Goal: Task Accomplishment & Management: Manage account settings

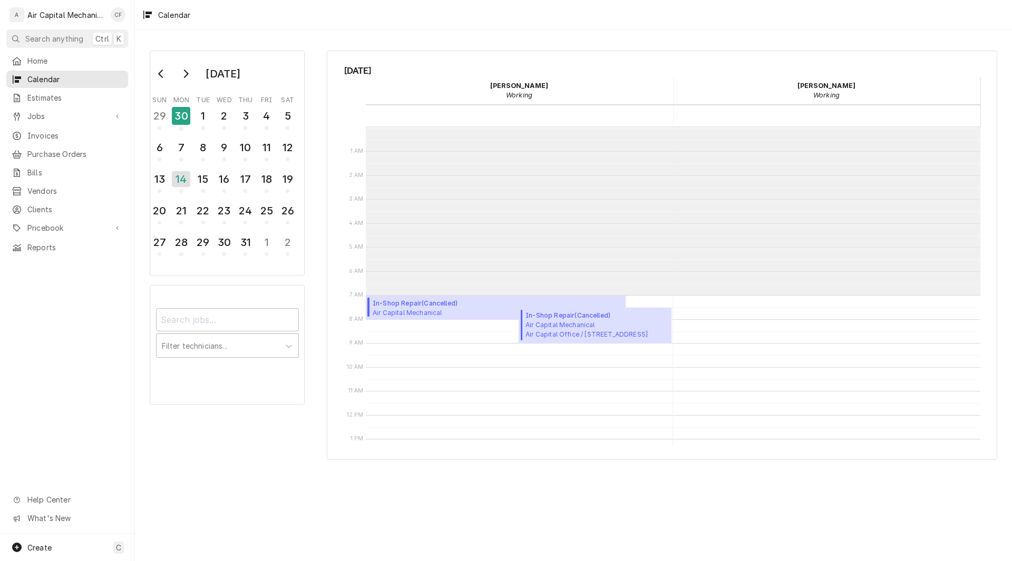
scroll to position [168, 0]
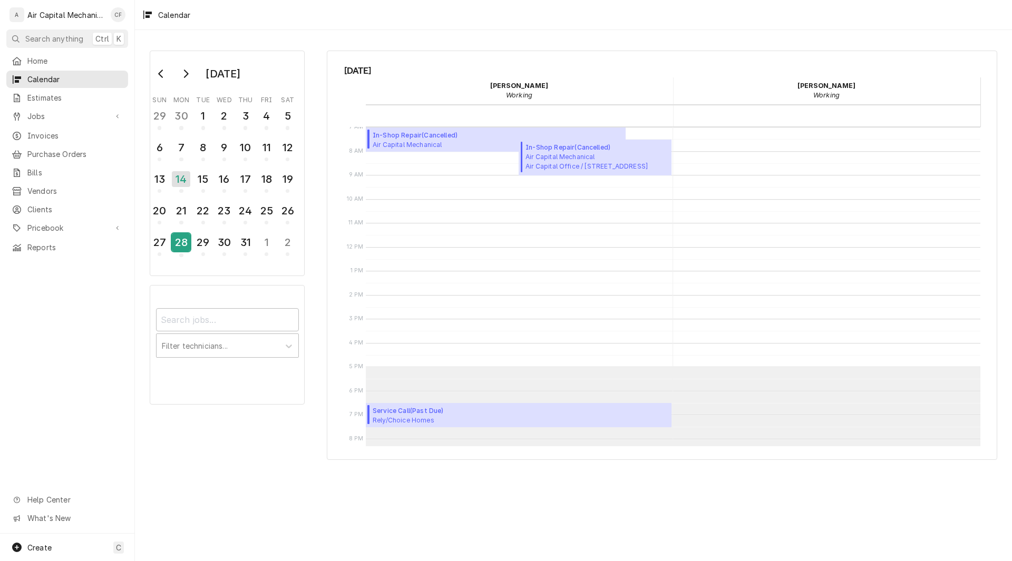
click at [177, 244] on div "28" at bounding box center [181, 242] width 18 height 18
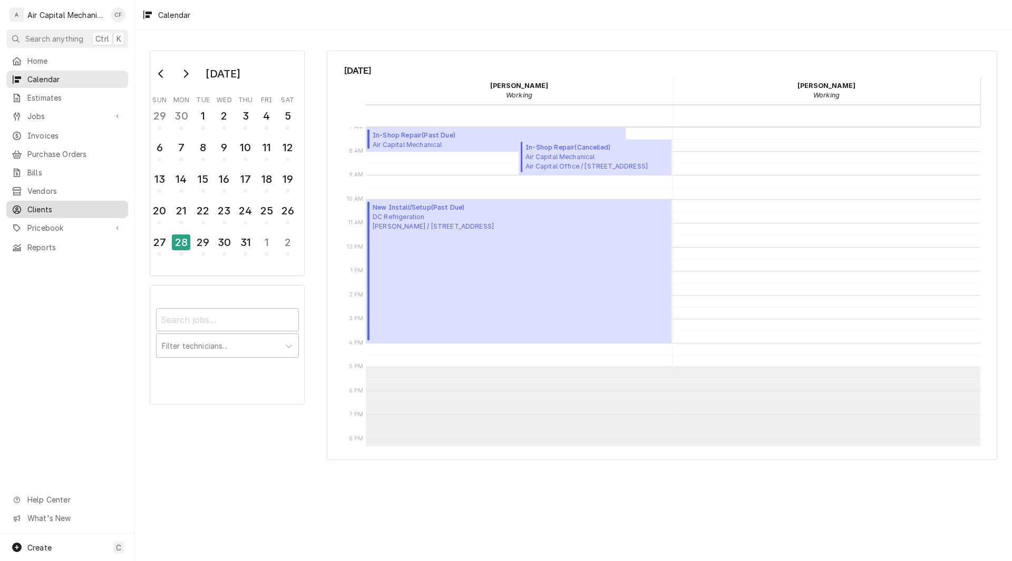
click at [63, 210] on link "Clients" at bounding box center [67, 209] width 122 height 17
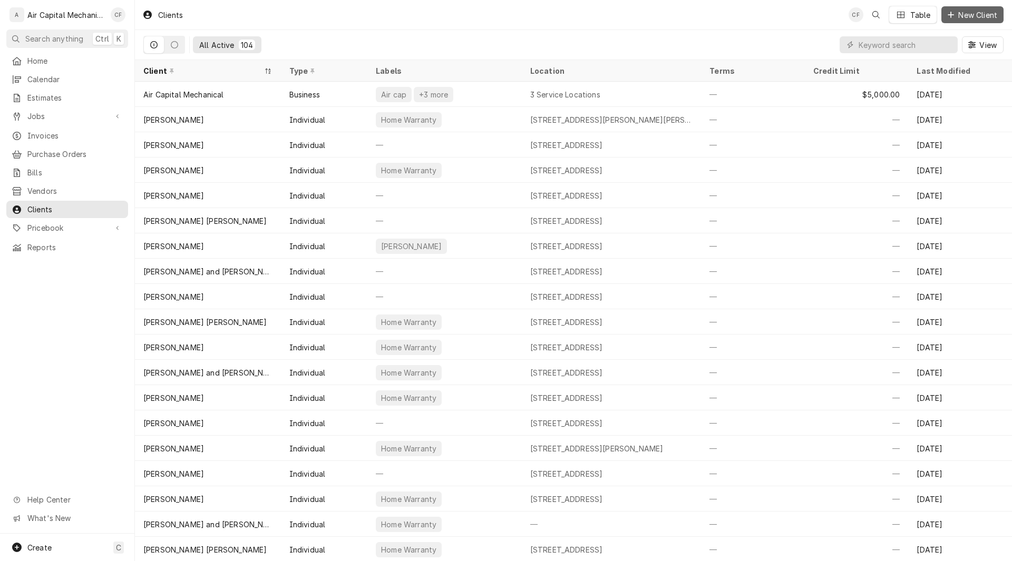
click at [978, 16] on span "New Client" at bounding box center [977, 14] width 43 height 11
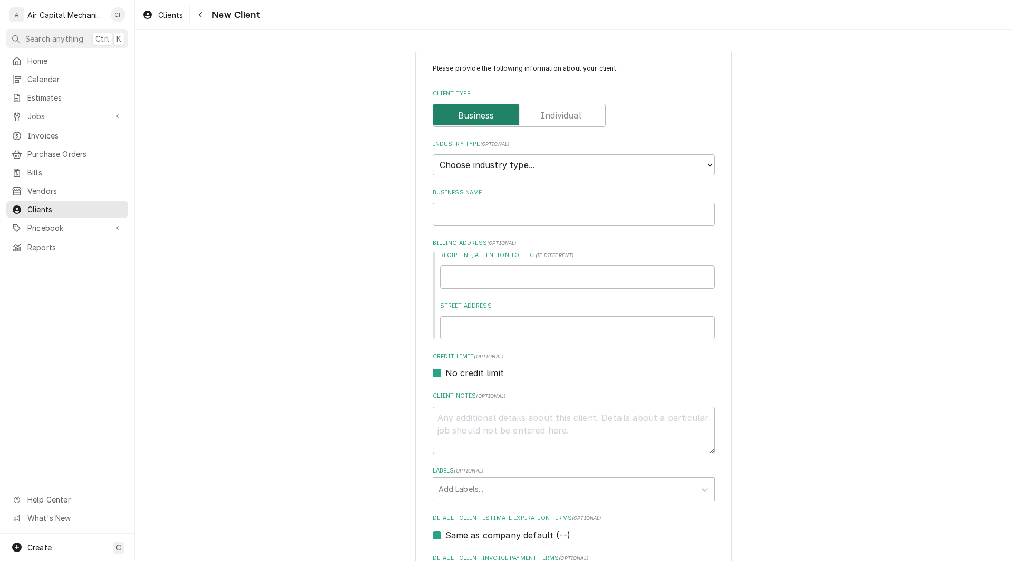
click at [578, 107] on input "Client Type" at bounding box center [518, 115] width 163 height 23
checkbox input "true"
type textarea "x"
click at [512, 162] on select "Choose industry type... Residential Commercial Industrial Government" at bounding box center [574, 164] width 282 height 21
select select "1"
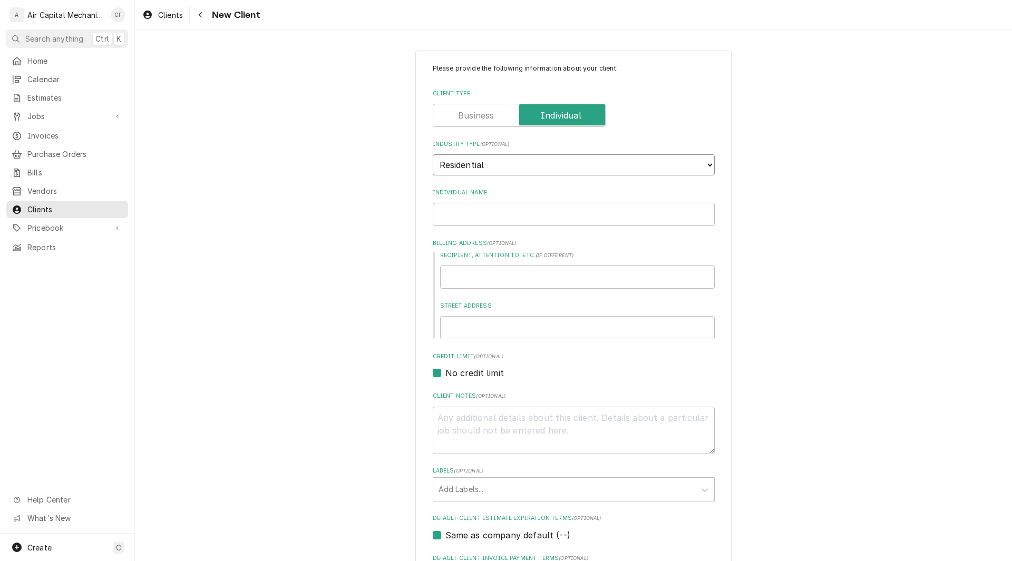
click at [433, 154] on select "Choose industry type... Residential Commercial Industrial Government" at bounding box center [574, 164] width 282 height 21
click at [477, 213] on input "Individual Name" at bounding box center [574, 214] width 282 height 23
click at [545, 220] on input "Individual Name" at bounding box center [574, 214] width 282 height 23
type textarea "x"
type input "E"
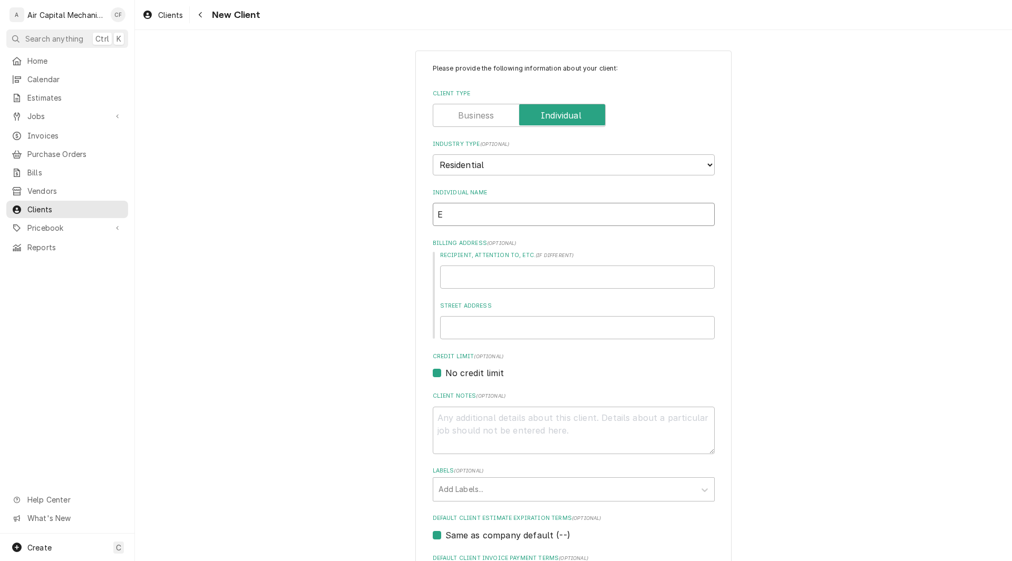
type textarea "x"
type input "En"
type textarea "x"
type input "Enr"
type textarea "x"
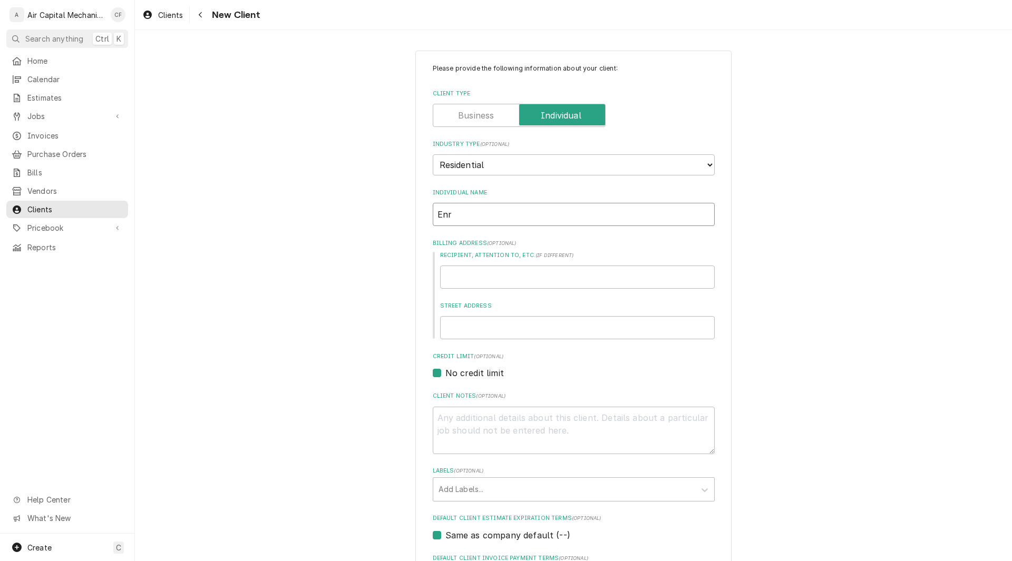
type input "Enri"
type textarea "x"
type input "Enriq"
type textarea "x"
type input "Enriqu"
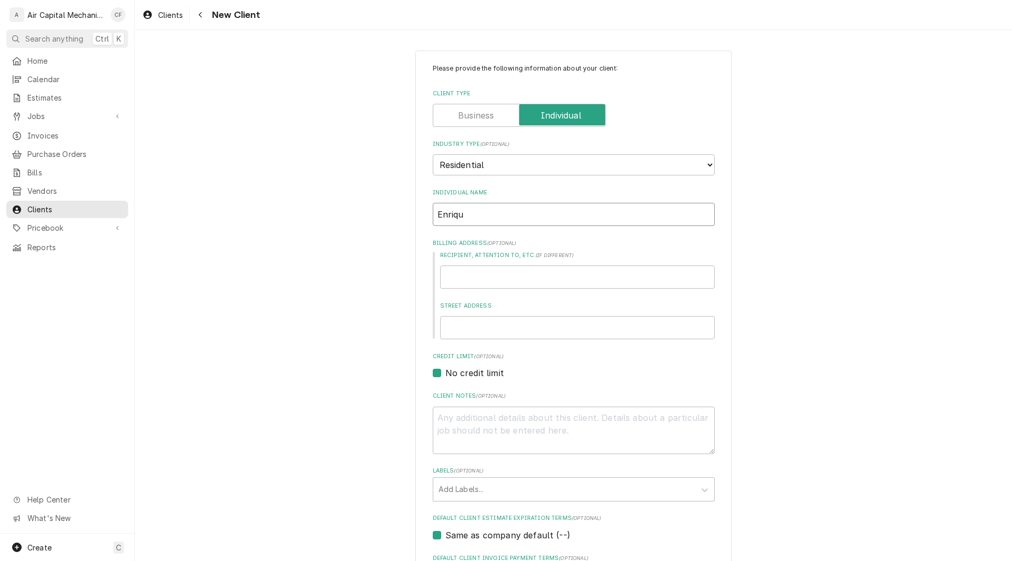
type textarea "x"
type input "Enrique"
type textarea "x"
type input "Enrique"
type textarea "x"
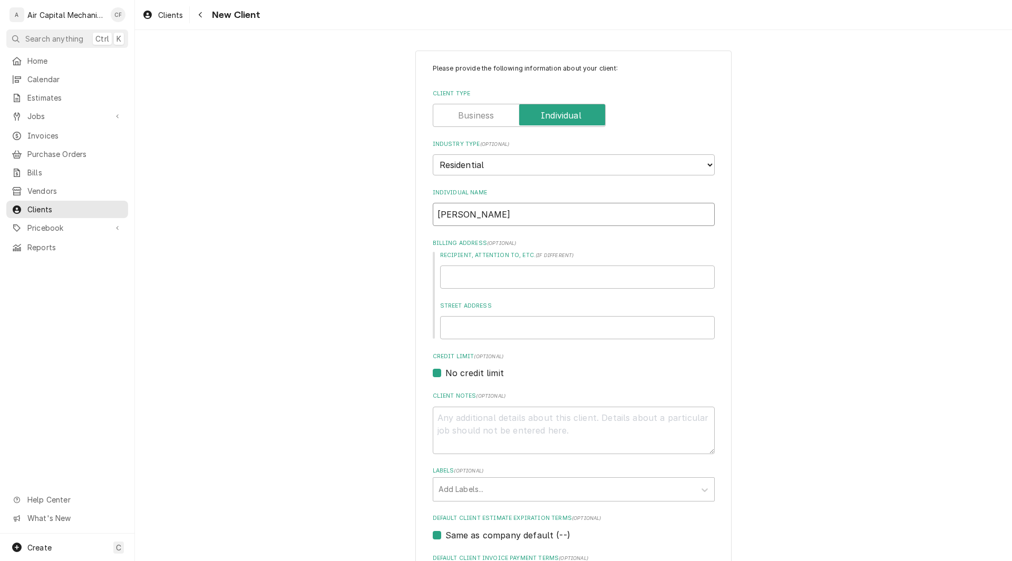
type input "Enrique L"
type textarea "x"
type input "Enrique Ls"
type textarea "x"
type input "Enrique Lst"
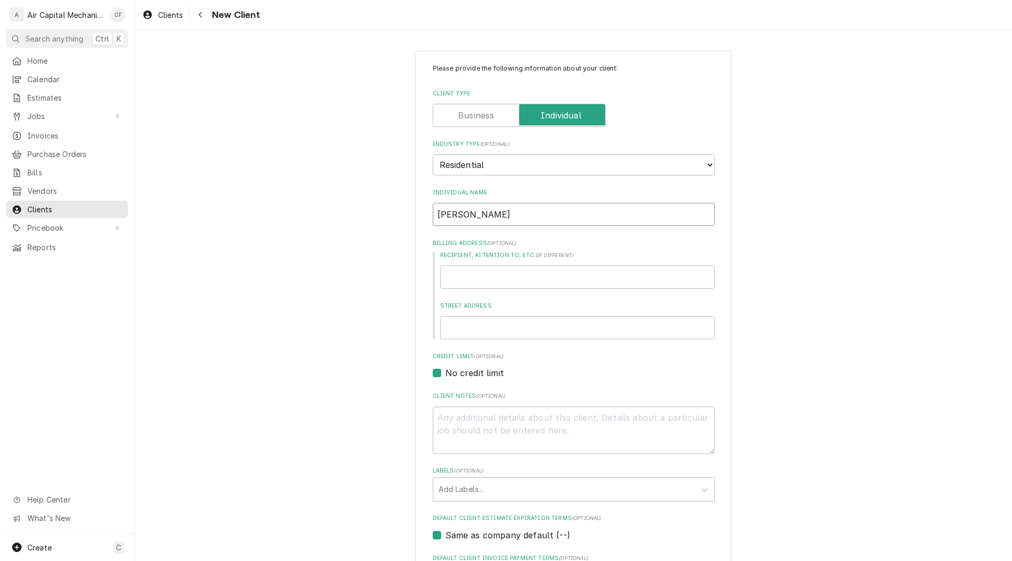
type textarea "x"
type input "Enrique Lstu"
type textarea "x"
type input "Enrique Lstum"
type textarea "x"
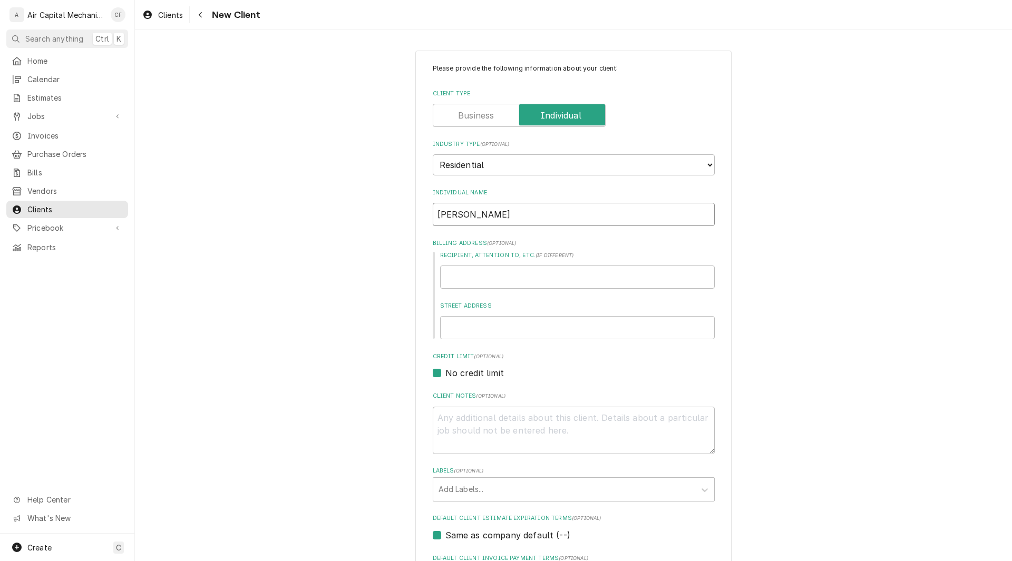
type input "Enrique Lstumb"
type textarea "x"
type input "Enrique Lstumbe"
type textarea "x"
type input "Enrique Lstumbe-"
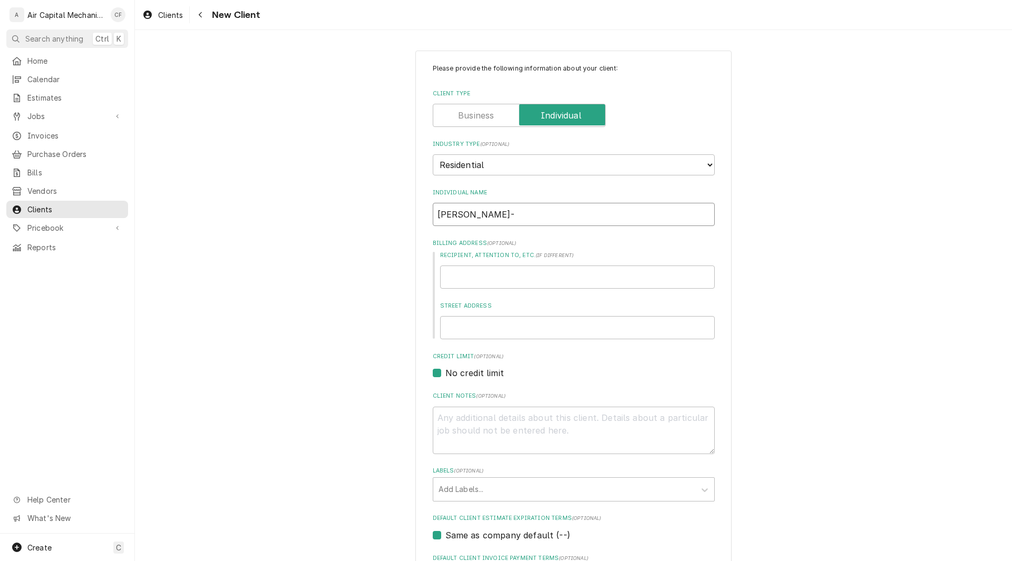
type textarea "x"
type input "Enrique Lstumbe"
type textarea "x"
type input "Enrique Lstumb"
type textarea "x"
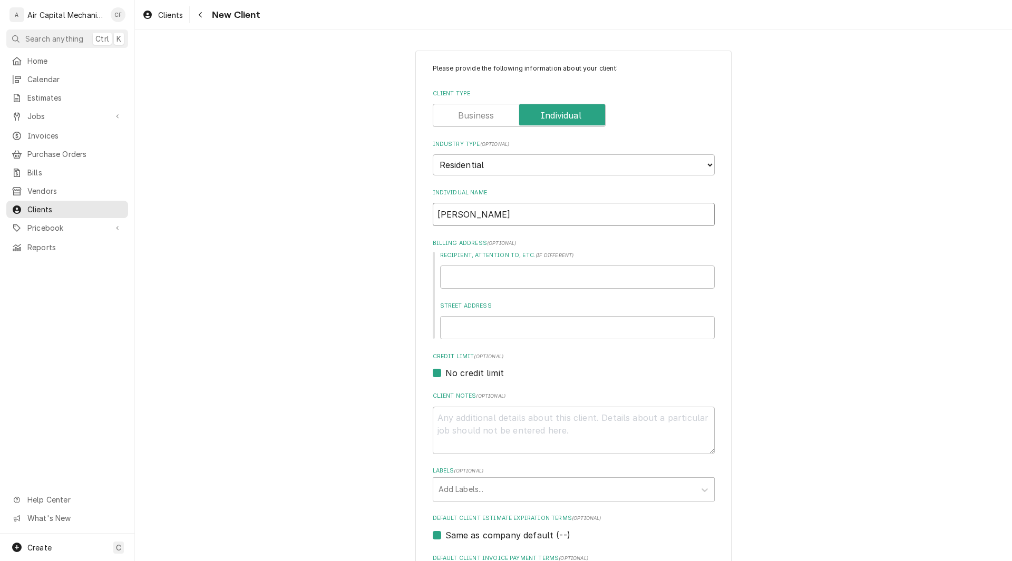
type input "Enrique Lstum"
type textarea "x"
type input "Enrique Lstu"
type textarea "x"
type input "Enrique Lst"
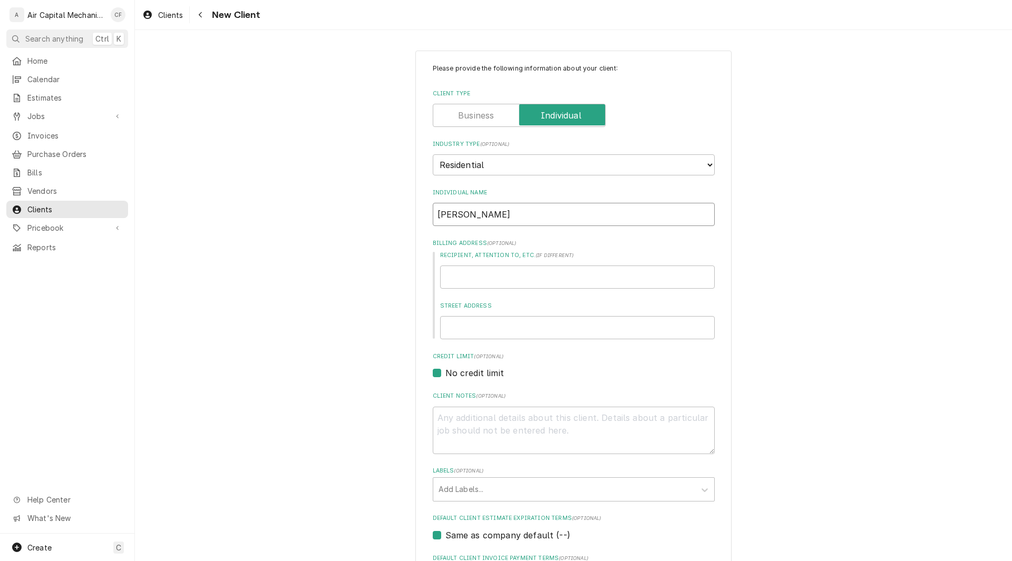
type textarea "x"
type input "Enrique Ls"
type textarea "x"
type input "Enrique L"
type textarea "x"
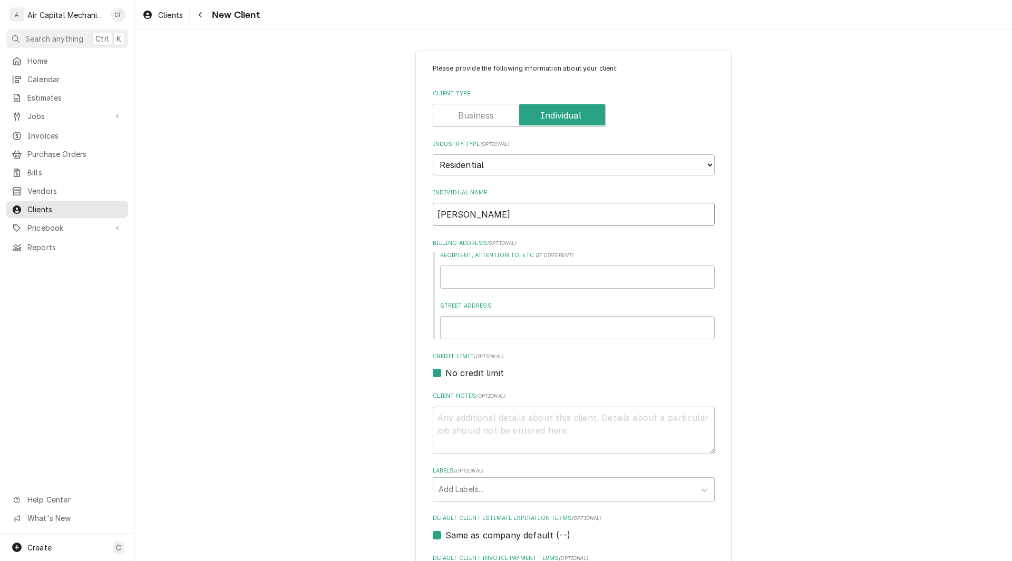
type input "Enrique La"
type textarea "x"
type input "Enrique Lar"
type textarea "x"
type input "Enrique Laru"
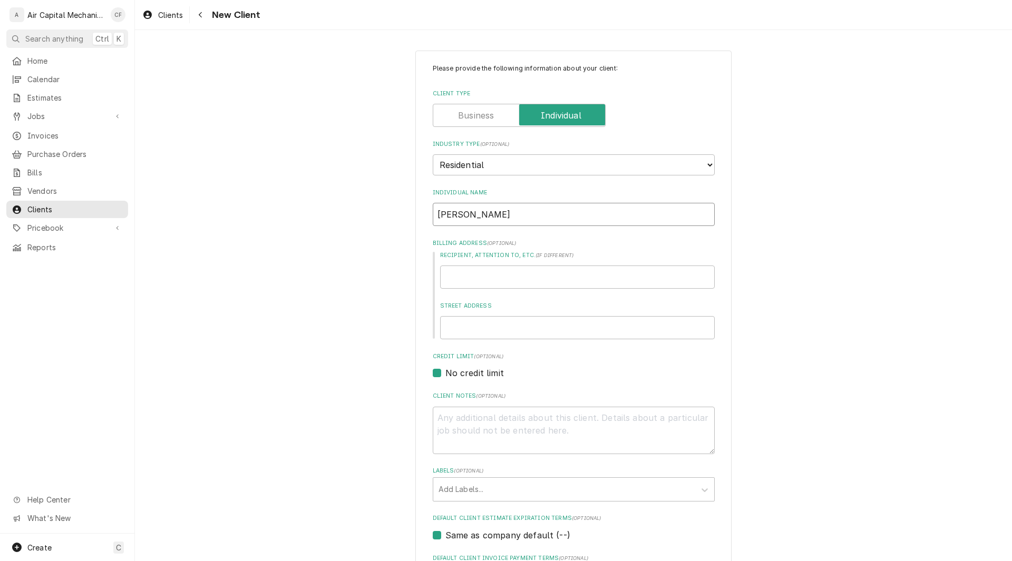
type textarea "x"
type input "Enrique Larum"
type textarea "x"
type input "Enrique Larumb"
type textarea "x"
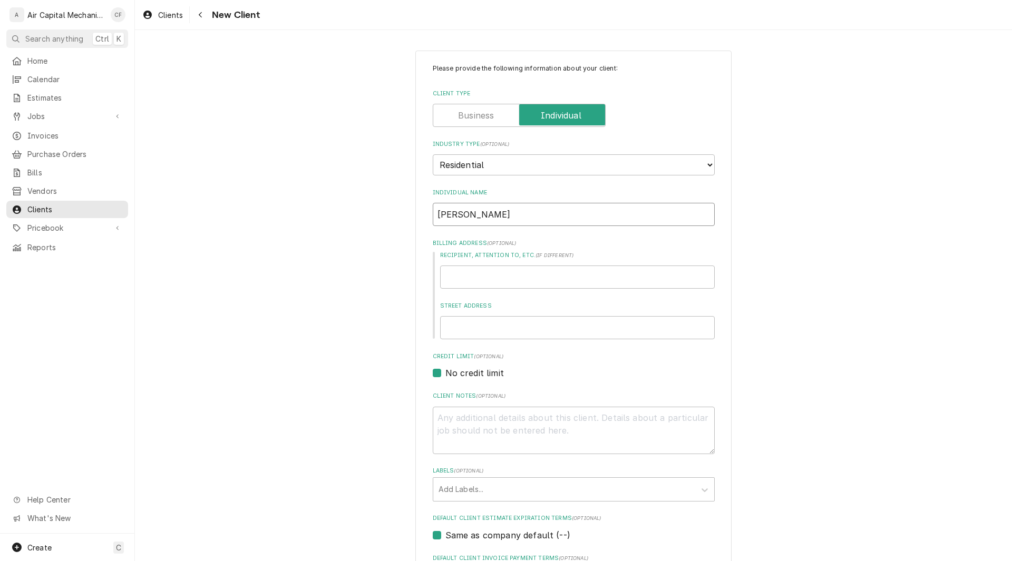
type input "Enrique Larumbe"
type textarea "x"
type input "Enrique Larumbe-"
type textarea "x"
type input "Enrique Larumbe-S"
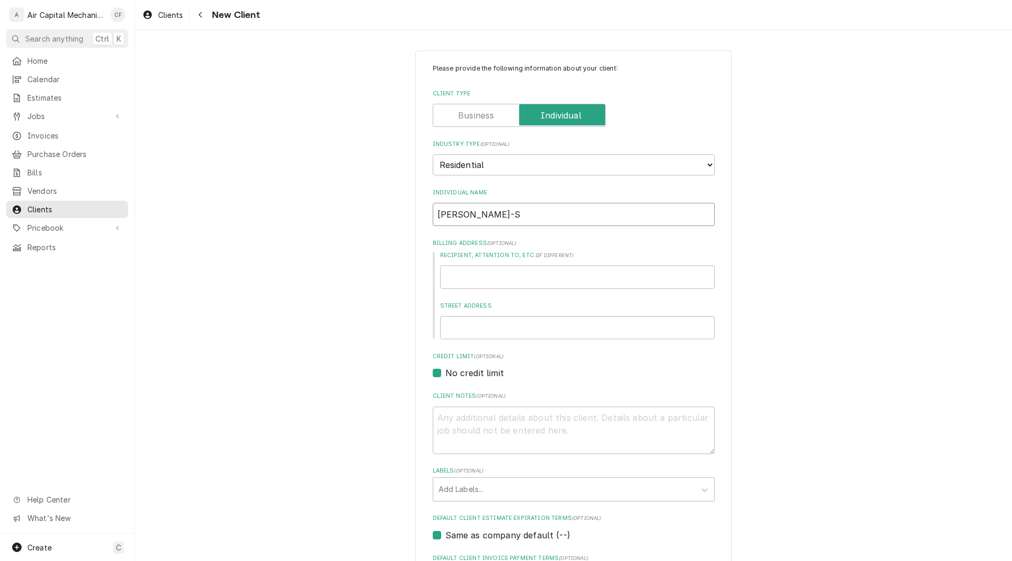
type textarea "x"
type input "Enrique Larumbe-Se"
type textarea "x"
type input "Enrique Larumbe-Ser"
type textarea "x"
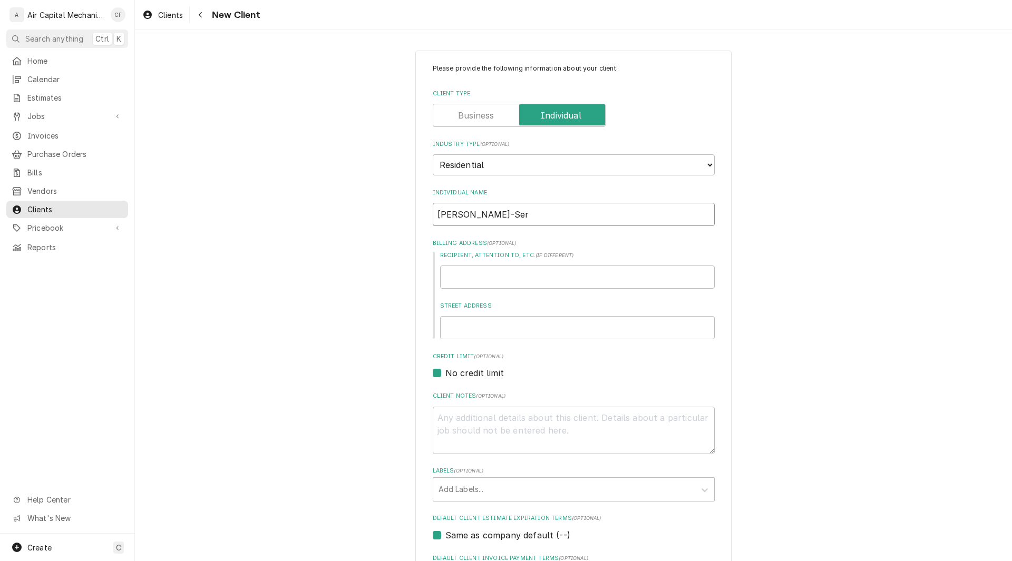
type input "Enrique Larumbe-Sern"
type textarea "x"
type input "Enrique Larumbe-Serna"
click at [491, 321] on input "Street Address" at bounding box center [577, 327] width 275 height 23
type textarea "x"
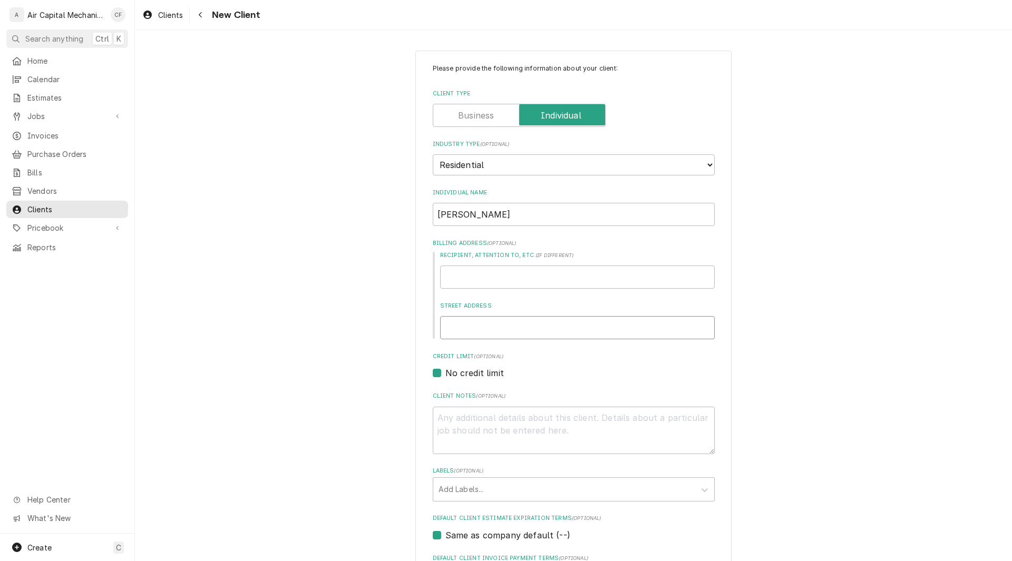
type input "3"
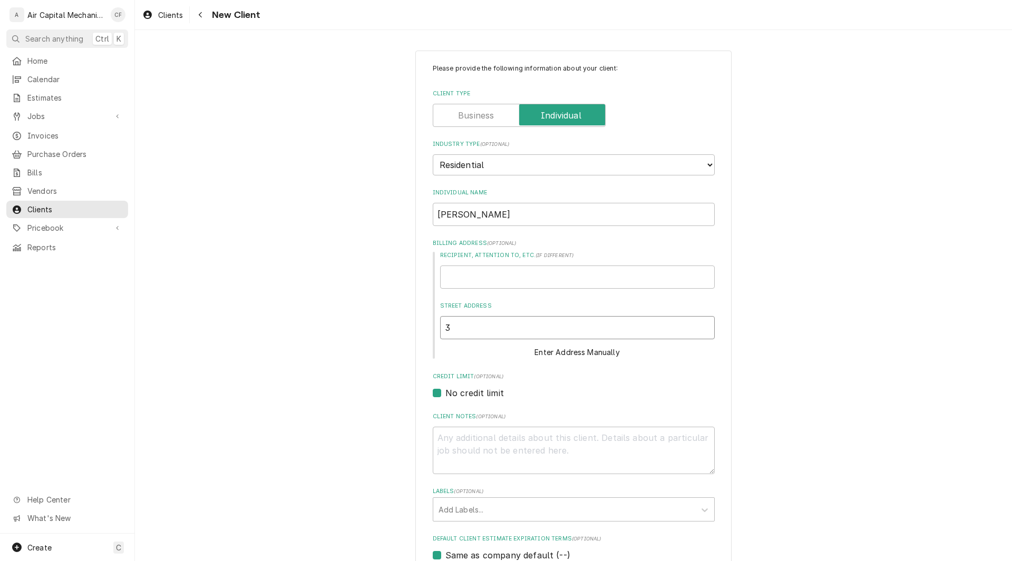
type textarea "x"
type input "33"
type textarea "x"
type input "331"
type textarea "x"
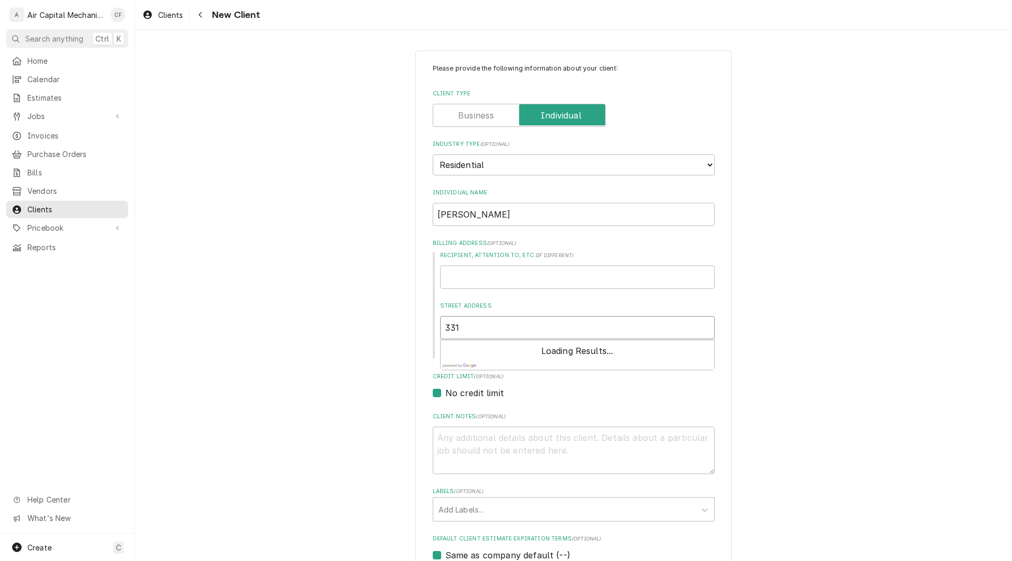
type input "3315"
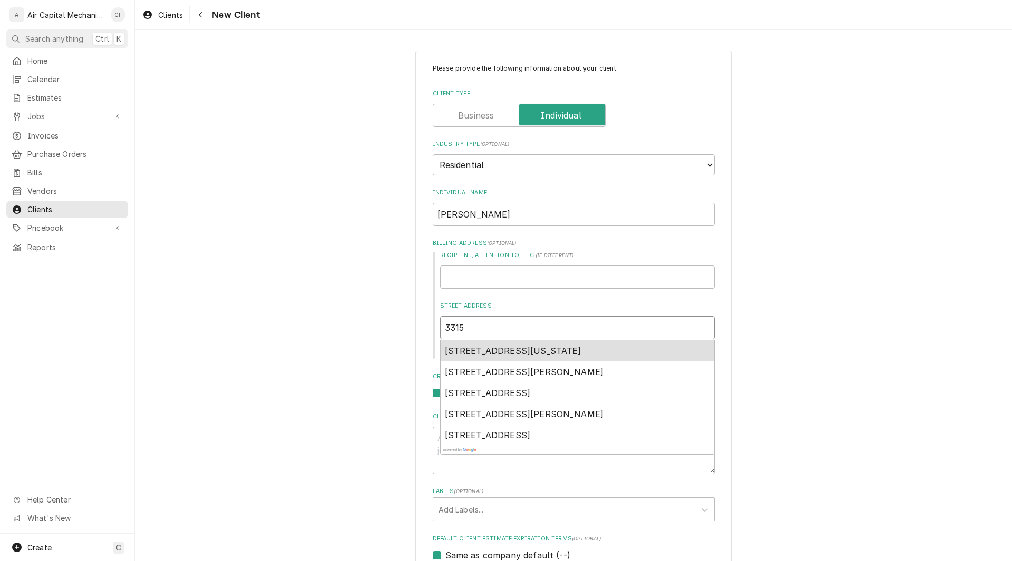
type textarea "x"
type input "3315"
type textarea "x"
type input "3315 N"
type textarea "x"
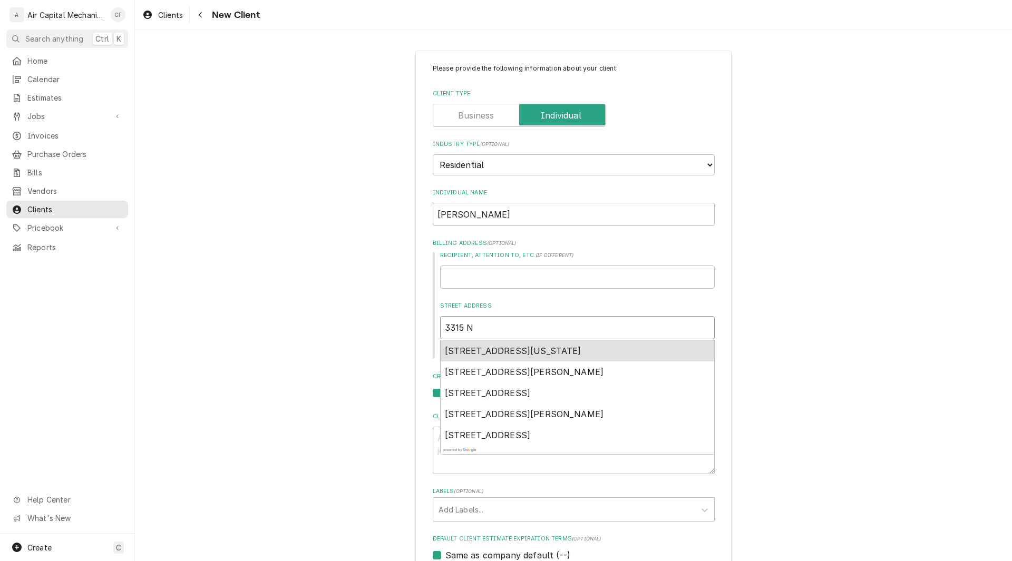
type input "3315 N"
type textarea "x"
type input "3315 N C"
click at [546, 356] on div "3315 North Clarence Circle, Wichita, KS, USA" at bounding box center [577, 350] width 273 height 21
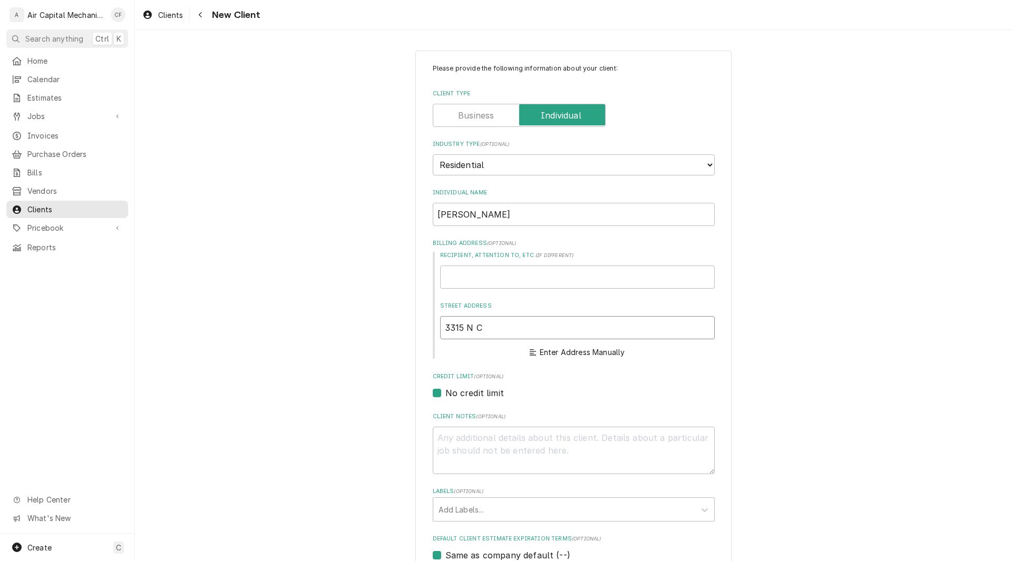
type textarea "x"
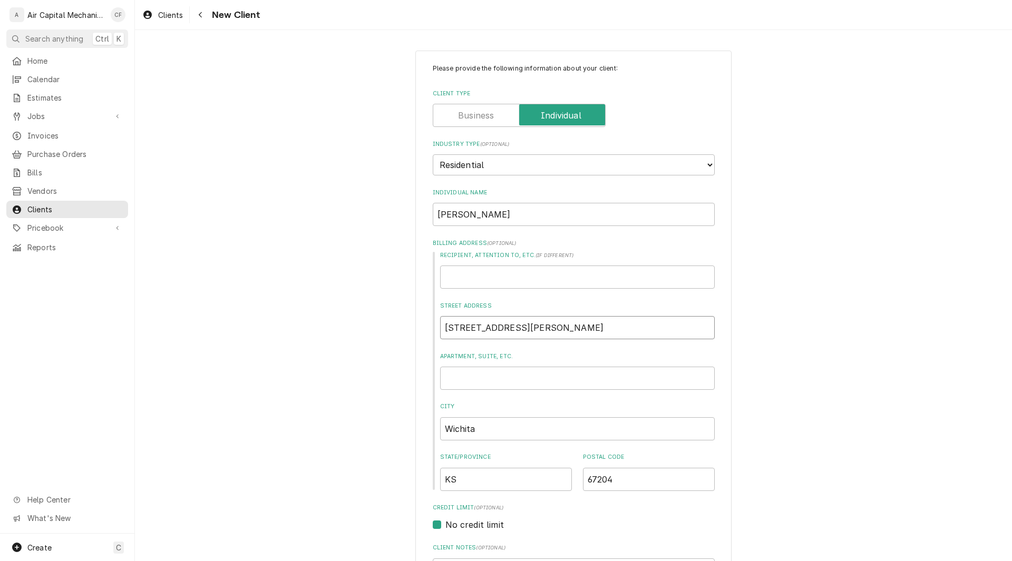
type input "3315 N Clarence Cir"
click at [792, 380] on div "Please provide the following information about your client: Client Type Industr…" at bounding box center [573, 463] width 877 height 844
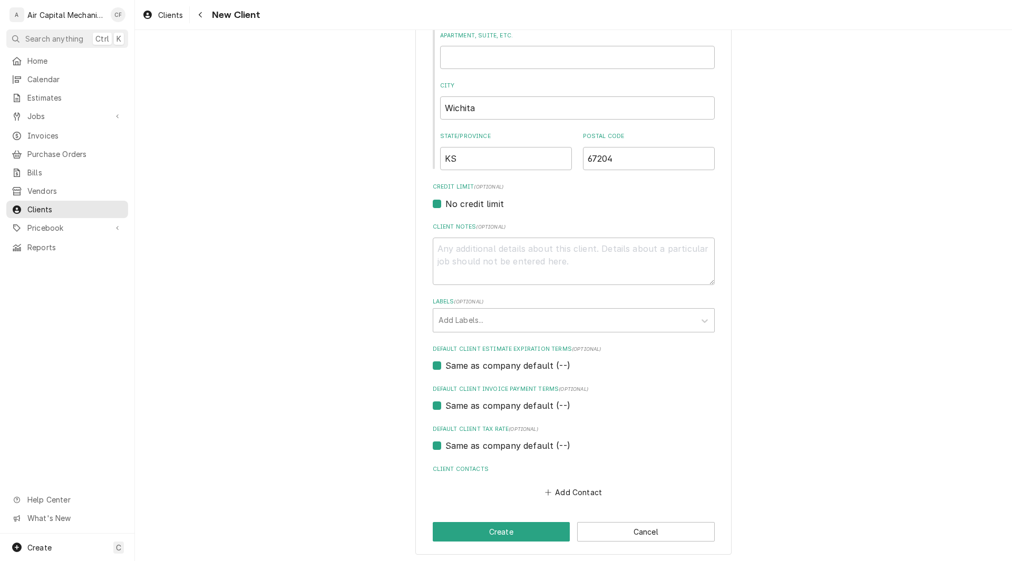
scroll to position [324, 0]
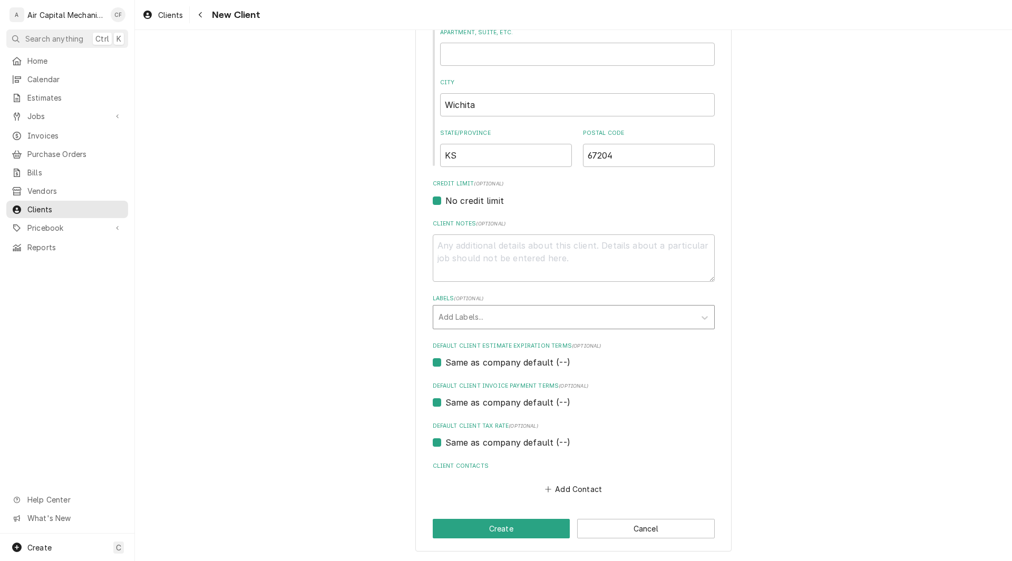
click at [566, 315] on div "Labels" at bounding box center [563, 317] width 251 height 19
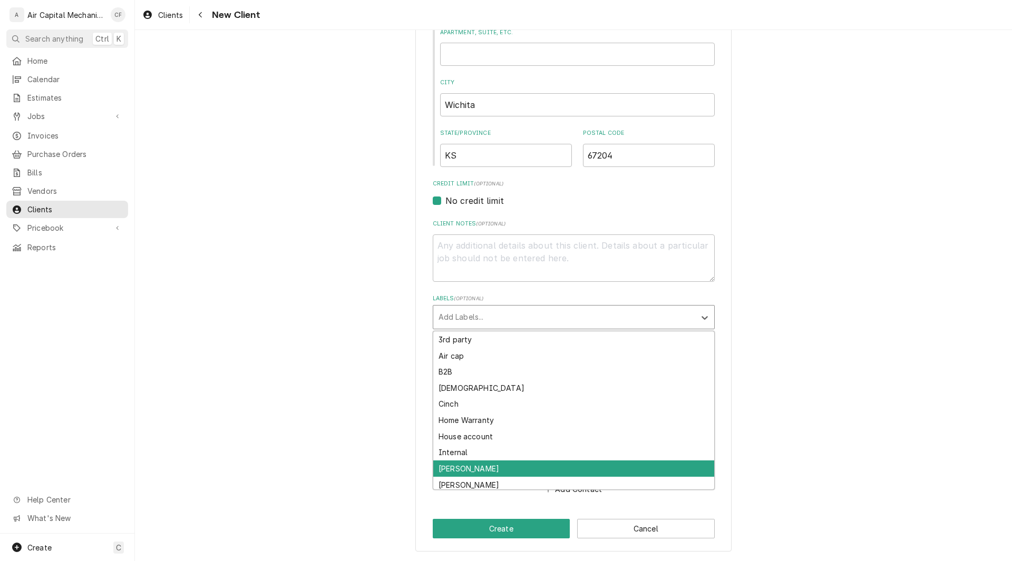
click at [496, 468] on div "[PERSON_NAME]" at bounding box center [573, 469] width 281 height 16
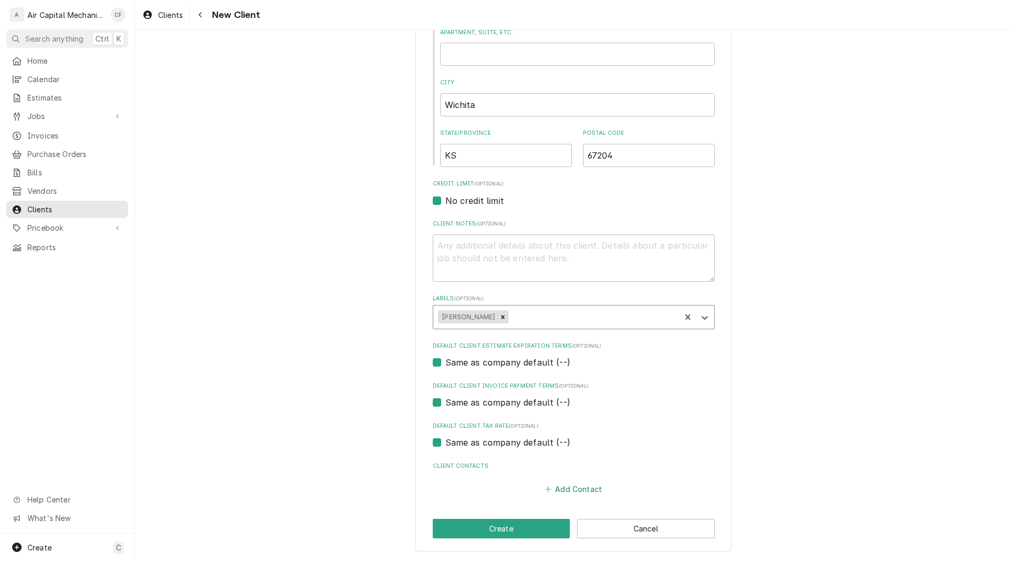
click at [563, 492] on button "Add Contact" at bounding box center [573, 489] width 61 height 15
type textarea "x"
click at [559, 506] on input "Individual Name" at bounding box center [574, 509] width 260 height 23
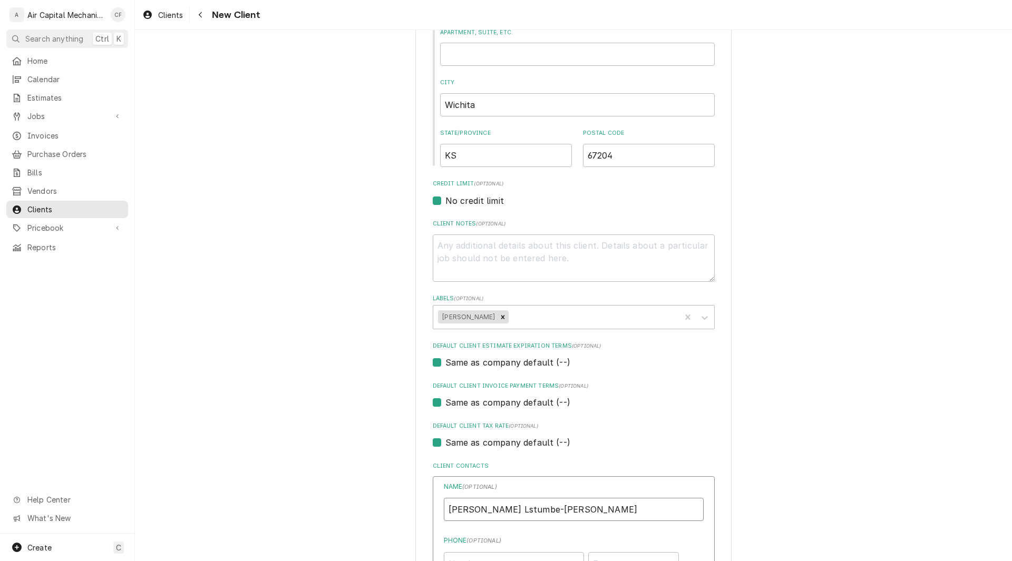
type input "Enrique Lstumbe-Serna"
click at [868, 428] on div "Please provide the following information about your client: Client Type Industr…" at bounding box center [573, 315] width 877 height 1197
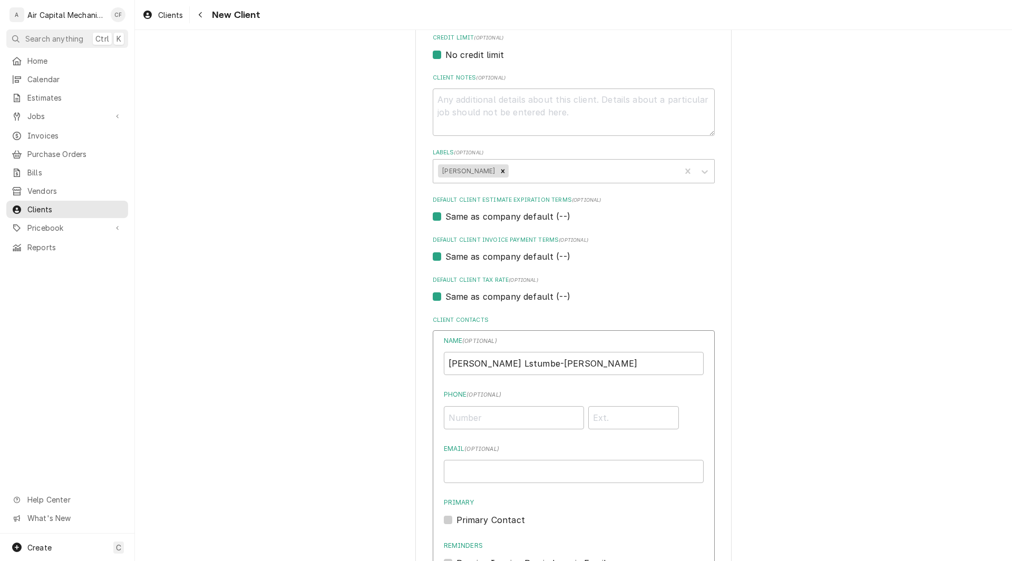
scroll to position [472, 0]
click at [485, 414] on input "Phone ( optional )" at bounding box center [514, 416] width 140 height 23
type input "(316) 821-7477"
click at [753, 442] on div "Please provide the following information about your client: Client Type Industr…" at bounding box center [573, 168] width 877 height 1197
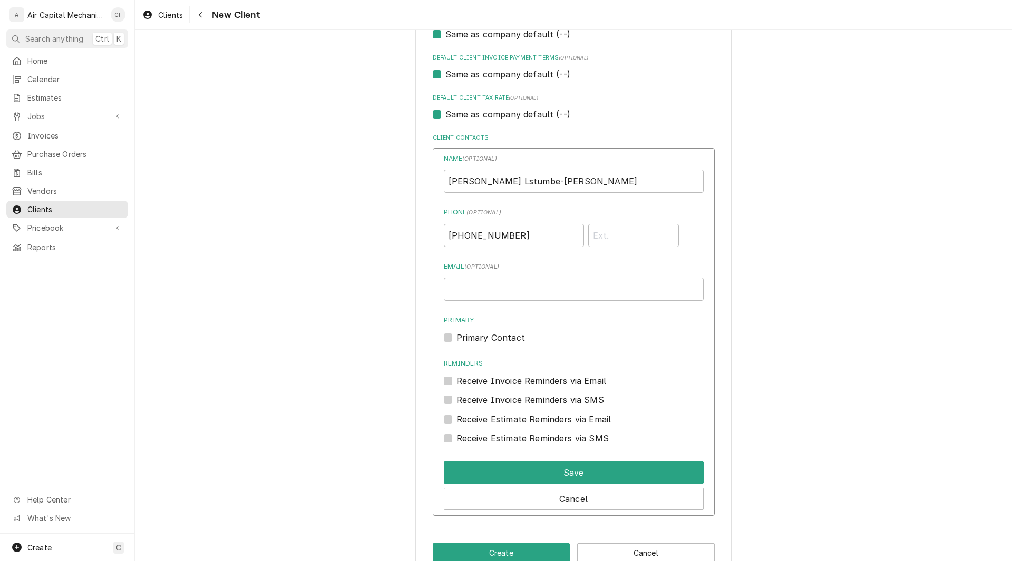
scroll to position [677, 0]
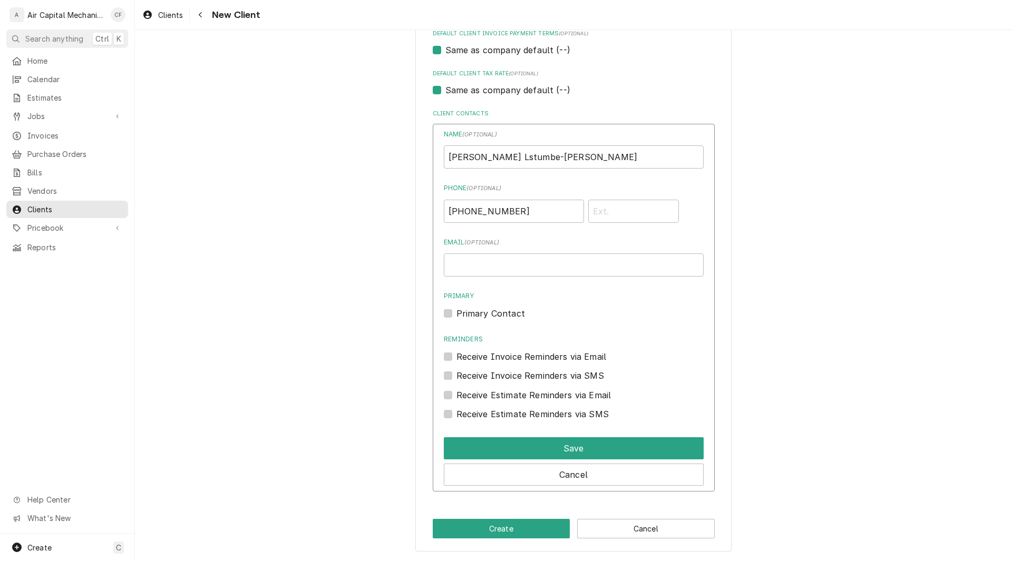
click at [456, 311] on label "Primary Contact" at bounding box center [490, 313] width 68 height 13
click at [456, 311] on input "Primary" at bounding box center [586, 318] width 260 height 23
checkbox input "true"
click at [452, 413] on div "Receive Estimate Reminders via SMS" at bounding box center [574, 414] width 260 height 13
click at [456, 416] on label "Receive Estimate Reminders via SMS" at bounding box center [532, 414] width 152 height 13
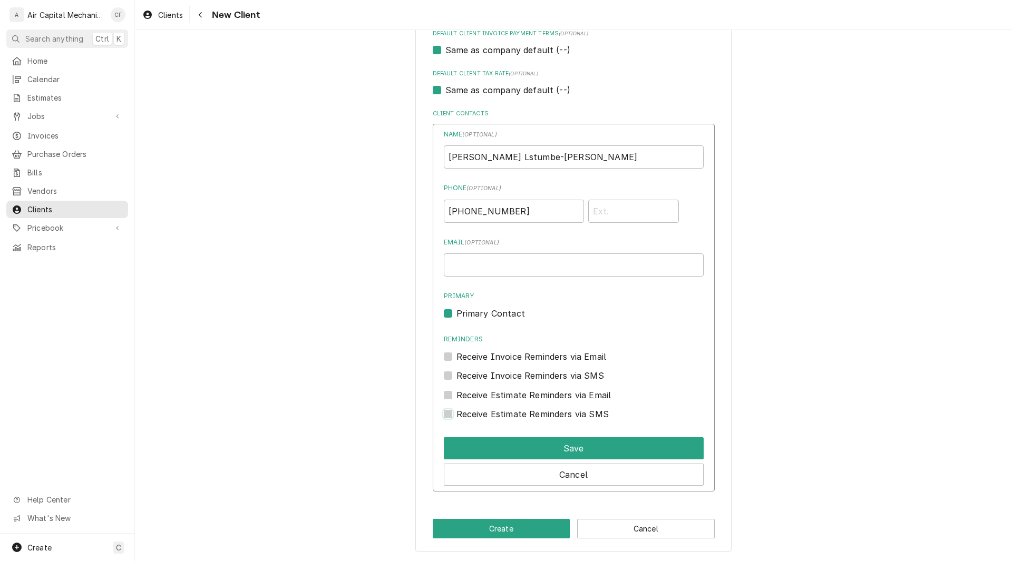
click at [456, 416] on input "Contact Edit Form" at bounding box center [586, 419] width 260 height 23
checkbox input "true"
click at [456, 376] on label "Receive Invoice Reminders via SMS" at bounding box center [530, 375] width 148 height 13
click at [456, 376] on input "Contact Edit Form" at bounding box center [586, 380] width 260 height 23
checkbox input "true"
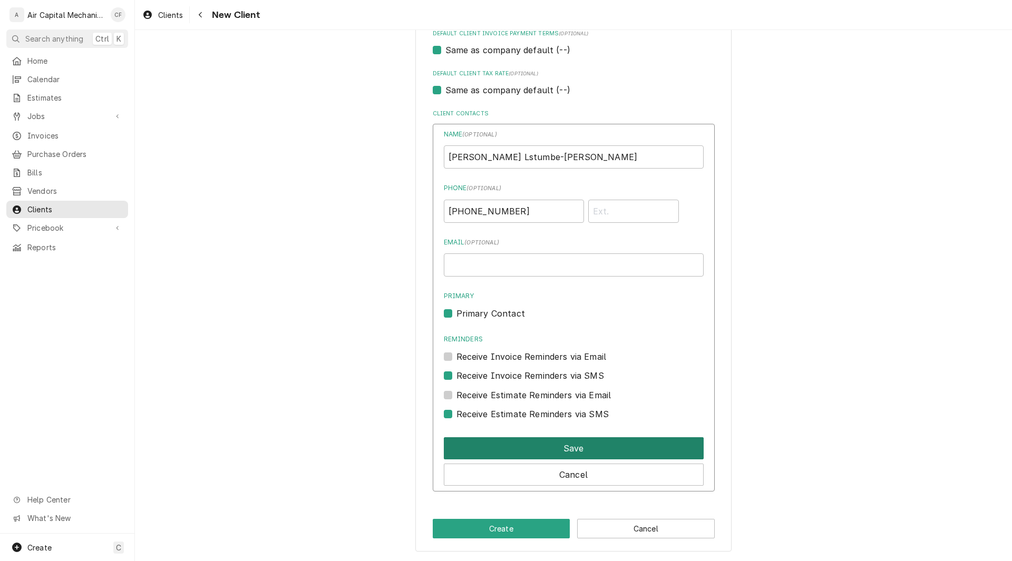
click at [491, 444] on button "Save" at bounding box center [574, 448] width 260 height 22
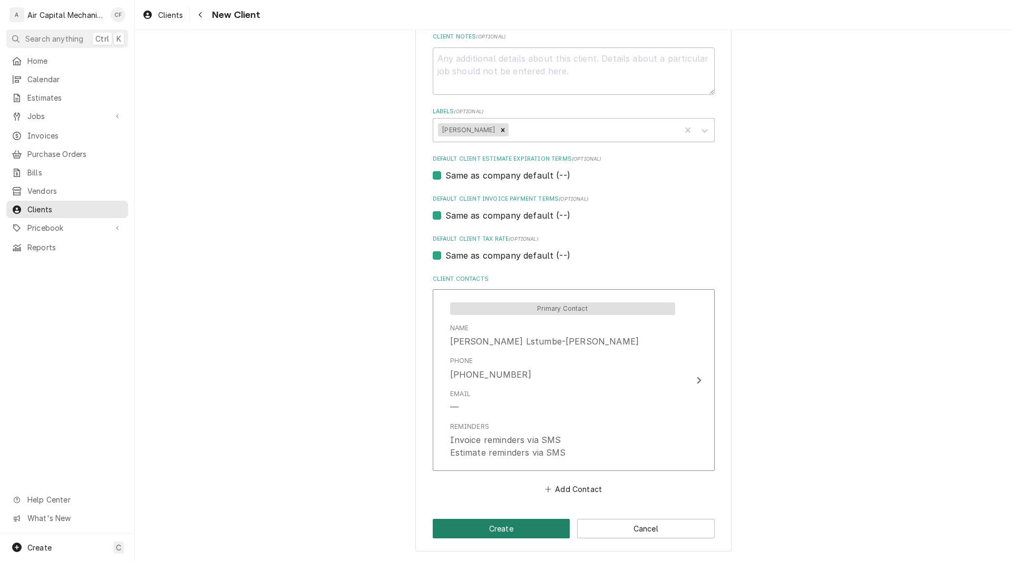
click at [476, 532] on button "Create" at bounding box center [502, 528] width 138 height 19
type textarea "x"
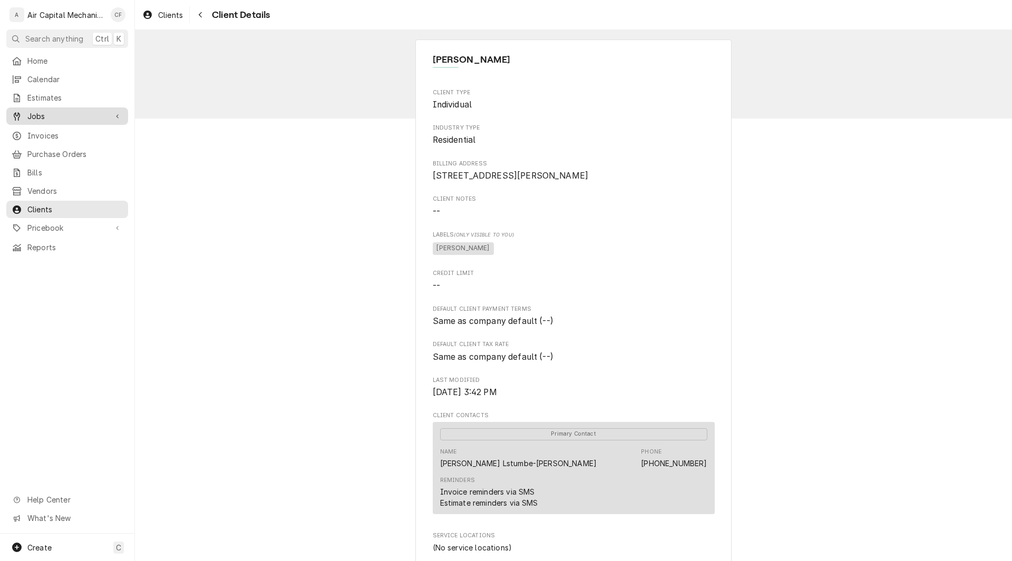
click at [34, 113] on span "Jobs" at bounding box center [67, 116] width 80 height 11
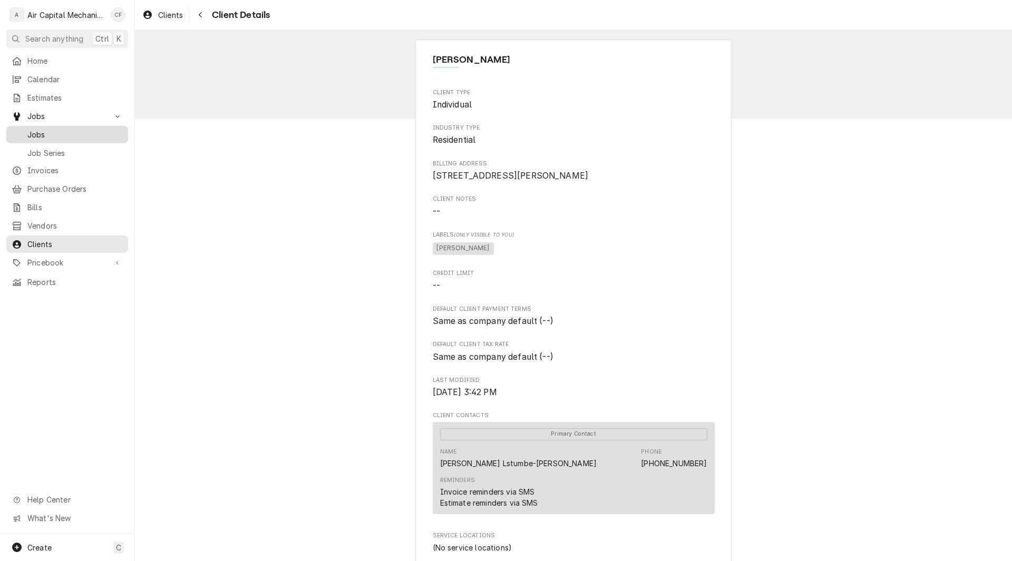
click at [35, 132] on span "Jobs" at bounding box center [74, 134] width 95 height 11
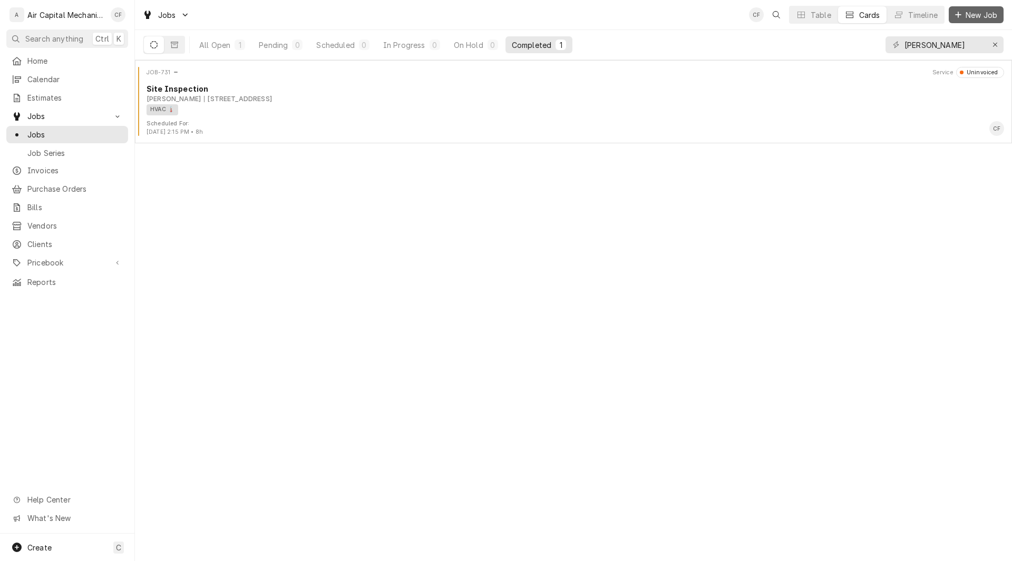
click at [960, 17] on icon "Dynamic Content Wrapper" at bounding box center [958, 14] width 6 height 7
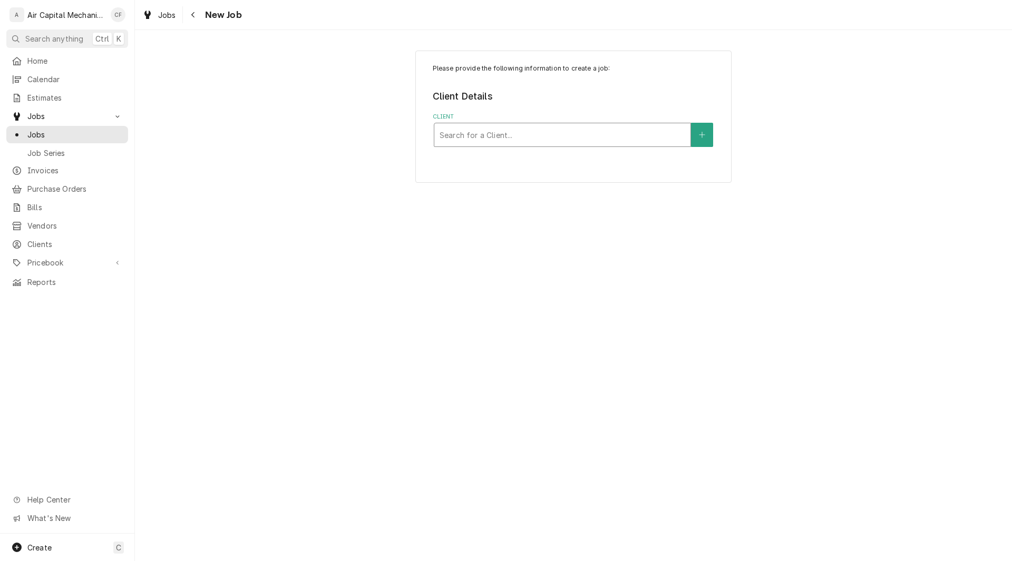
click at [531, 133] on div "Client" at bounding box center [562, 134] width 246 height 19
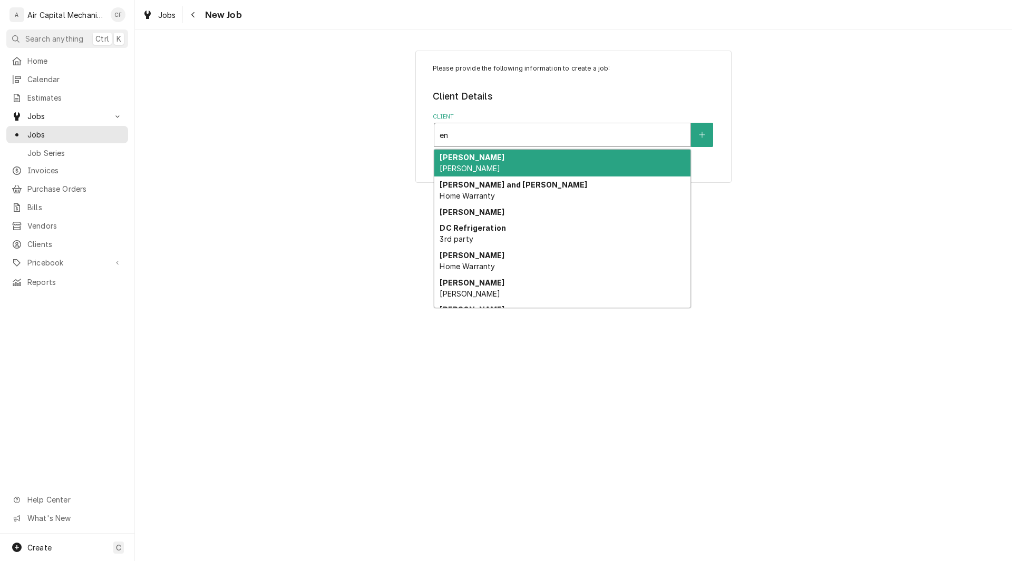
type input "enr"
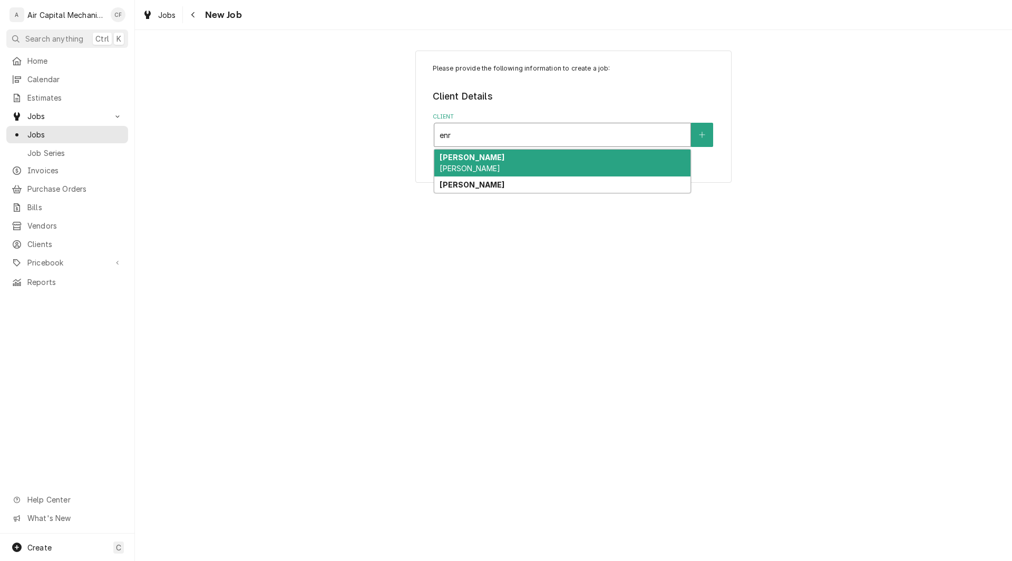
click at [482, 167] on span "[PERSON_NAME]" at bounding box center [469, 168] width 61 height 9
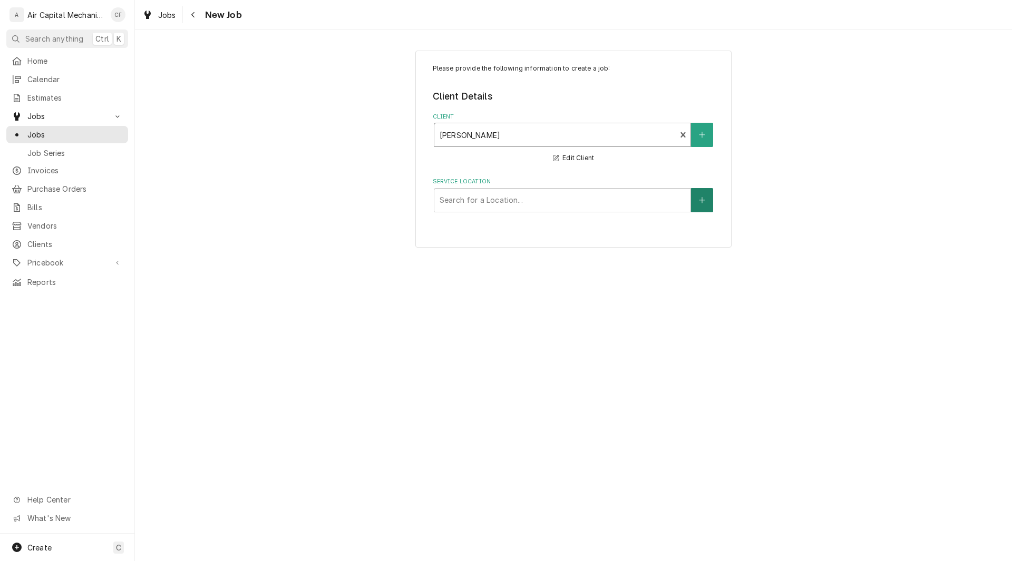
click at [711, 194] on button "Service Location" at bounding box center [702, 200] width 22 height 24
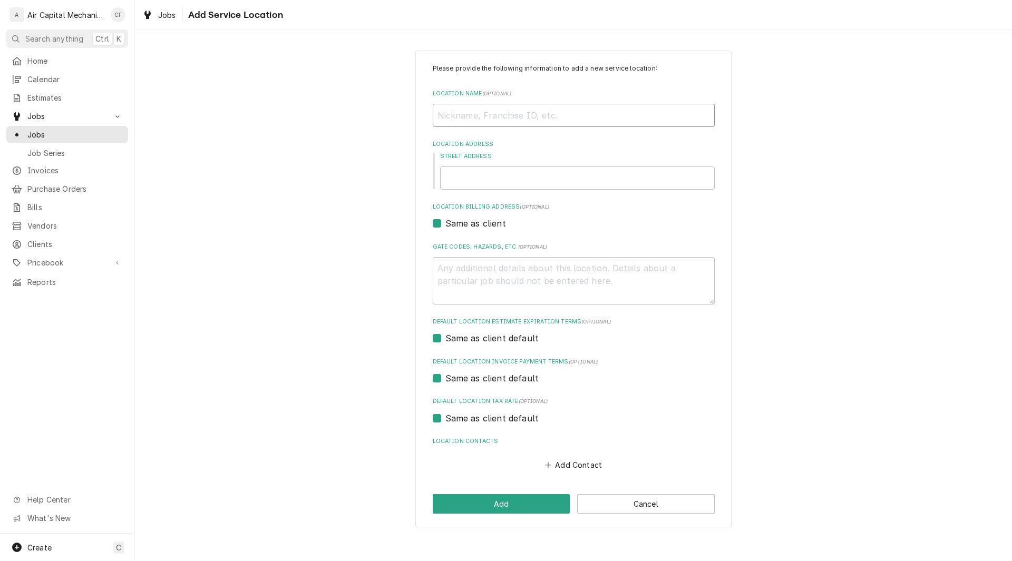
click at [579, 108] on input "Location Name ( optional )" at bounding box center [574, 115] width 282 height 23
type textarea "x"
type input "e"
type textarea "x"
type input "en"
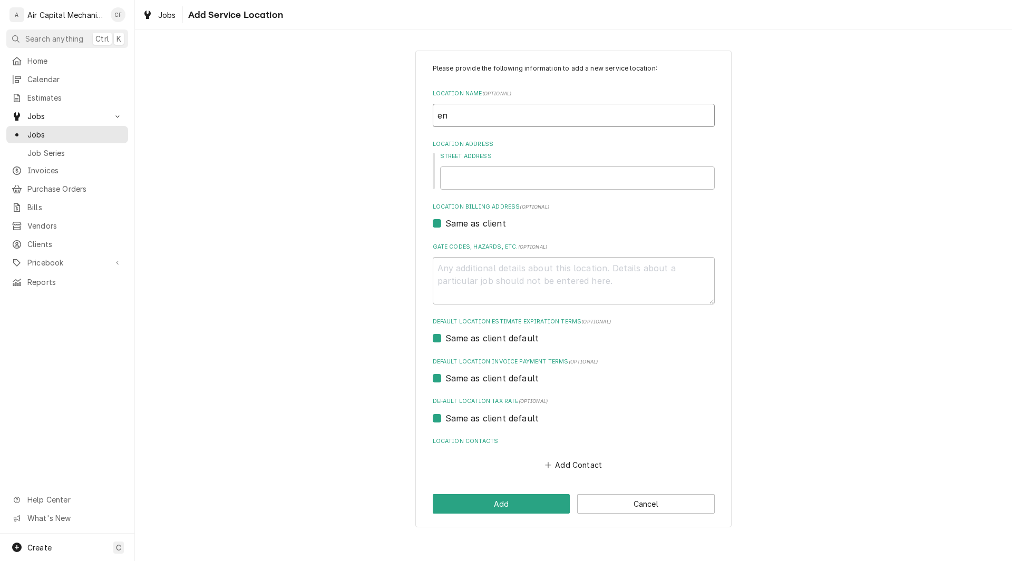
type textarea "x"
type input "enr"
type textarea "x"
type input "enri"
type textarea "x"
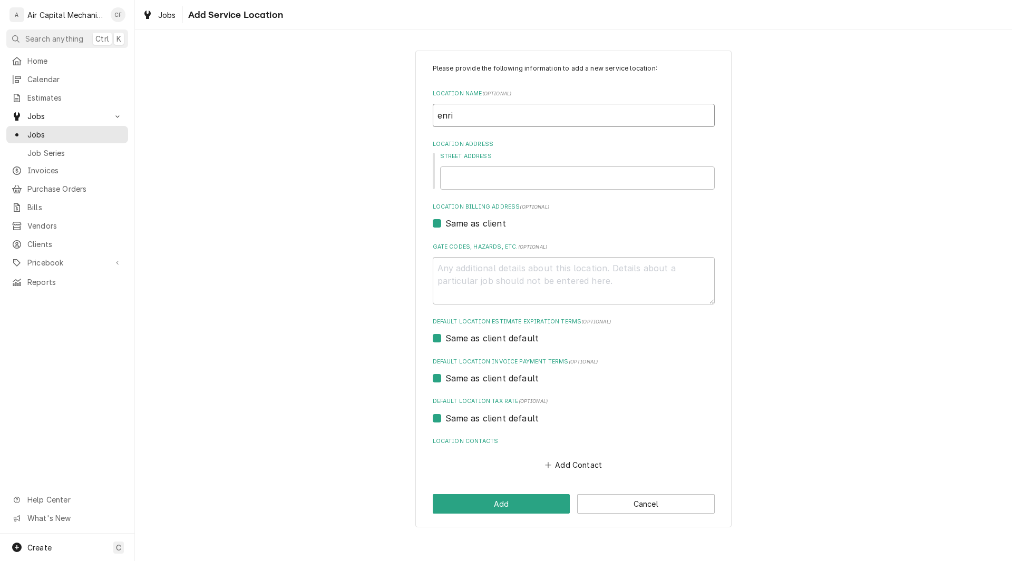
type input "enriq"
type textarea "x"
type input "enriqu"
type textarea "x"
type input "enrique"
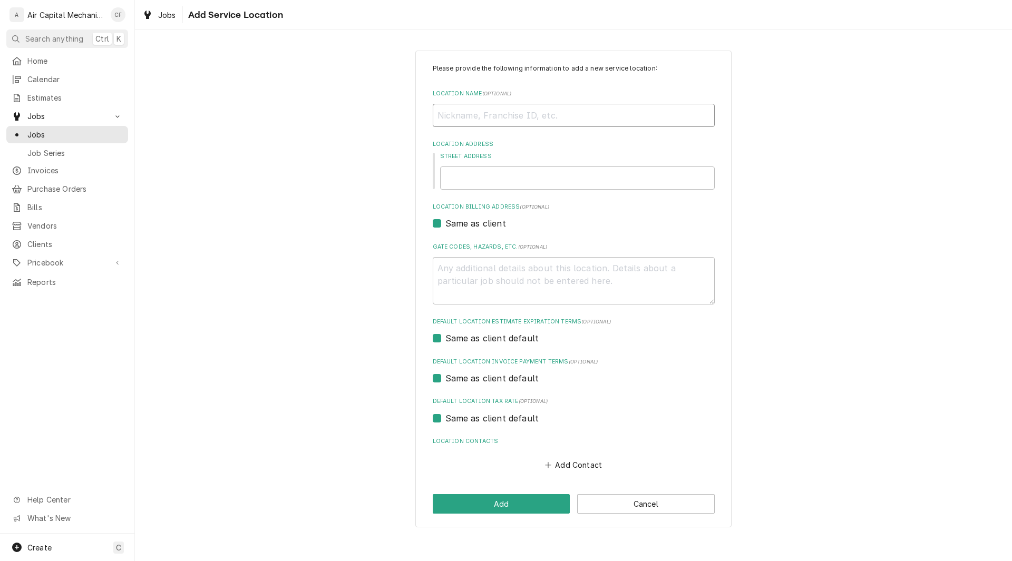
type textarea "x"
type input "Enrique"
type textarea "x"
type input "Enrique"
click at [505, 184] on input "Street Address" at bounding box center [577, 178] width 275 height 23
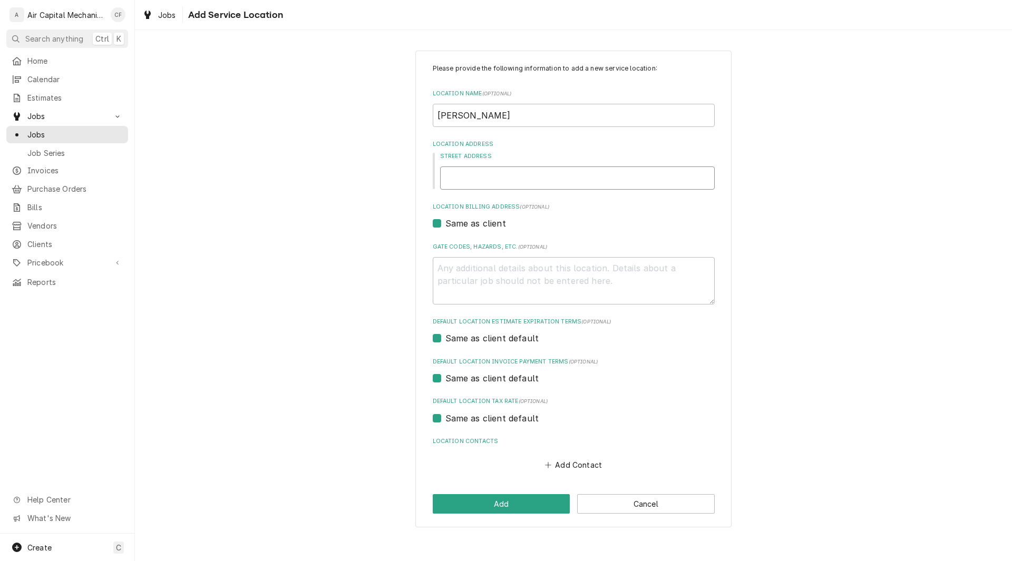
type textarea "x"
type input "3"
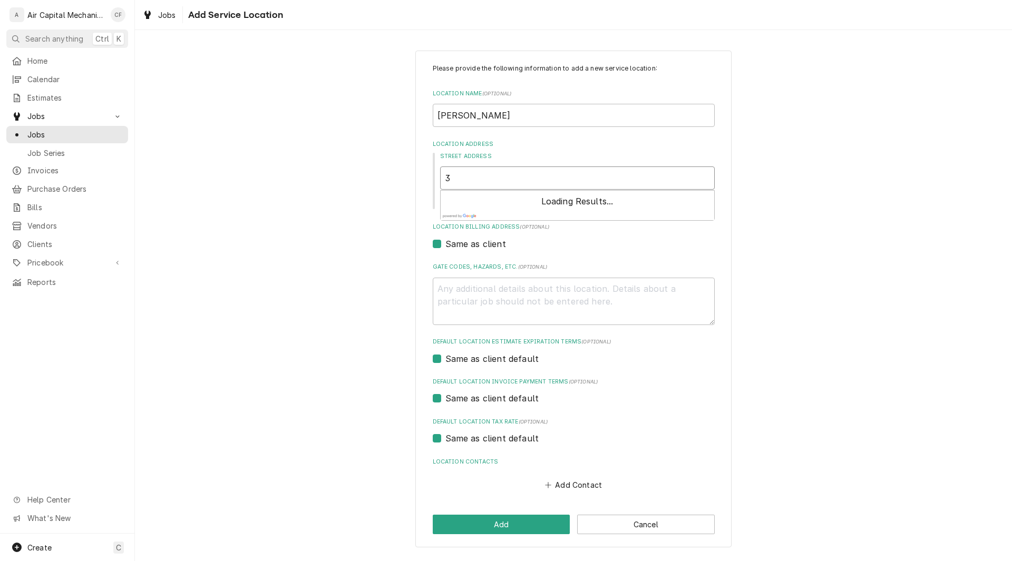
type textarea "x"
type input "33"
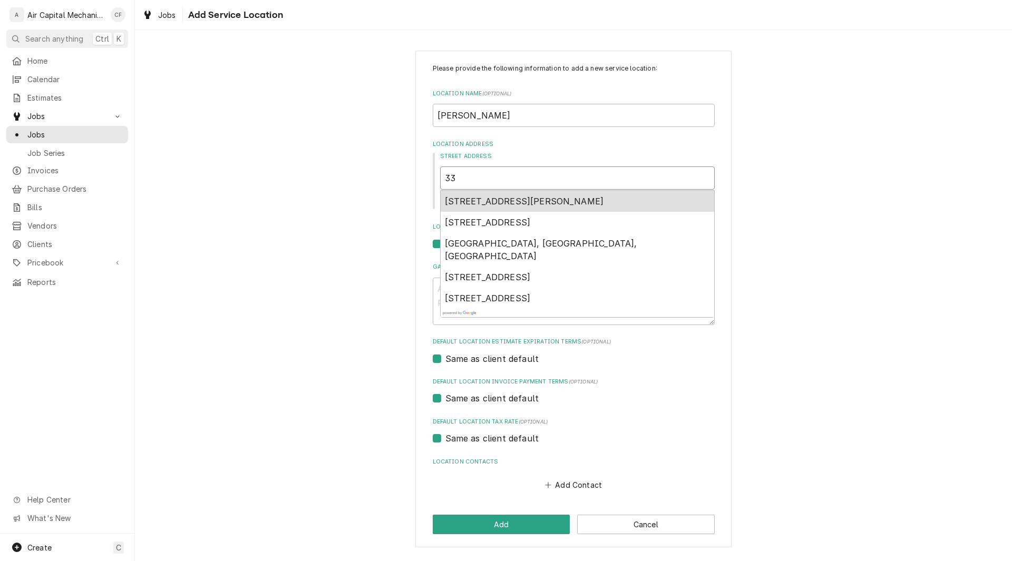
type textarea "x"
type input "331"
type textarea "x"
type input "3315"
type textarea "x"
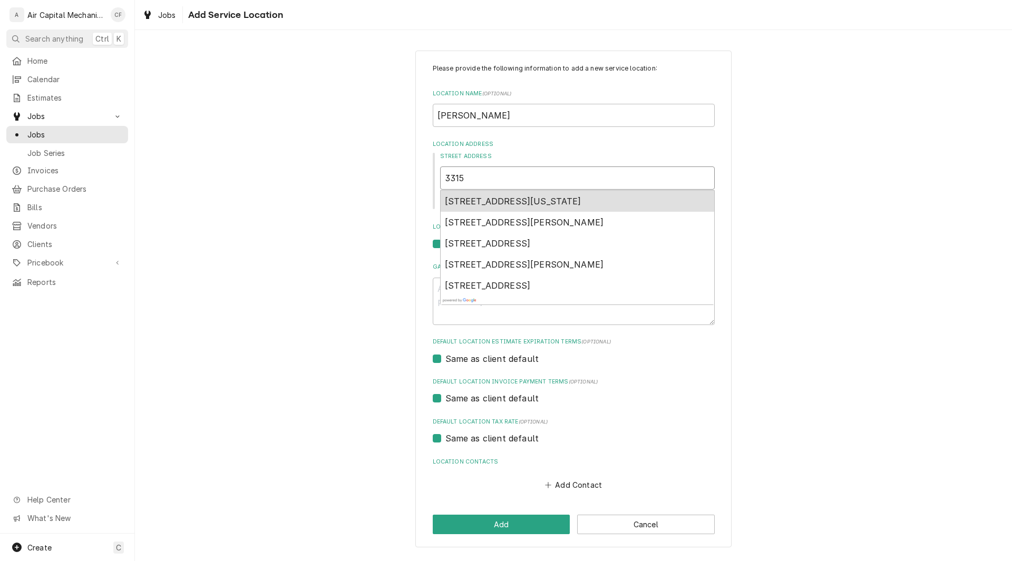
type input "3315"
type textarea "x"
type input "3315 N"
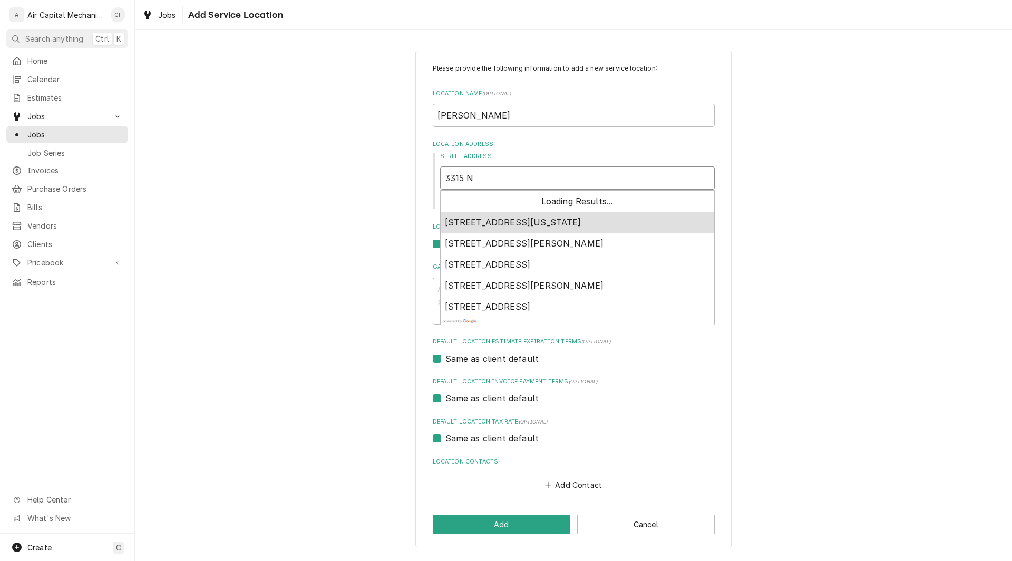
type textarea "x"
type input "3315 N"
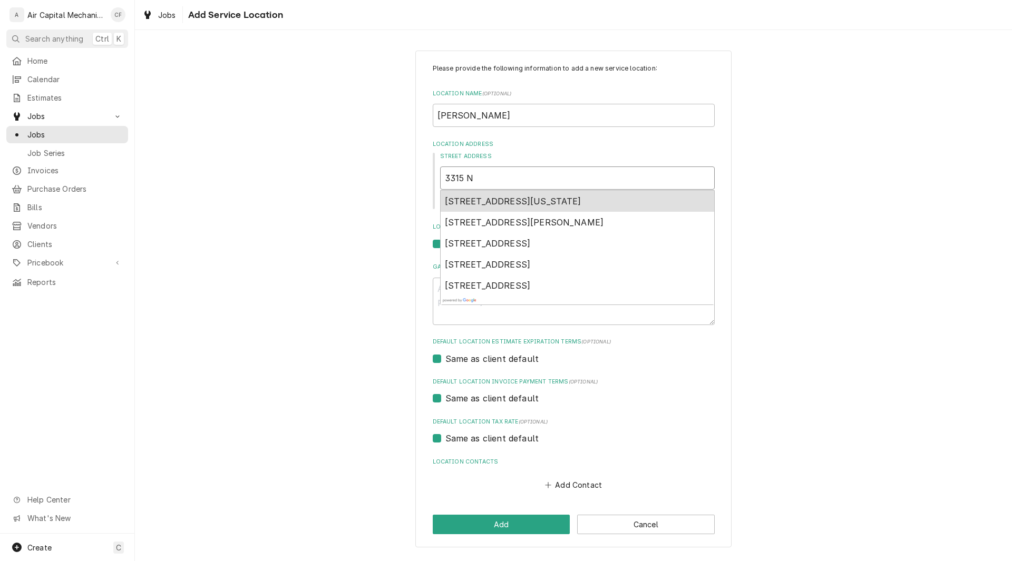
type textarea "x"
type input "3315 N C"
click at [537, 197] on span "3315 North Clarence Circle, Wichita, KS, USA" at bounding box center [524, 201] width 159 height 11
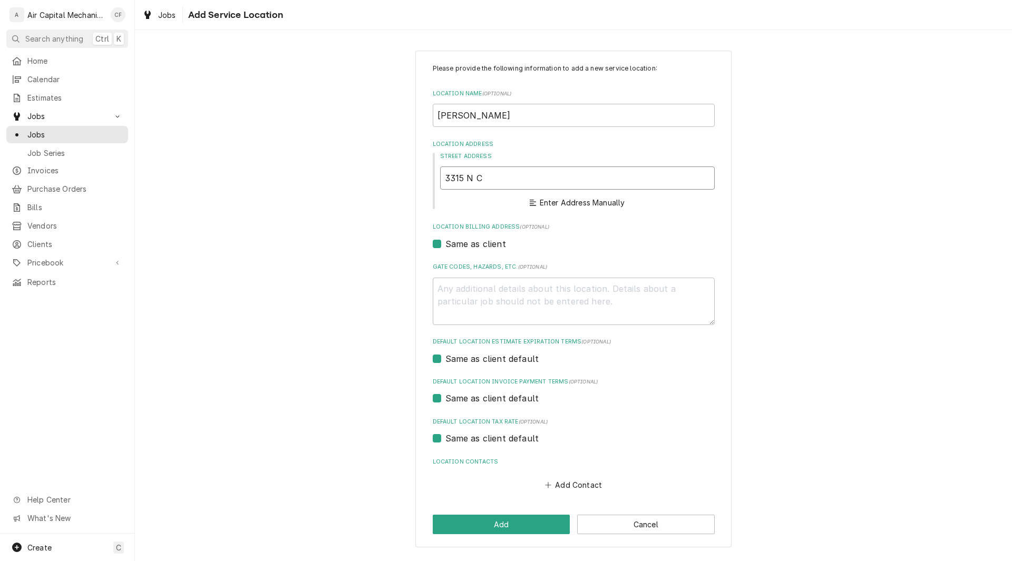
type textarea "x"
type input "3315 N Clarence Cir"
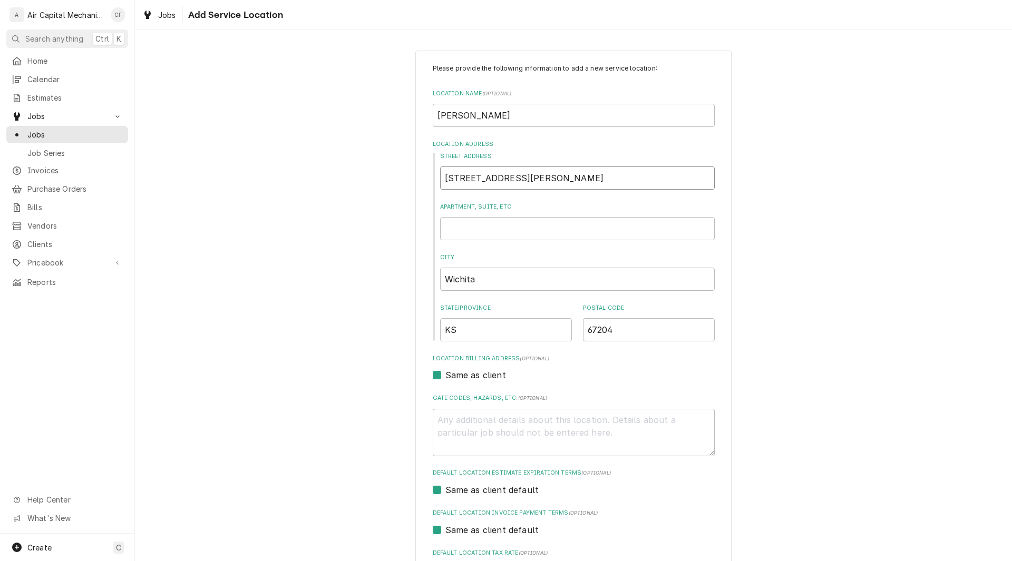
type textarea "x"
type input "3315 N Clarence Cir"
click at [784, 493] on div "Please provide the following information to add a new service location: Locatio…" at bounding box center [573, 364] width 877 height 647
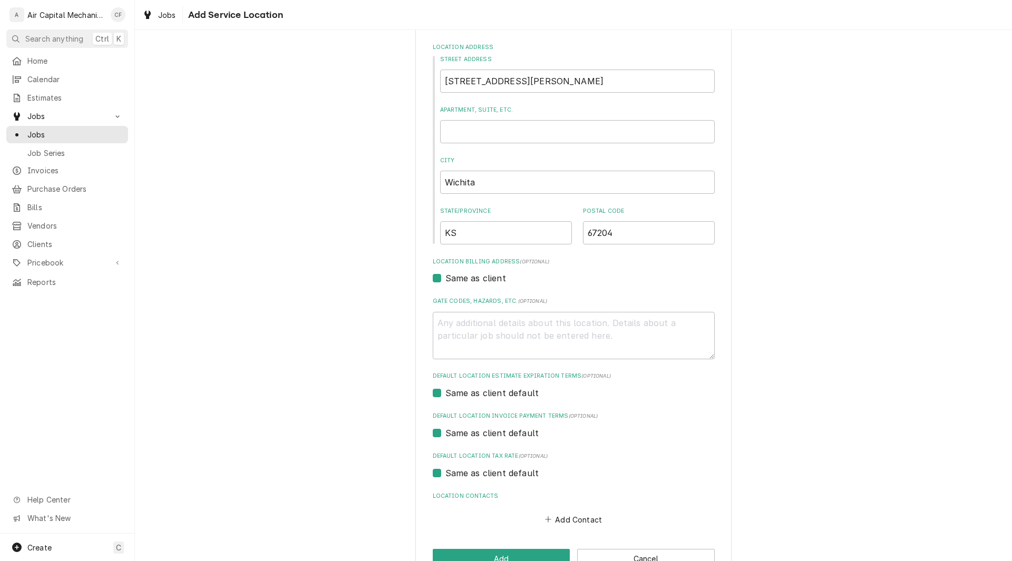
scroll to position [127, 0]
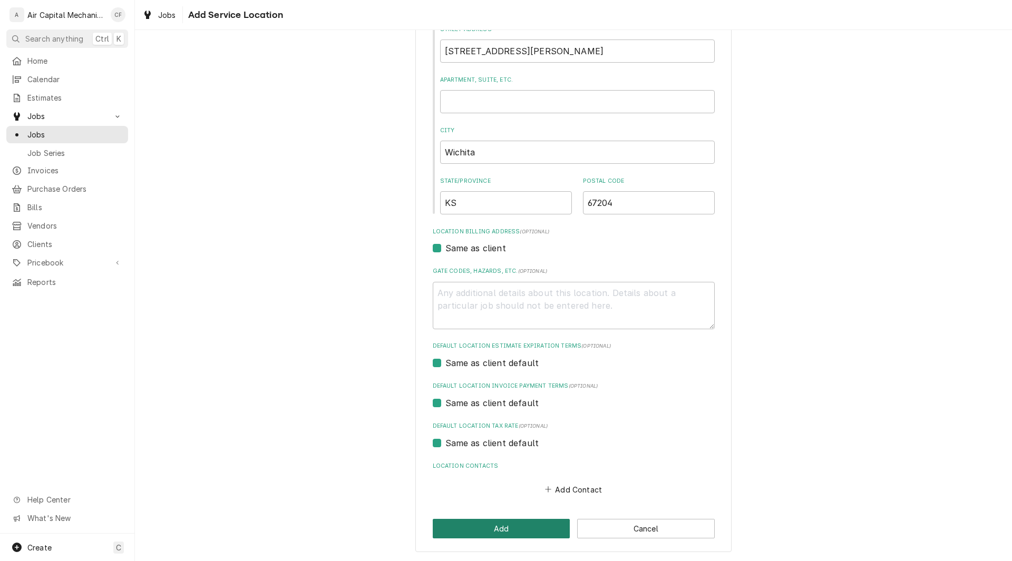
click at [510, 527] on button "Add" at bounding box center [502, 528] width 138 height 19
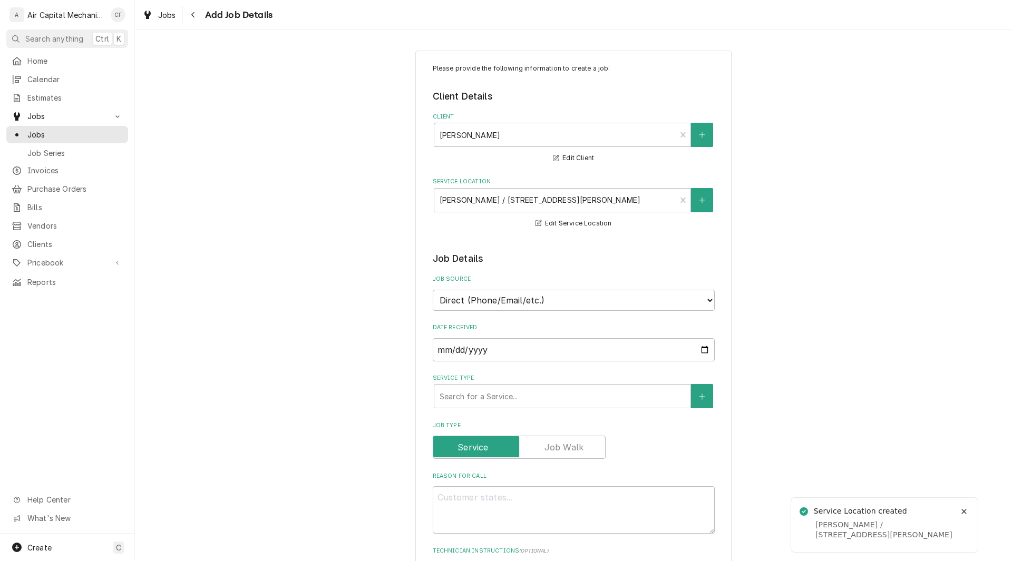
type textarea "x"
click at [516, 303] on select "Direct (Phone/Email/etc.) Service Channel Other" at bounding box center [574, 300] width 282 height 21
select select "100"
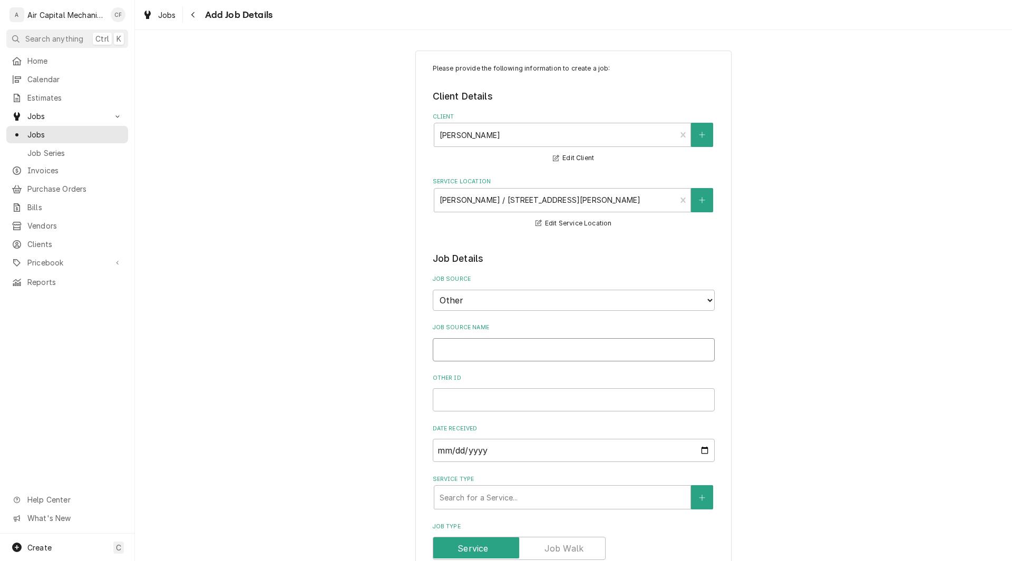
click at [467, 349] on input "Job Source Name" at bounding box center [574, 349] width 282 height 23
click at [638, 297] on select "Direct (Phone/Email/etc.) Service Channel Other" at bounding box center [574, 300] width 282 height 21
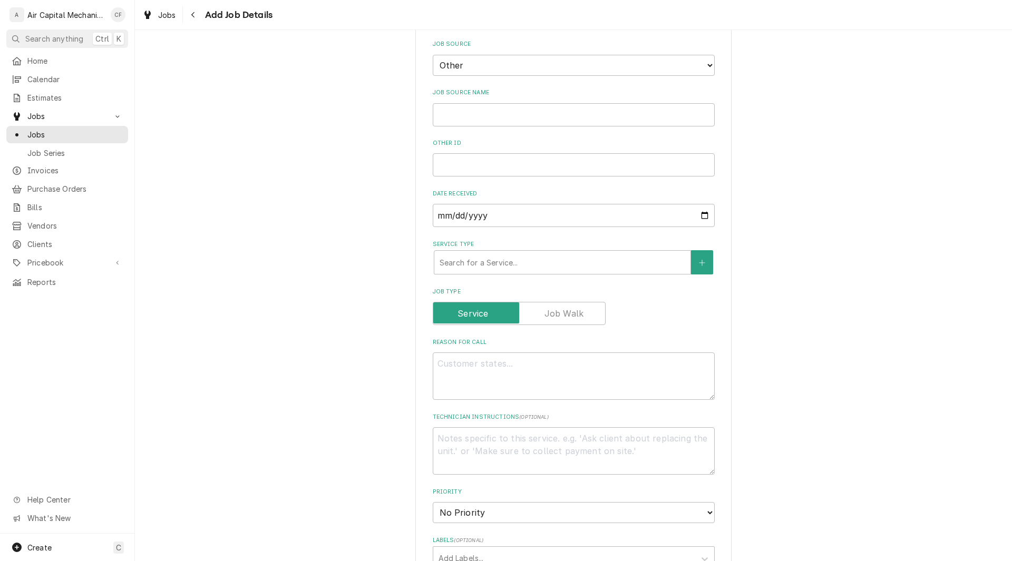
scroll to position [295, 0]
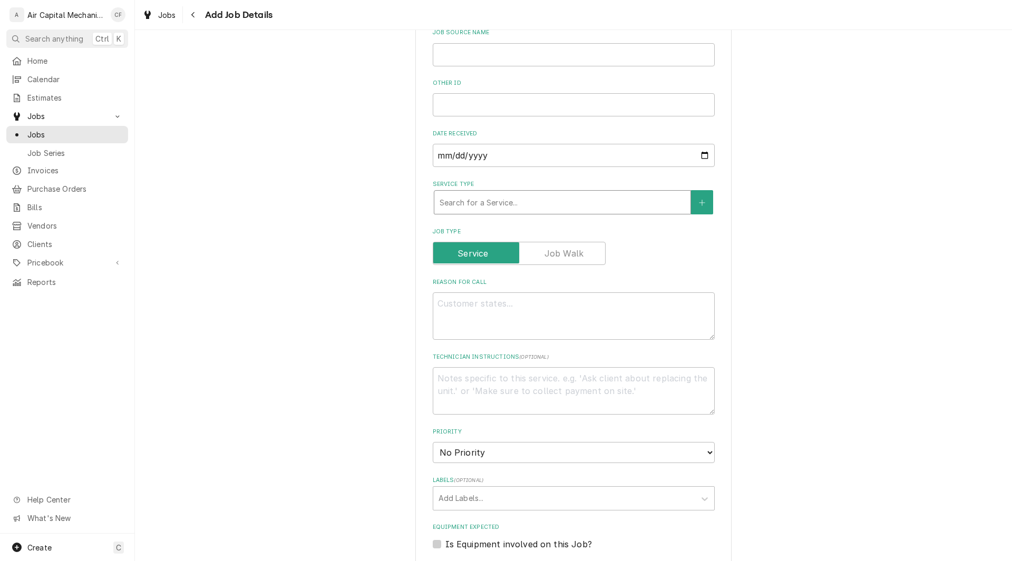
click at [506, 201] on div "Service Type" at bounding box center [562, 202] width 246 height 19
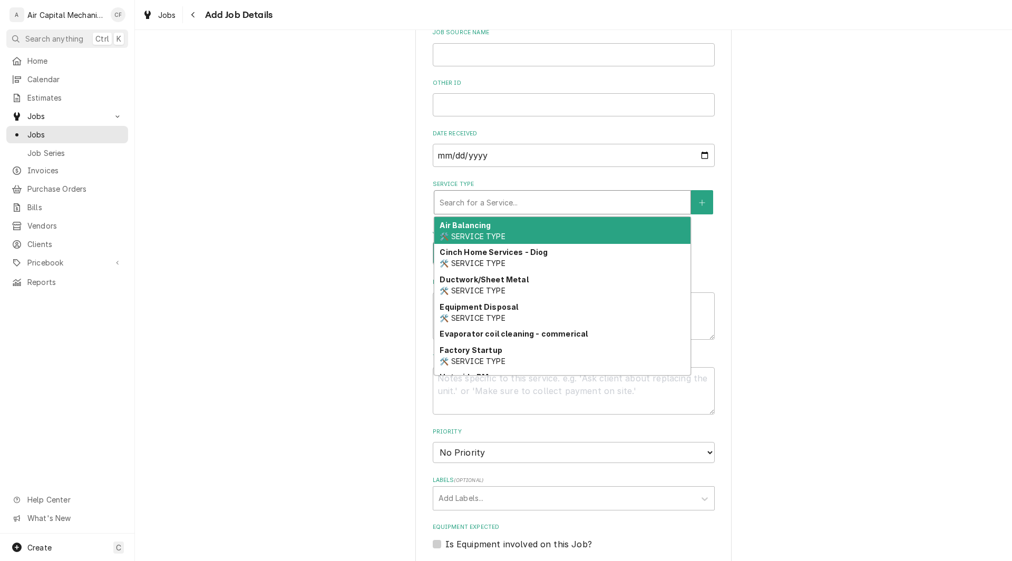
scroll to position [375, 0]
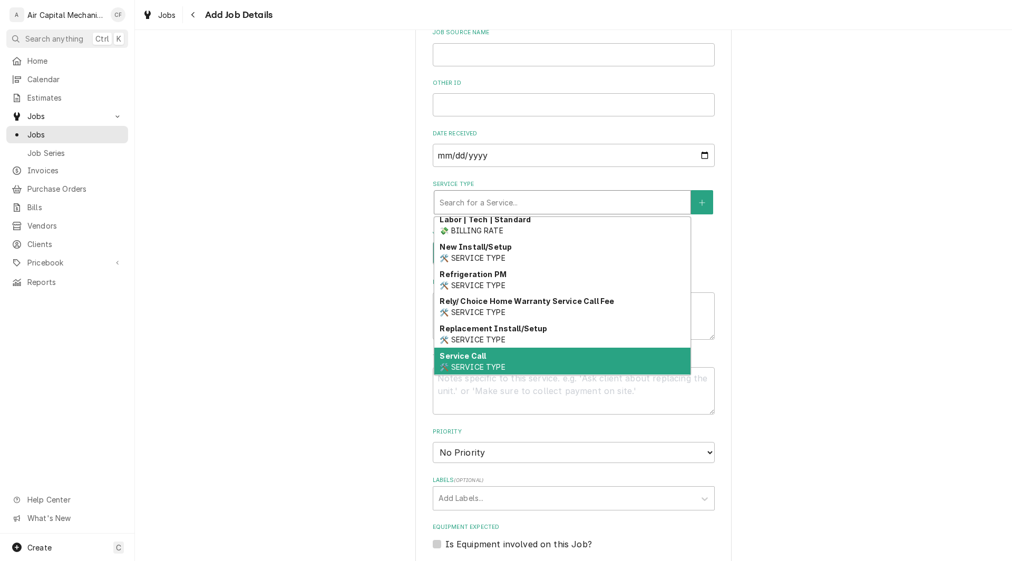
click at [486, 357] on div "Service Call 🛠️ SERVICE TYPE" at bounding box center [562, 361] width 256 height 27
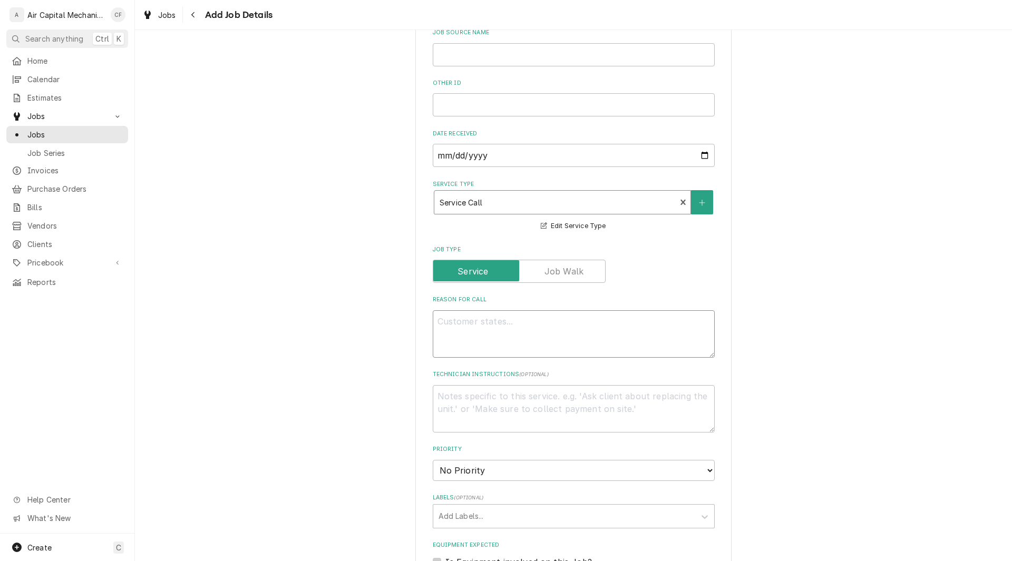
click at [494, 339] on textarea "Reason For Call" at bounding box center [574, 333] width 282 height 47
type textarea "x"
type textarea "A"
type textarea "x"
type textarea "AC"
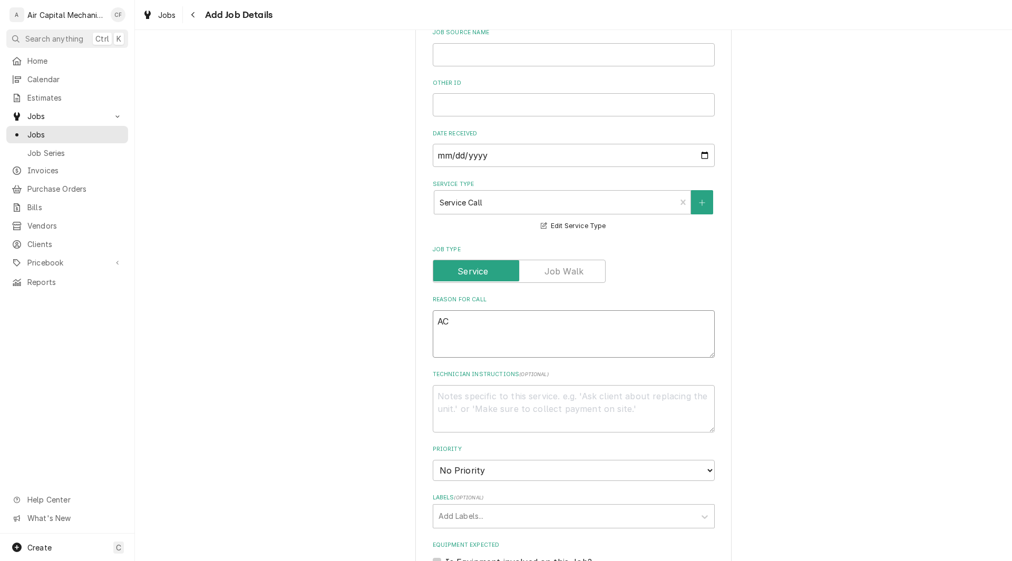
type textarea "x"
type textarea "AC"
type textarea "x"
type textarea "AC ma"
type textarea "x"
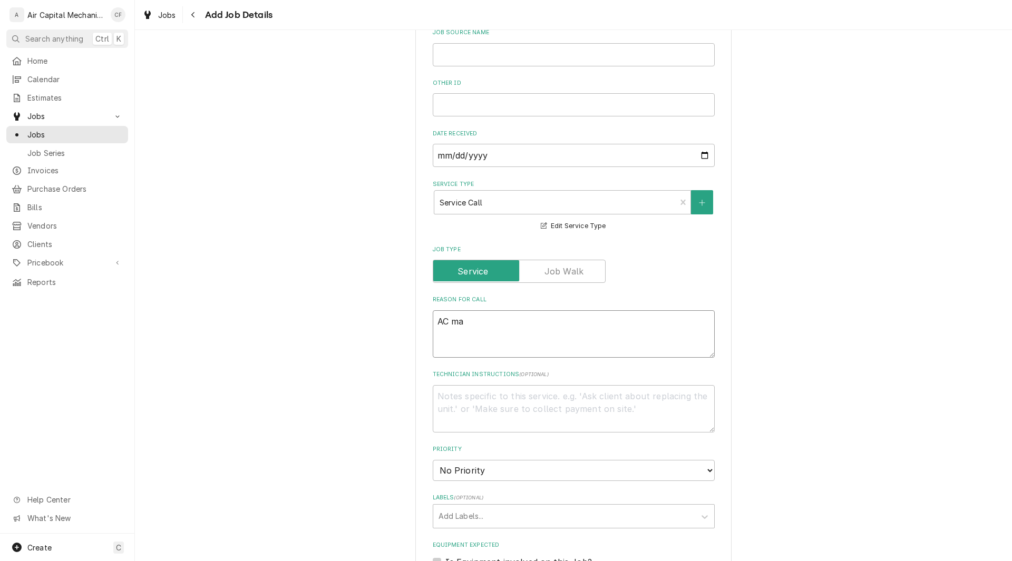
type textarea "AC mak"
type textarea "x"
type textarea "AC maki"
type textarea "x"
type textarea "AC makin"
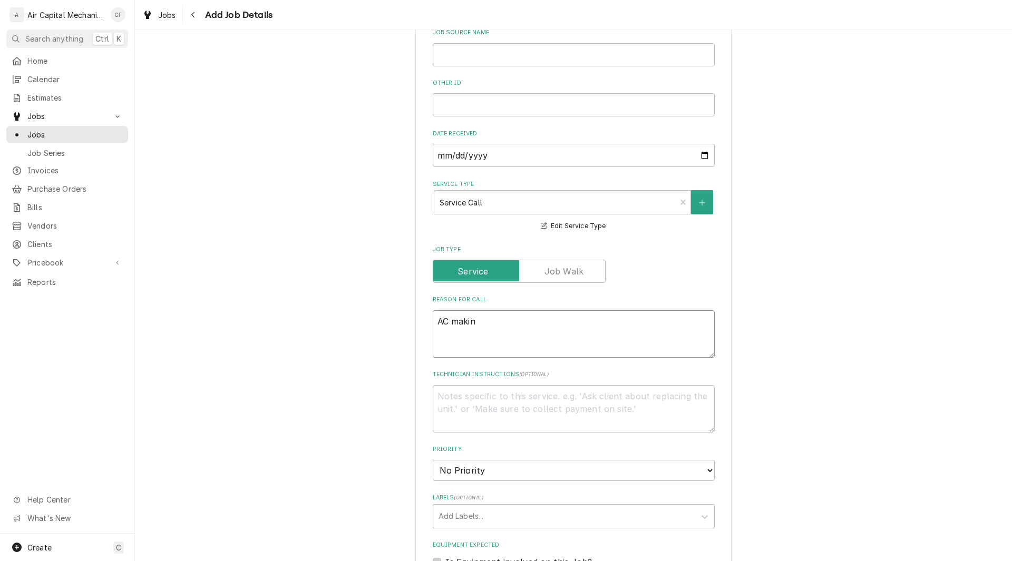
type textarea "x"
type textarea "AC making"
type textarea "x"
type textarea "AC making"
type textarea "x"
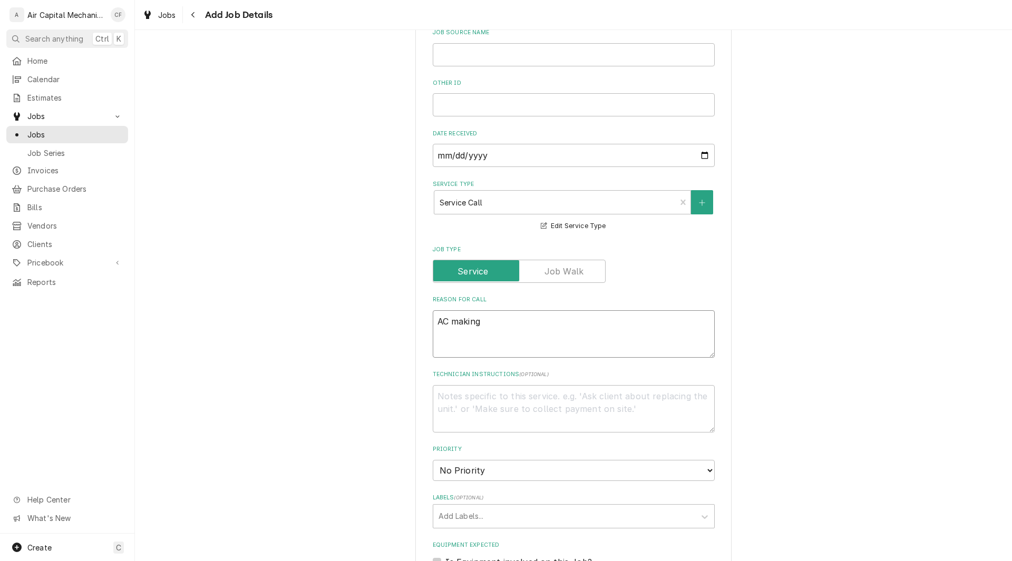
type textarea "AC making n"
type textarea "x"
type textarea "AC making no"
type textarea "x"
type textarea "AC making noi"
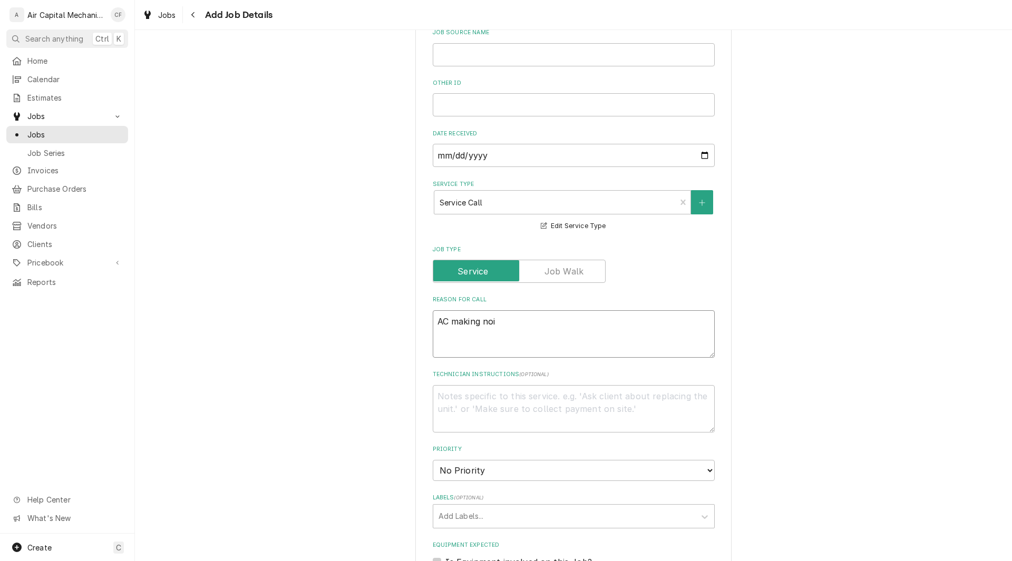
type textarea "x"
type textarea "AC making nois"
type textarea "x"
type textarea "AC making noise"
type textarea "x"
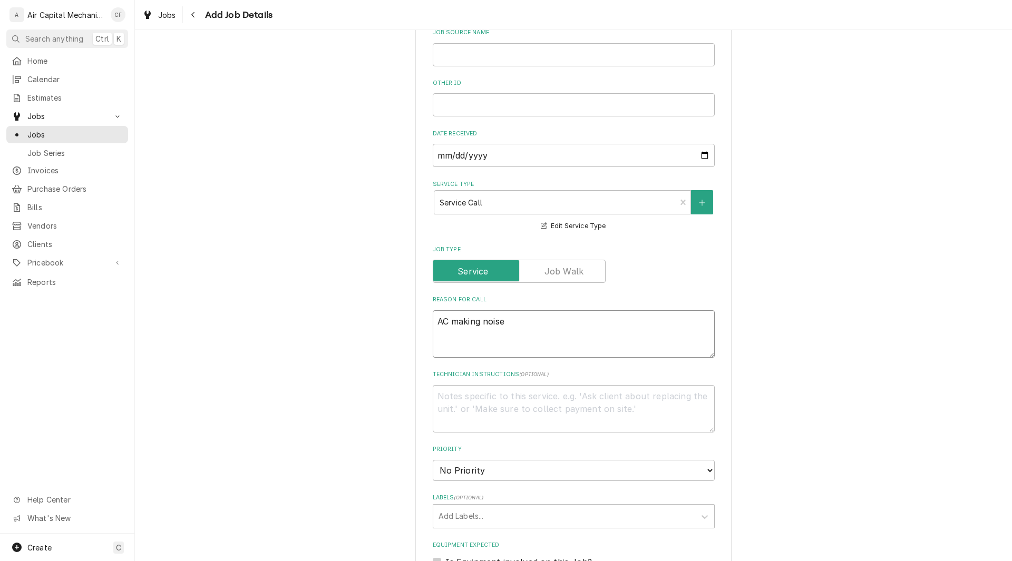
type textarea "AC making noise"
click at [796, 455] on div "Please provide the following information to create a job: Client Details Client…" at bounding box center [573, 348] width 877 height 1205
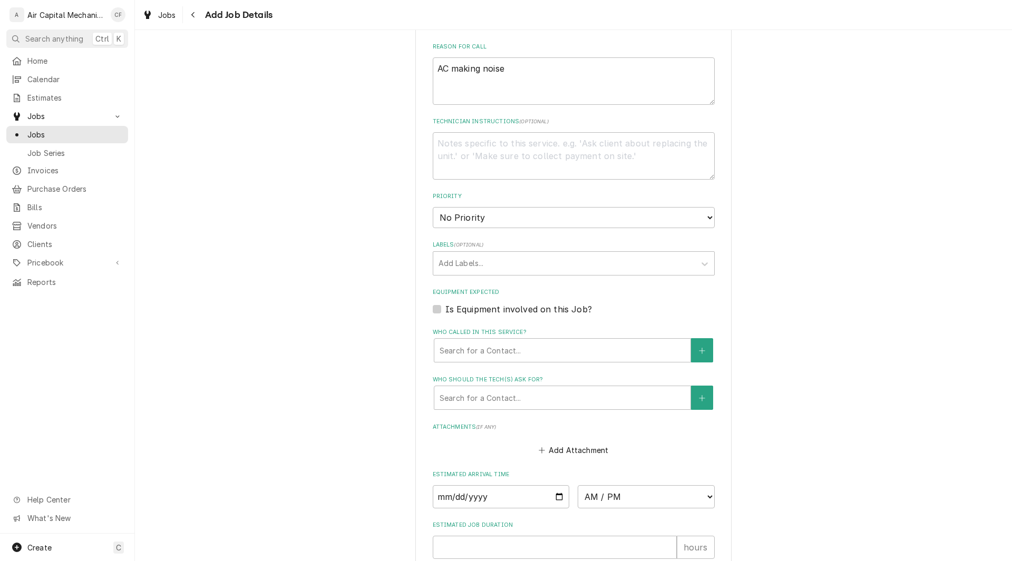
scroll to position [569, 0]
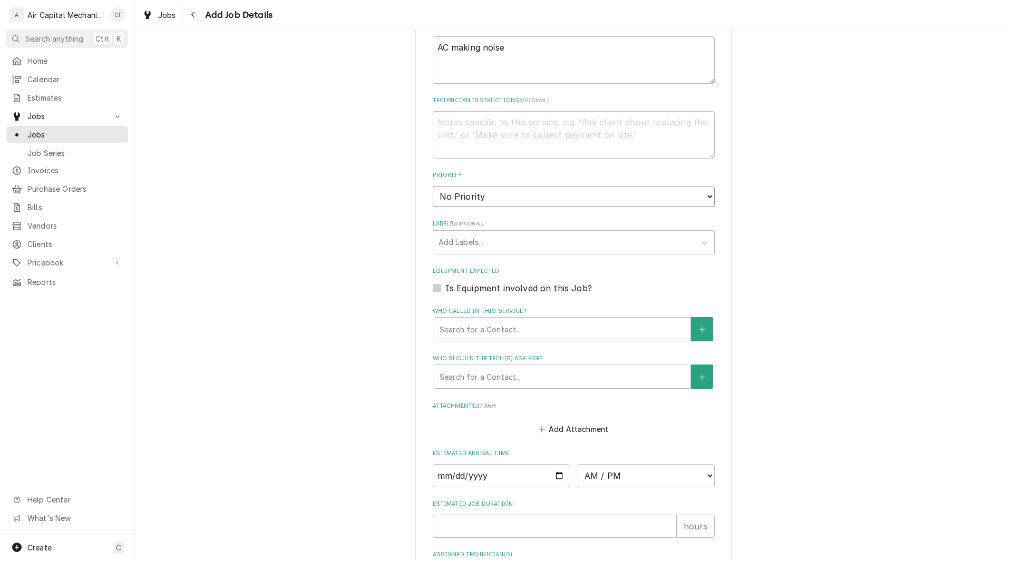
click at [620, 194] on select "No Priority Urgent High Medium Low" at bounding box center [574, 196] width 282 height 21
click at [573, 248] on div "Labels" at bounding box center [563, 242] width 251 height 19
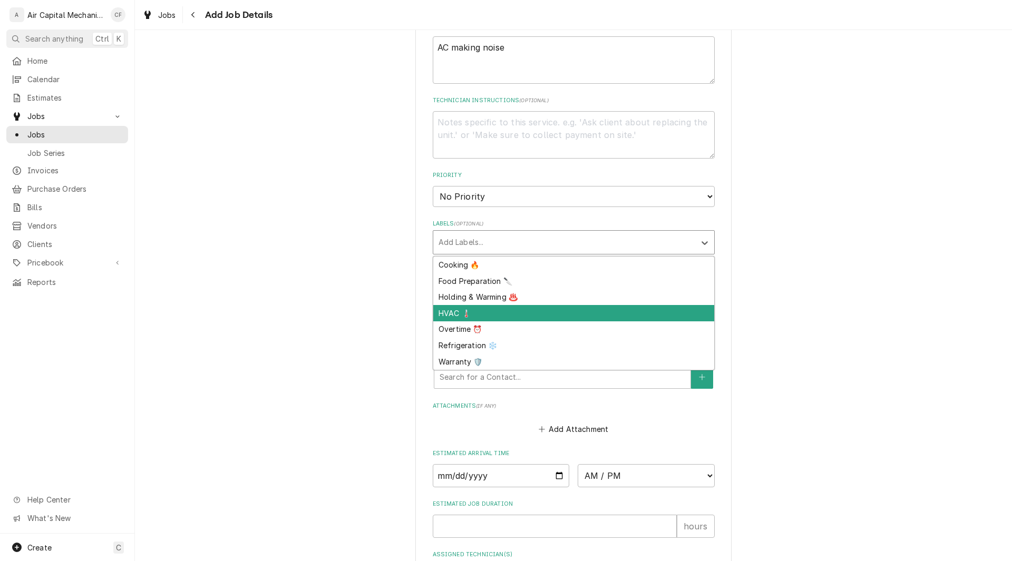
click at [456, 306] on div "HVAC 🌡️" at bounding box center [573, 313] width 281 height 16
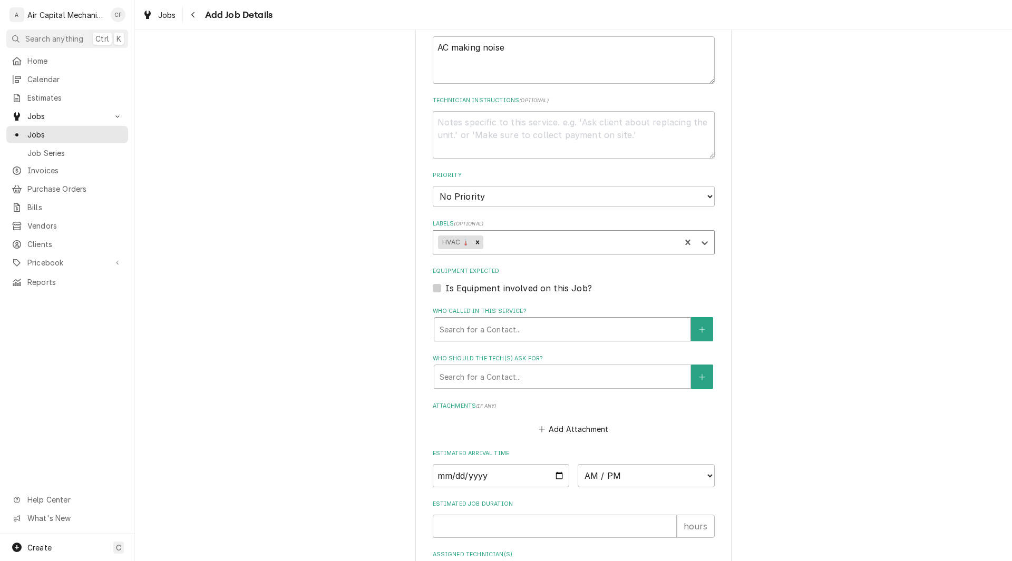
click at [463, 325] on div "Who called in this service?" at bounding box center [562, 329] width 246 height 19
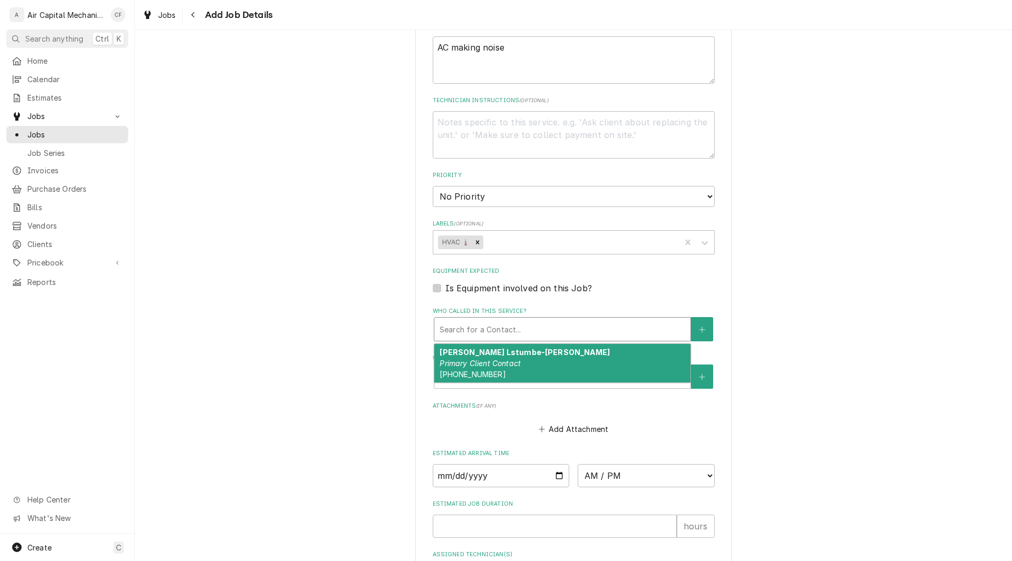
click at [473, 374] on span "[PHONE_NUMBER]" at bounding box center [472, 374] width 66 height 9
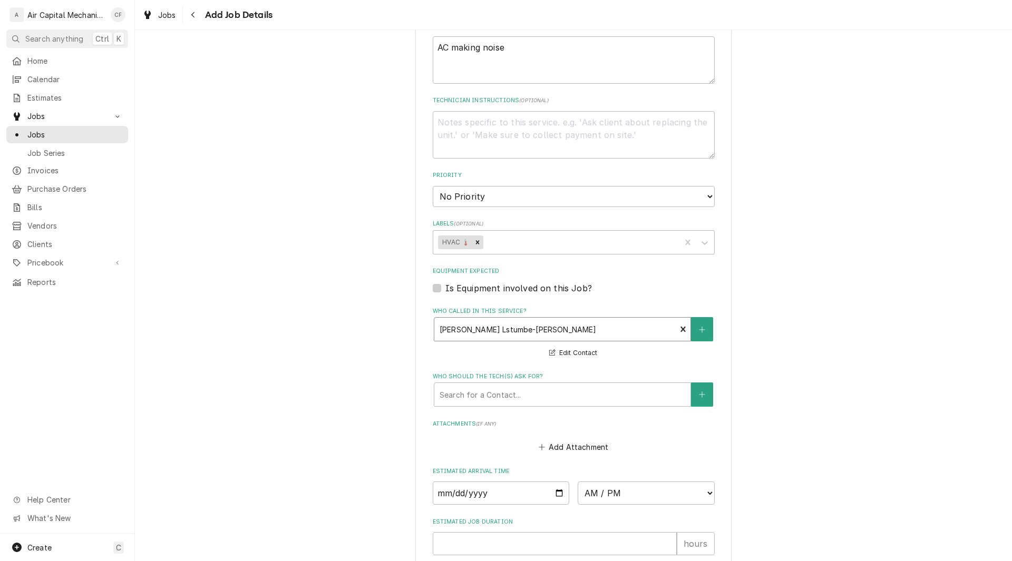
type textarea "x"
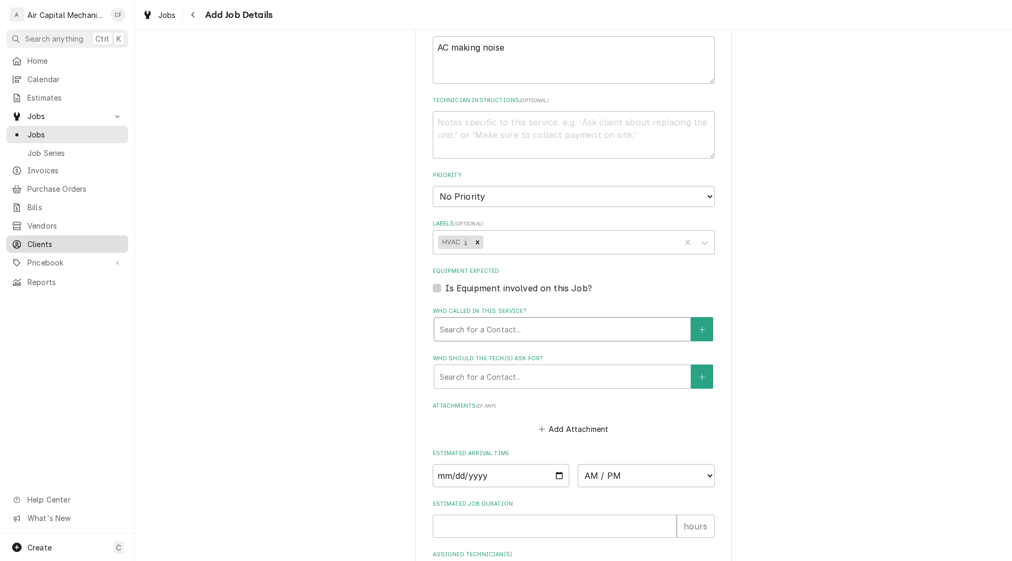
click at [48, 239] on span "Clients" at bounding box center [74, 244] width 95 height 11
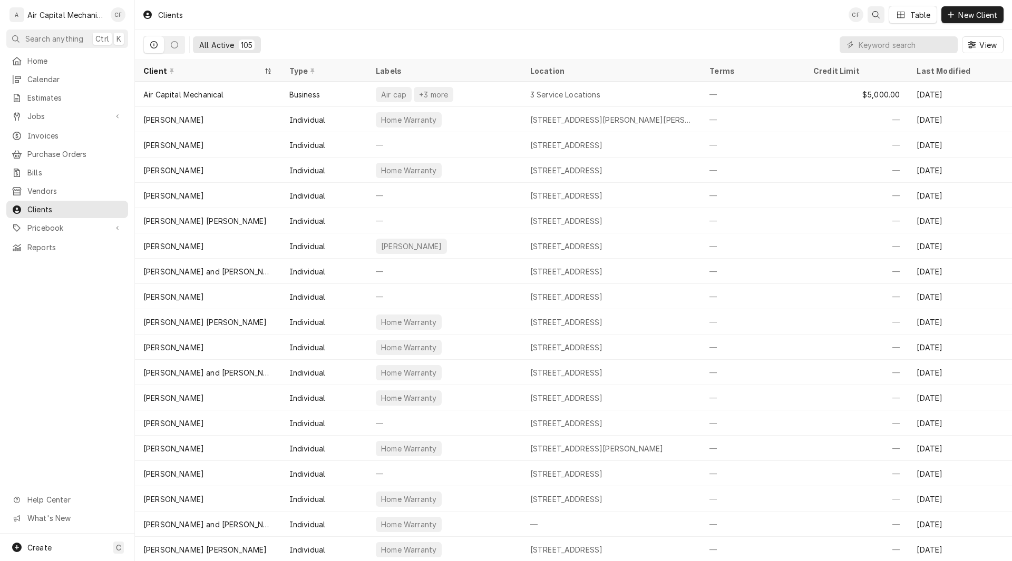
click at [879, 17] on div "Open search" at bounding box center [875, 14] width 11 height 11
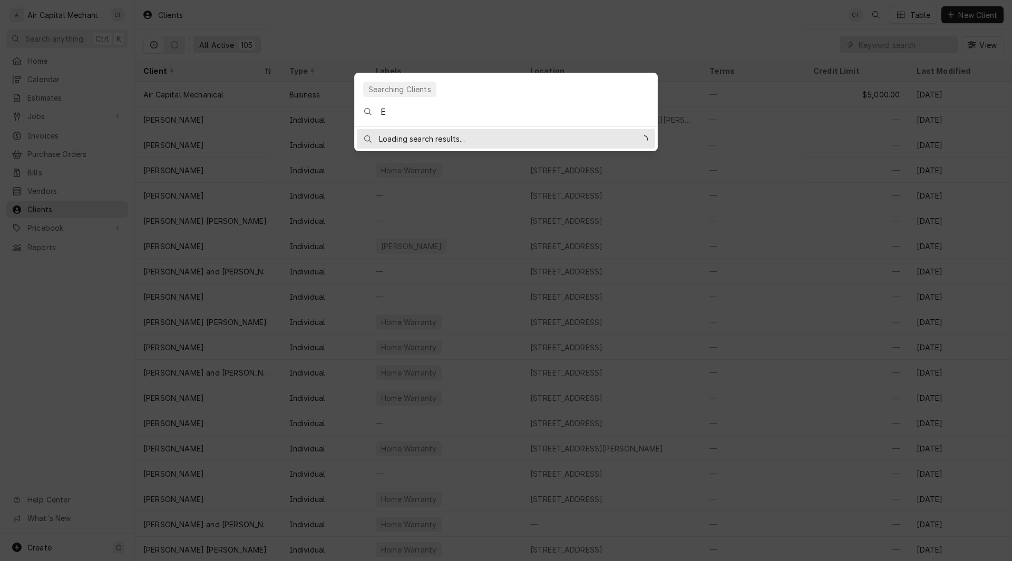
type input "En"
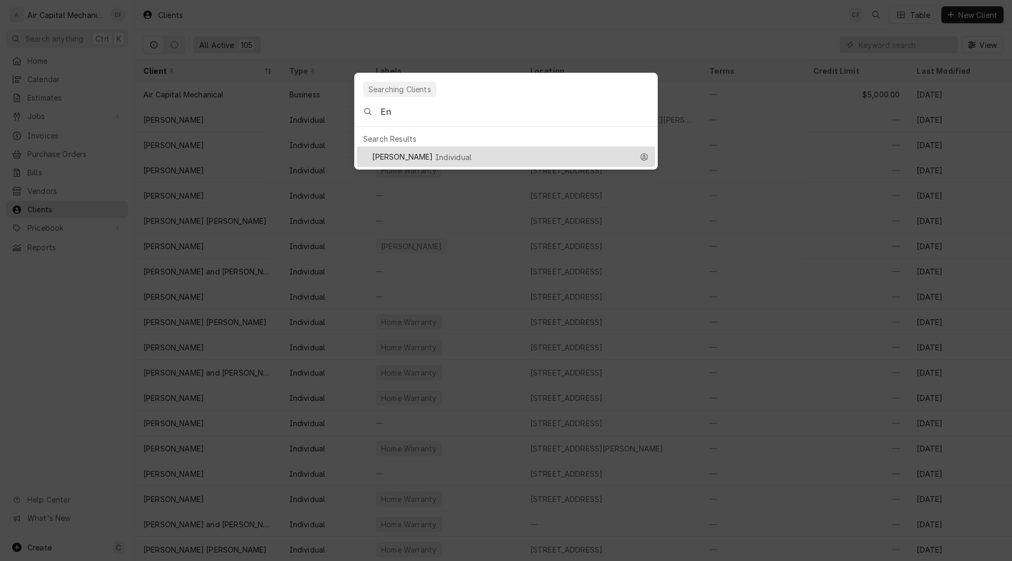
click at [43, 316] on body "A Air Capital Mechanical CF Search anything Ctrl K Home Calendar Estimates Jobs…" at bounding box center [506, 280] width 1012 height 561
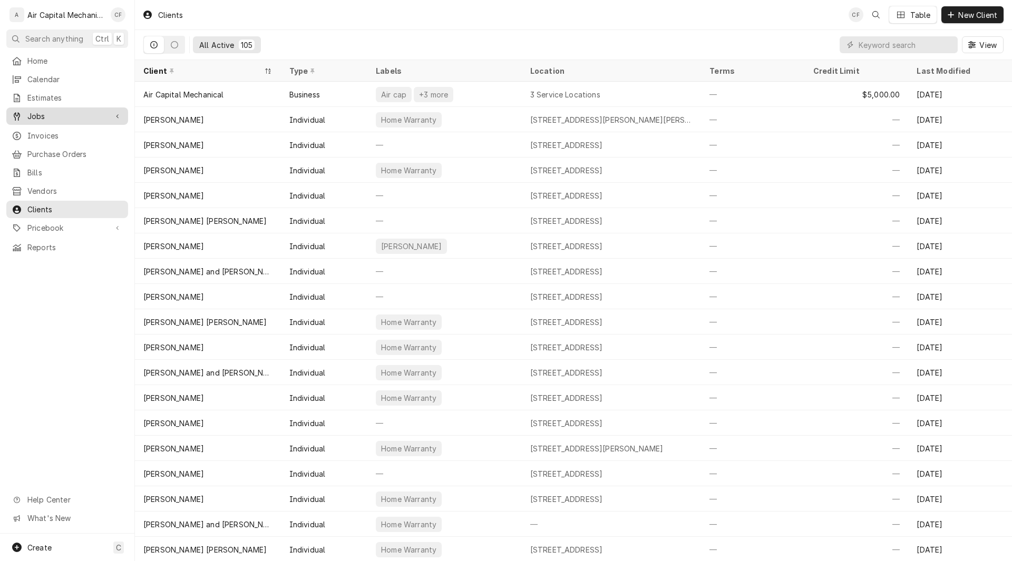
click at [41, 116] on span "Jobs" at bounding box center [67, 116] width 80 height 11
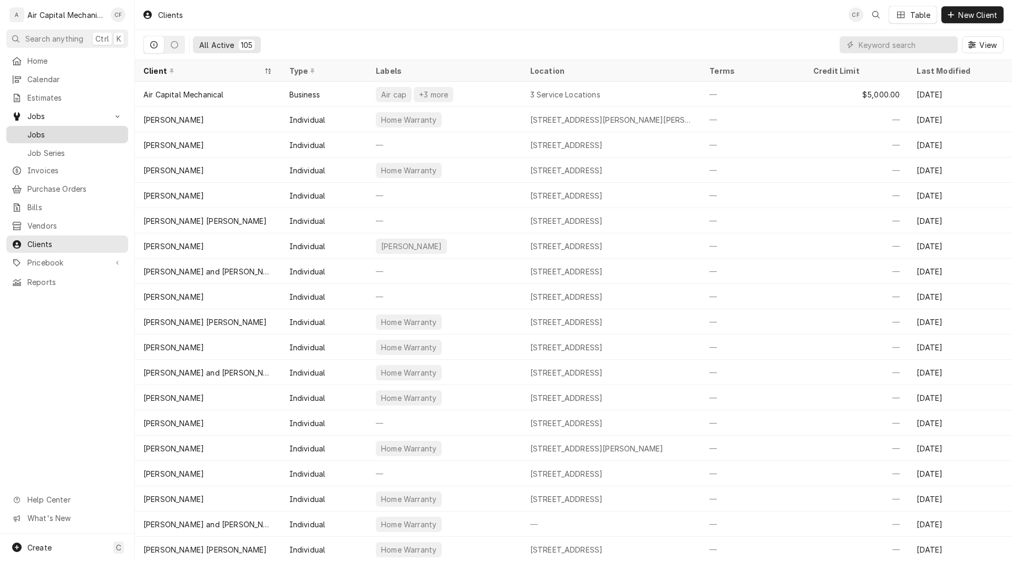
click at [39, 135] on span "Jobs" at bounding box center [74, 134] width 95 height 11
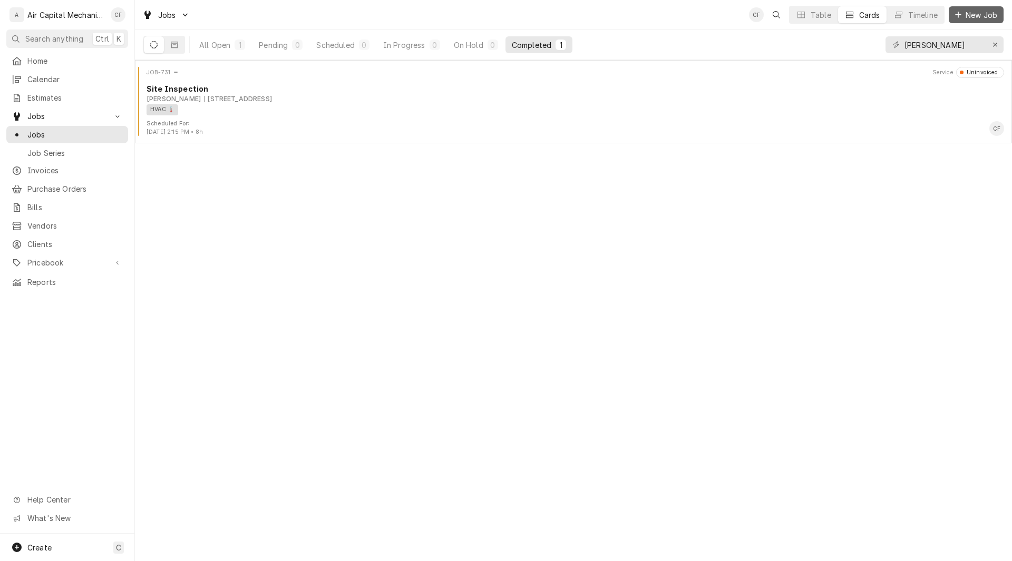
click at [948, 15] on button "New Job" at bounding box center [975, 14] width 55 height 17
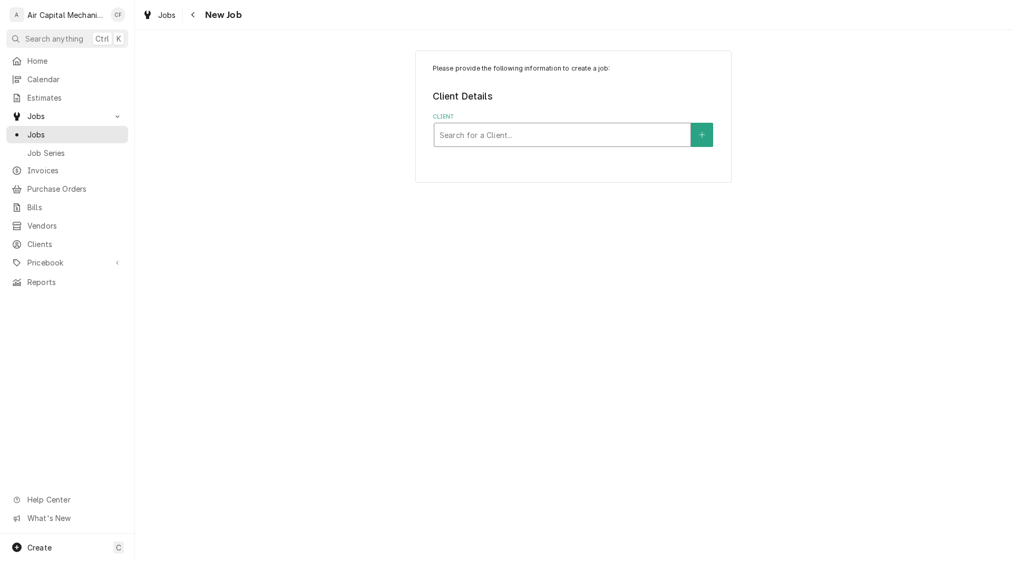
click at [570, 130] on div "Client" at bounding box center [562, 134] width 246 height 19
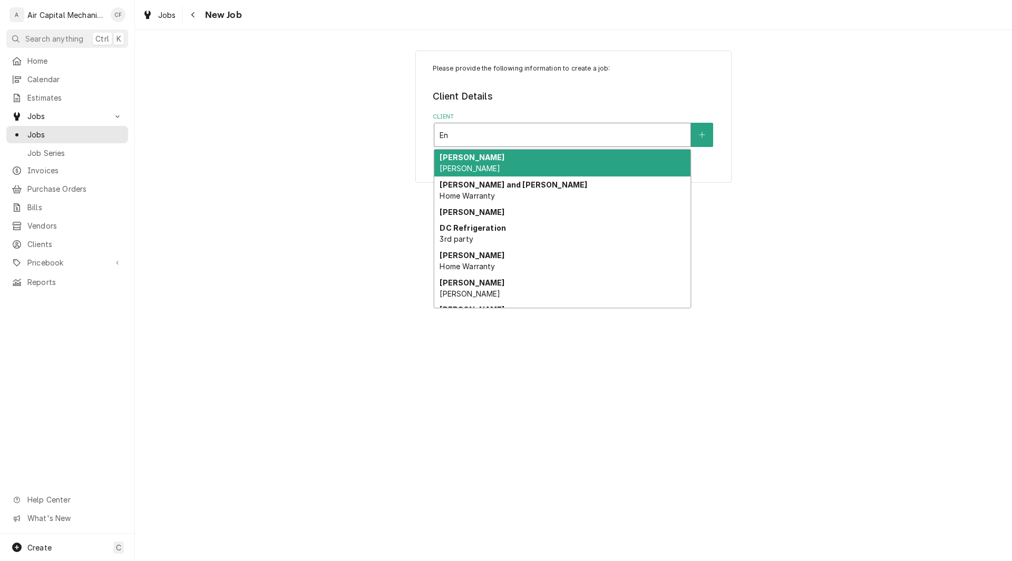
type input "Enr"
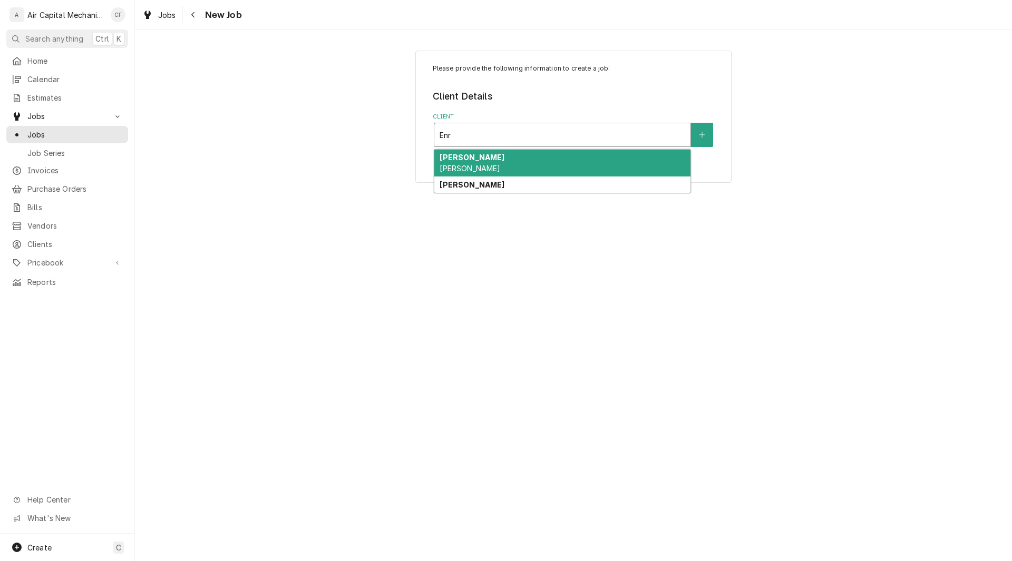
click at [531, 159] on div "[PERSON_NAME] [PERSON_NAME]" at bounding box center [562, 163] width 256 height 27
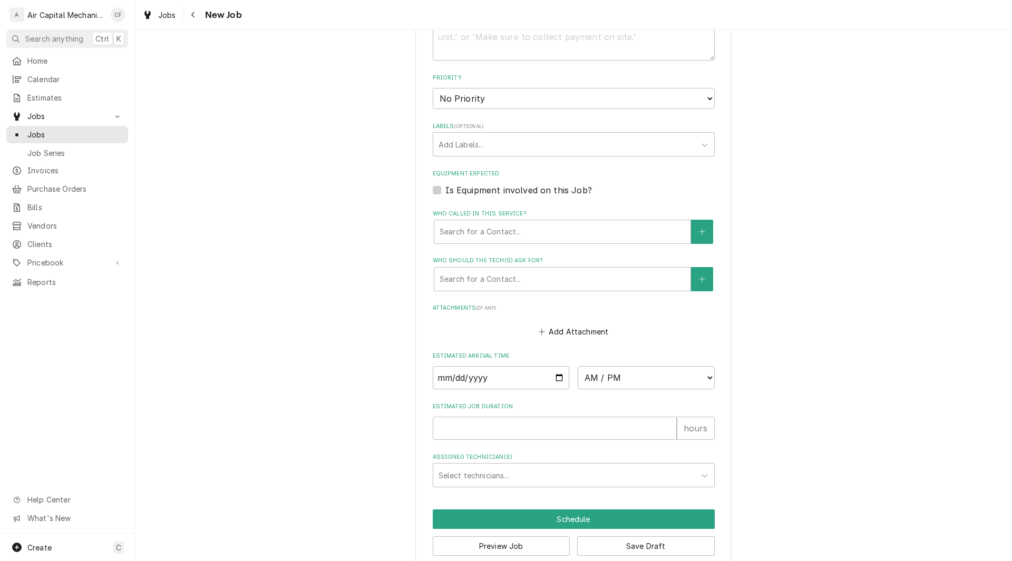
scroll to position [565, 0]
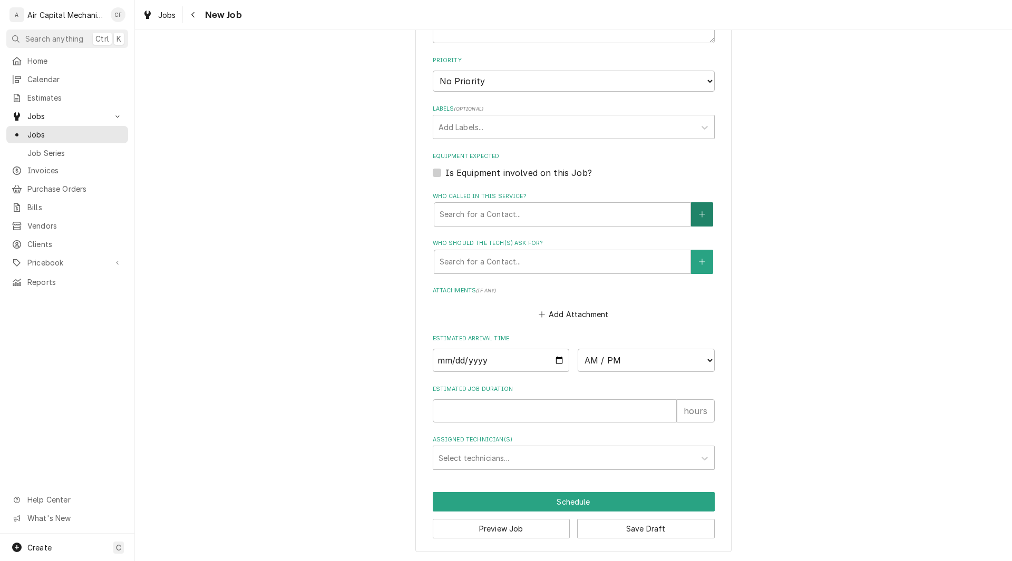
click at [703, 213] on icon "Create New Contact" at bounding box center [702, 214] width 6 height 7
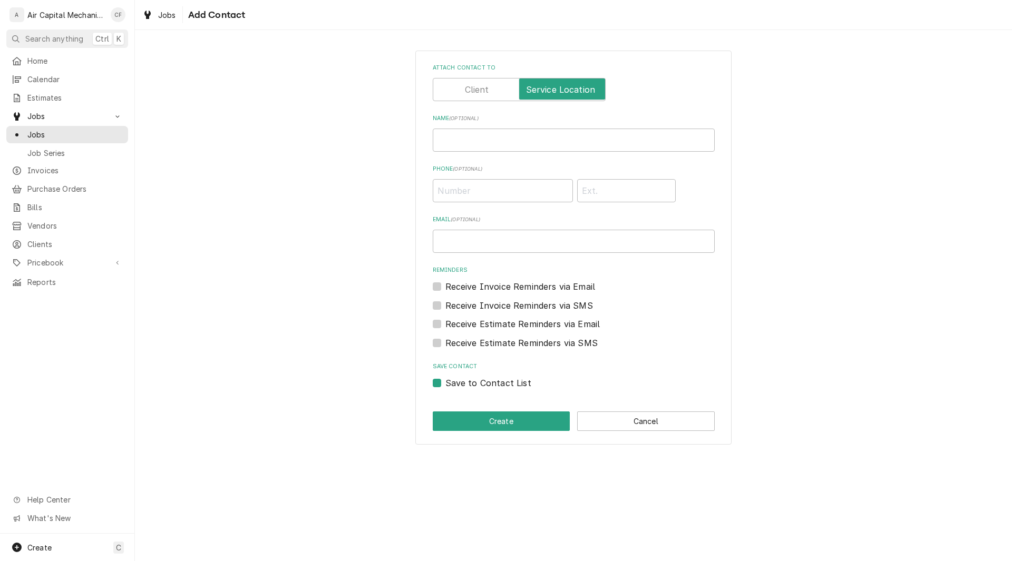
click at [818, 173] on div "Attach contact to Name ( optional ) Phone ( optional ) Email ( optional ) Remin…" at bounding box center [573, 247] width 877 height 413
click at [628, 425] on button "Cancel" at bounding box center [646, 421] width 138 height 19
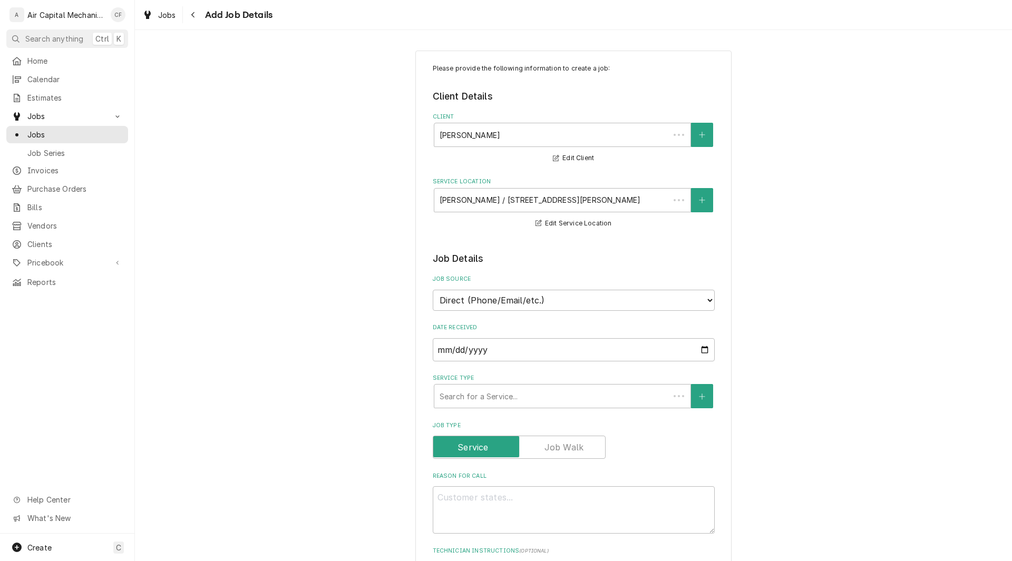
scroll to position [565, 0]
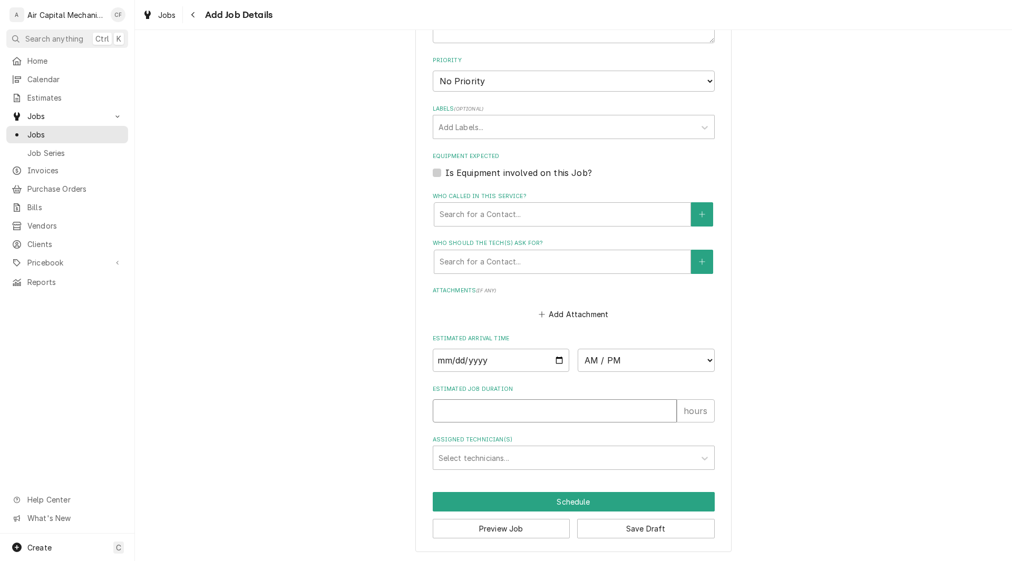
click at [568, 407] on input "Estimated Job Duration" at bounding box center [555, 410] width 244 height 23
type textarea "x"
type input "1"
type textarea "x"
type input "1"
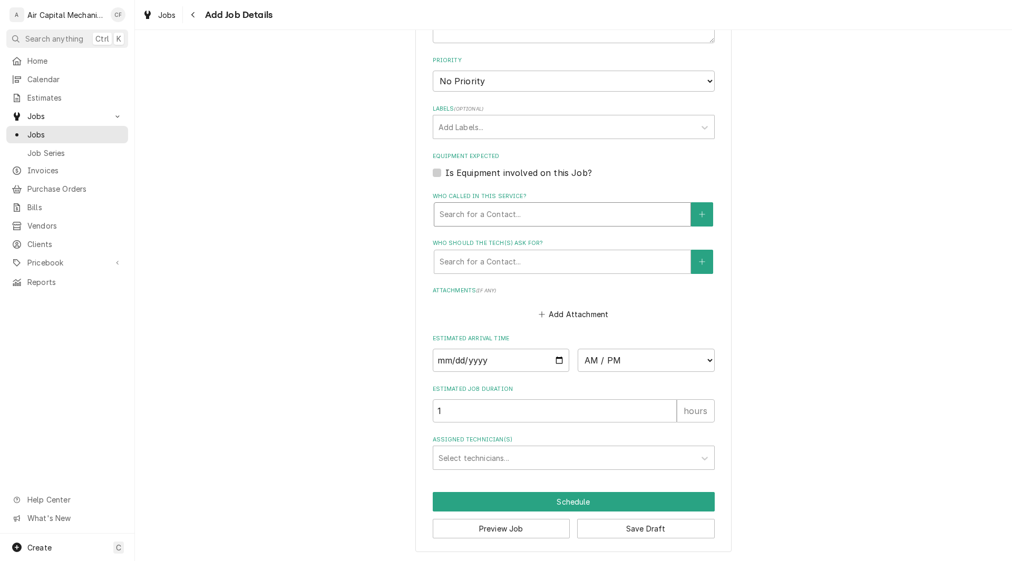
click at [612, 203] on div "Search for a Contact..." at bounding box center [562, 214] width 256 height 23
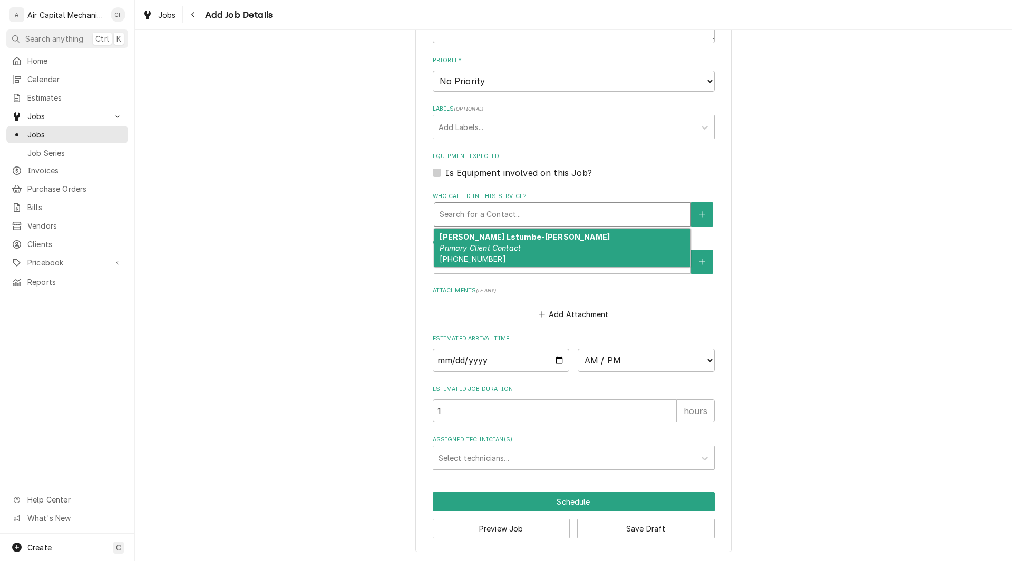
click at [525, 235] on strong "[PERSON_NAME] Lstumbe-[PERSON_NAME]" at bounding box center [524, 236] width 170 height 9
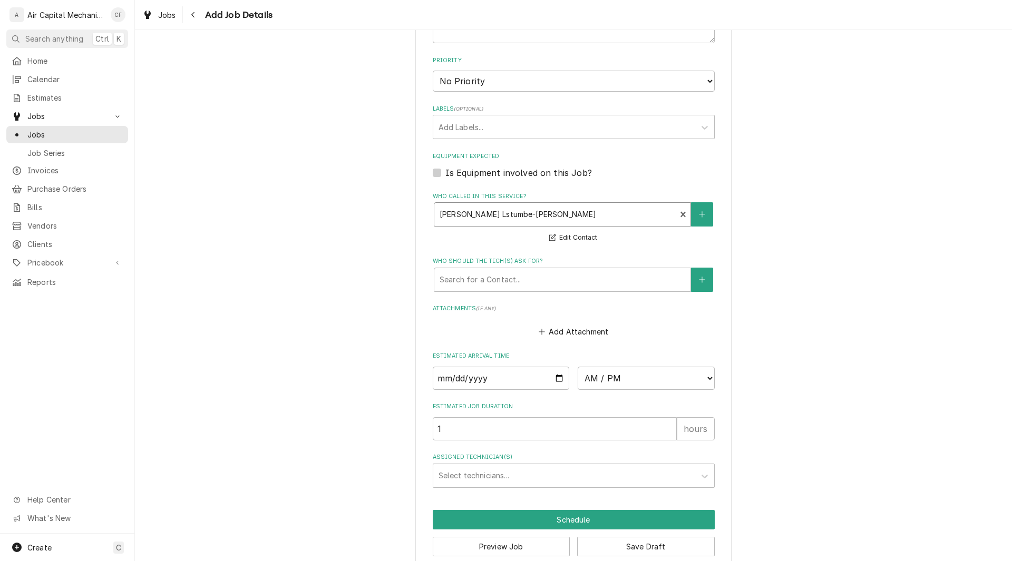
click at [476, 217] on div "Who called in this service?" at bounding box center [554, 214] width 231 height 19
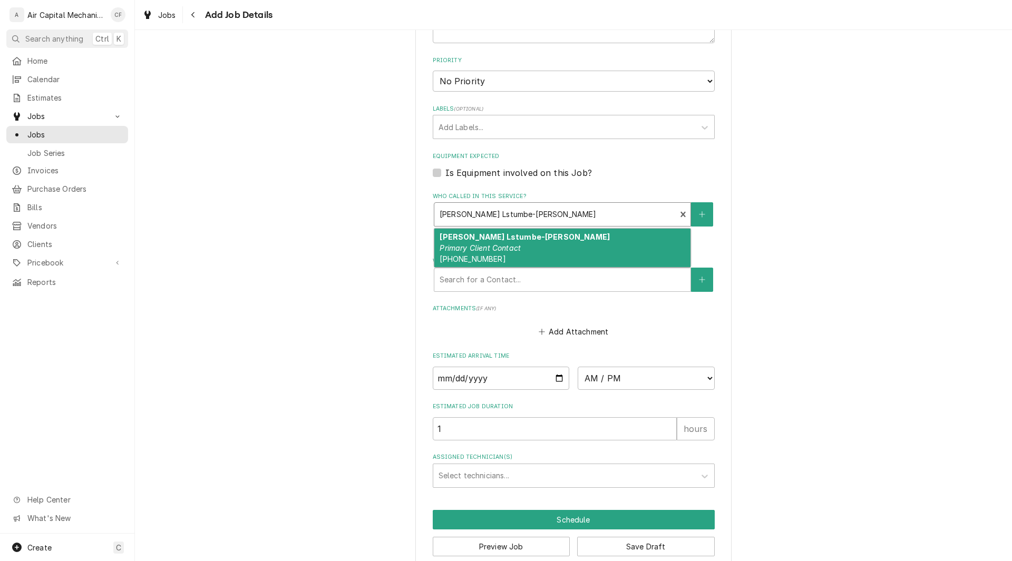
click at [400, 305] on div "Please provide the following information to create a job: Client Details Client…" at bounding box center [573, 27] width 877 height 1103
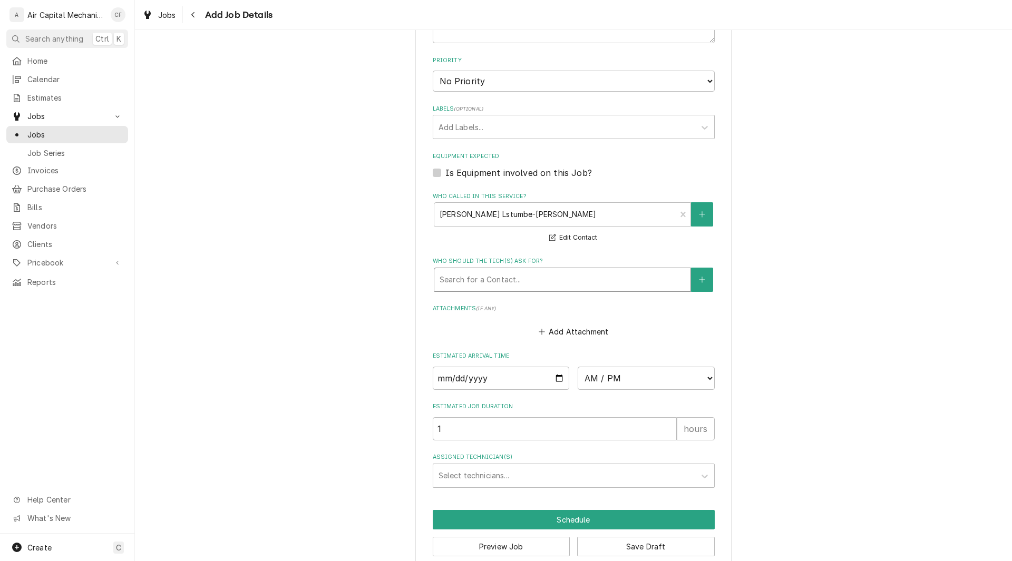
click at [472, 283] on div "Who should the tech(s) ask for?" at bounding box center [562, 279] width 246 height 19
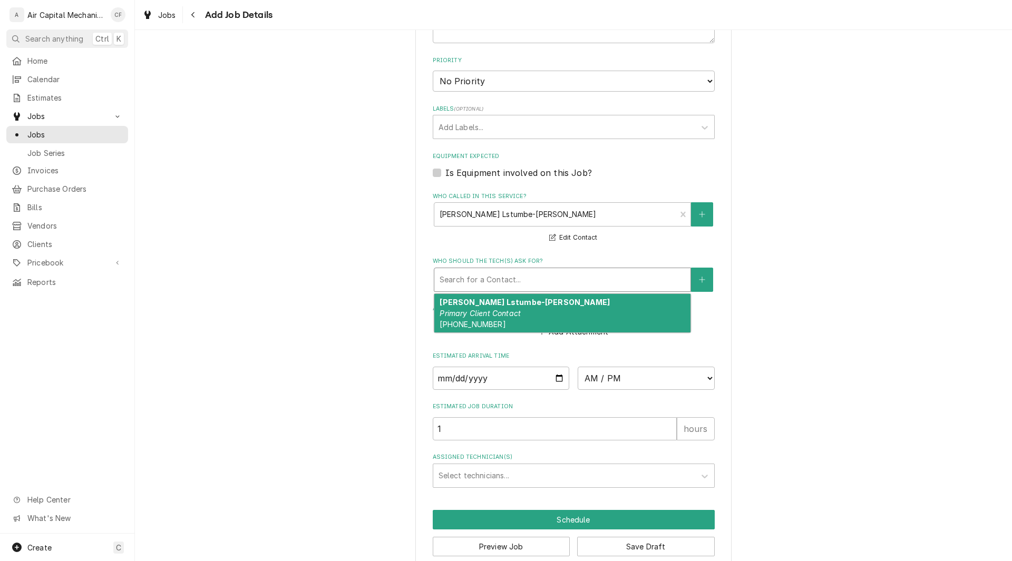
click at [472, 322] on span "[PHONE_NUMBER]" at bounding box center [472, 324] width 66 height 9
type textarea "x"
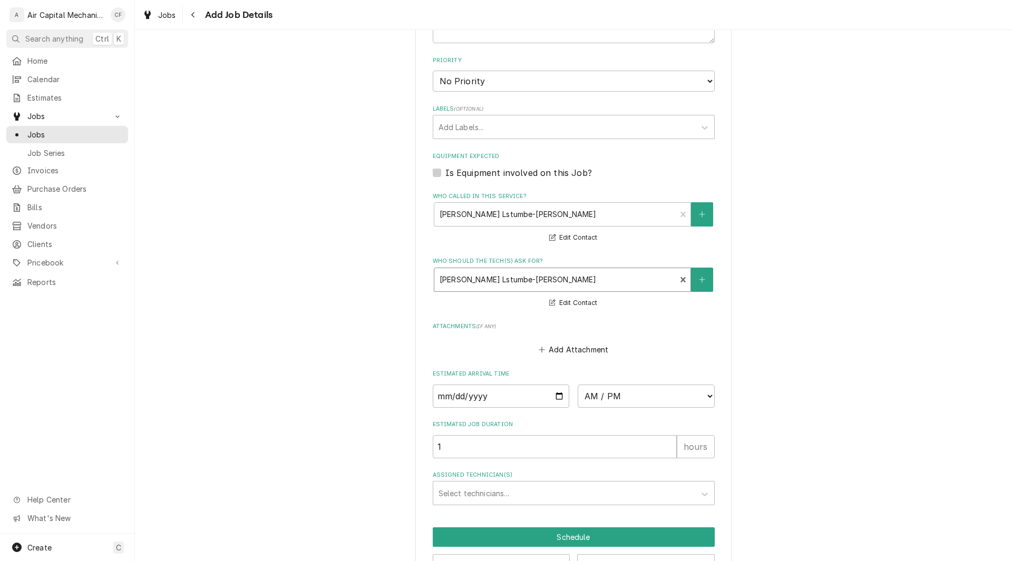
click at [442, 394] on input "Date" at bounding box center [501, 396] width 137 height 23
type input "0002-09-15"
type textarea "x"
type input "0020-09-15"
type textarea "x"
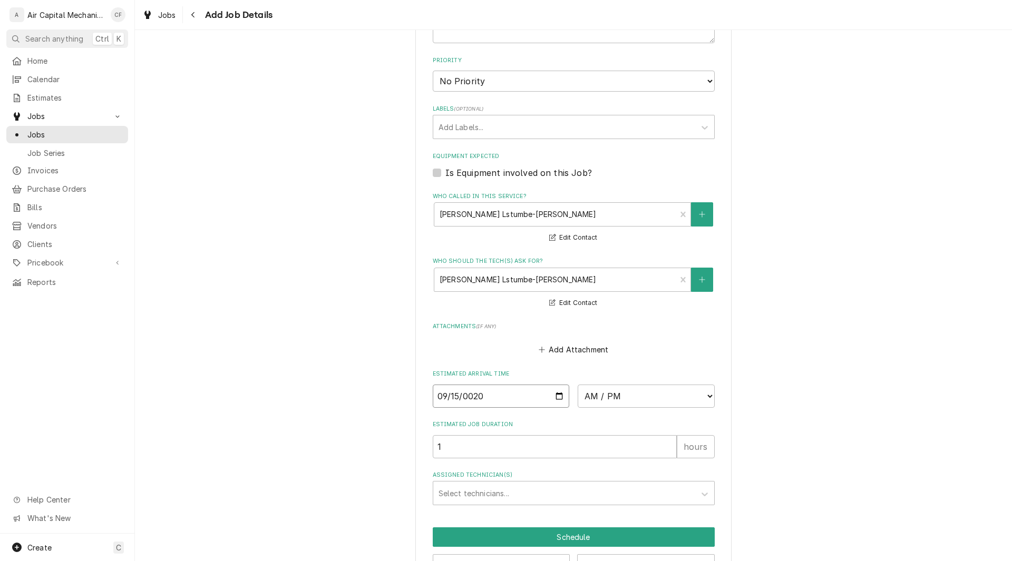
type input "0202-09-15"
type textarea "x"
type input "2025-09-15"
type textarea "x"
click at [616, 399] on select "AM / PM 6:00 AM 6:15 AM 6:30 AM 6:45 AM 7:00 AM 7:15 AM 7:30 AM 7:45 AM 8:00 AM…" at bounding box center [646, 396] width 137 height 23
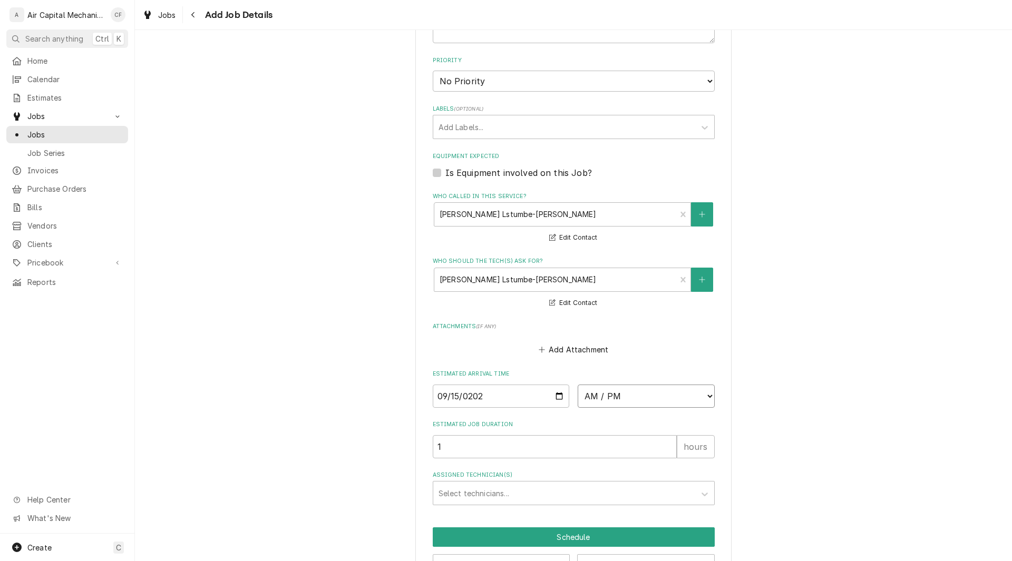
select select "13:00:00"
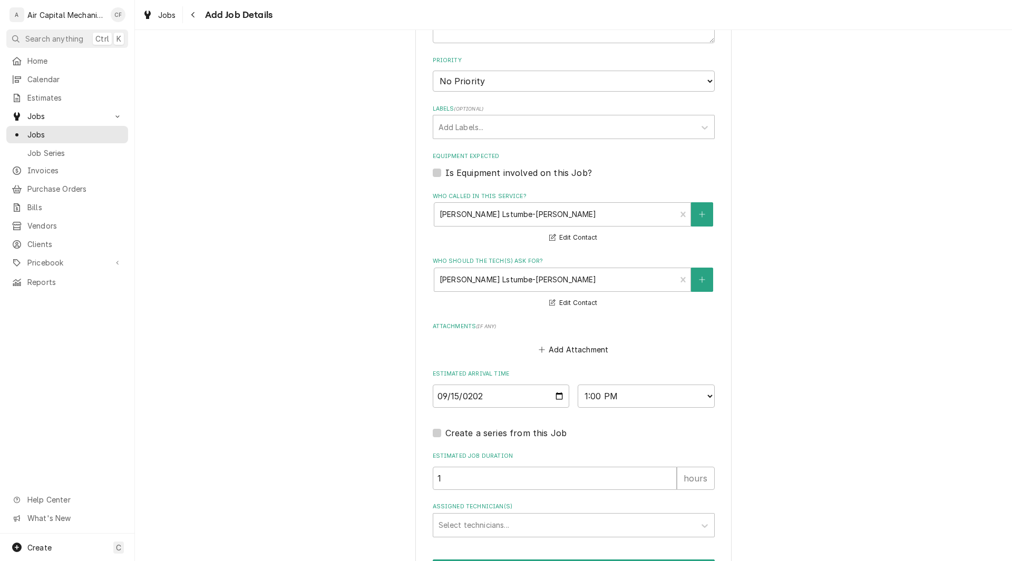
click at [849, 311] on div "Please provide the following information to create a job: Client Details Client…" at bounding box center [573, 52] width 877 height 1153
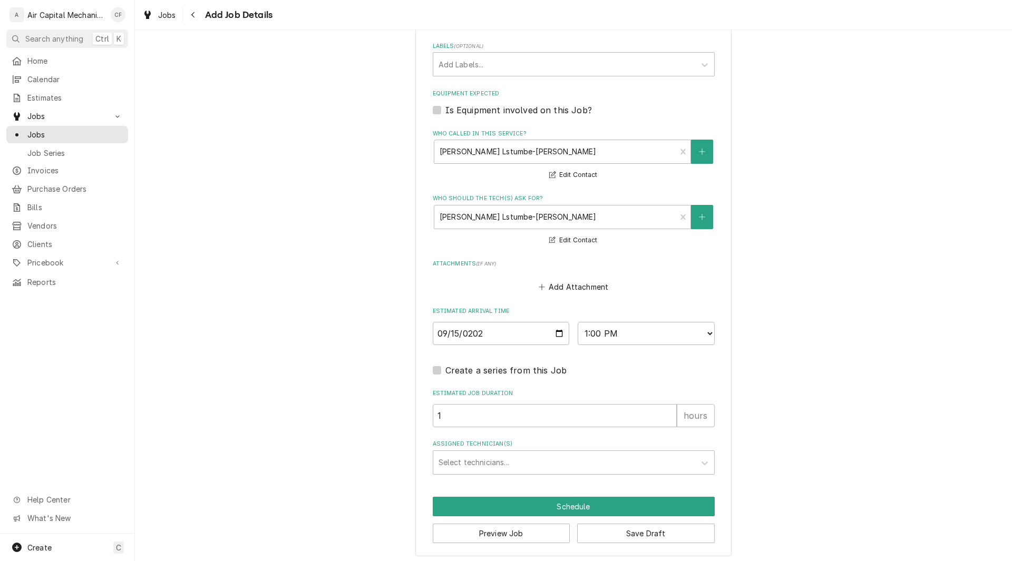
scroll to position [633, 0]
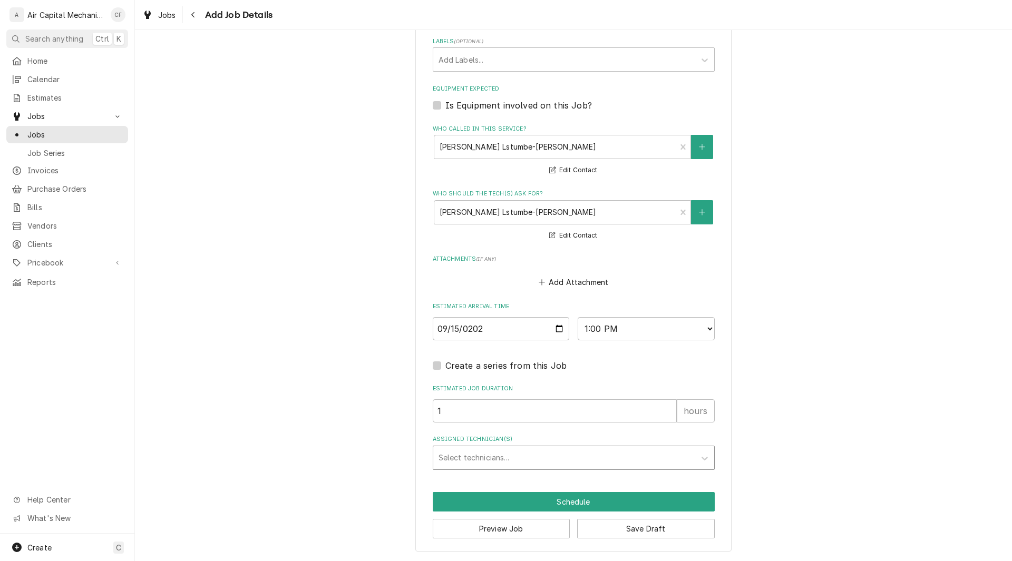
click at [638, 449] on div "Assigned Technician(s)" at bounding box center [563, 457] width 251 height 19
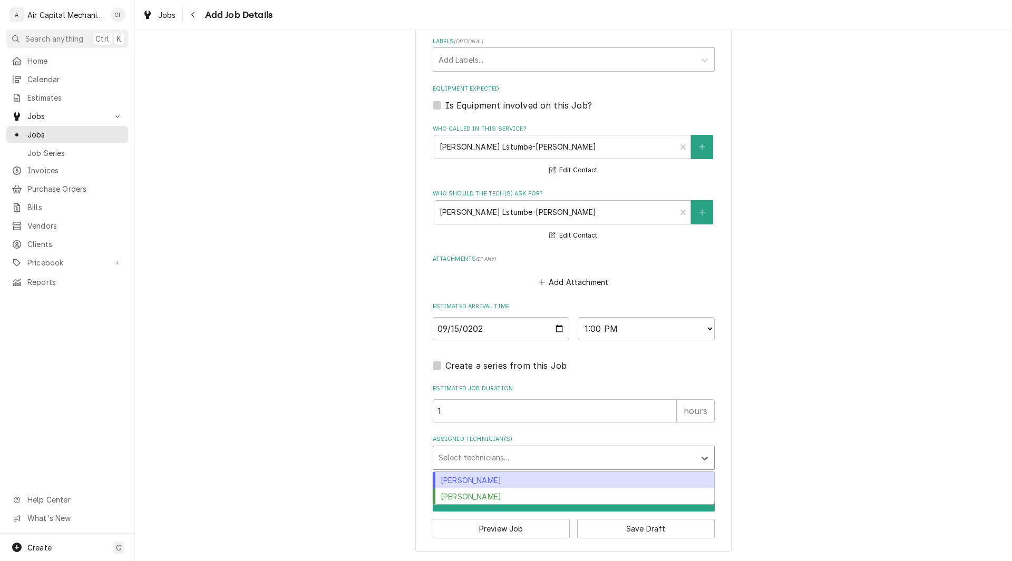
click at [616, 475] on div "[PERSON_NAME]" at bounding box center [573, 480] width 281 height 16
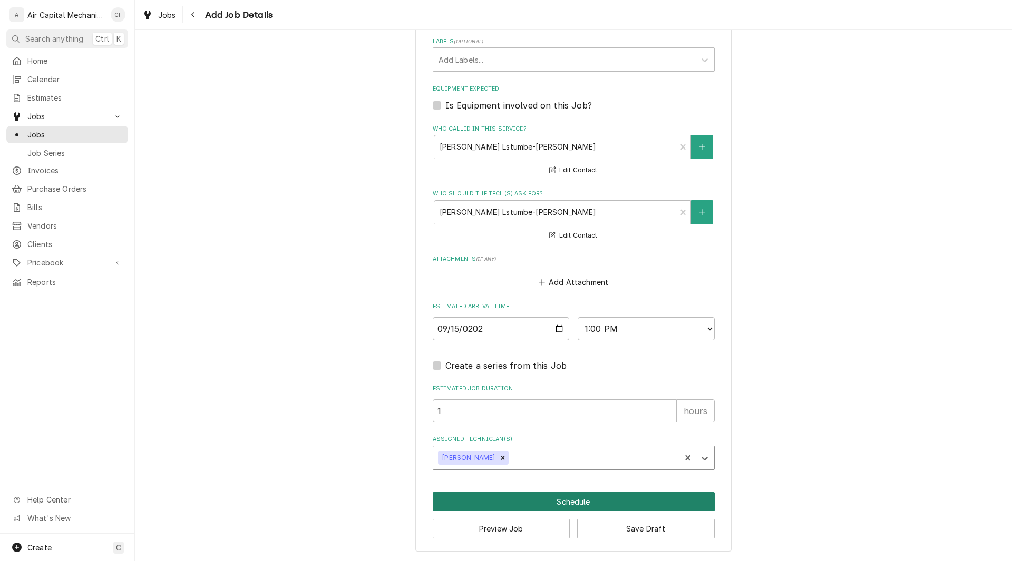
click at [580, 502] on button "Schedule" at bounding box center [574, 501] width 282 height 19
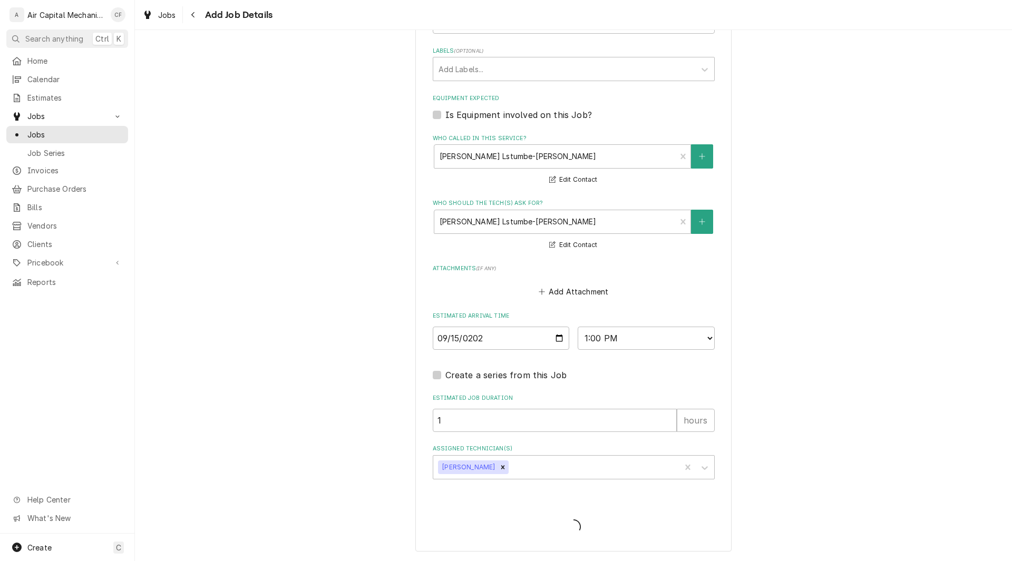
scroll to position [344, 0]
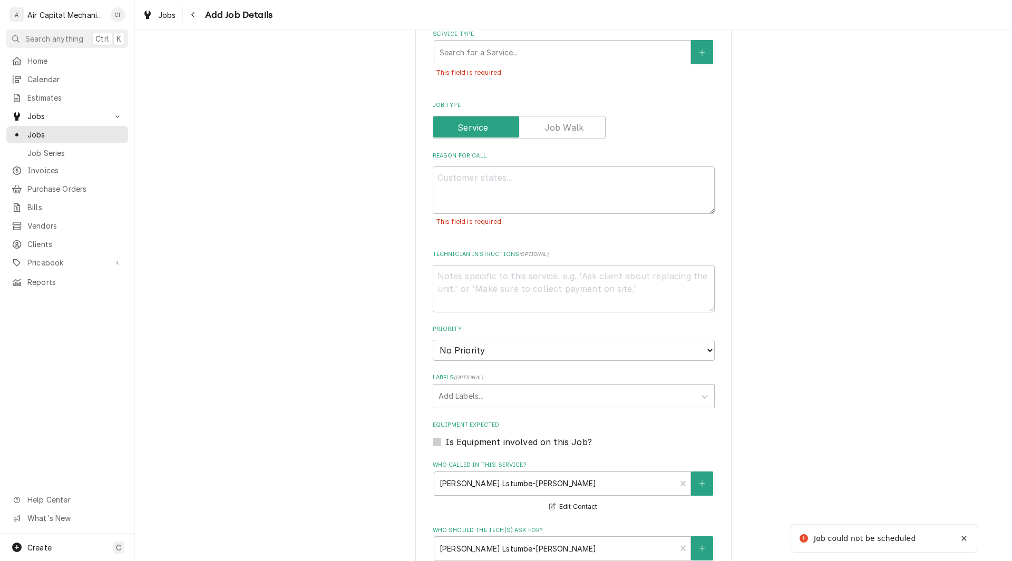
click at [308, 395] on div "Please provide the following information to create a job: Client Details Client…" at bounding box center [573, 297] width 877 height 1200
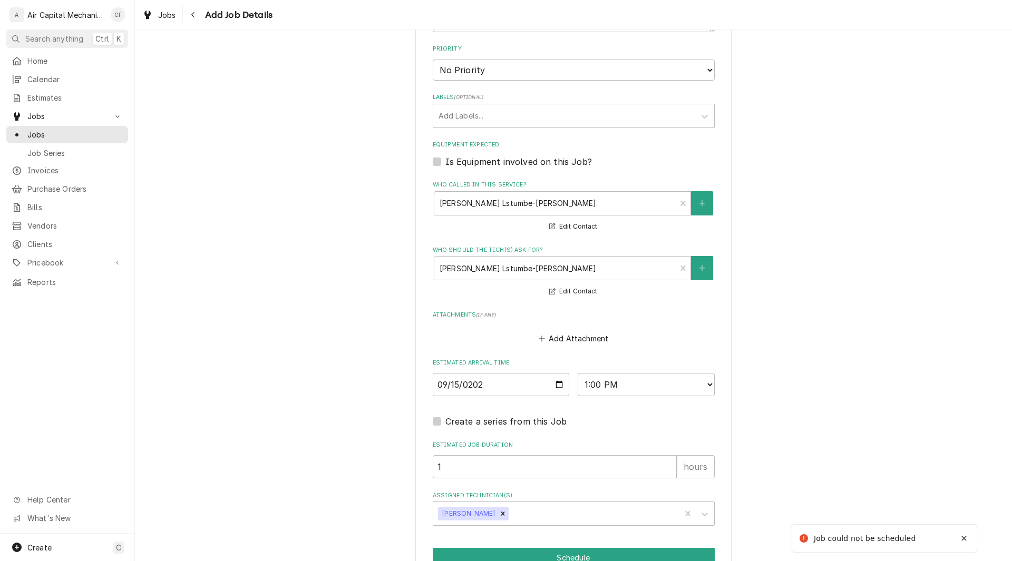
scroll to position [680, 0]
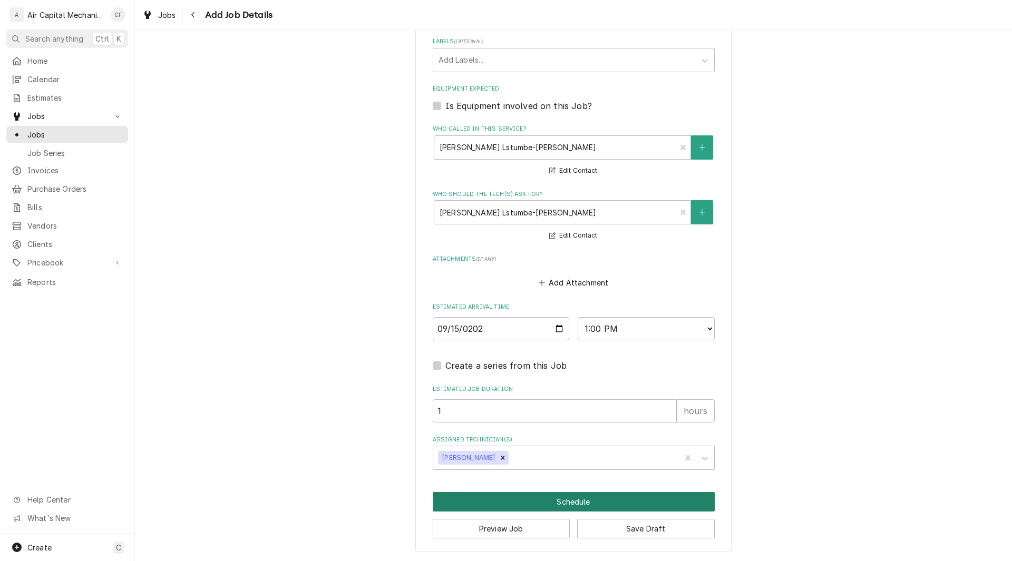
click at [563, 497] on button "Schedule" at bounding box center [574, 501] width 282 height 19
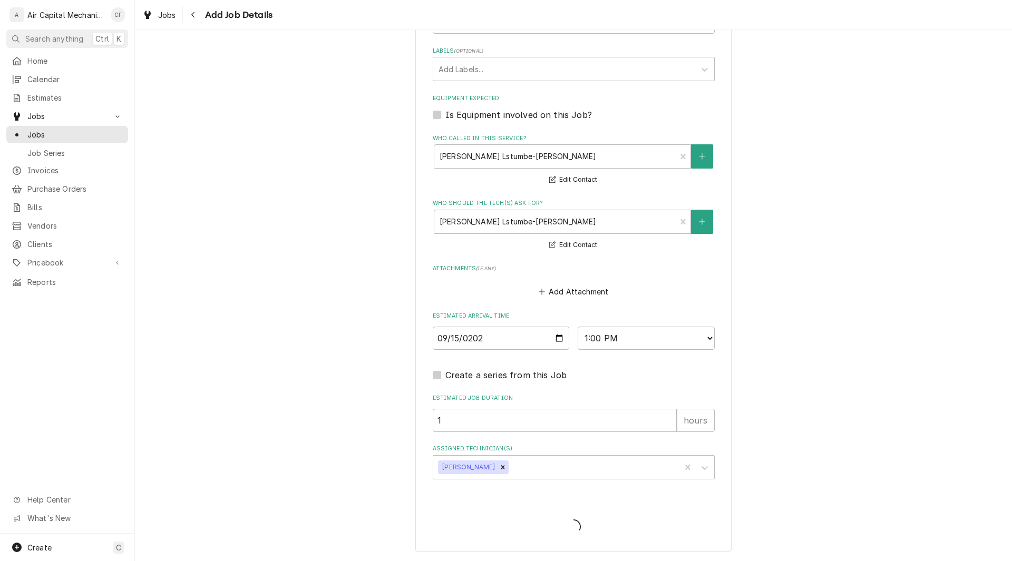
scroll to position [344, 0]
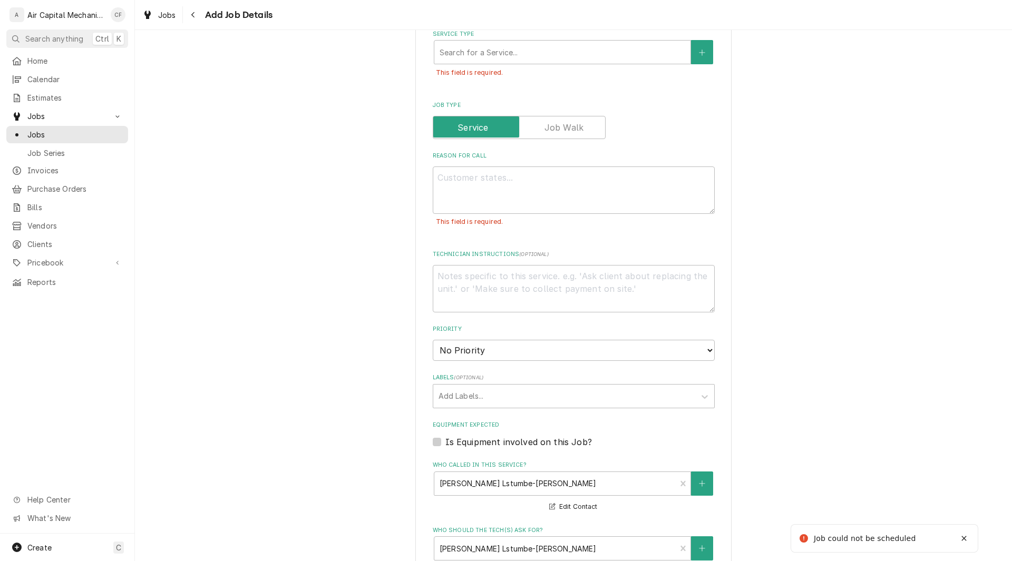
click at [251, 359] on div "Please provide the following information to create a job: Client Details Client…" at bounding box center [573, 297] width 877 height 1200
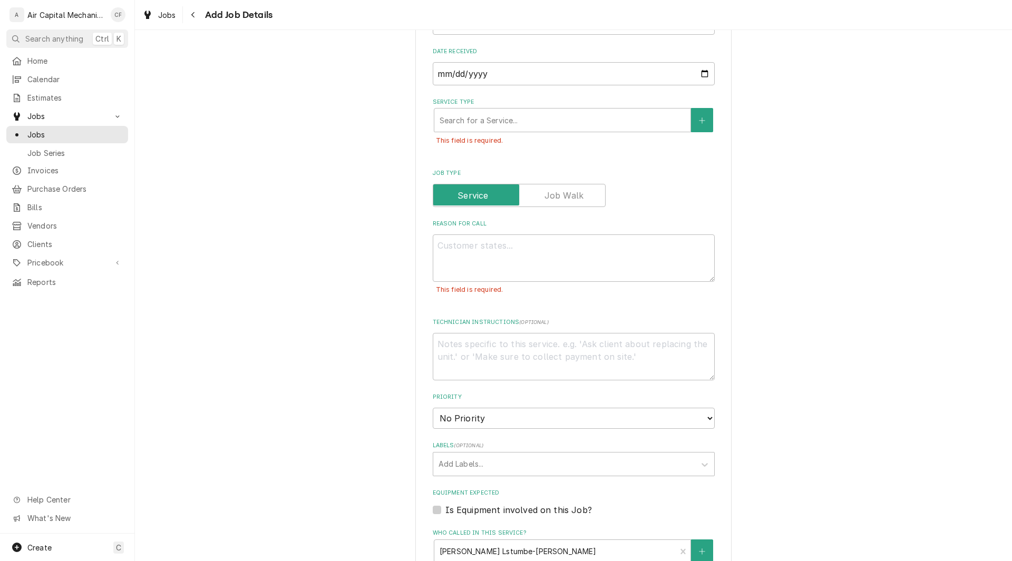
scroll to position [260, 0]
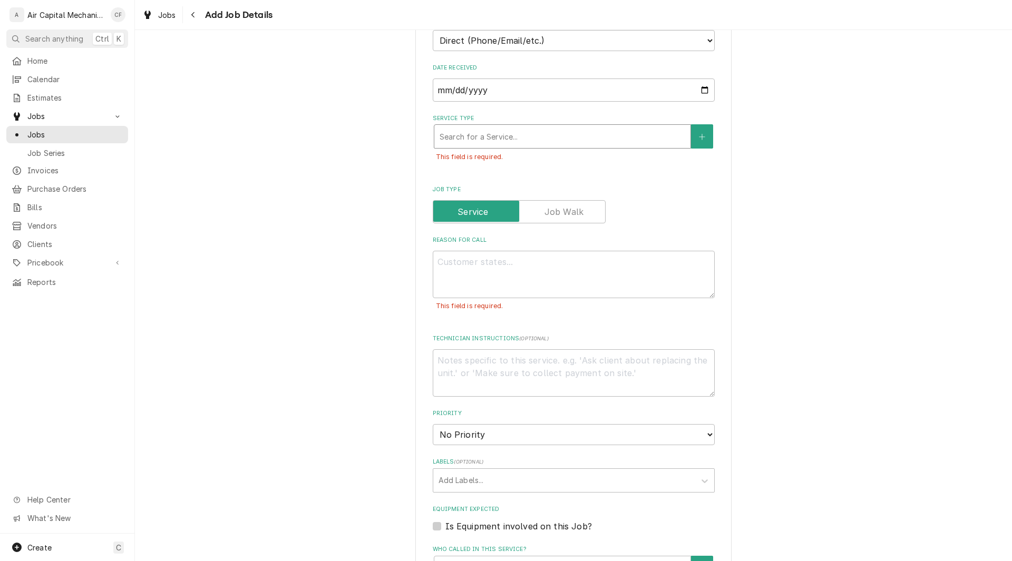
click at [459, 132] on div "Service Type" at bounding box center [562, 136] width 246 height 19
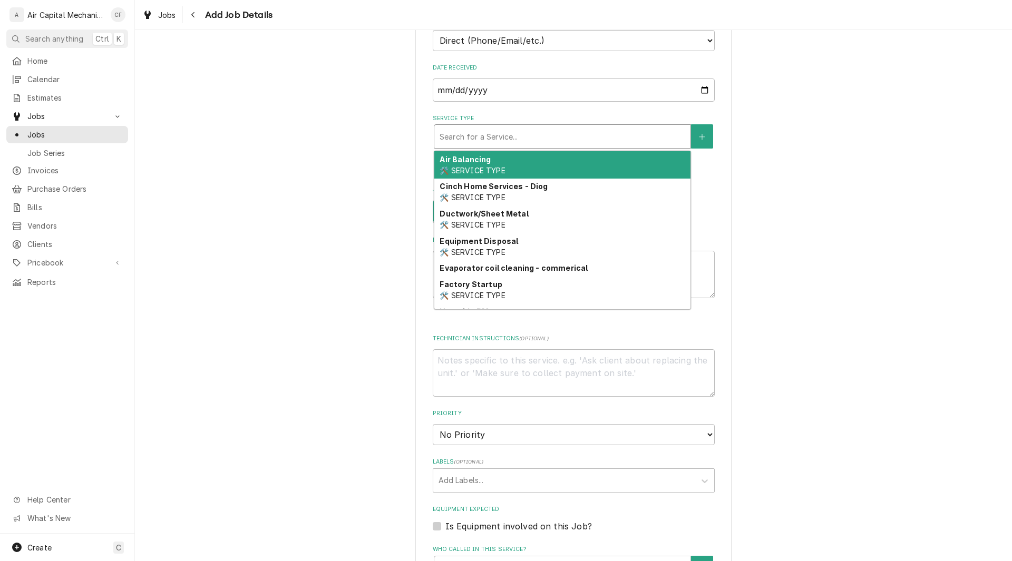
scroll to position [375, 0]
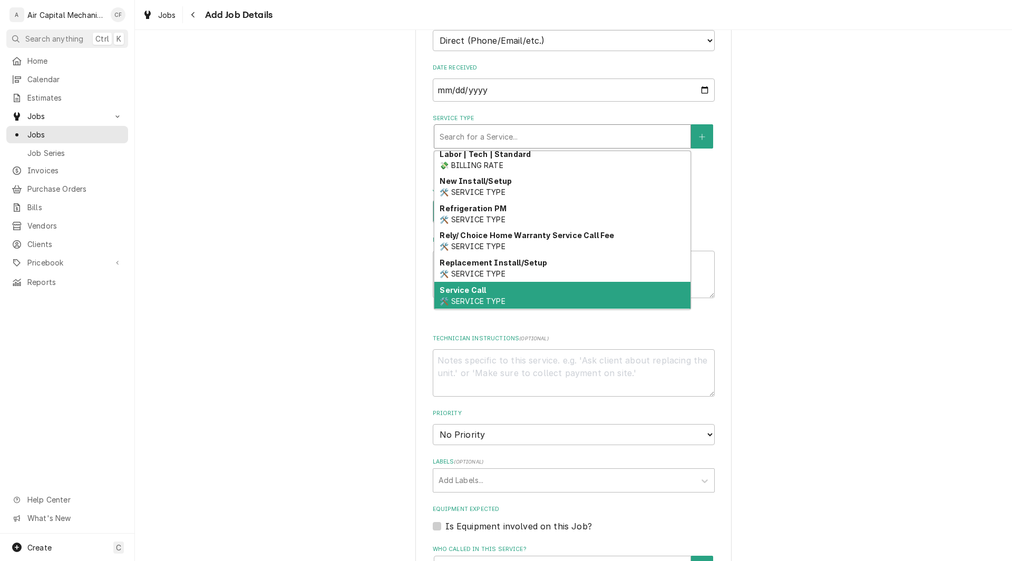
click at [469, 293] on strong "Service Call" at bounding box center [462, 290] width 46 height 9
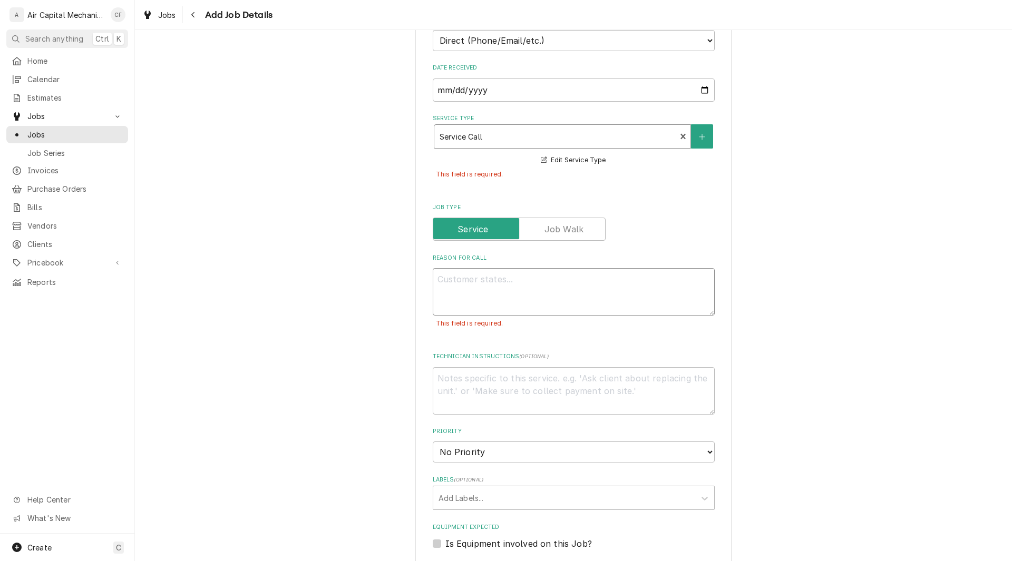
click at [472, 283] on textarea "Reason For Call" at bounding box center [574, 291] width 282 height 47
type textarea "x"
type textarea "A"
type textarea "x"
type textarea "AC"
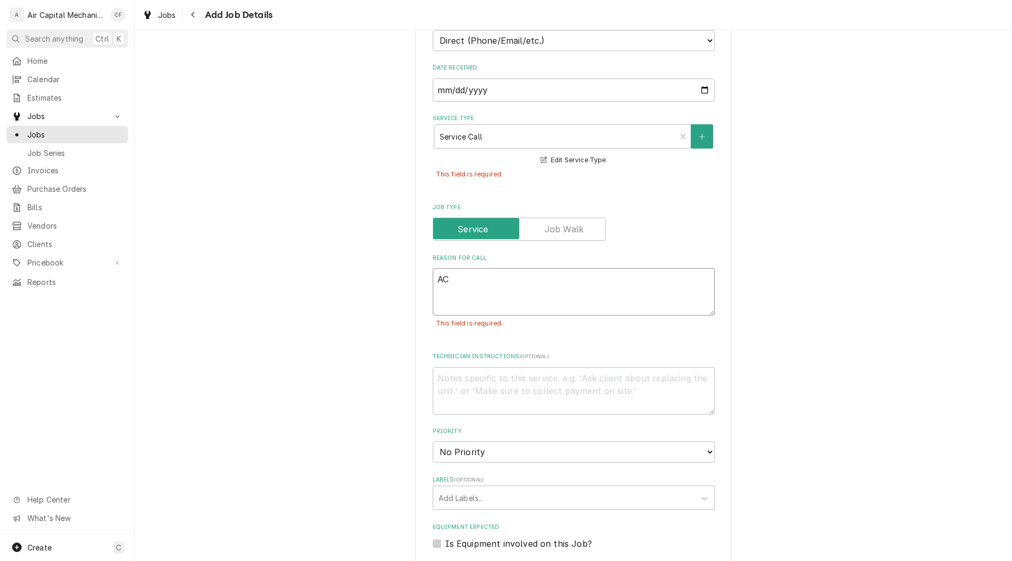
type textarea "x"
type textarea "AC"
type textarea "x"
type textarea "AC ma"
type textarea "x"
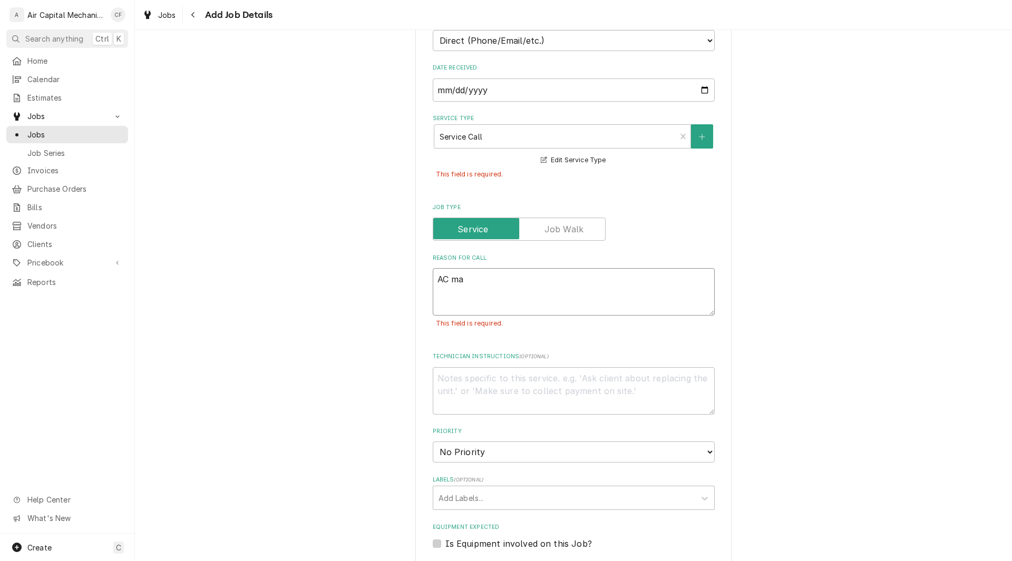
type textarea "AC mak"
type textarea "x"
type textarea "AC makk"
type textarea "x"
type textarea "AC makki"
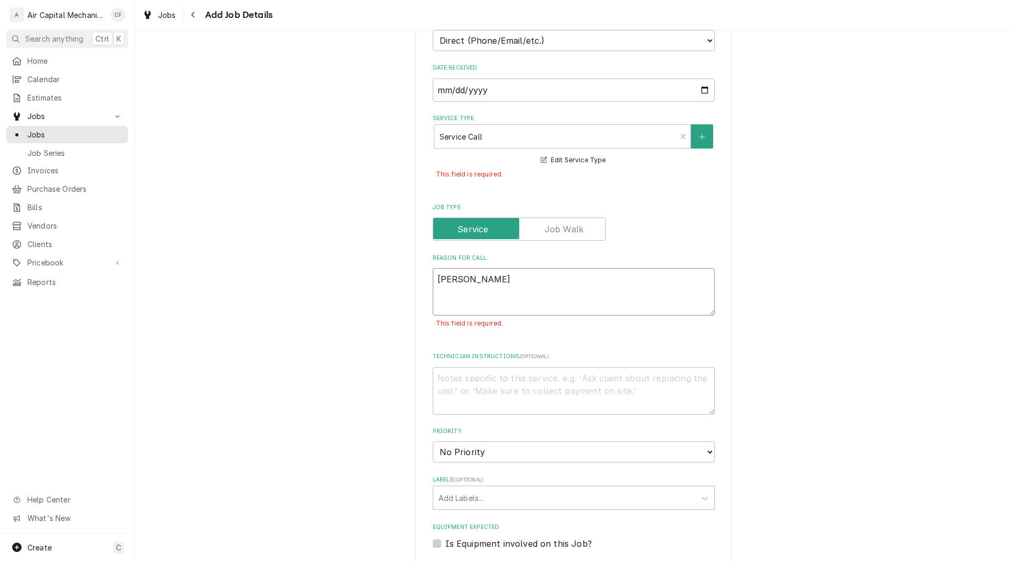
type textarea "x"
type textarea "AC makking"
type textarea "x"
type textarea "AC"
type textarea "x"
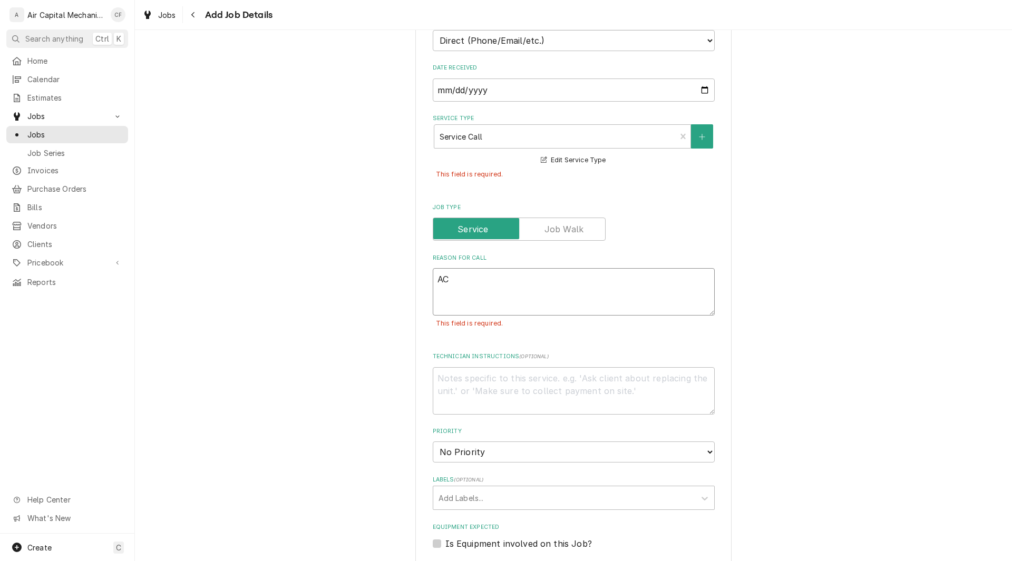
type textarea "AC making"
type textarea "x"
type textarea "AC making n"
type textarea "x"
type textarea "AC making no"
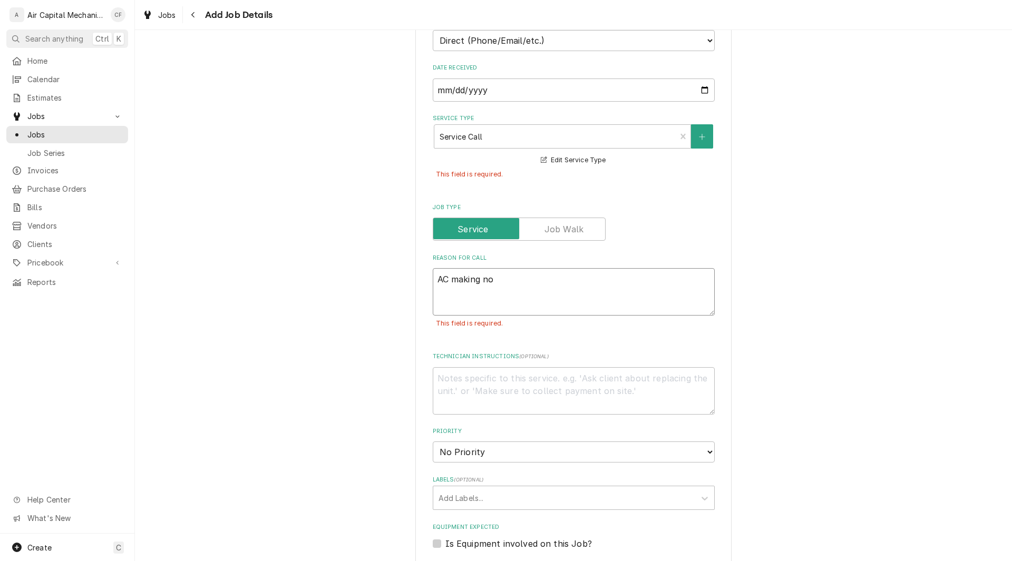
type textarea "x"
type textarea "AC making n"
type textarea "x"
type textarea "AC making"
type textarea "x"
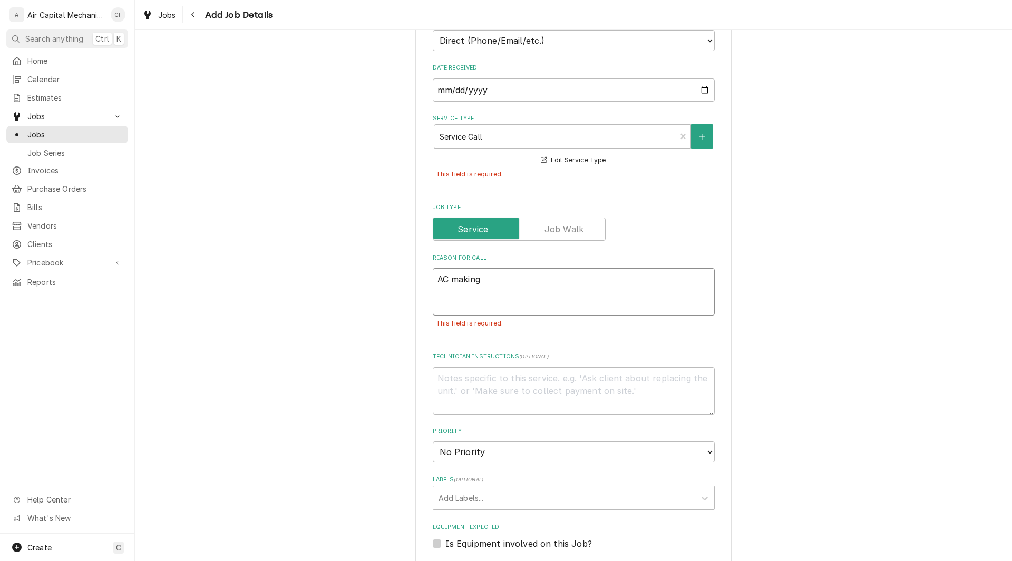
type textarea "AC making"
type textarea "x"
type textarea "AC makin"
type textarea "x"
type textarea "AC maki"
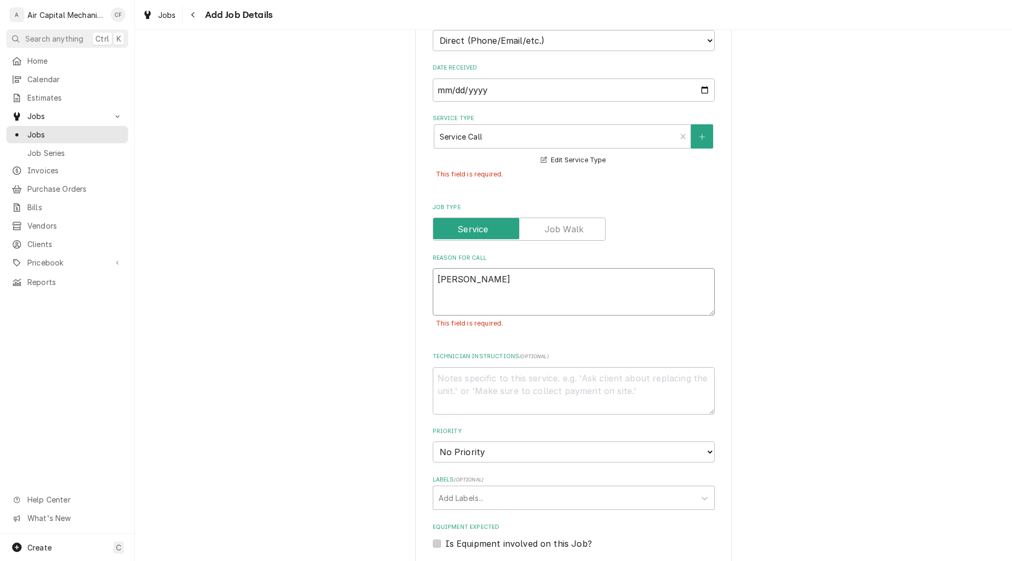
type textarea "x"
type textarea "AC makin"
type textarea "x"
type textarea "AC making"
type textarea "x"
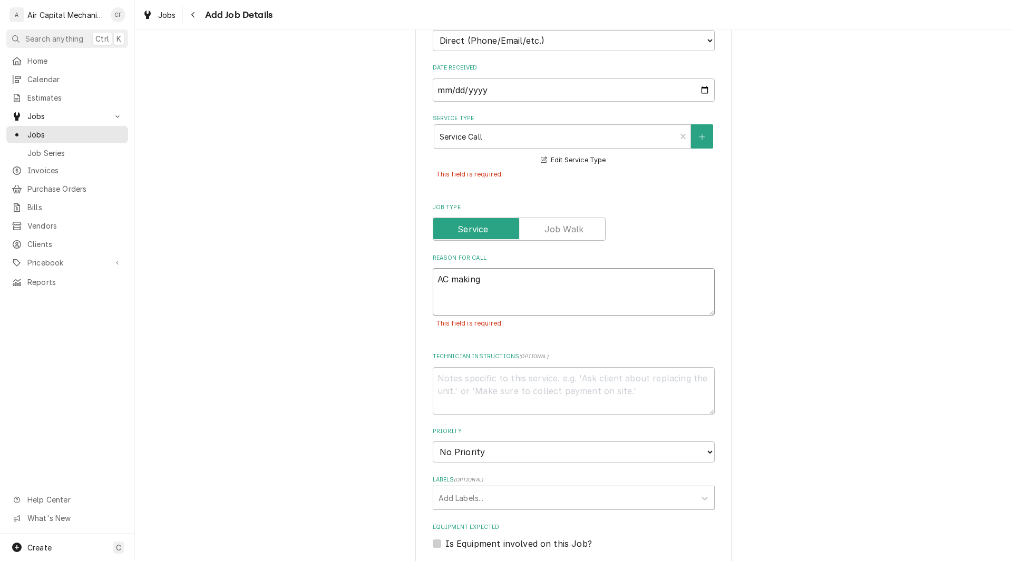
type textarea "AC making"
type textarea "x"
type textarea "AC making n"
type textarea "x"
type textarea "AC making no"
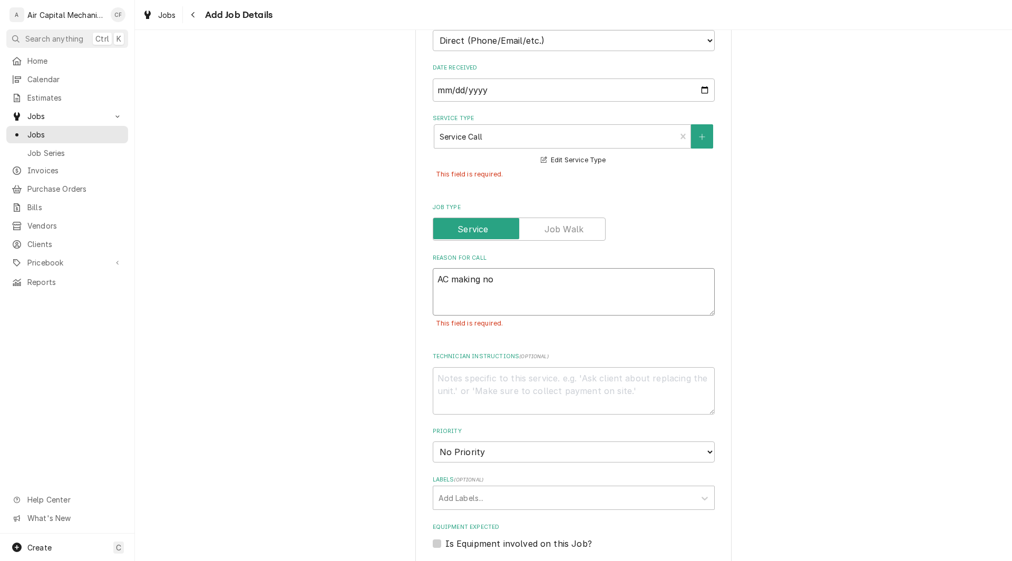
type textarea "x"
type textarea "AC making noi"
type textarea "x"
type textarea "AC making nois"
type textarea "x"
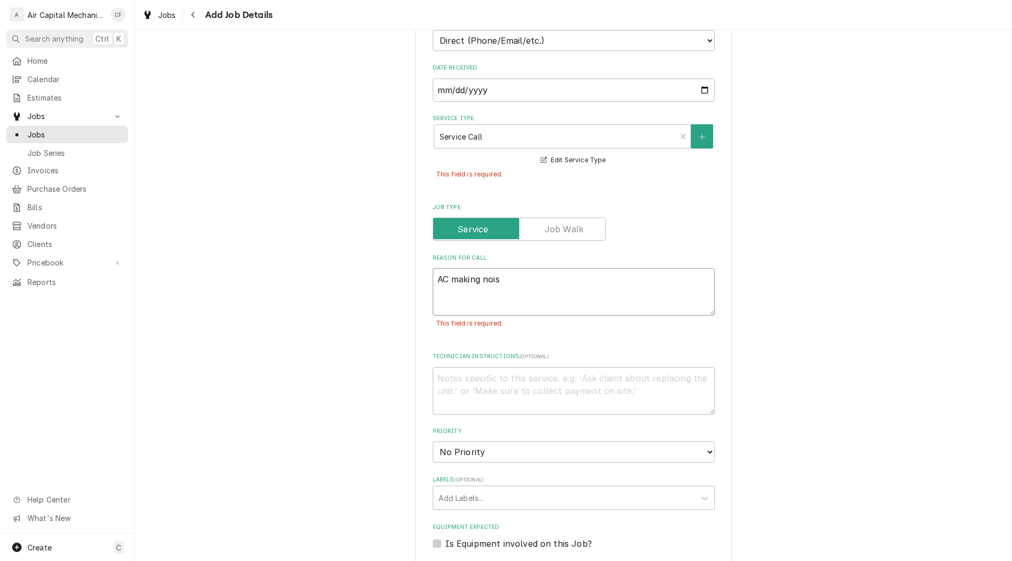
type textarea "AC making noise"
type textarea "x"
type textarea "AC making noise"
click at [745, 377] on div "Please provide the following information to create a job: Client Details Client…" at bounding box center [573, 390] width 877 height 1218
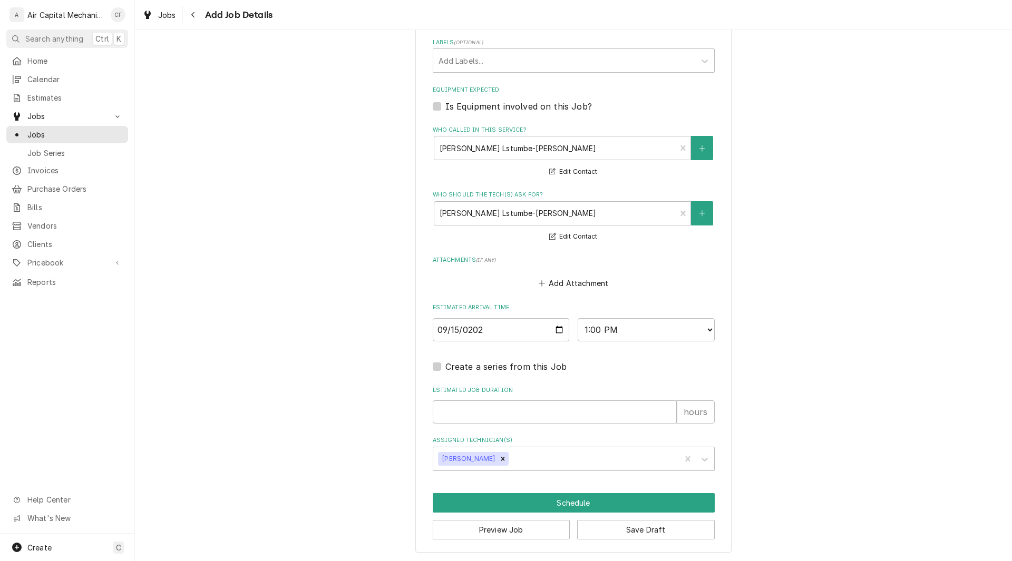
scroll to position [698, 0]
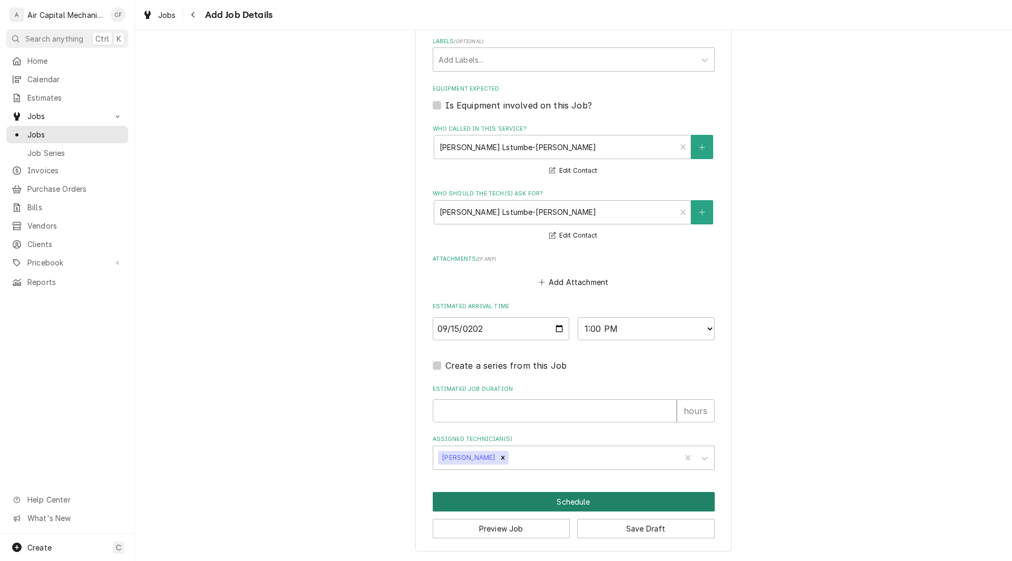
click at [598, 501] on button "Schedule" at bounding box center [574, 501] width 282 height 19
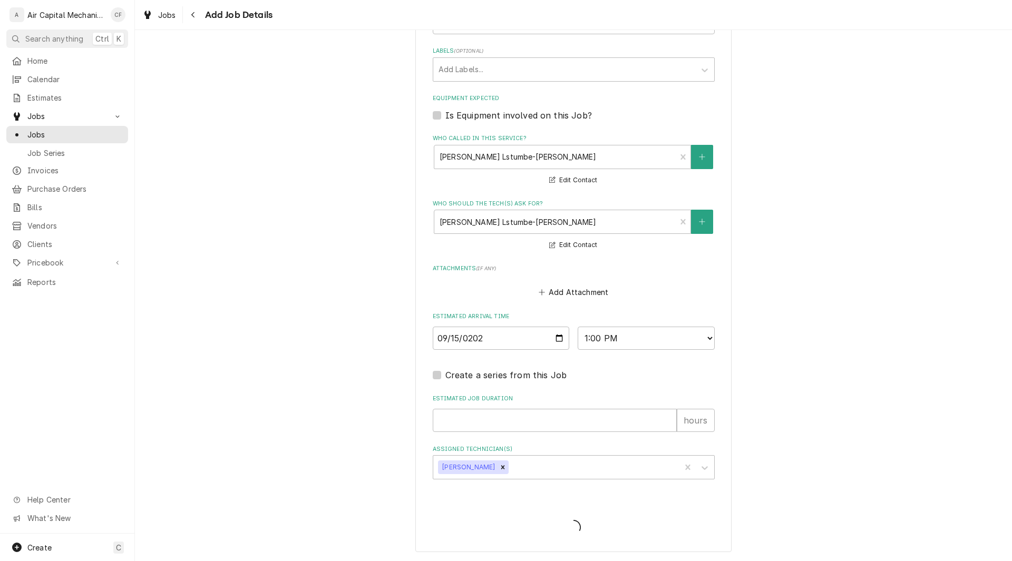
scroll to position [650, 0]
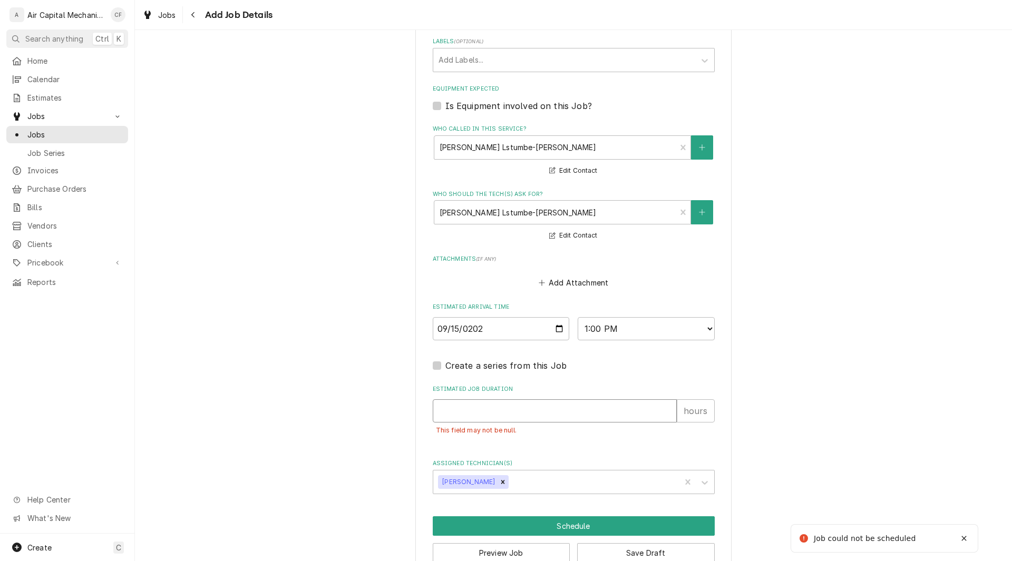
click at [617, 416] on input "Estimated Job Duration" at bounding box center [555, 410] width 244 height 23
type textarea "x"
type input "1"
type textarea "x"
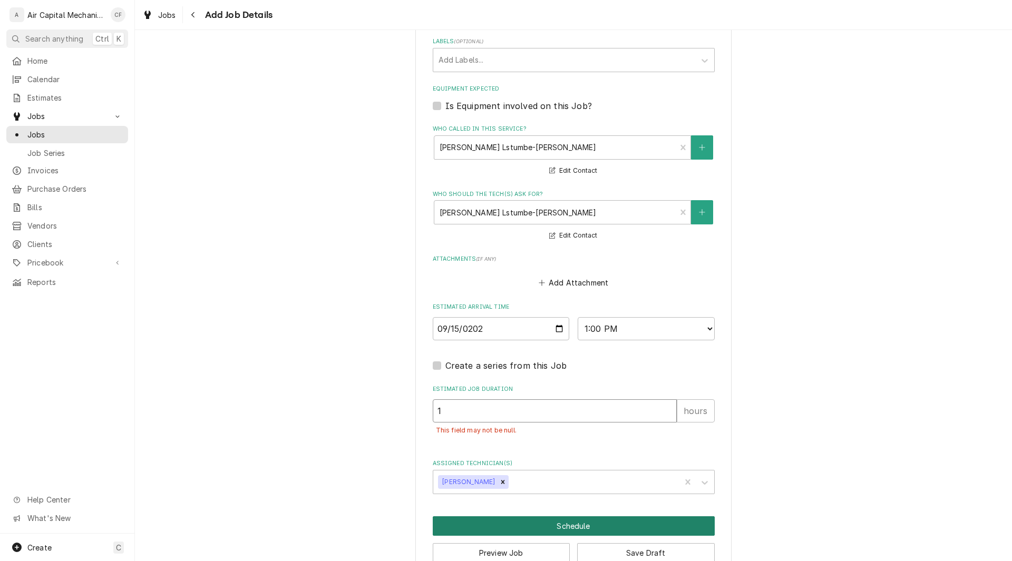
type input "1"
click at [611, 518] on button "Schedule" at bounding box center [574, 525] width 282 height 19
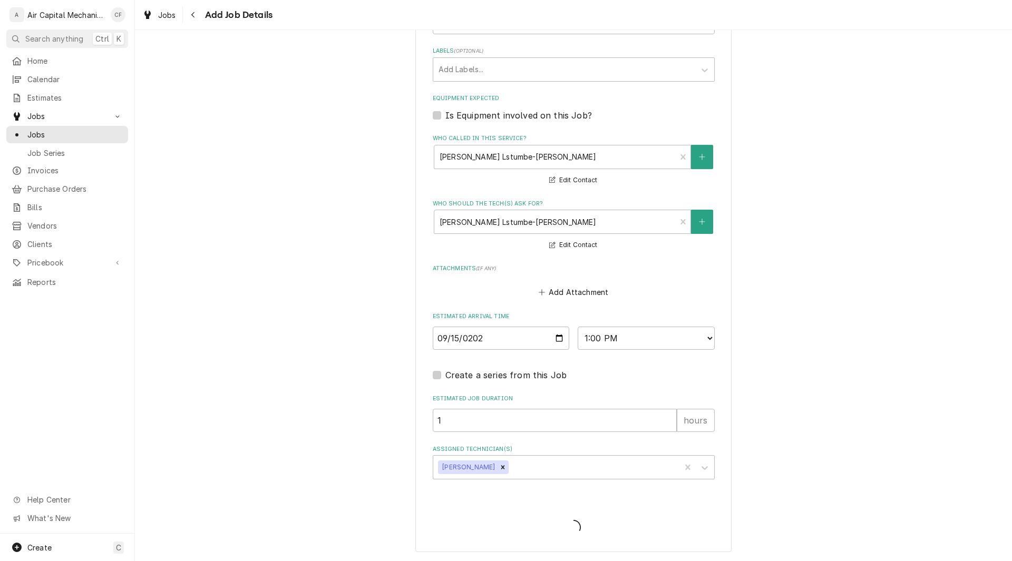
type textarea "x"
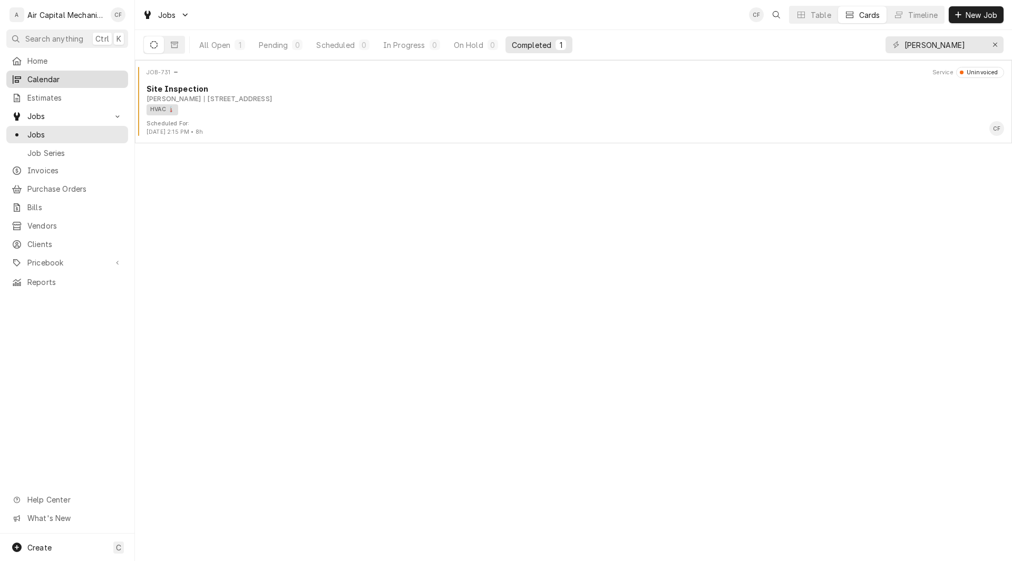
click at [45, 79] on span "Calendar" at bounding box center [74, 79] width 95 height 11
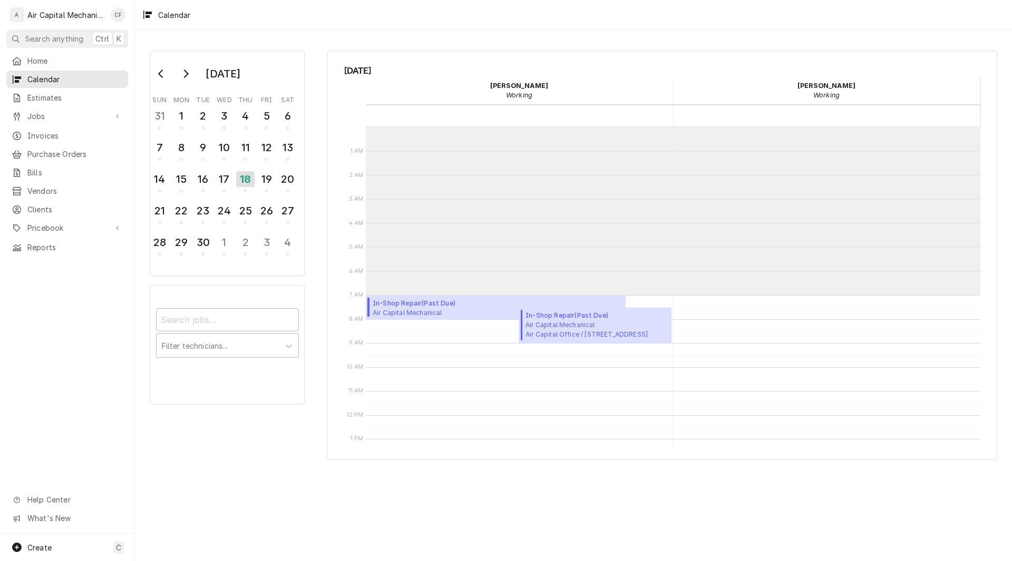
scroll to position [168, 0]
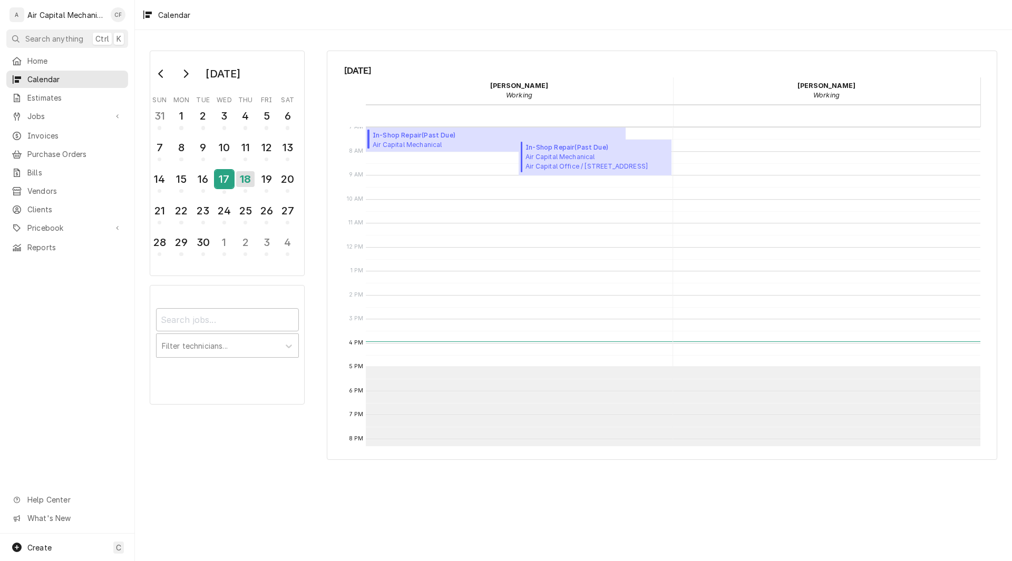
click at [232, 175] on div "17" at bounding box center [224, 179] width 18 height 18
click at [243, 183] on div "18" at bounding box center [245, 179] width 18 height 18
click at [35, 114] on span "Jobs" at bounding box center [67, 116] width 80 height 11
click at [33, 129] on span "Jobs" at bounding box center [74, 134] width 95 height 11
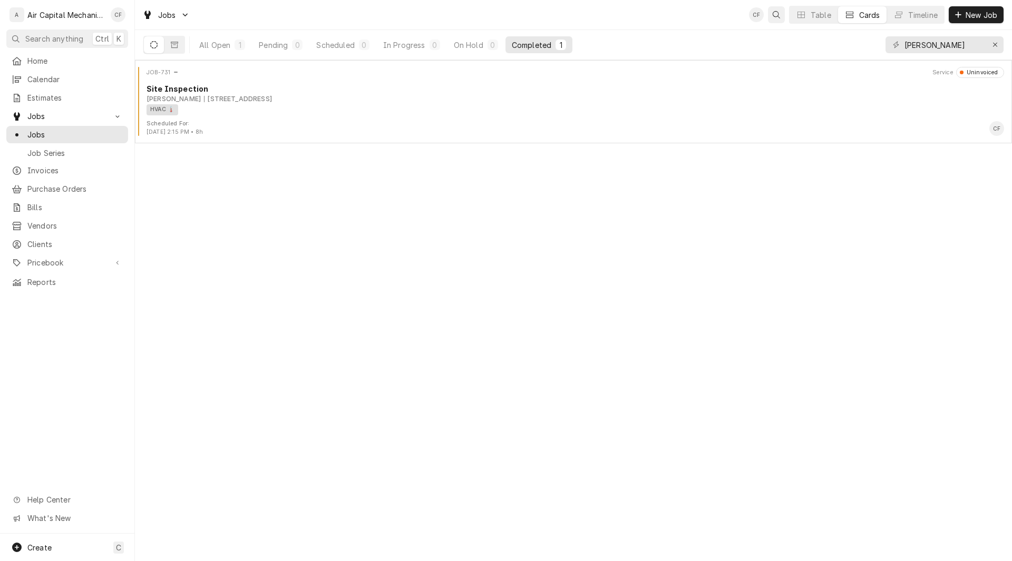
click at [773, 15] on icon "Open search" at bounding box center [775, 14] width 7 height 7
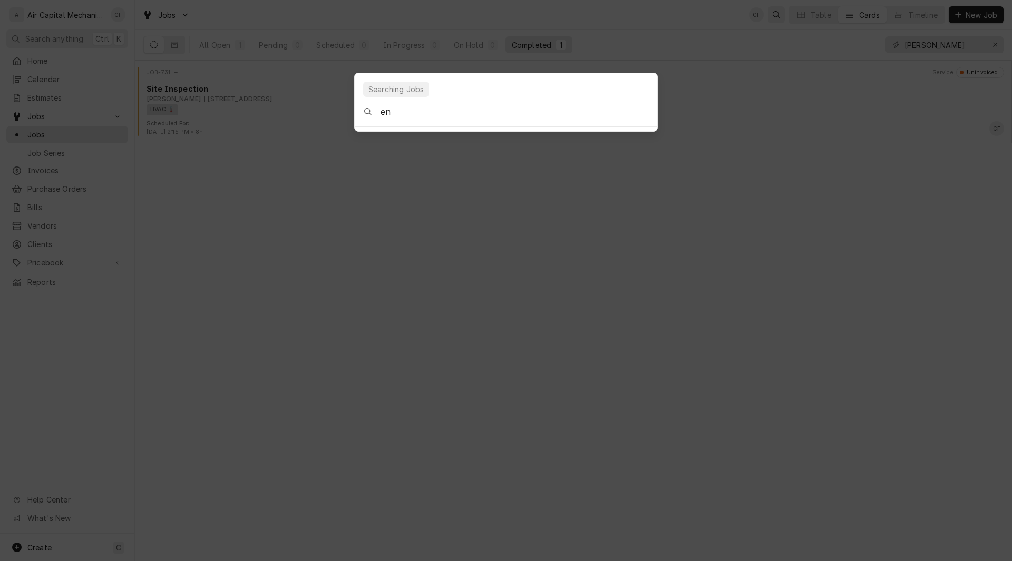
type input "enr"
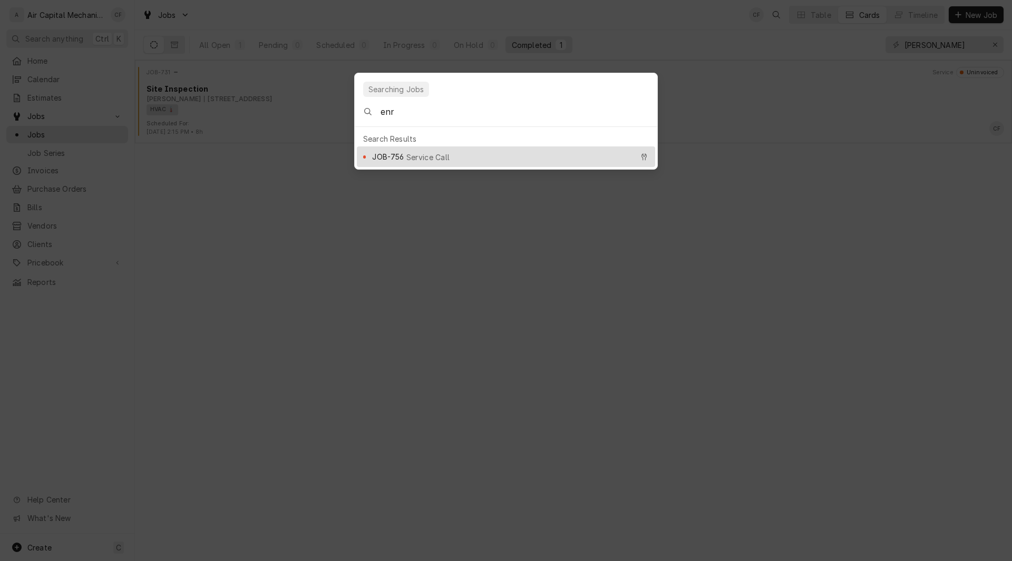
click at [427, 152] on span "Service Call" at bounding box center [428, 157] width 44 height 11
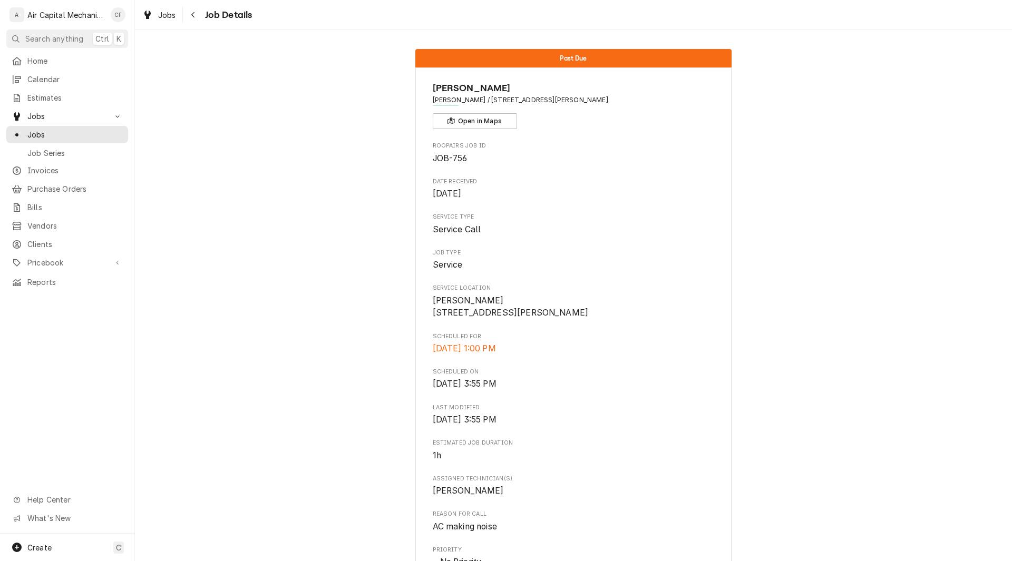
click at [678, 202] on div "Roopairs Job ID JOB-756 Date Received [DATE] Service Type Service Call Job Type…" at bounding box center [574, 465] width 282 height 647
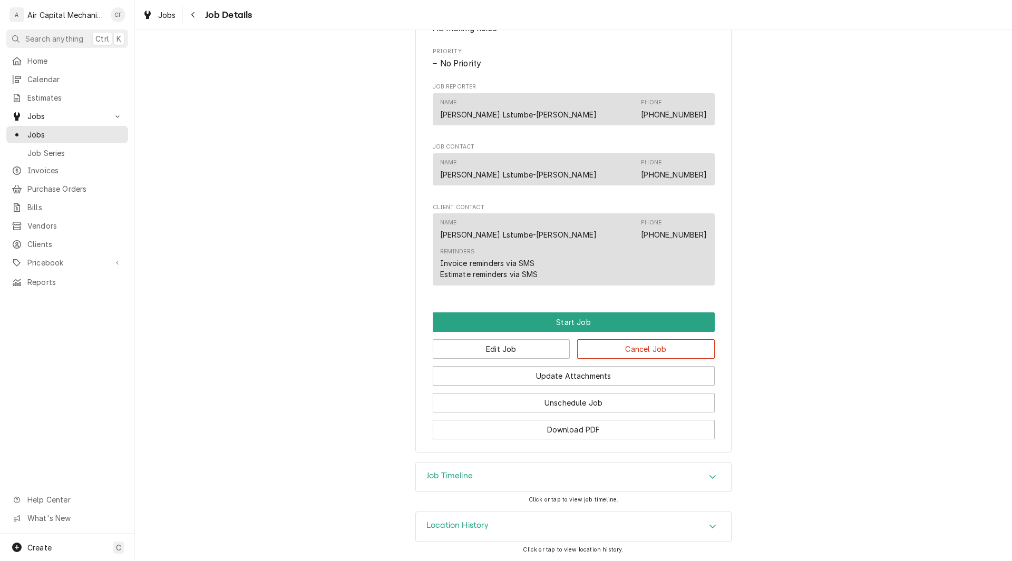
scroll to position [511, 0]
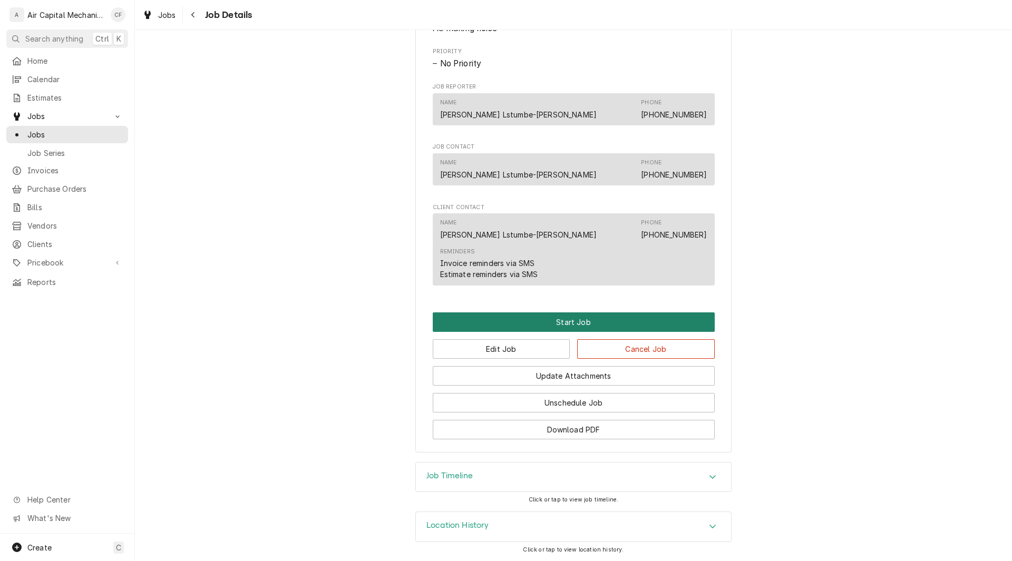
click at [568, 323] on button "Start Job" at bounding box center [574, 321] width 282 height 19
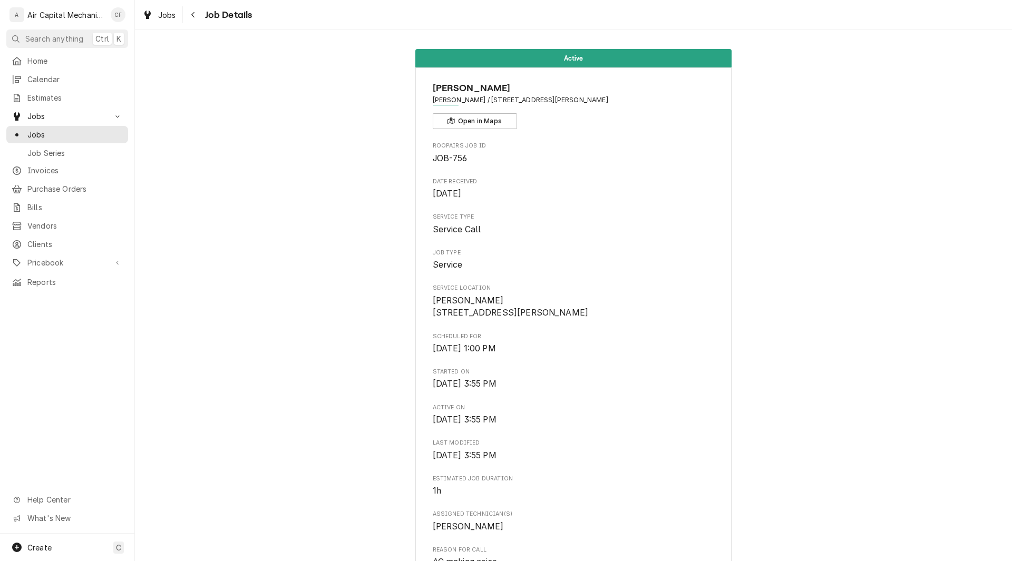
click at [685, 272] on div "Roopairs Job ID JOB-756 Date Received [DATE] Service Type Service Call Job Type…" at bounding box center [574, 483] width 282 height 682
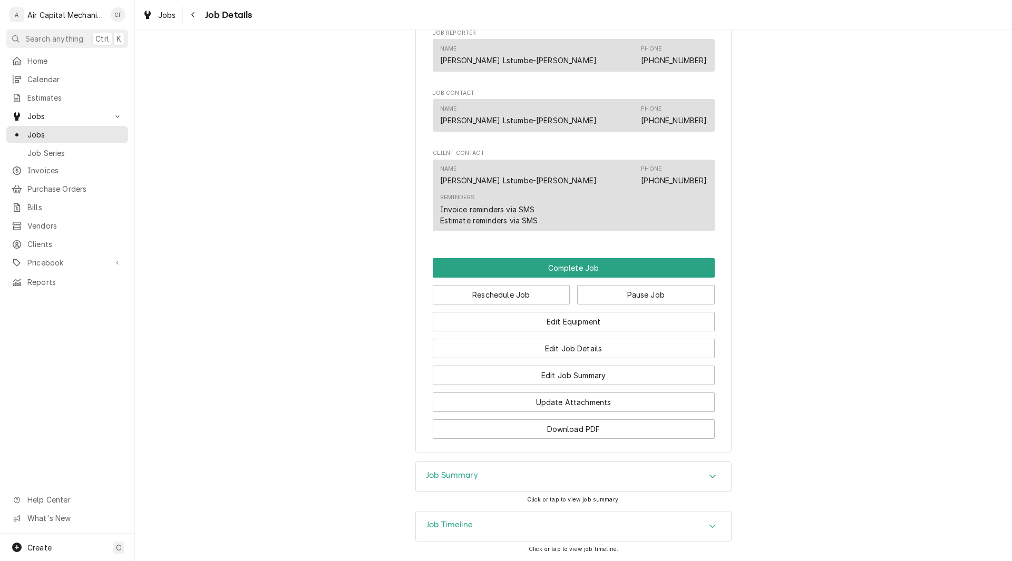
scroll to position [590, 0]
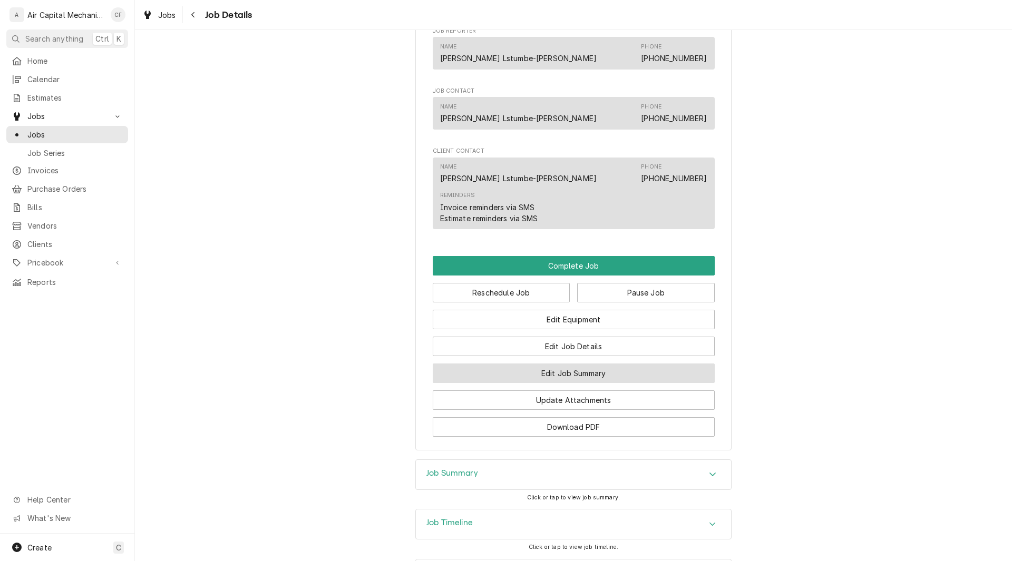
click at [553, 383] on button "Edit Job Summary" at bounding box center [574, 373] width 282 height 19
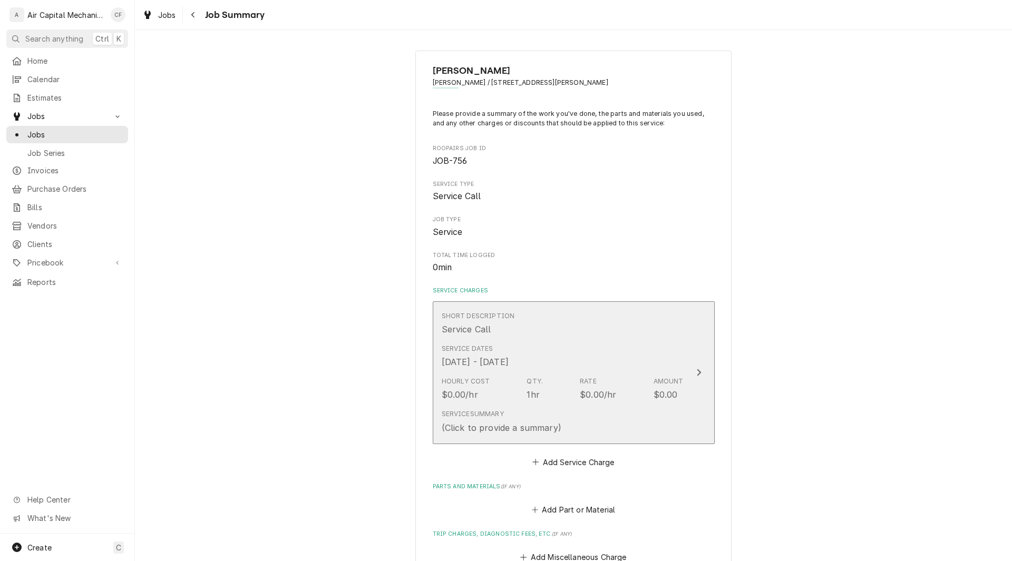
click at [696, 373] on icon "Update Line Item" at bounding box center [698, 372] width 5 height 8
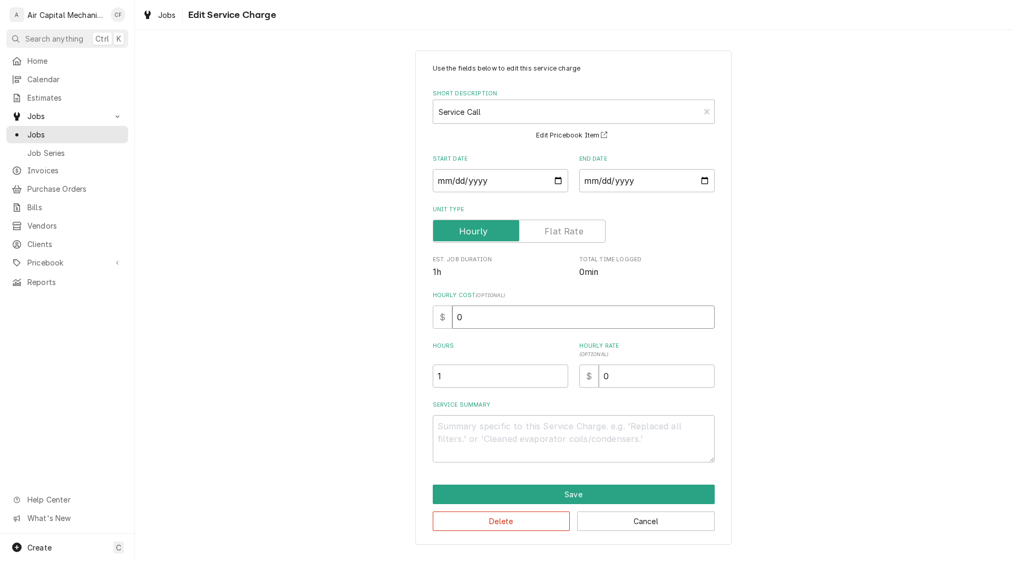
click at [474, 316] on input "0" at bounding box center [583, 317] width 262 height 23
type textarea "x"
type input "7"
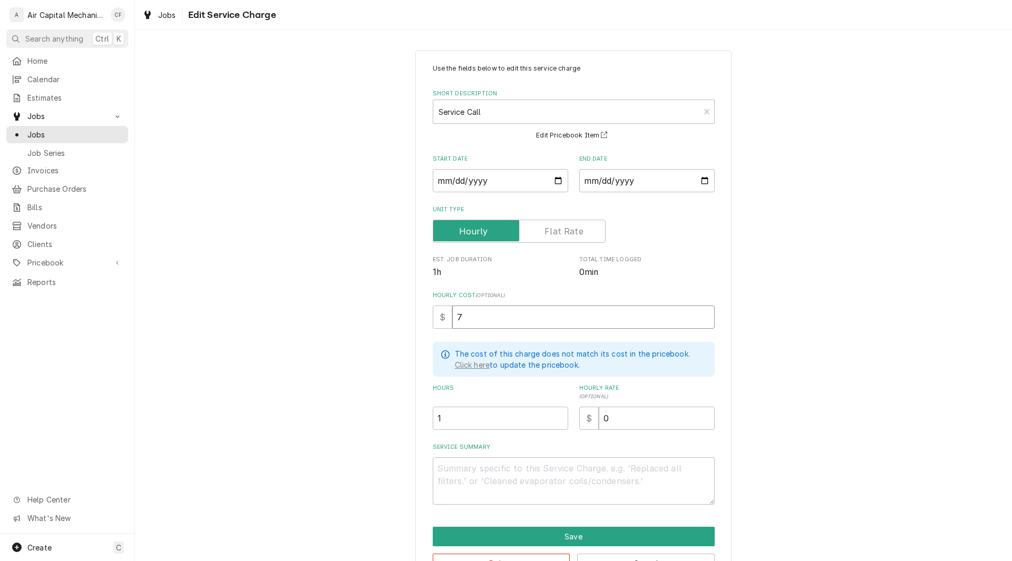
type textarea "x"
type input "70"
type textarea "x"
type input "70.0"
type textarea "x"
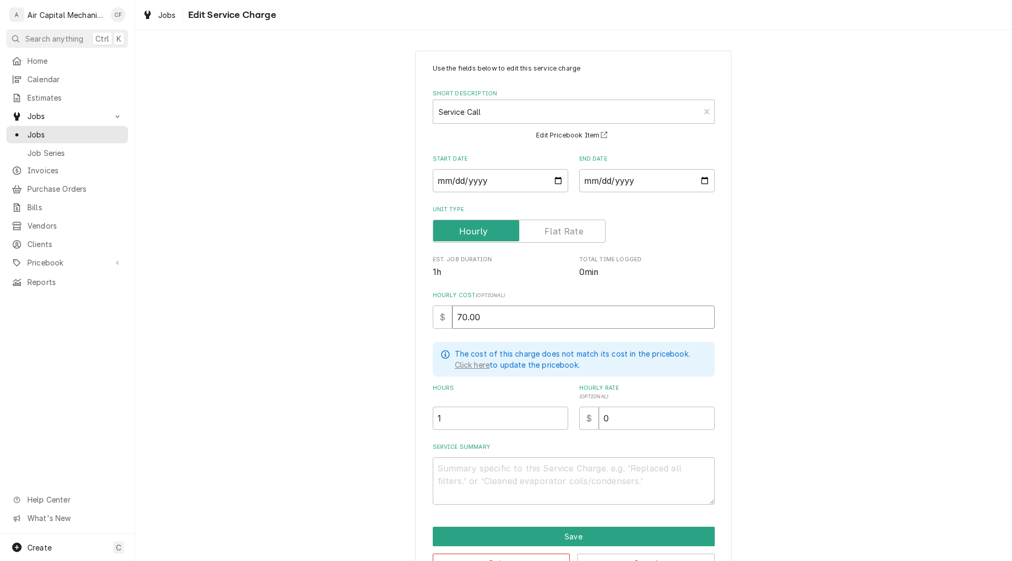
type input "70.00"
click at [612, 418] on input "0" at bounding box center [657, 418] width 116 height 23
type textarea "x"
type input "1"
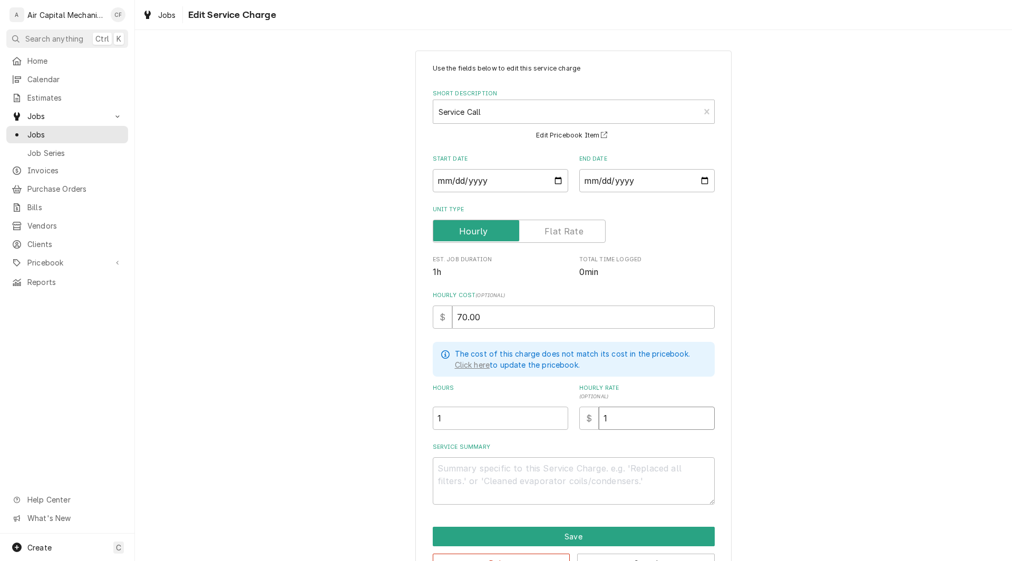
type textarea "x"
type input "12"
type textarea "x"
type input "125"
type textarea "x"
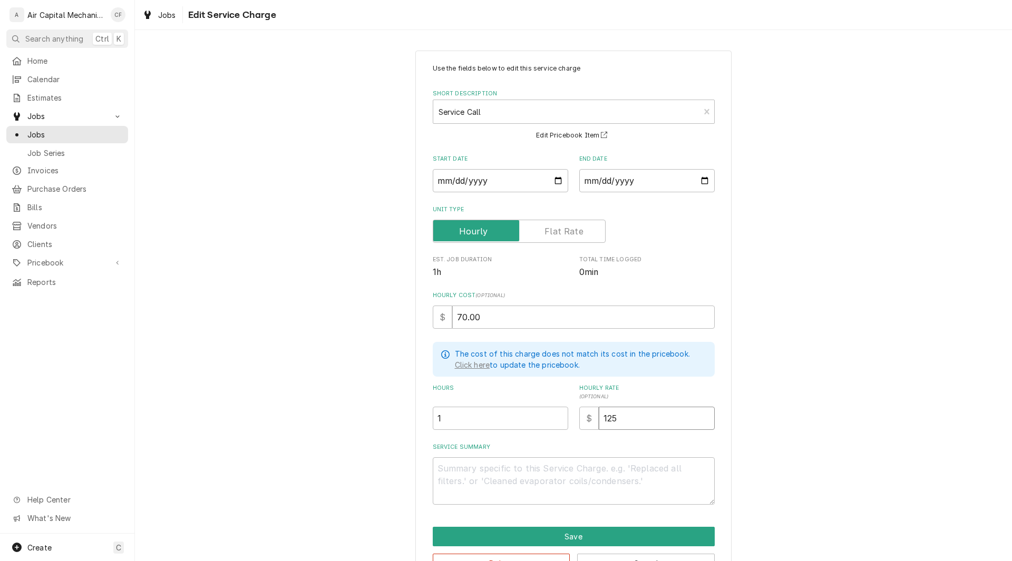
type input "125.0"
type textarea "x"
type input "125.00"
click at [496, 467] on textarea "Service Summary" at bounding box center [574, 480] width 282 height 47
type textarea "x"
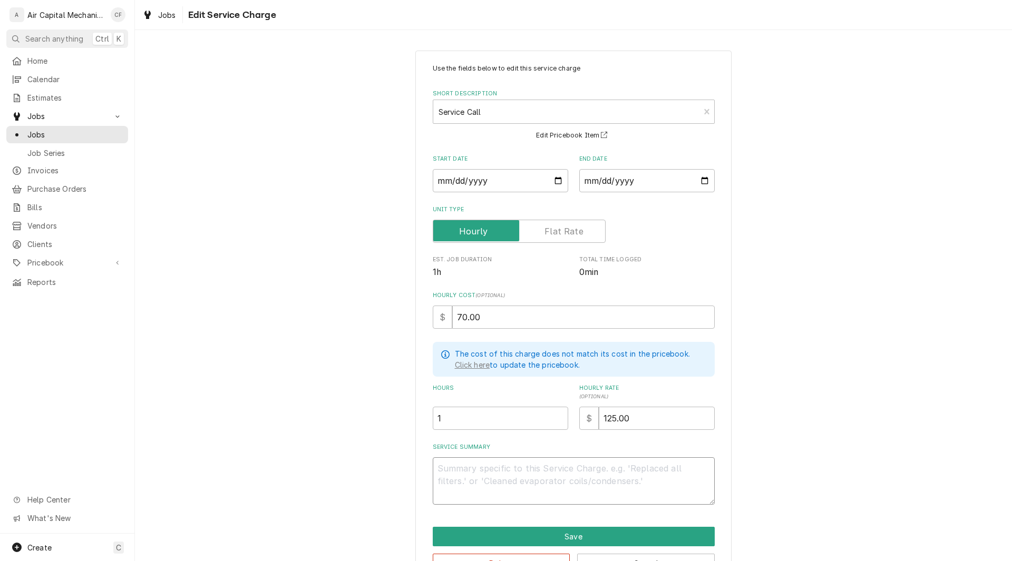
type textarea "n"
type textarea "x"
type textarea "ne"
type textarea "x"
type textarea "nee"
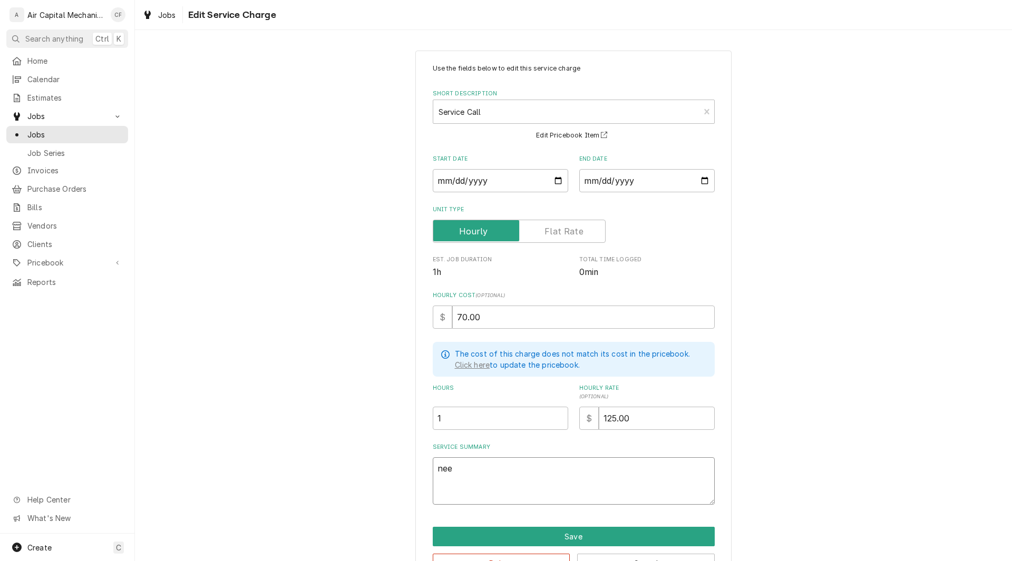
type textarea "x"
type textarea "need"
type textarea "x"
type textarea "needs"
type textarea "x"
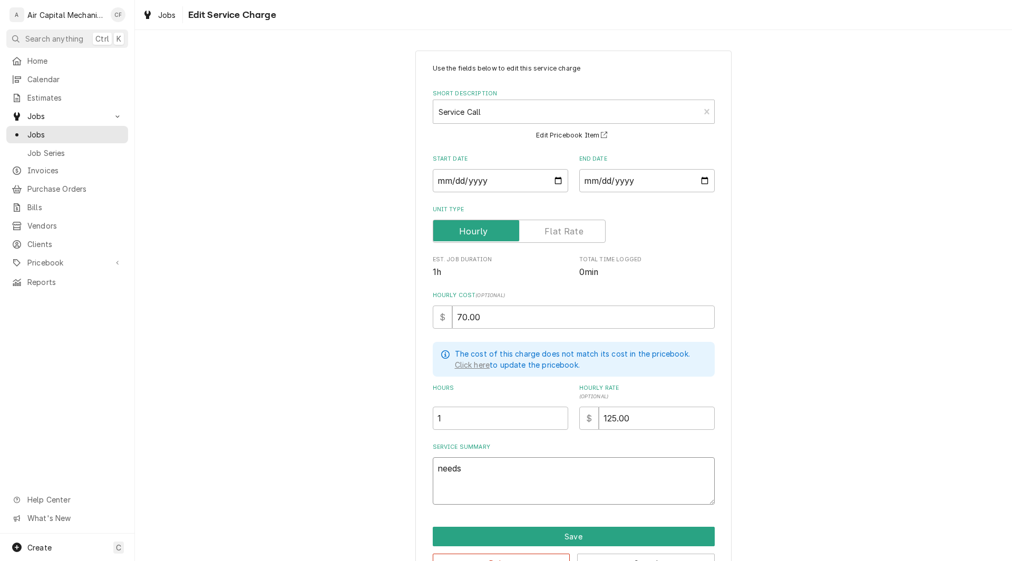
type textarea "needs"
type textarea "x"
type textarea "needs a"
type textarea "x"
type textarea "needs a"
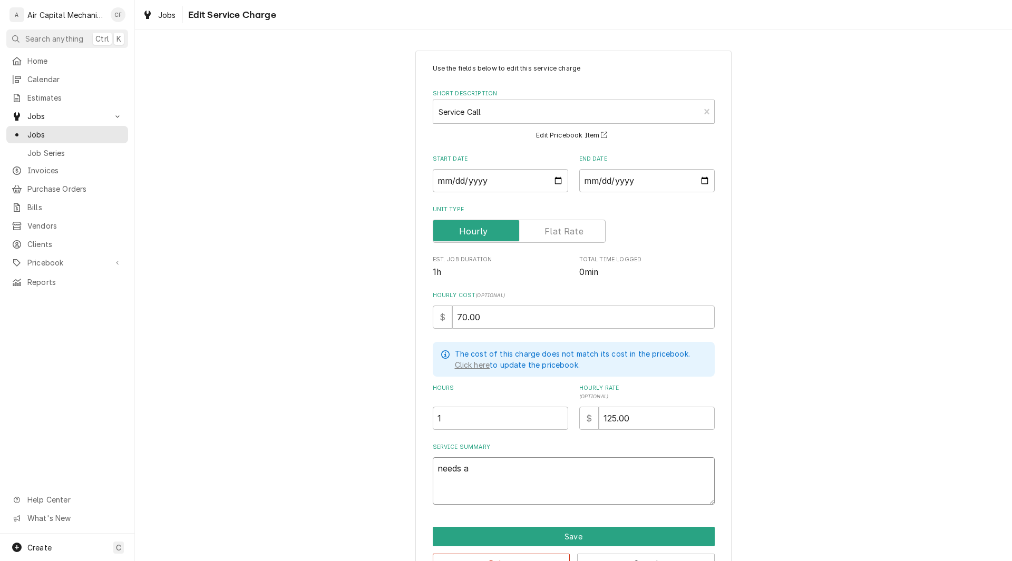
type textarea "x"
type textarea "needs a n"
type textarea "x"
type textarea "needs a ne"
type textarea "x"
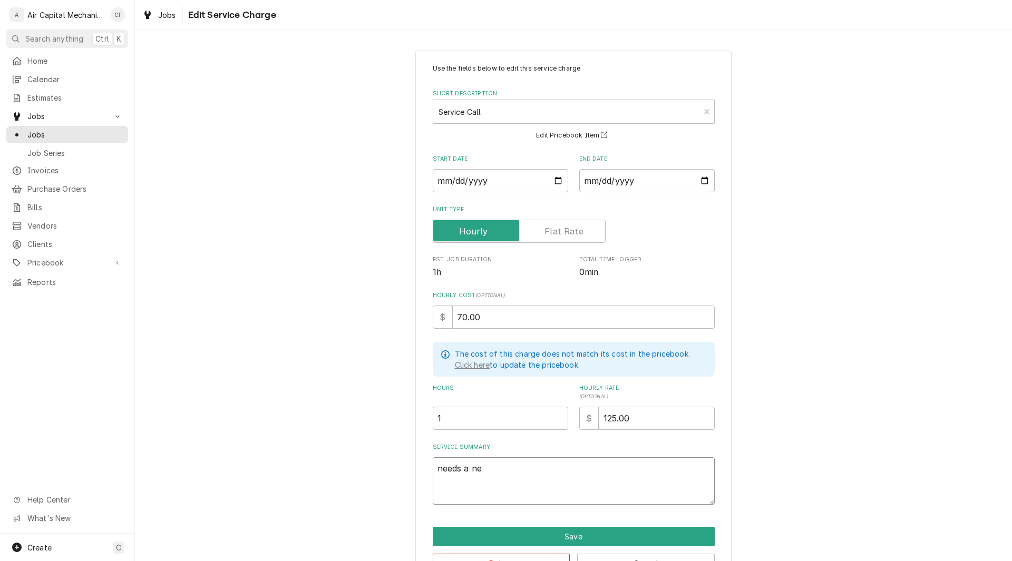
type textarea "needs a new"
type textarea "x"
type textarea "needs a new"
type textarea "x"
type textarea "needs a new b"
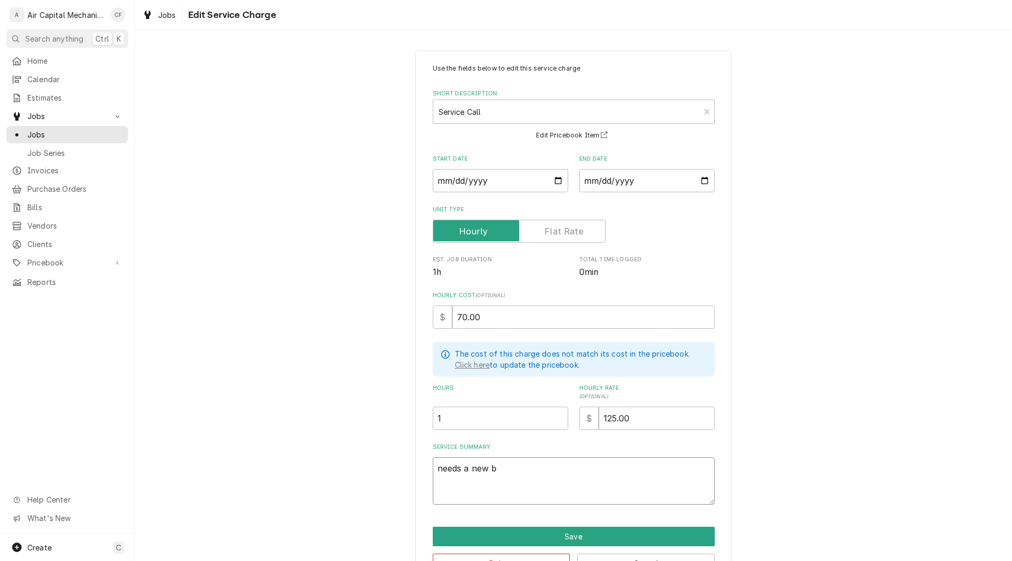
type textarea "x"
type textarea "needs a new bl"
type textarea "x"
type textarea "needs a new blo"
type textarea "x"
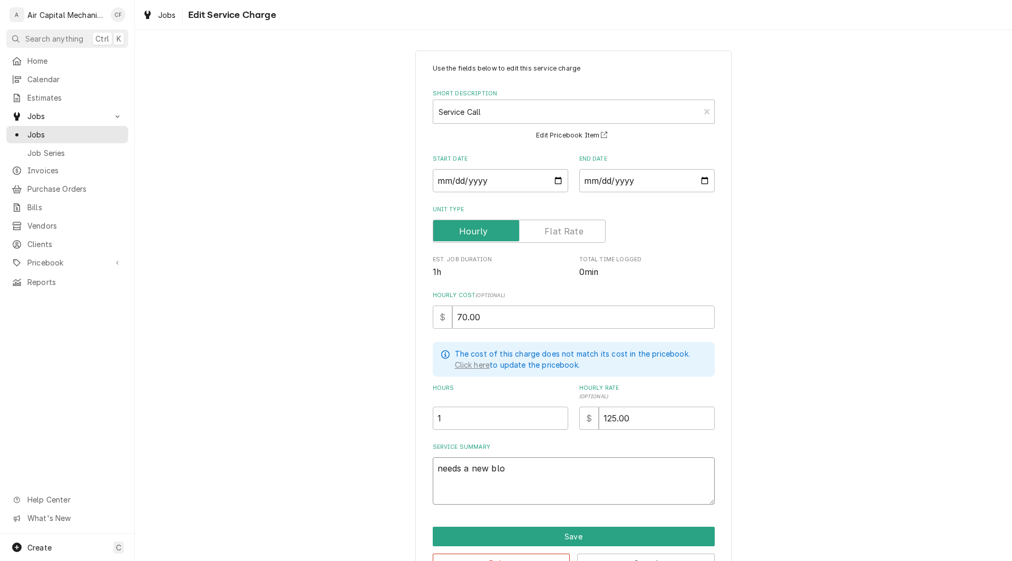
type textarea "needs a new blow"
type textarea "x"
type textarea "needs a new blower"
type textarea "x"
type textarea "needs a new blowerr"
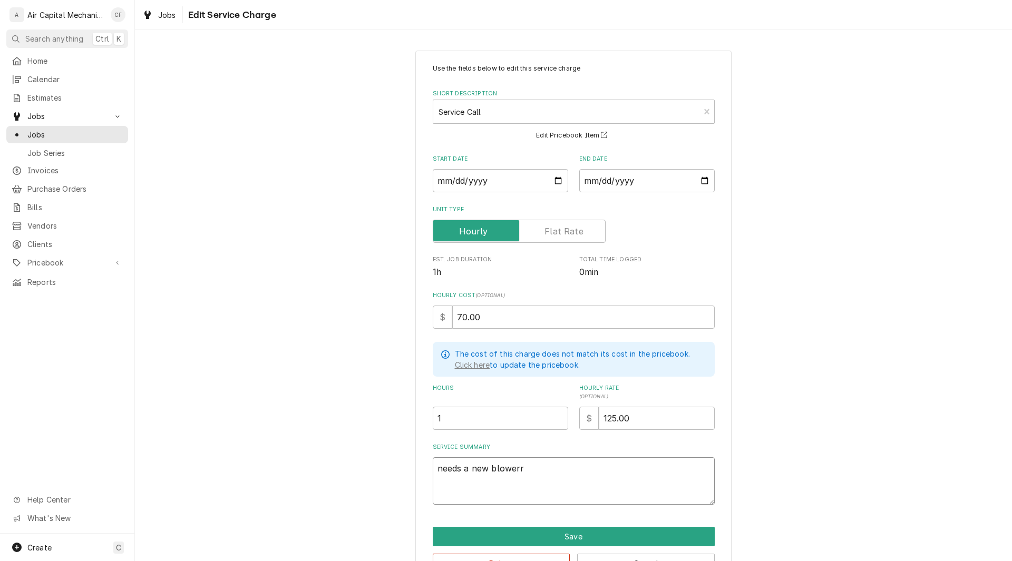
type textarea "x"
type textarea "needs a new"
type textarea "x"
type textarea "needs a new blower"
type textarea "x"
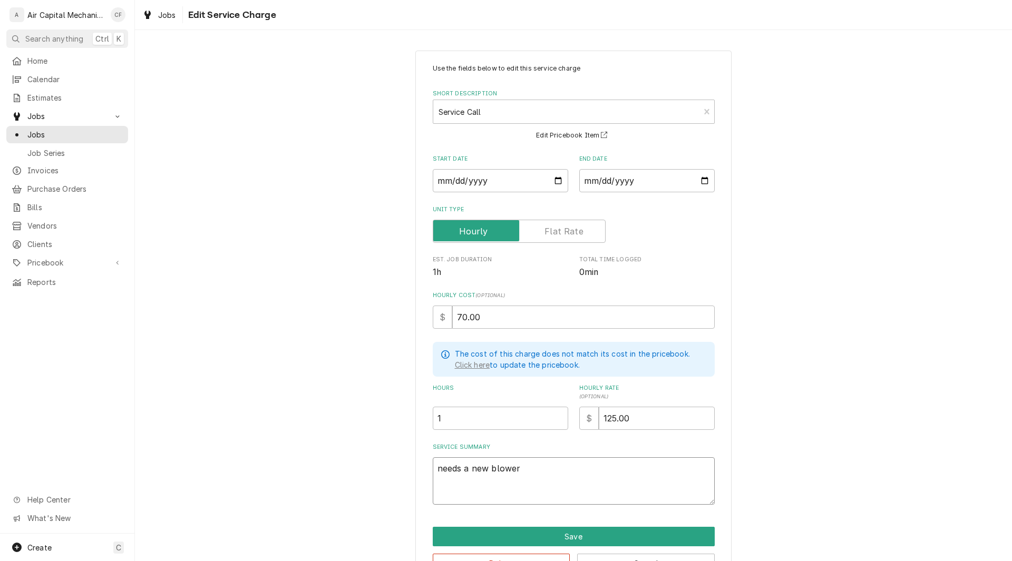
type textarea "needs a new blower m"
type textarea "x"
type textarea "needs a new blower mo"
type textarea "x"
type textarea "needs a new blower mot"
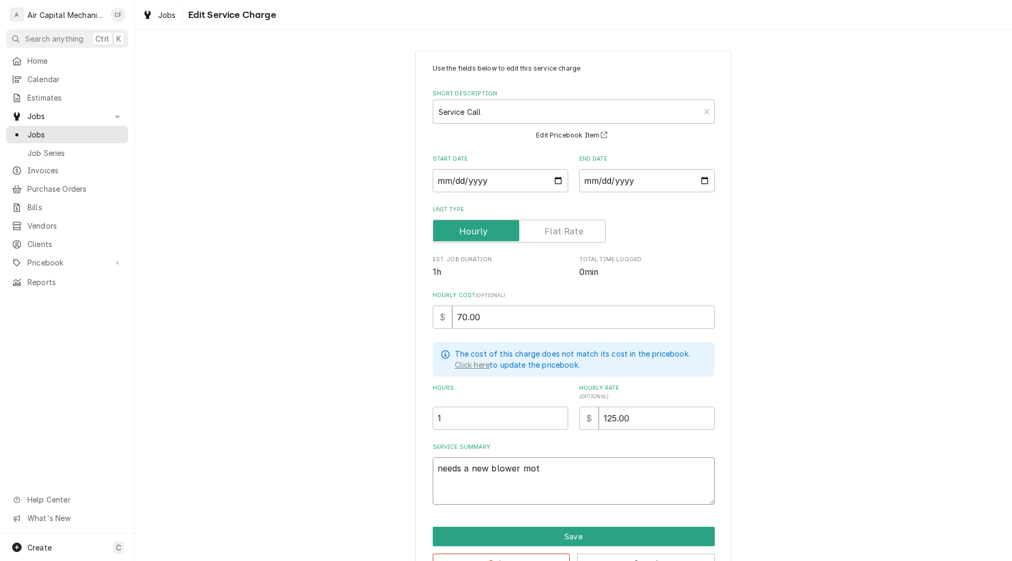
type textarea "x"
type textarea "needs a new blower moto"
type textarea "x"
type textarea "needs a new blower motor"
click at [512, 541] on button "Save" at bounding box center [574, 536] width 282 height 19
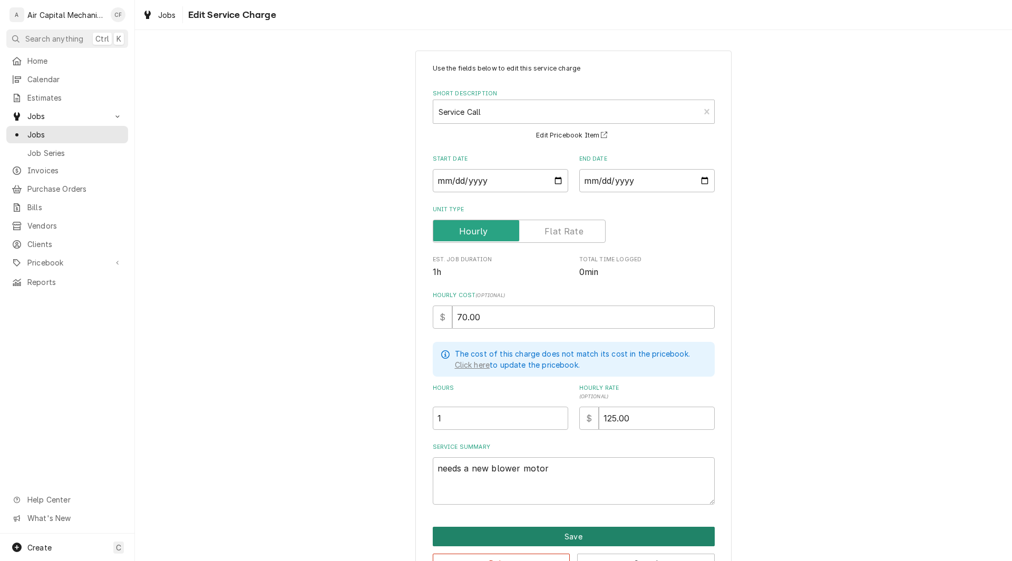
type textarea "x"
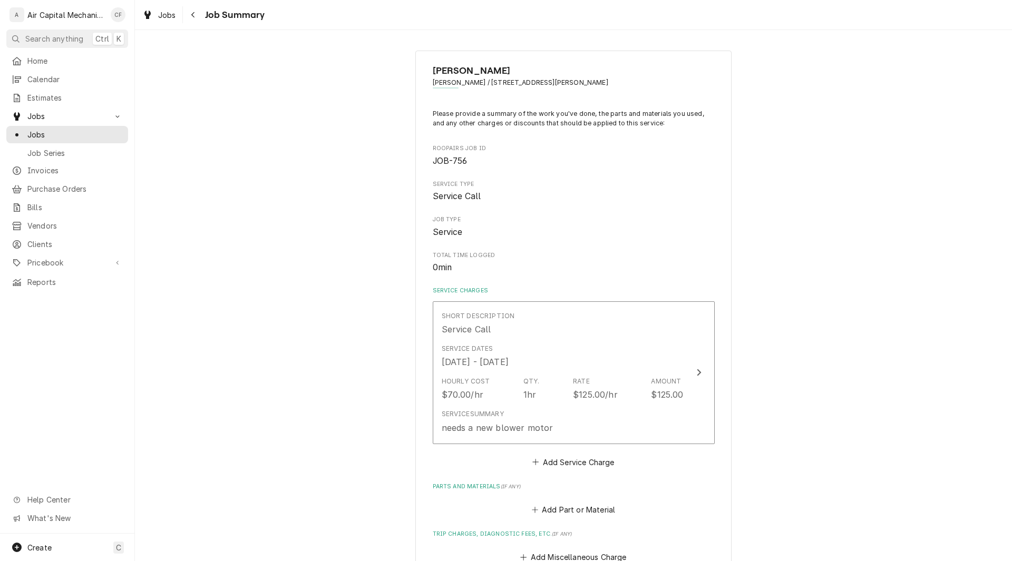
click at [792, 320] on div "Enrique Larumbe-Serna Enrique / 3315 N Clarence Cir, Wichita, KS 67204 Please p…" at bounding box center [573, 438] width 877 height 794
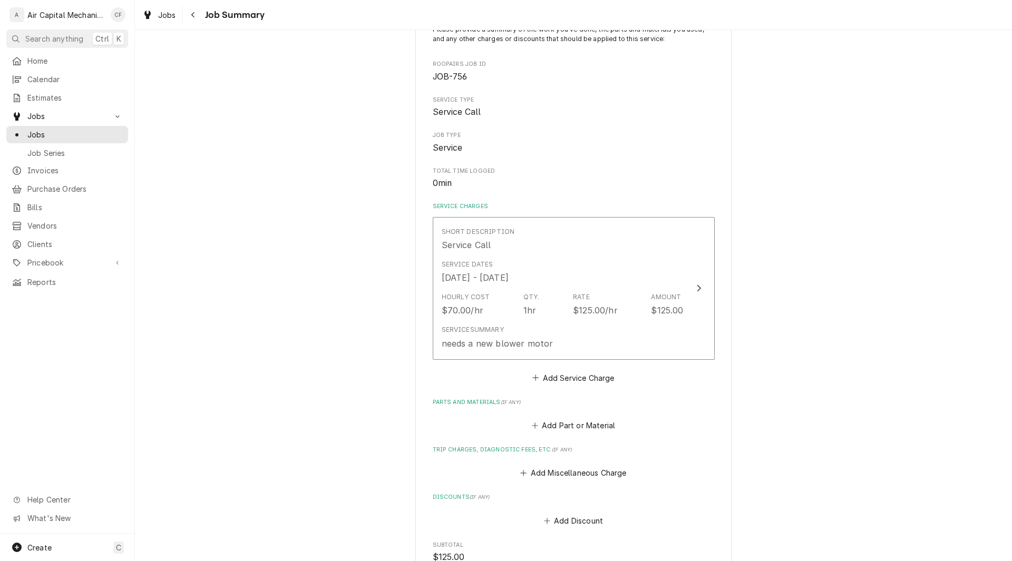
scroll to position [105, 0]
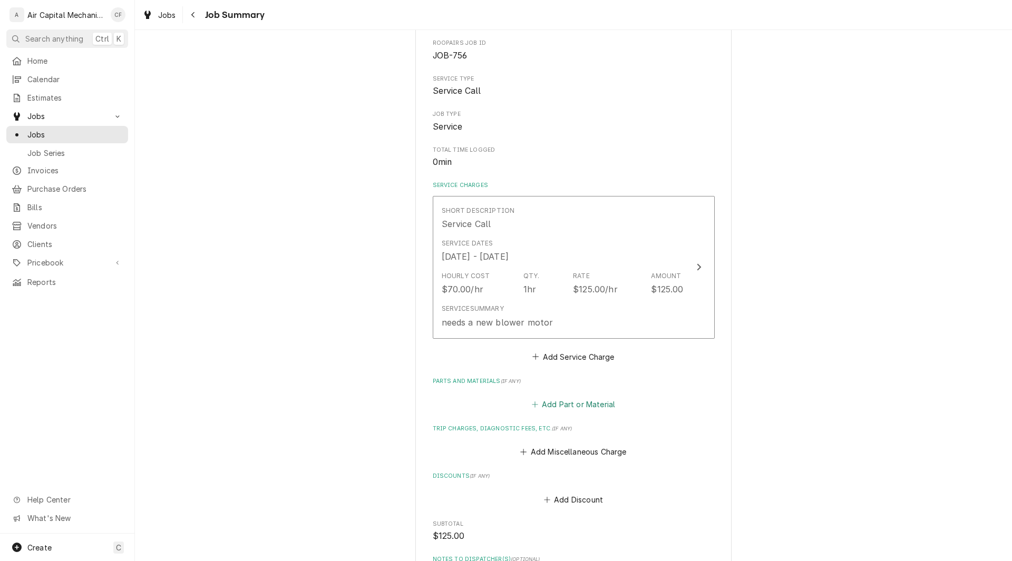
click at [582, 402] on button "Add Part or Material" at bounding box center [573, 404] width 87 height 15
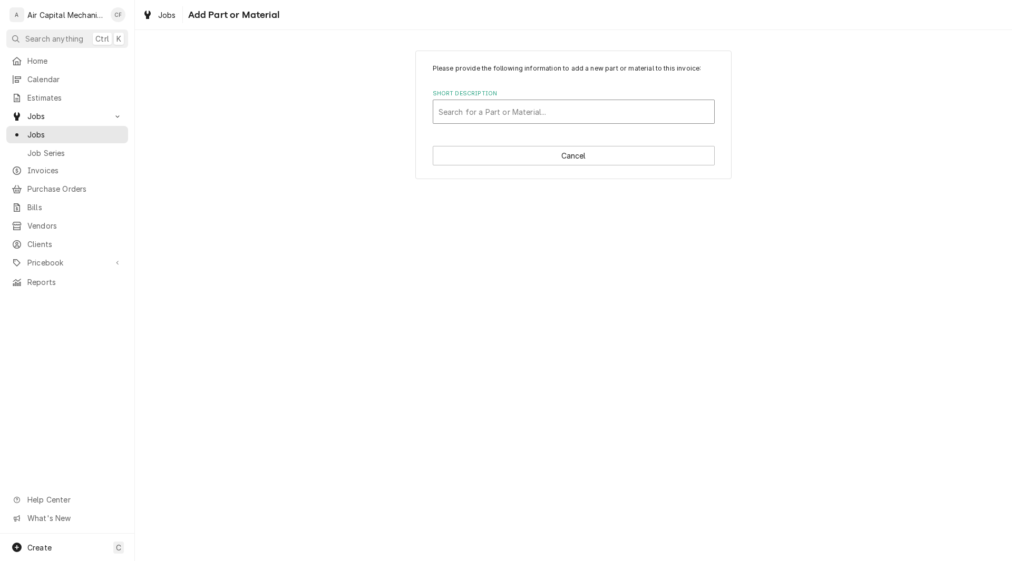
click at [511, 112] on div "Short Description" at bounding box center [573, 111] width 270 height 19
type input "Blower Motor"
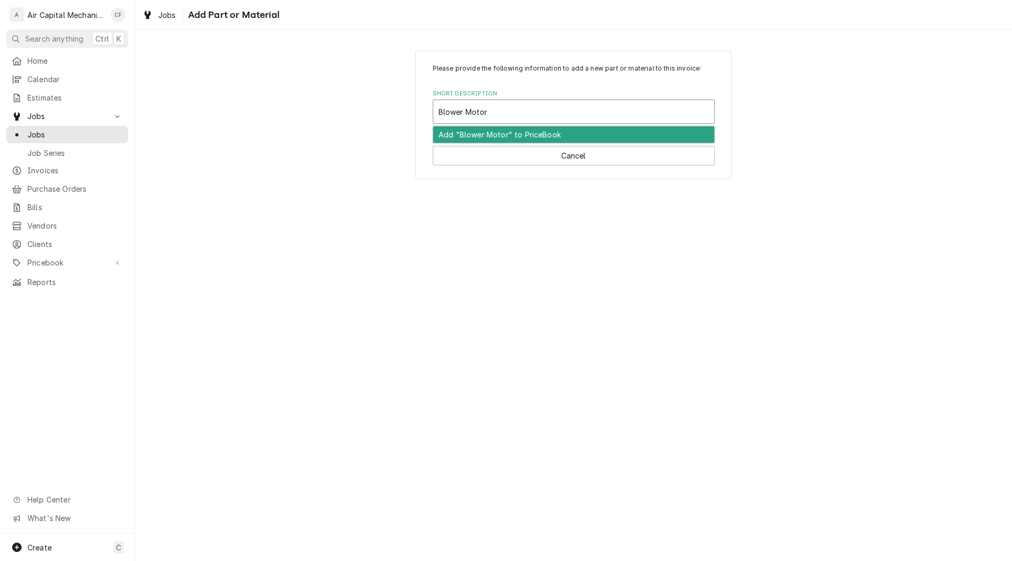
click at [567, 129] on div "Add "Blower Motor" to PriceBook" at bounding box center [573, 134] width 281 height 16
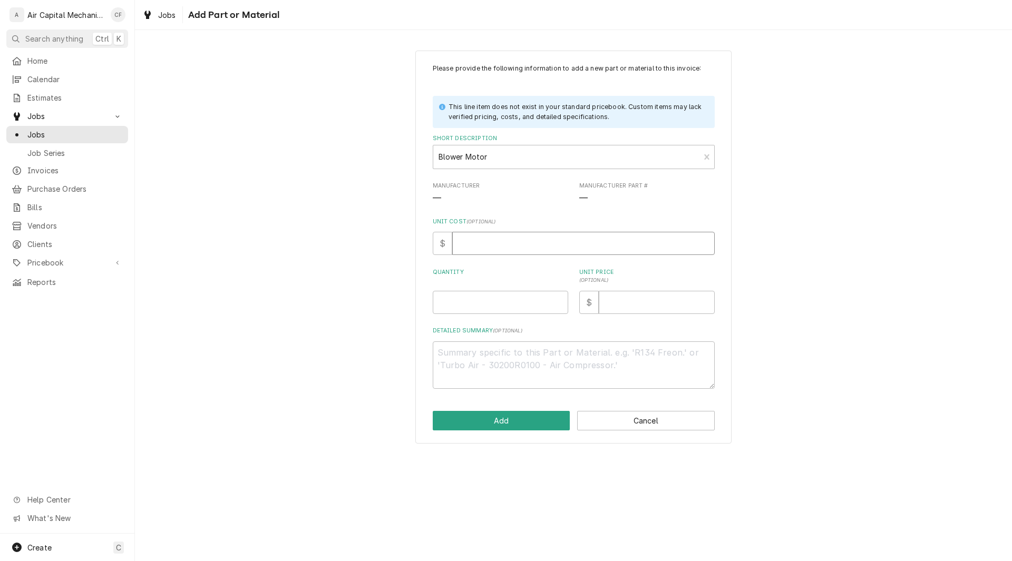
click at [476, 246] on input "Unit Cost ( optional )" at bounding box center [583, 243] width 262 height 23
click at [623, 301] on input "Unit Price ( optional )" at bounding box center [657, 302] width 116 height 23
type textarea "x"
type input "1"
type textarea "x"
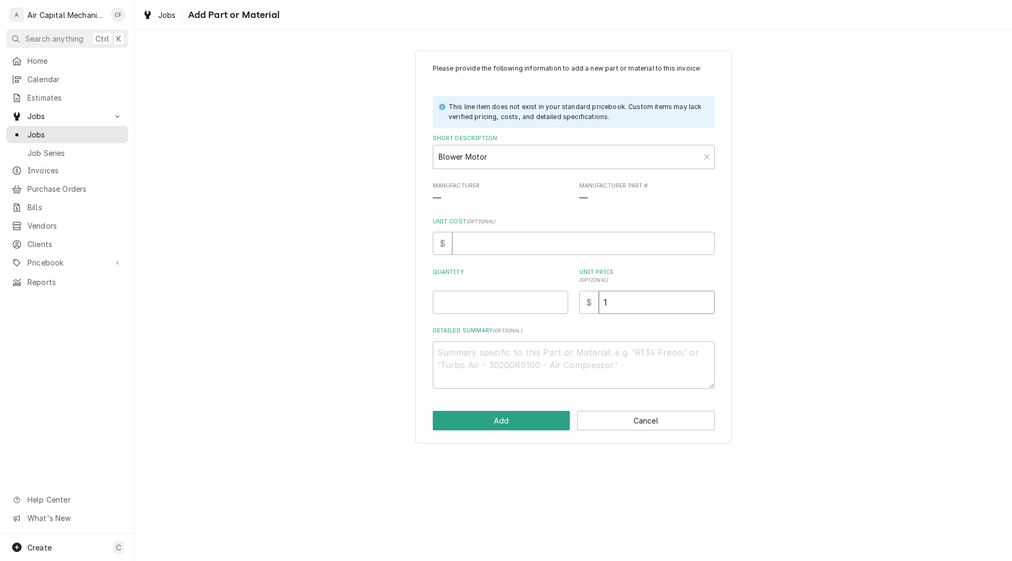
type input "11"
type textarea "x"
type input "119"
type textarea "x"
type input "119.0"
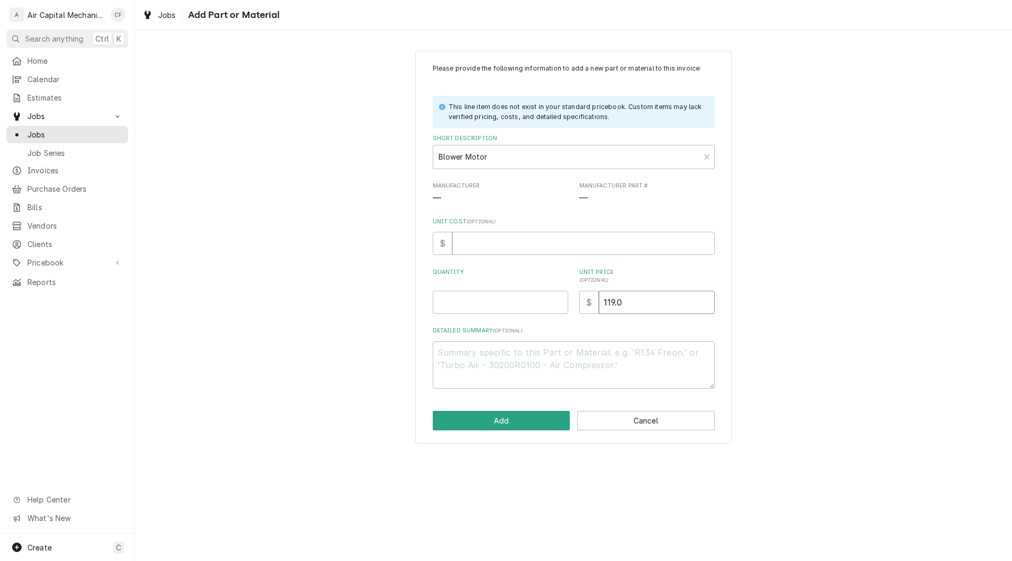
type textarea "x"
type input "119.00"
click at [540, 298] on input "Quantity" at bounding box center [500, 302] width 135 height 23
type textarea "x"
type input "1"
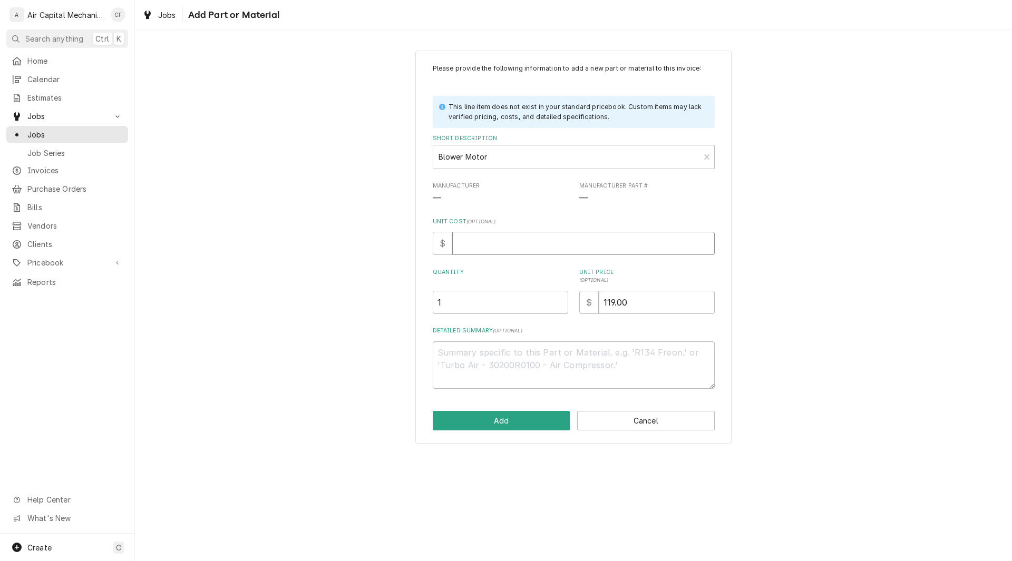
click at [562, 240] on input "Unit Cost ( optional )" at bounding box center [583, 243] width 262 height 23
type textarea "x"
type input "7"
type textarea "x"
type input "70"
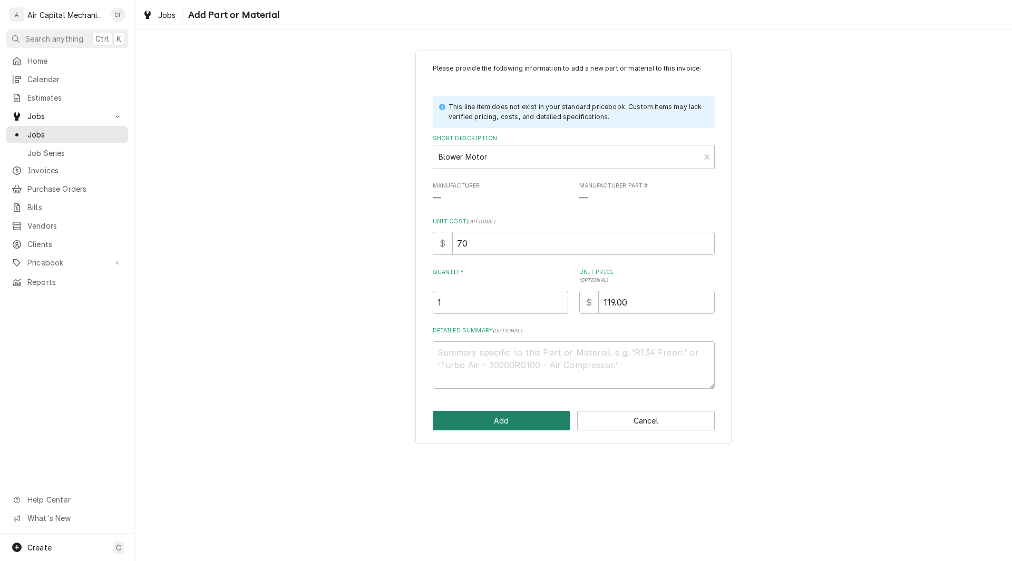
click at [503, 423] on button "Add" at bounding box center [502, 420] width 138 height 19
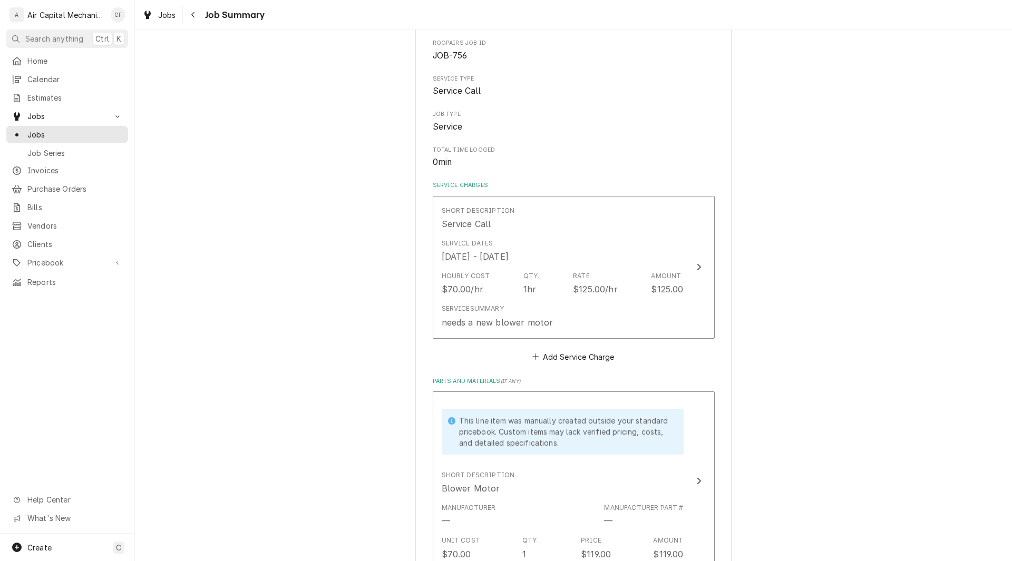
click at [814, 325] on div "Enrique Larumbe-Serna Enrique / 3315 N Clarence Cir, Wichita, KS 67204 Please p…" at bounding box center [573, 425] width 877 height 978
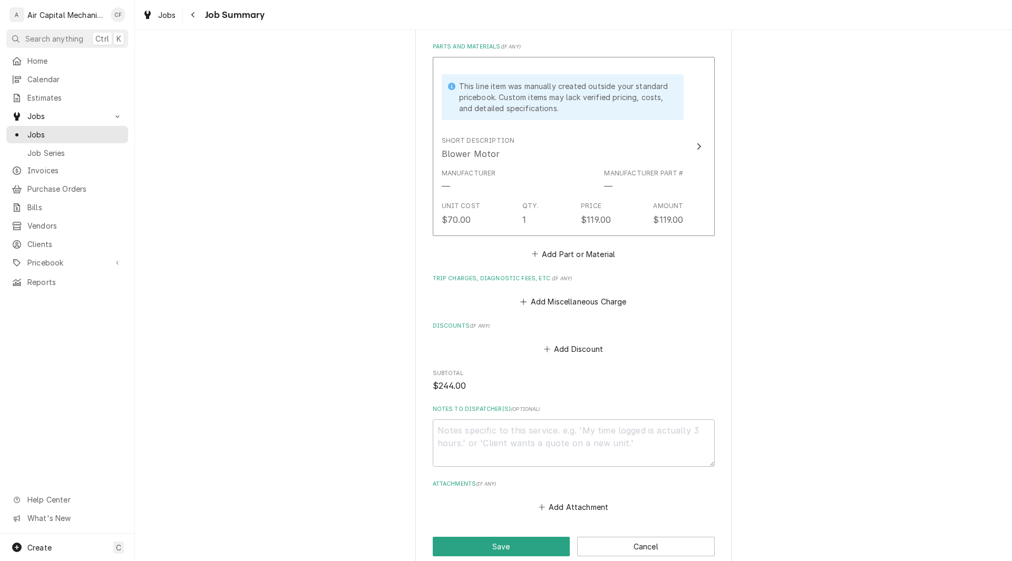
scroll to position [443, 0]
click at [551, 350] on button "Add Discount" at bounding box center [573, 346] width 63 height 15
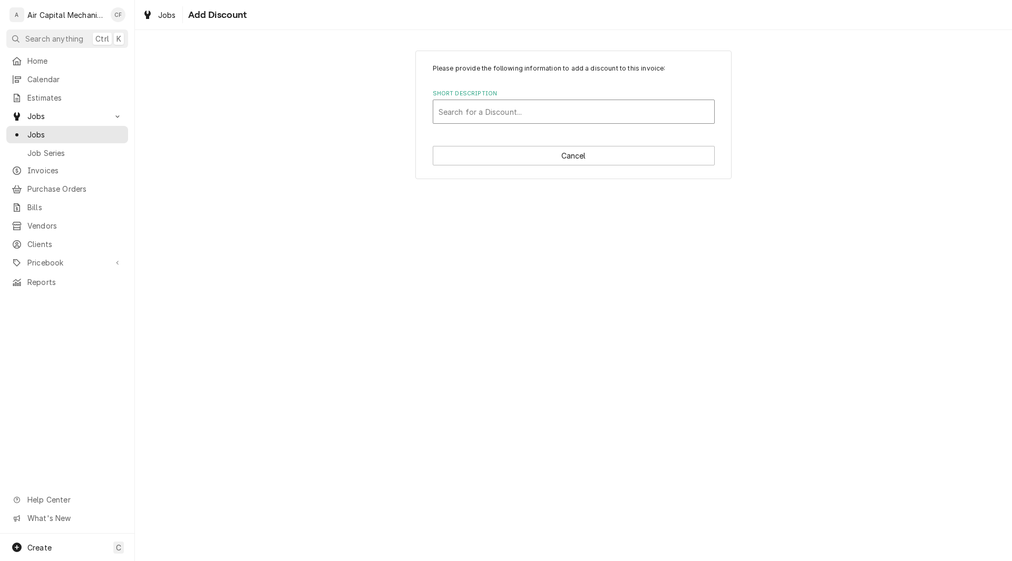
click at [470, 112] on div "Short Description" at bounding box center [573, 111] width 270 height 19
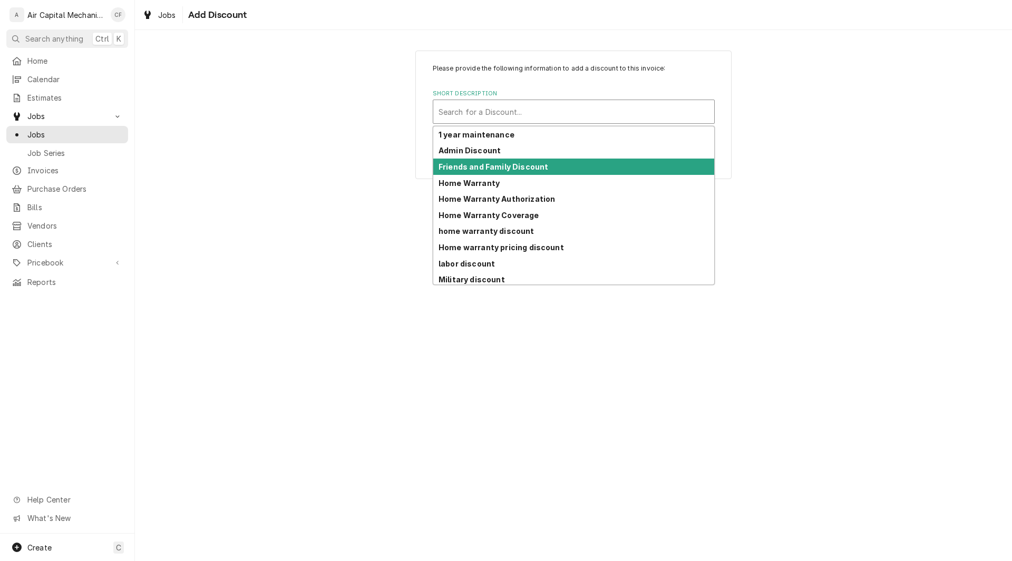
click at [475, 170] on strong "Friends and Family Discount" at bounding box center [493, 166] width 110 height 9
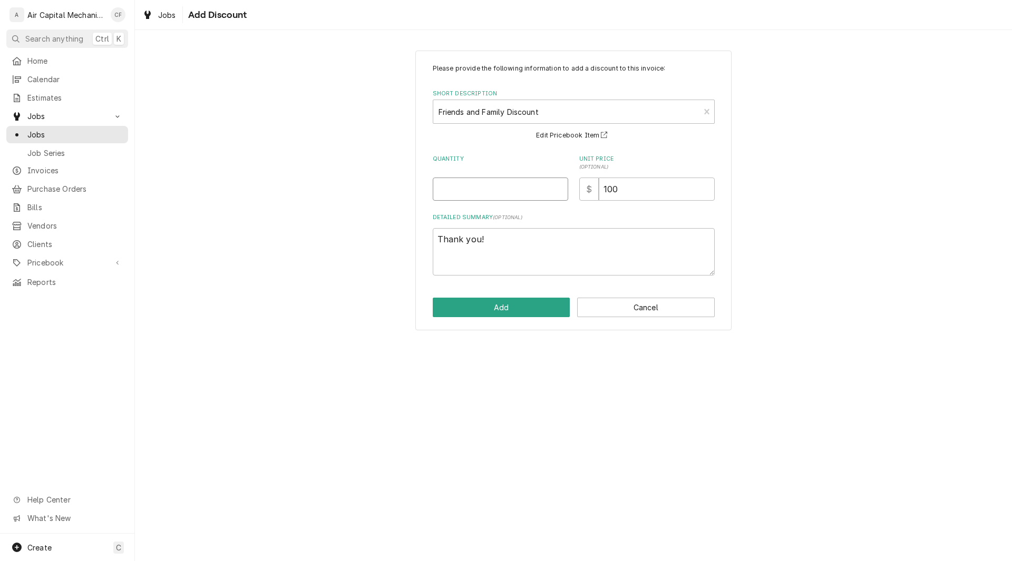
click at [491, 190] on input "Quantity" at bounding box center [500, 189] width 135 height 23
type textarea "x"
type input "1"
click at [620, 186] on input "100" at bounding box center [657, 189] width 116 height 23
type textarea "x"
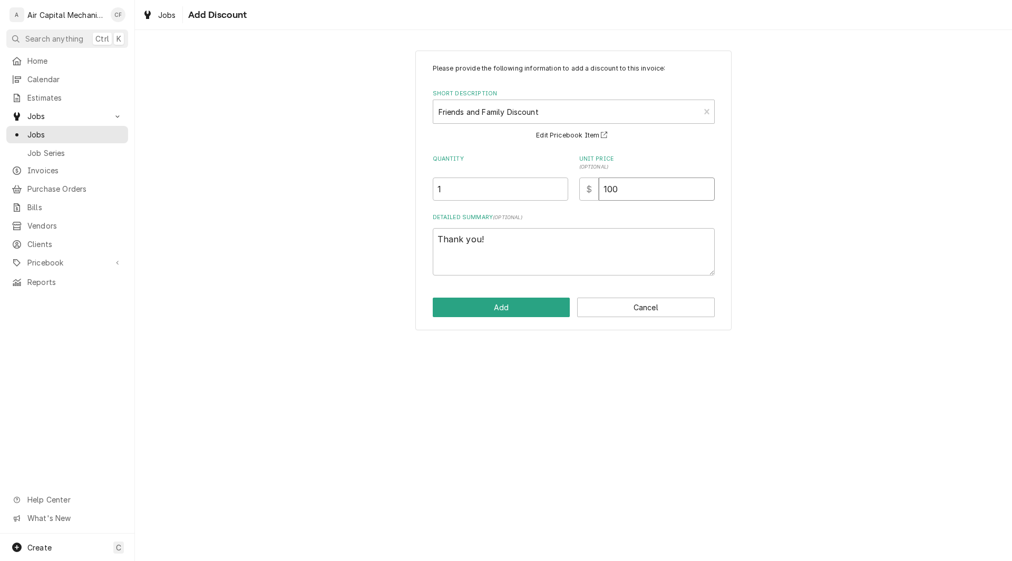
type input "10"
type textarea "x"
type input "1"
type textarea "x"
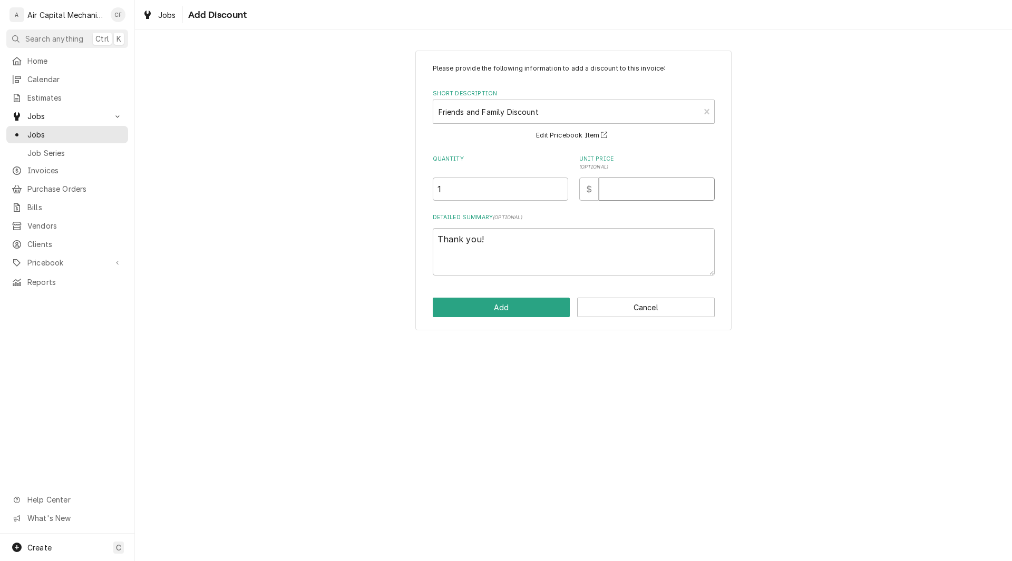
type input "2"
type textarea "x"
type input "24"
type textarea "x"
type input "24.4"
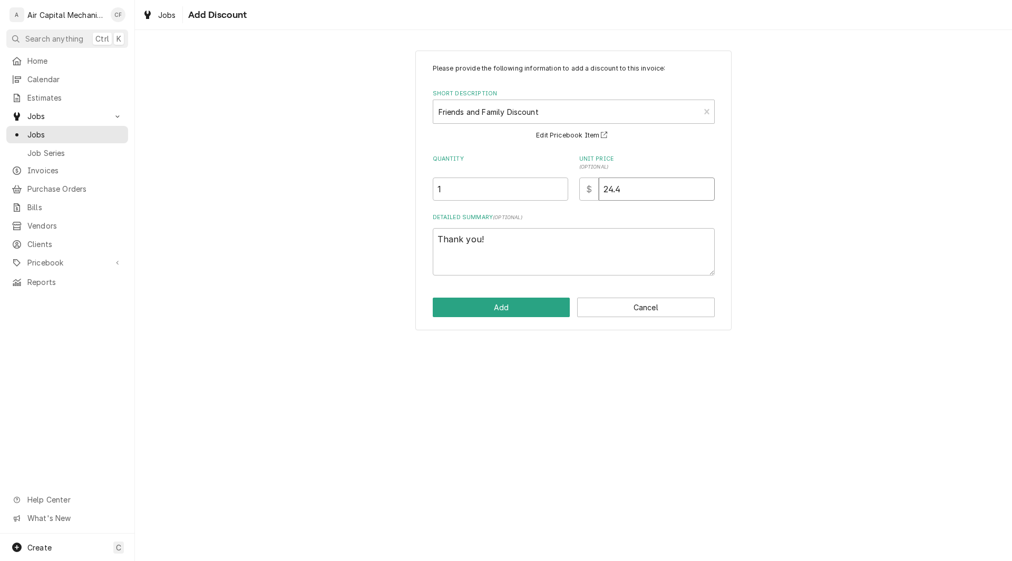
type textarea "x"
type input "24.40"
click at [503, 315] on button "Add" at bounding box center [502, 307] width 138 height 19
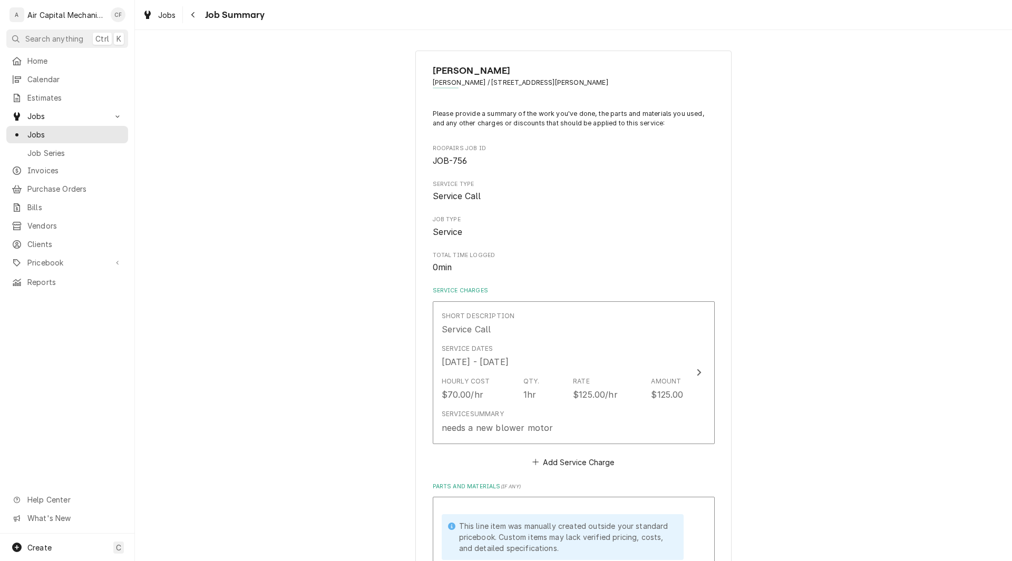
scroll to position [443, 0]
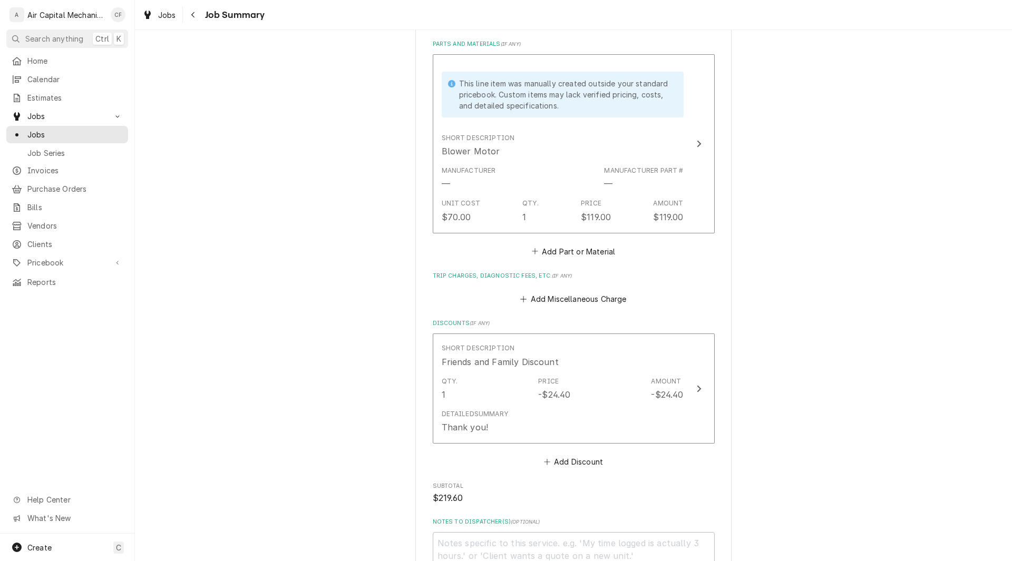
click at [752, 375] on div "Enrique Larumbe-Serna Enrique / 3315 N Clarence Cir, Wichita, KS 67204 Please p…" at bounding box center [573, 144] width 877 height 1093
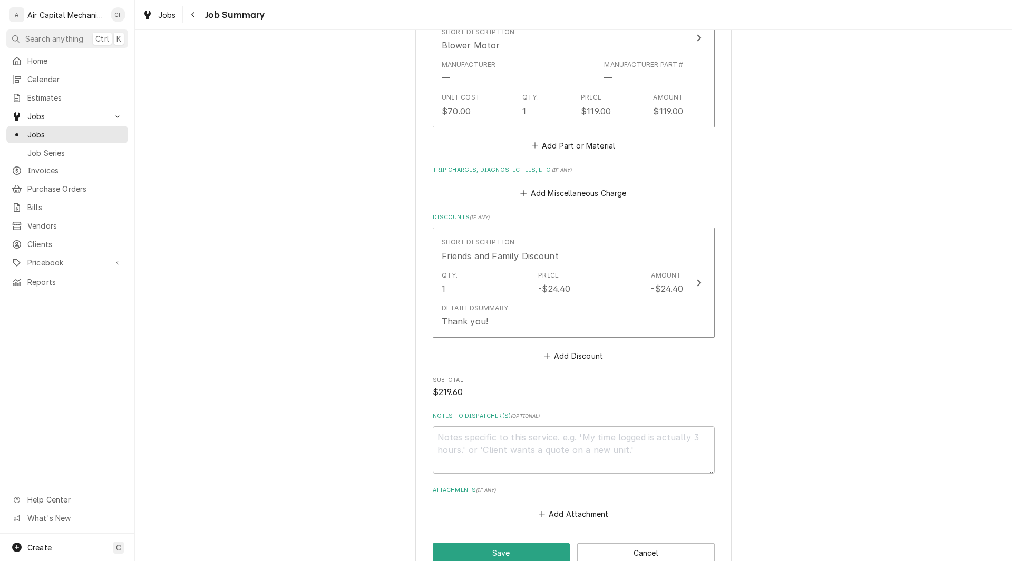
scroll to position [569, 0]
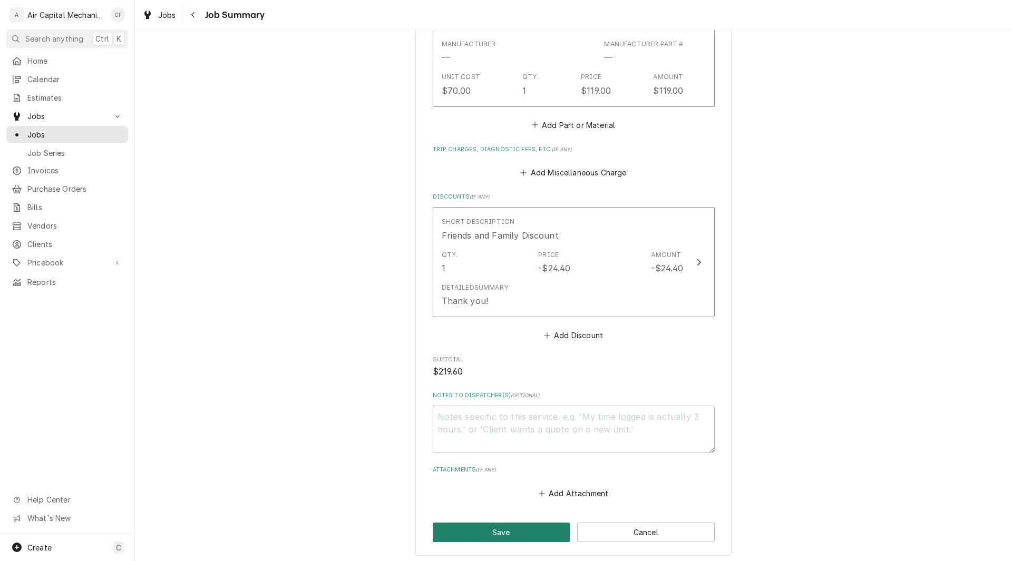
click at [483, 537] on button "Save" at bounding box center [502, 532] width 138 height 19
type textarea "x"
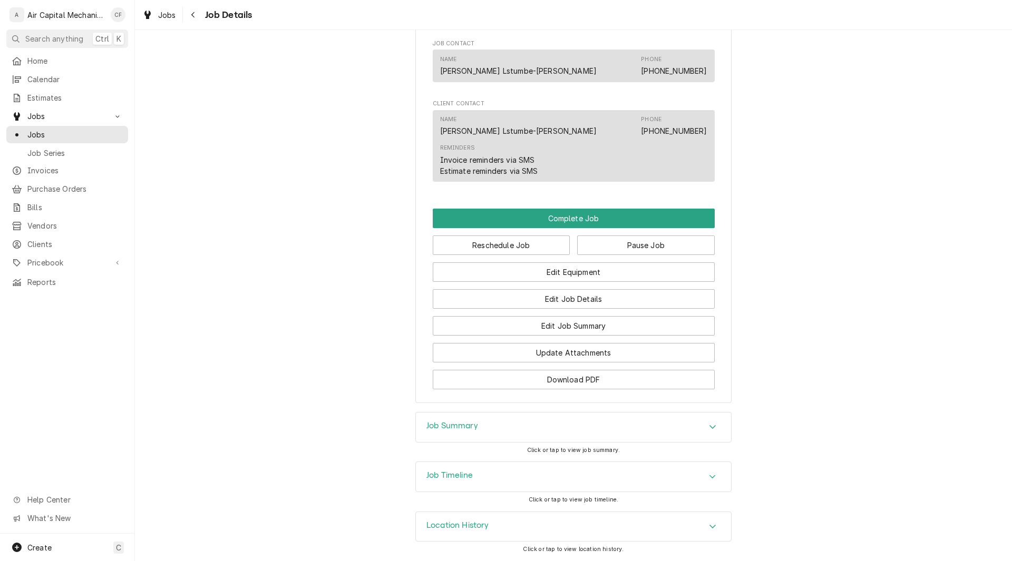
scroll to position [745, 0]
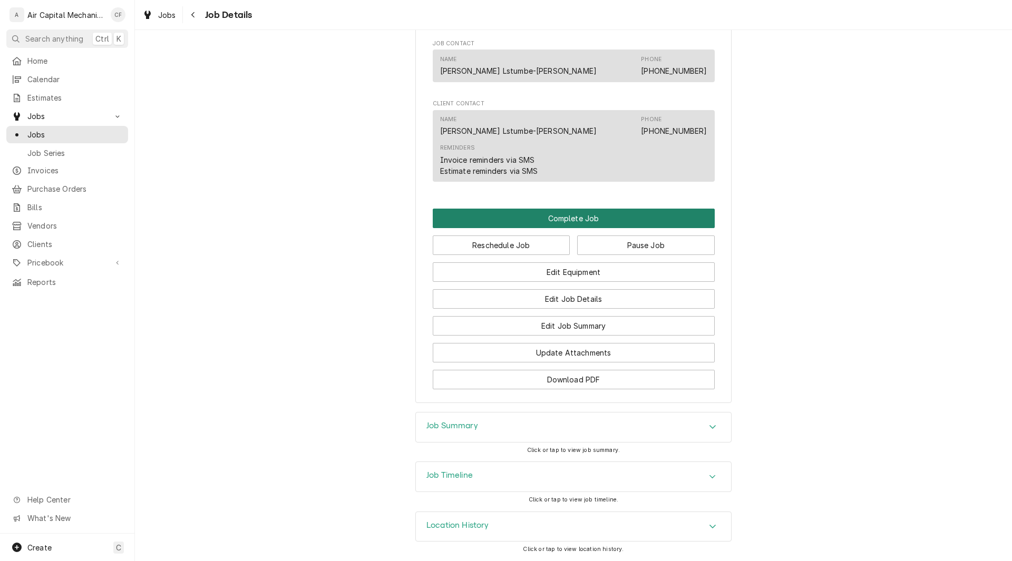
click at [568, 217] on button "Complete Job" at bounding box center [574, 218] width 282 height 19
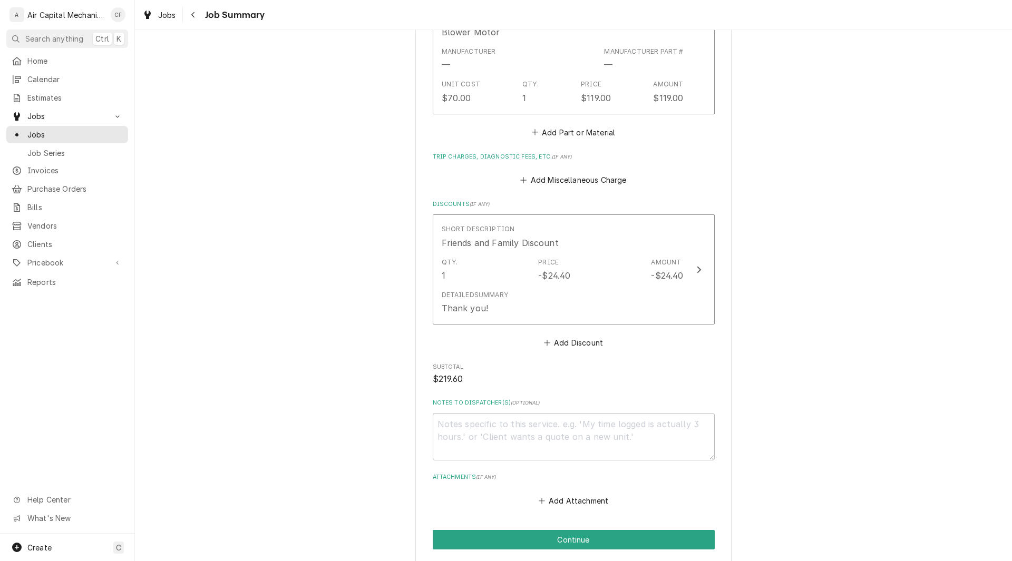
scroll to position [623, 0]
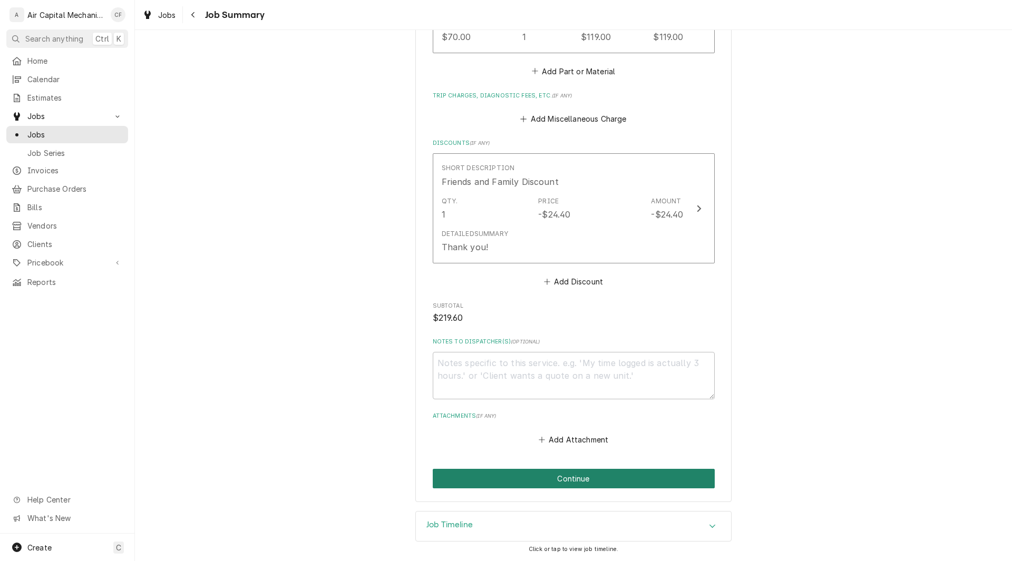
click at [530, 476] on button "Continue" at bounding box center [574, 478] width 282 height 19
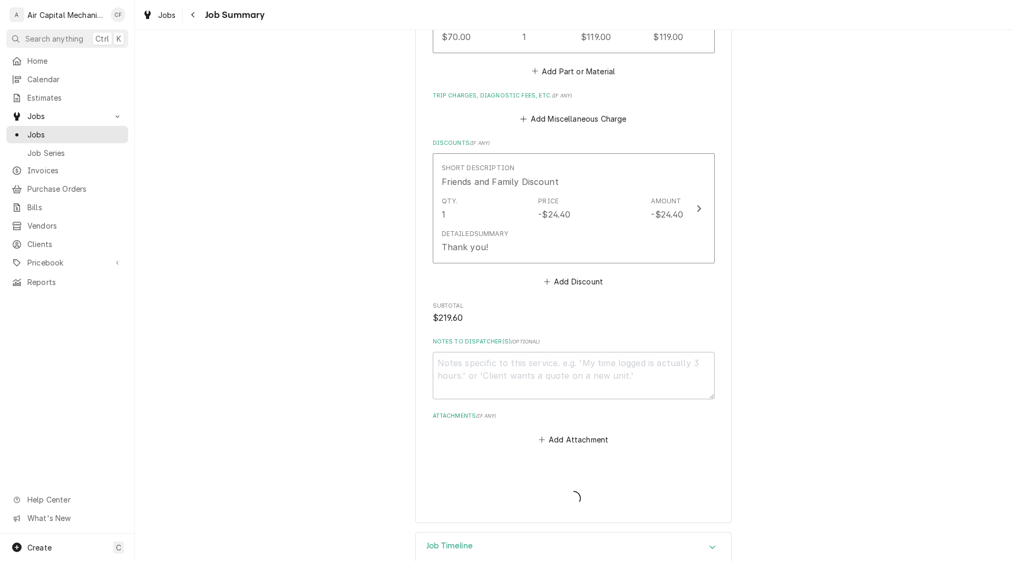
type textarea "x"
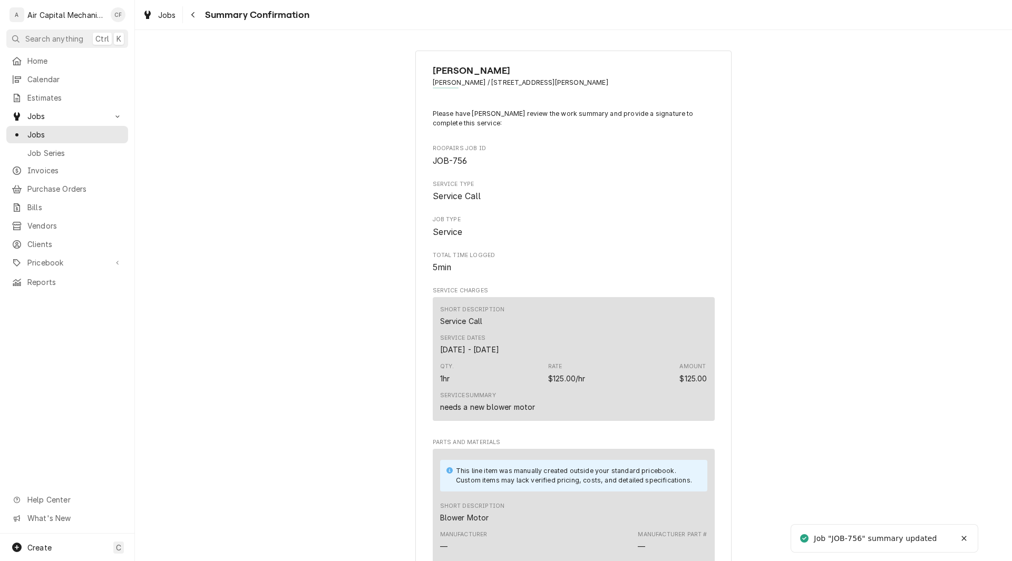
click at [815, 364] on div "Enrique Larumbe-Serna Enrique / 3315 N Clarence Cir, Wichita, KS 67204 Please h…" at bounding box center [573, 570] width 877 height 1059
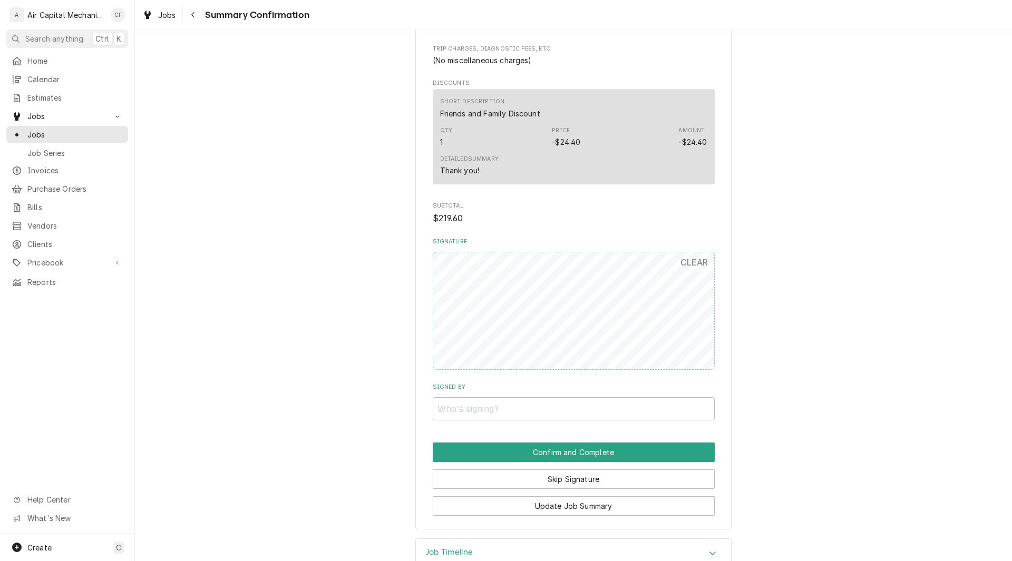
scroll to position [589, 0]
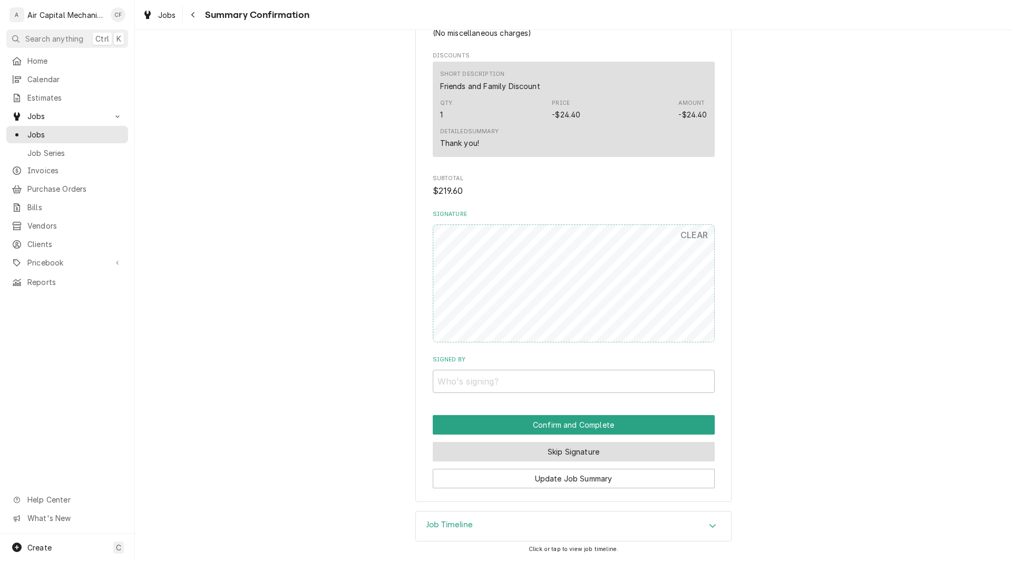
click at [595, 458] on button "Skip Signature" at bounding box center [574, 451] width 282 height 19
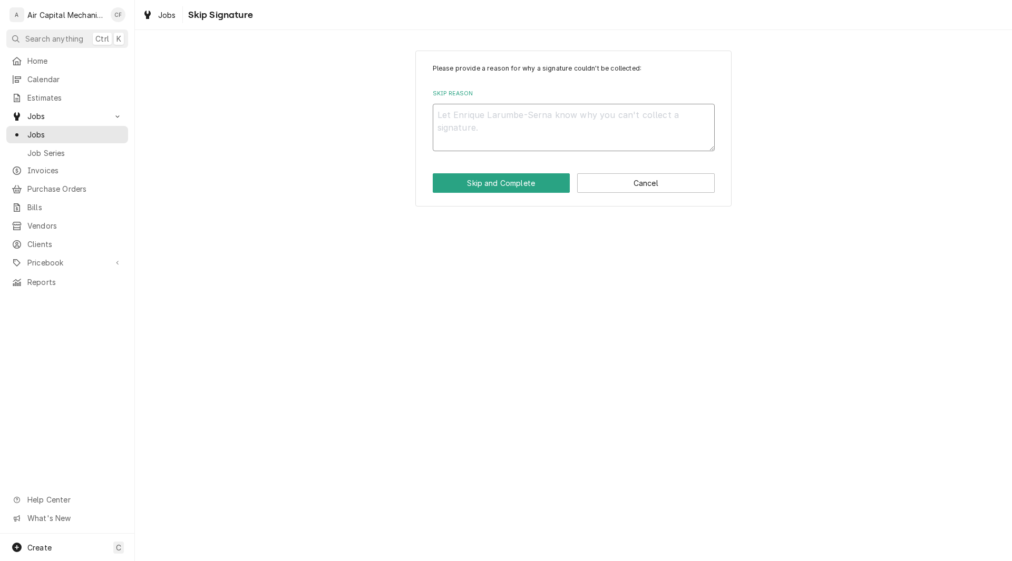
click at [571, 112] on textarea "Skip Reason" at bounding box center [574, 127] width 282 height 47
type textarea "N"
type textarea "x"
type textarea "N/"
type textarea "x"
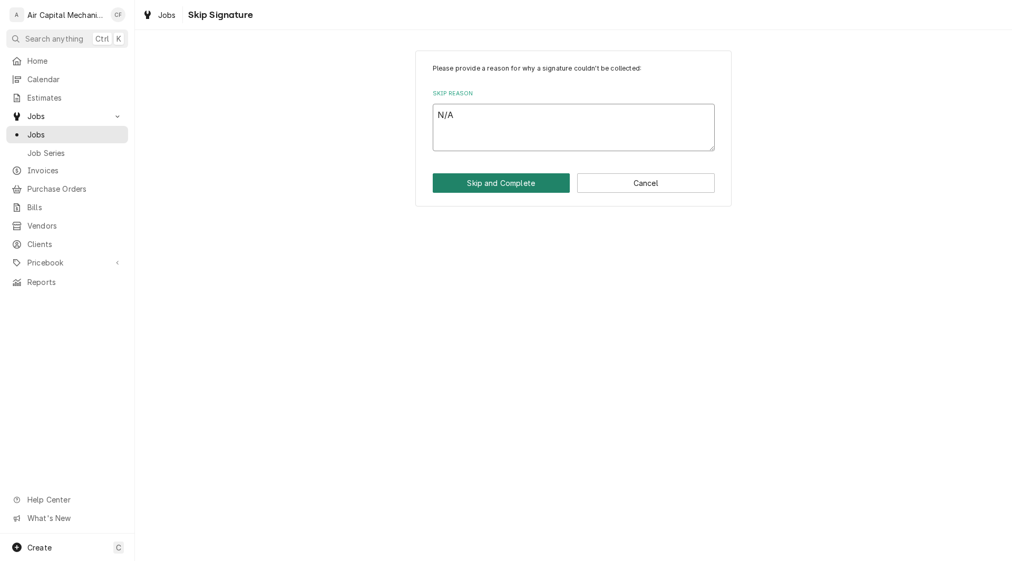
type textarea "N/A"
click at [527, 182] on button "Skip and Complete" at bounding box center [502, 182] width 138 height 19
type textarea "x"
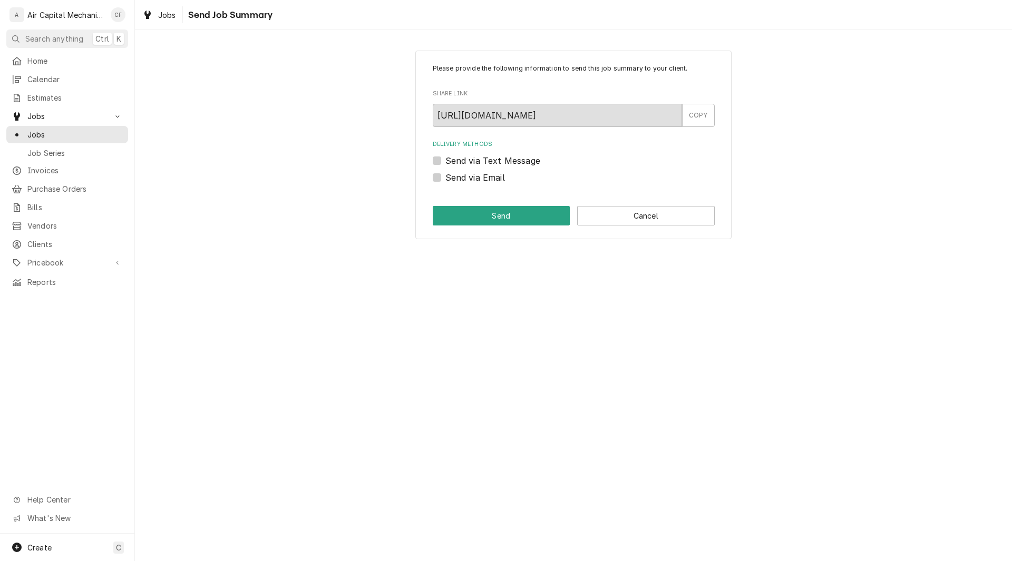
click at [441, 162] on div "Send via Text Message" at bounding box center [574, 160] width 282 height 13
click at [445, 161] on label "Send via Text Message" at bounding box center [492, 160] width 95 height 13
click at [445, 161] on input "Send via Text Message" at bounding box center [586, 165] width 282 height 23
checkbox input "true"
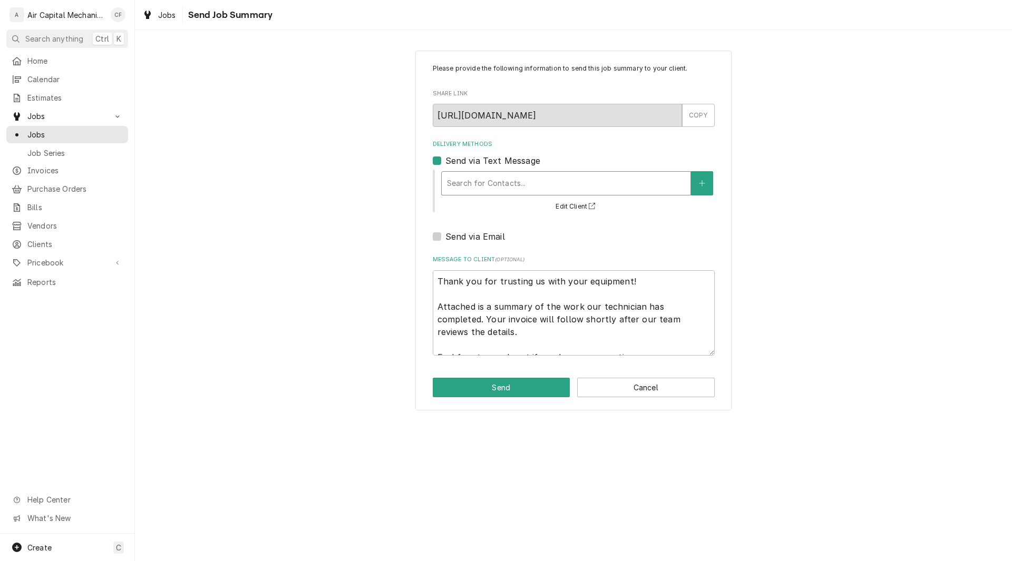
click at [453, 191] on div "Delivery Methods" at bounding box center [566, 183] width 238 height 19
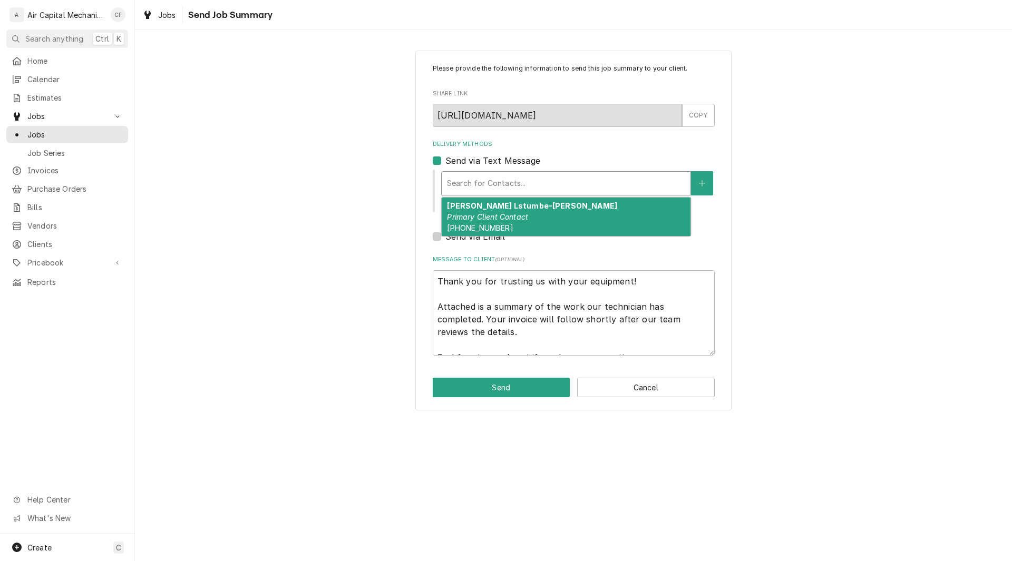
click at [458, 220] on em "Primary Client Contact" at bounding box center [487, 216] width 81 height 9
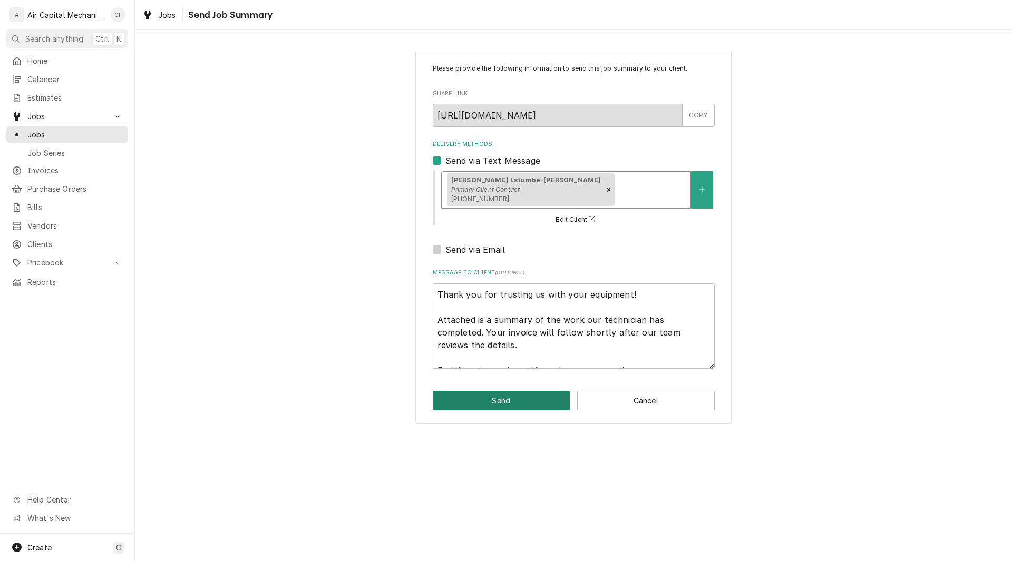
click at [486, 406] on button "Send" at bounding box center [502, 400] width 138 height 19
type textarea "x"
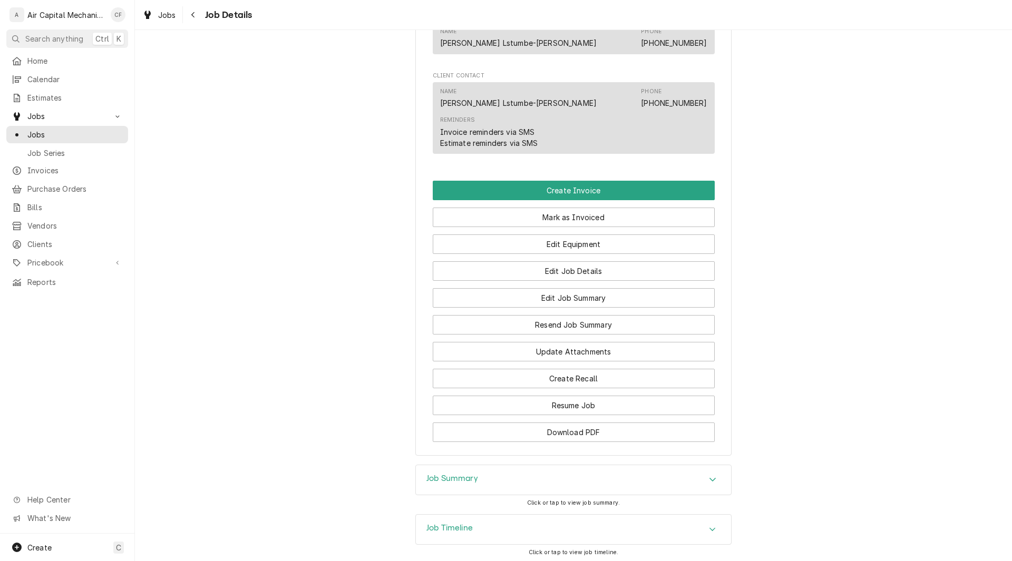
scroll to position [674, 0]
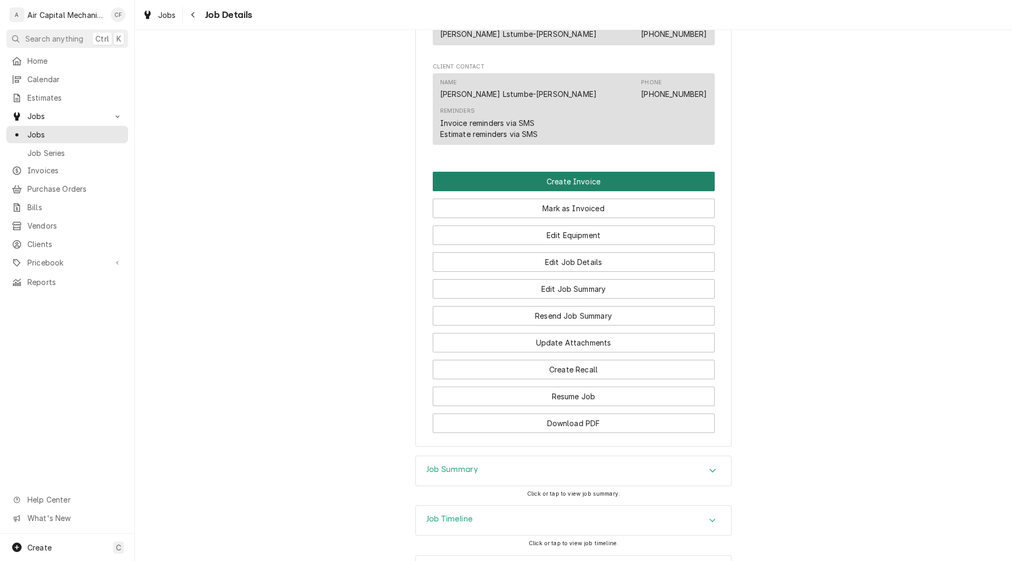
click at [507, 191] on button "Create Invoice" at bounding box center [574, 181] width 282 height 19
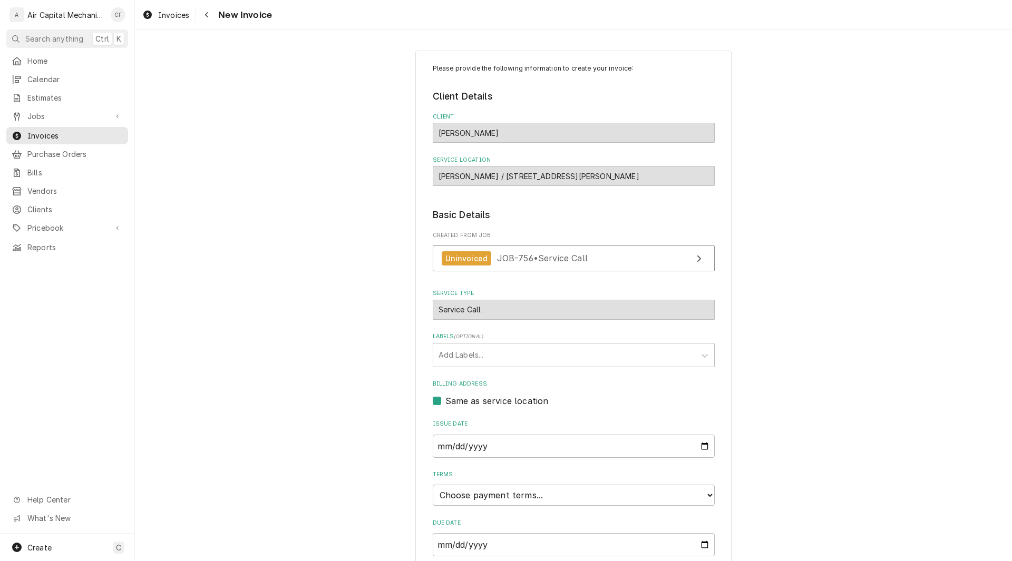
click at [745, 381] on div "Please provide the following information to create your invoice: Client Details…" at bounding box center [573, 341] width 877 height 600
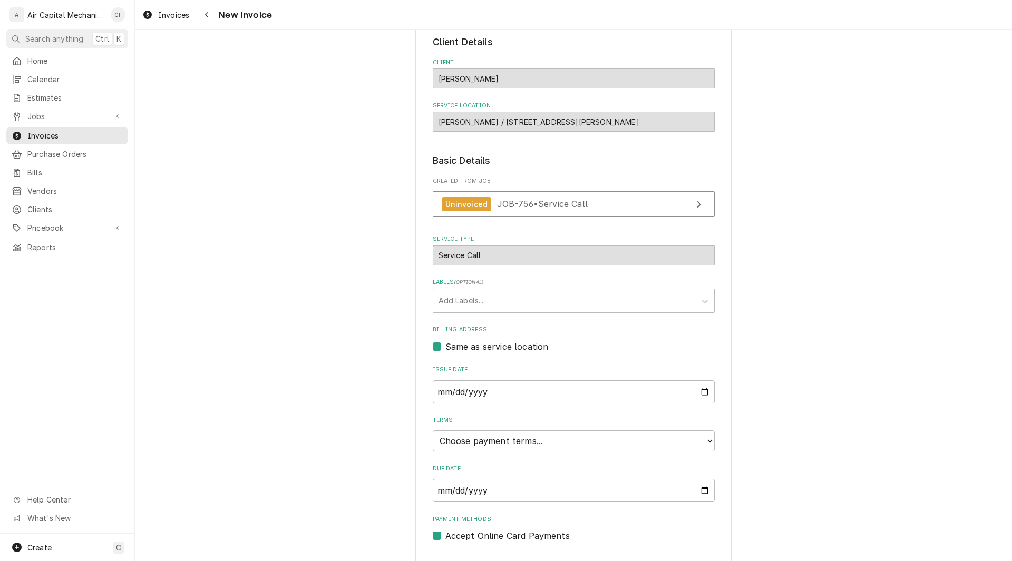
scroll to position [80, 0]
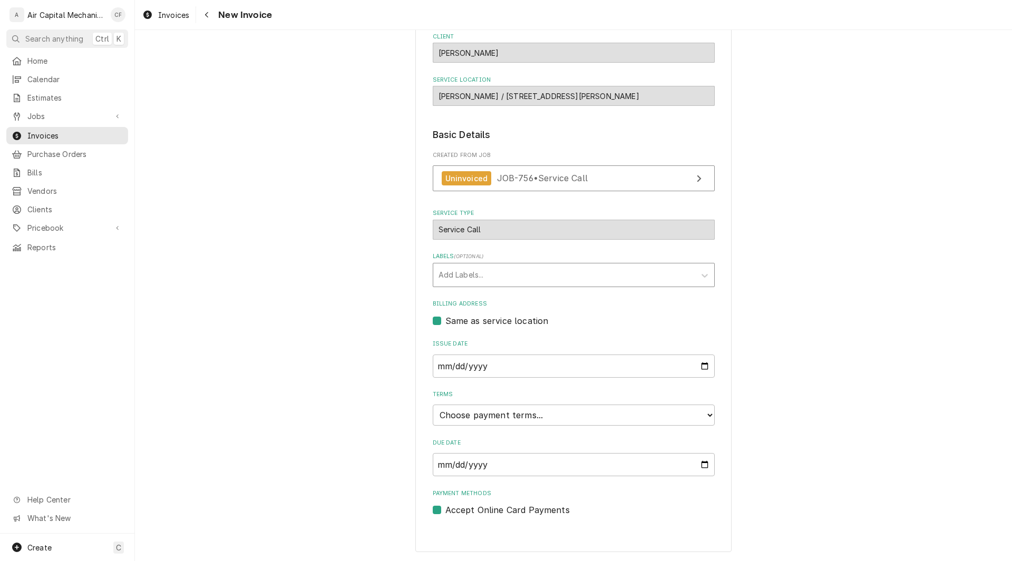
click at [610, 279] on div "Labels" at bounding box center [563, 275] width 251 height 19
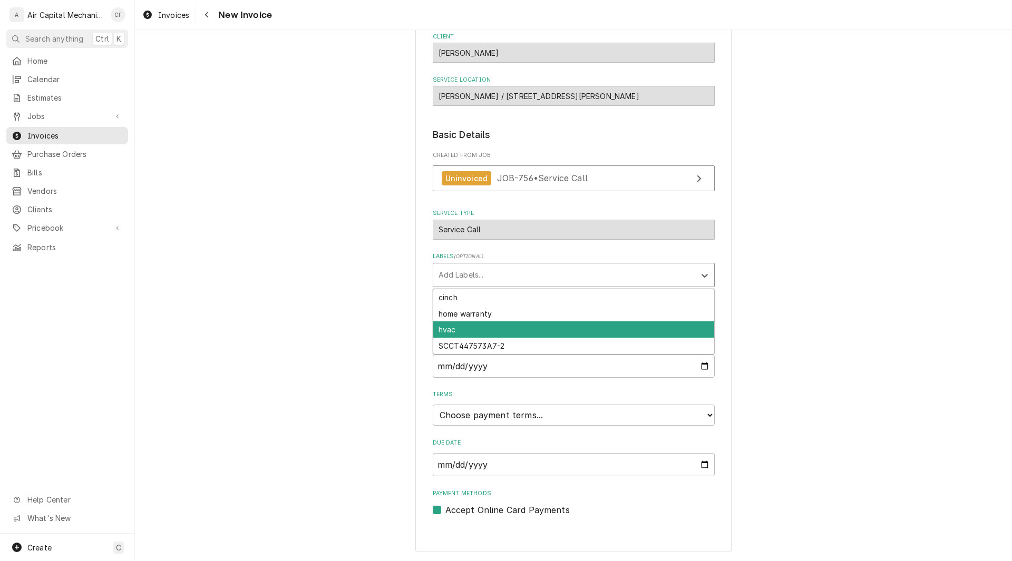
click at [449, 332] on div "hvac" at bounding box center [573, 329] width 281 height 16
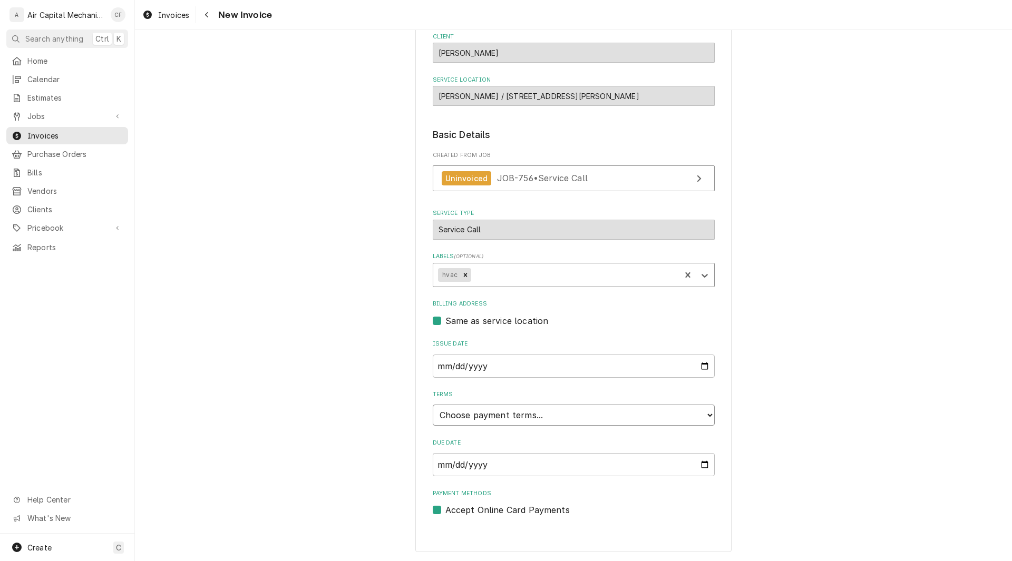
click at [481, 417] on select "Choose payment terms... Same Day Net 7 Net 14 Net 21 Net 30 Net 45 Net 60 Net 90" at bounding box center [574, 415] width 282 height 21
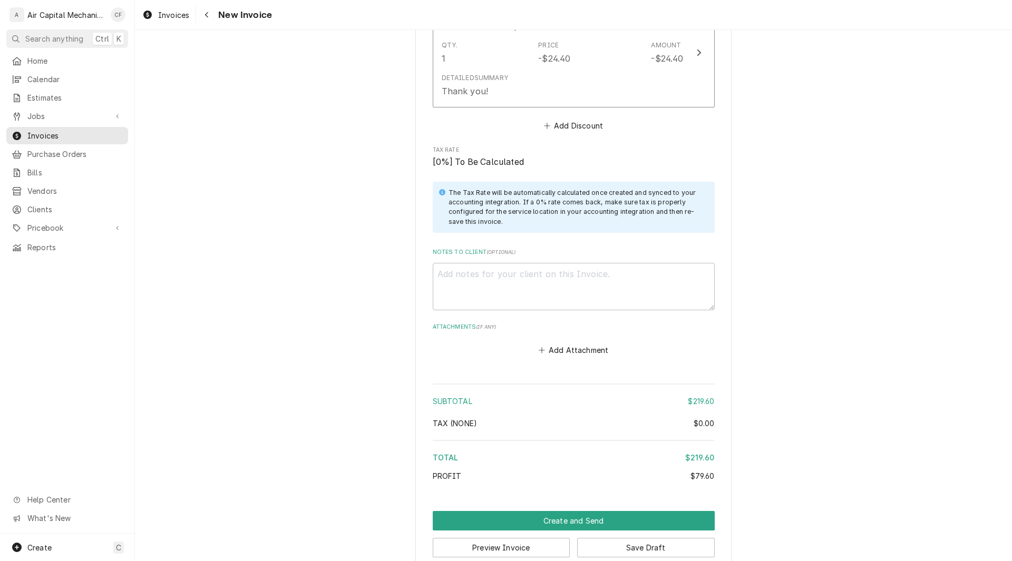
scroll to position [1220, 0]
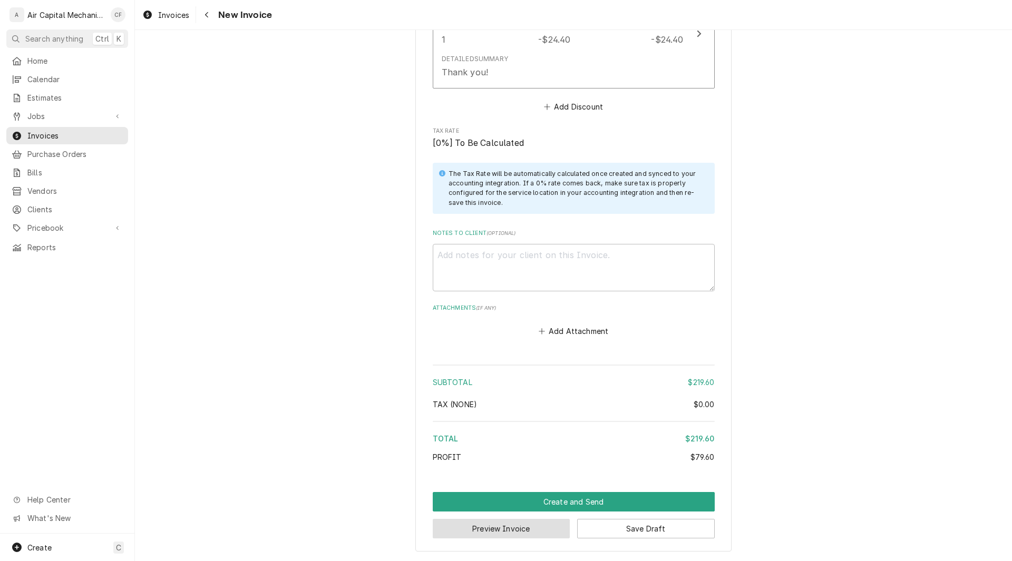
click at [494, 529] on button "Preview Invoice" at bounding box center [502, 528] width 138 height 19
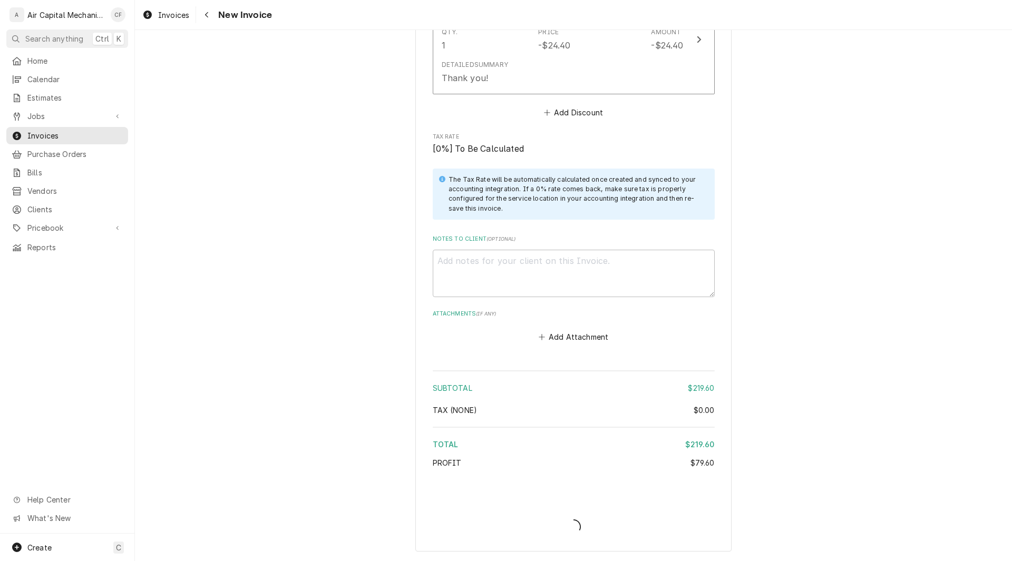
type textarea "x"
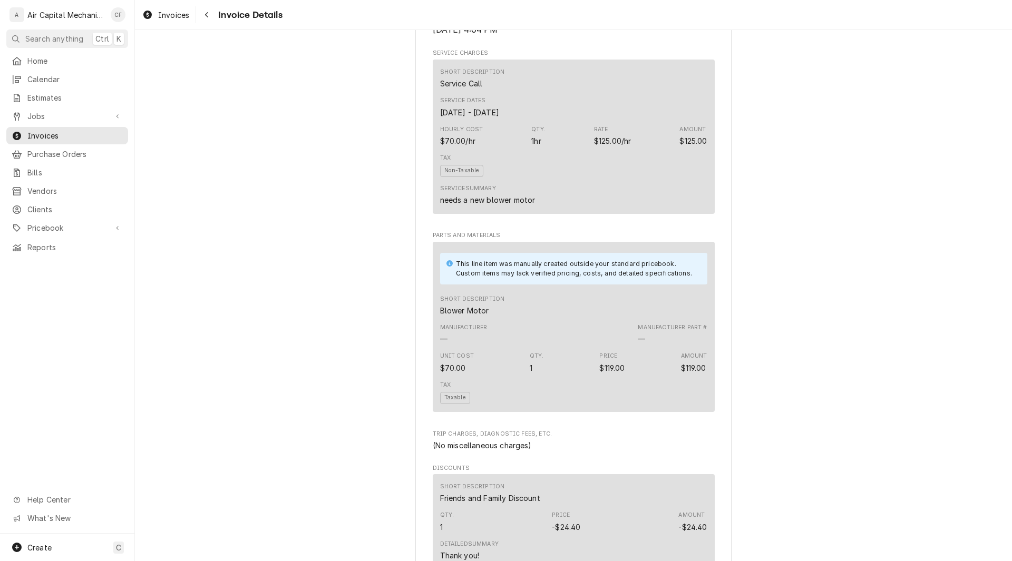
scroll to position [492, 0]
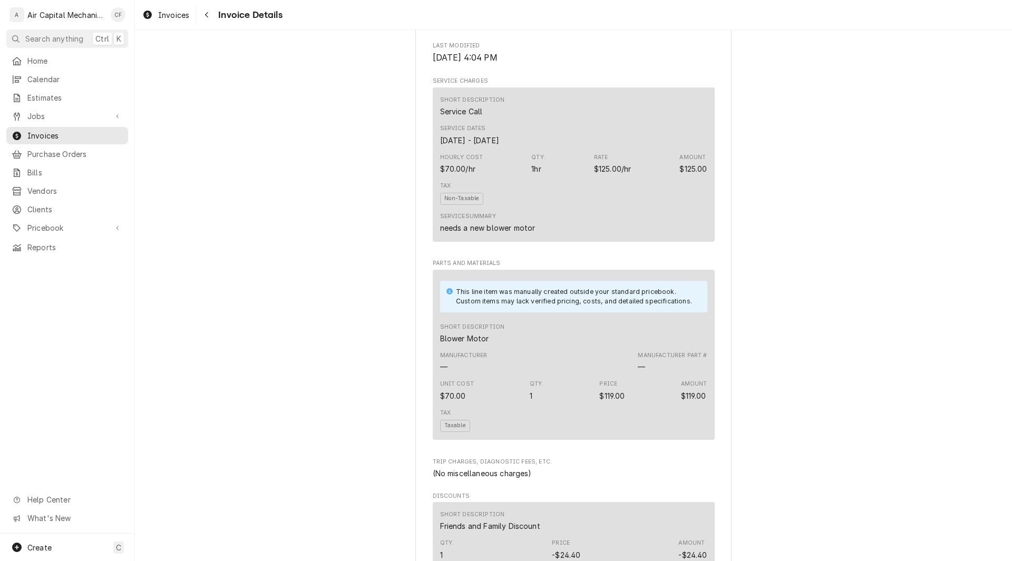
click at [866, 303] on div "Draft Preview Sender Air Capital Mechanical [STREET_ADDRESS] (316) 889-1692 [EM…" at bounding box center [573, 260] width 877 height 1444
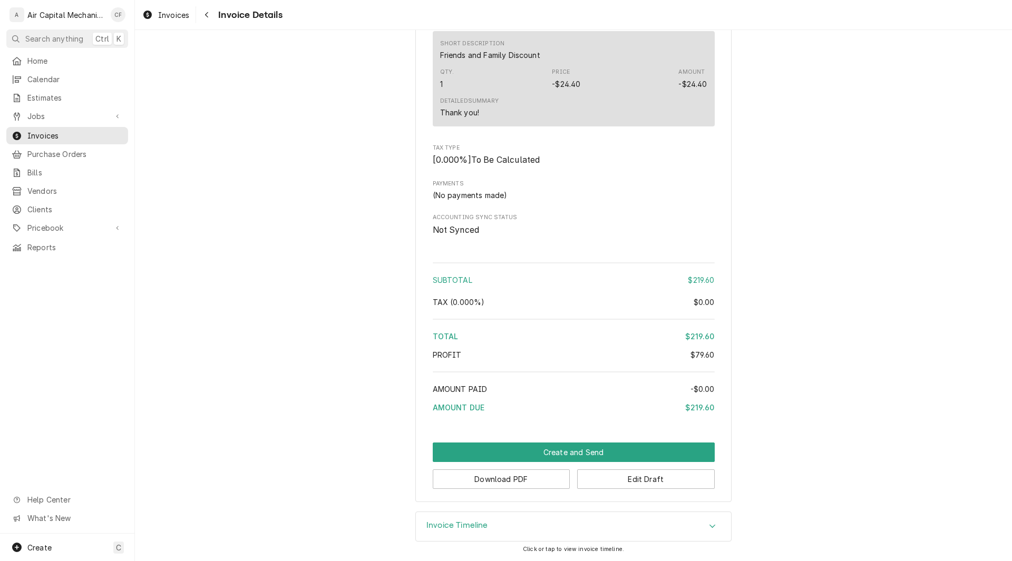
scroll to position [997, 0]
click at [676, 478] on button "Edit Draft" at bounding box center [646, 478] width 138 height 19
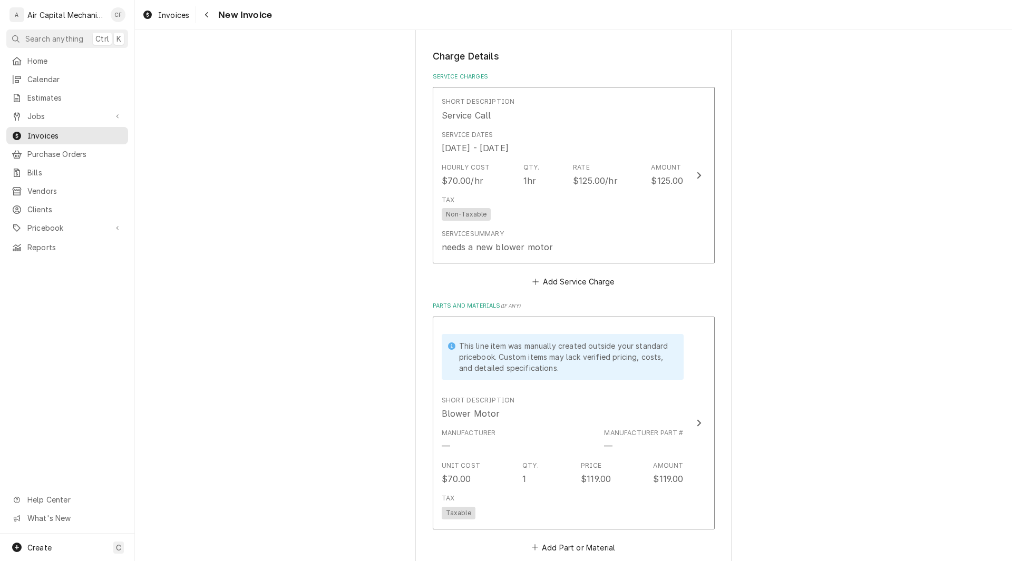
scroll to position [590, 0]
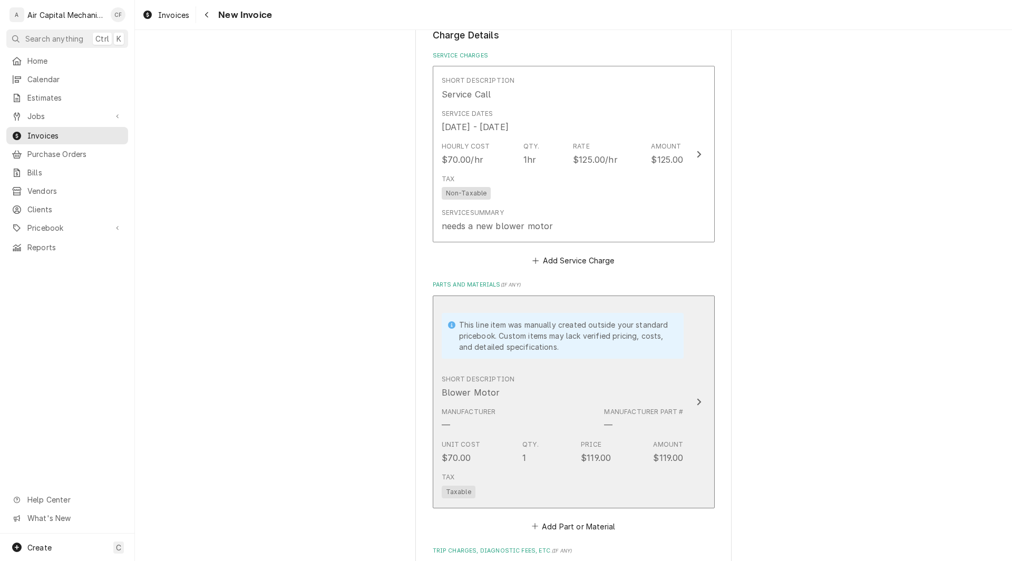
click at [667, 416] on div "Manufacturer Part #" at bounding box center [643, 411] width 79 height 9
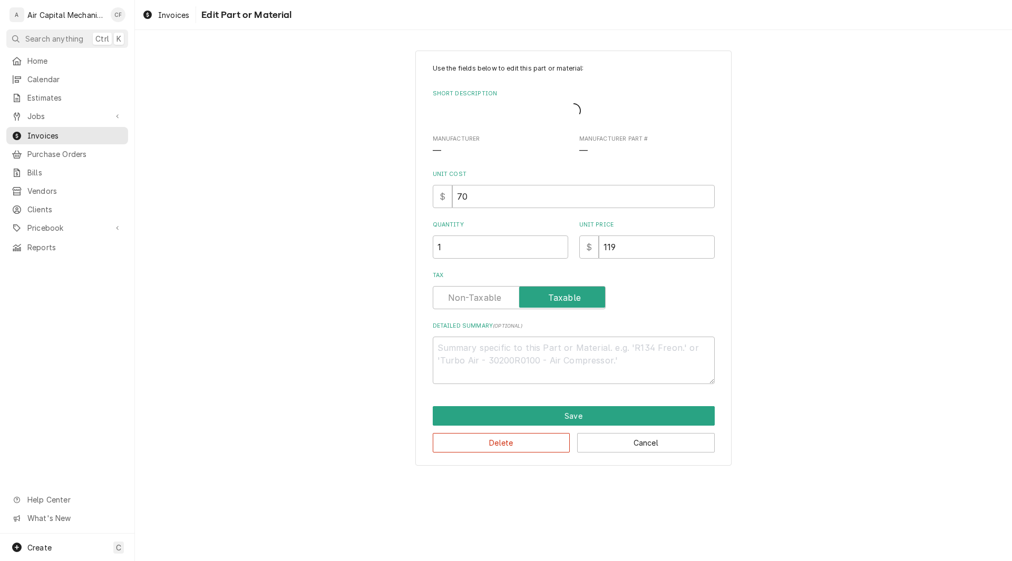
type textarea "x"
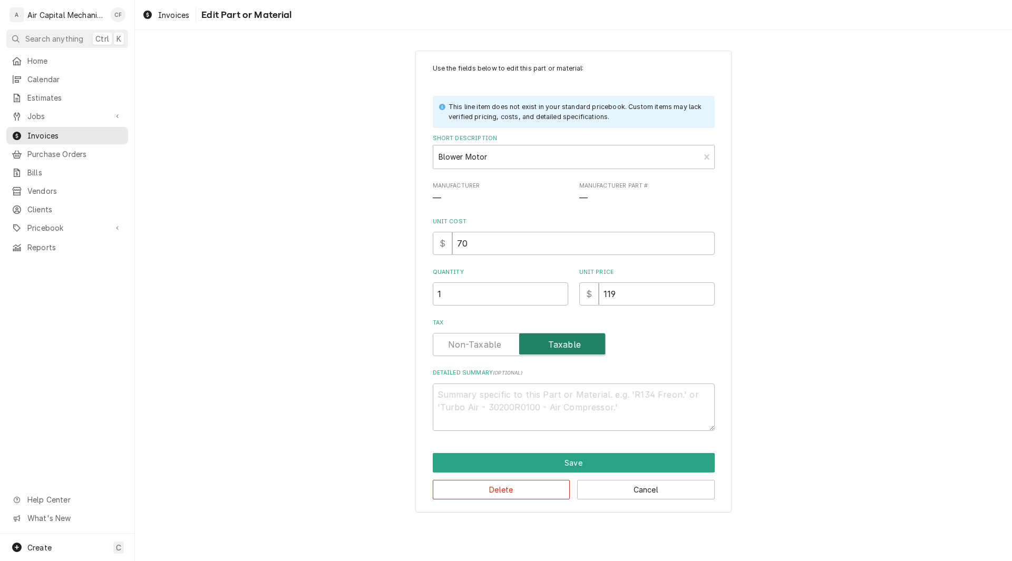
click at [588, 335] on span "Tax" at bounding box center [562, 344] width 86 height 21
click at [588, 335] on input "Tax" at bounding box center [518, 344] width 163 height 23
checkbox input "false"
type textarea "x"
click at [581, 344] on input "Tax" at bounding box center [518, 344] width 163 height 23
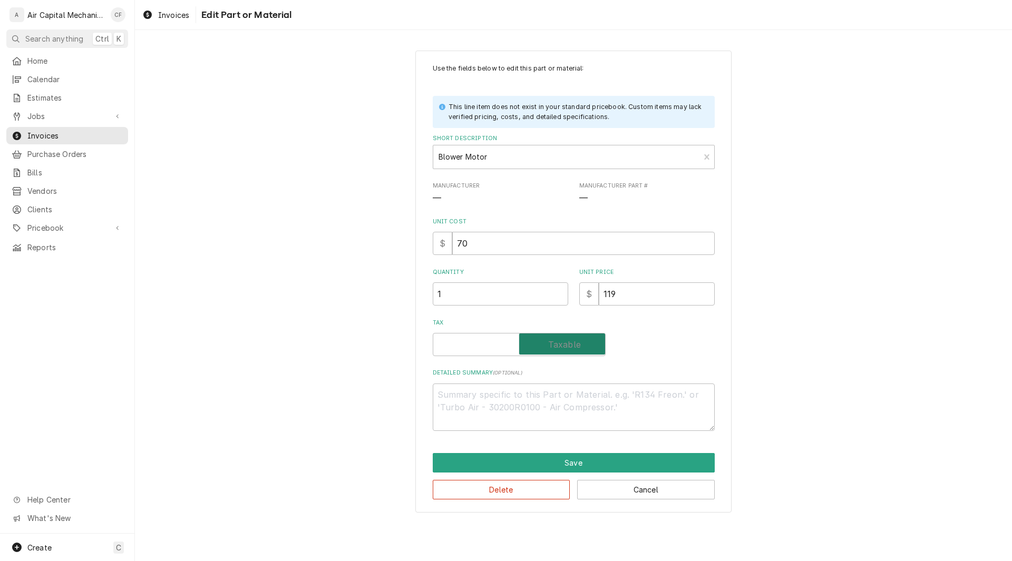
checkbox input "true"
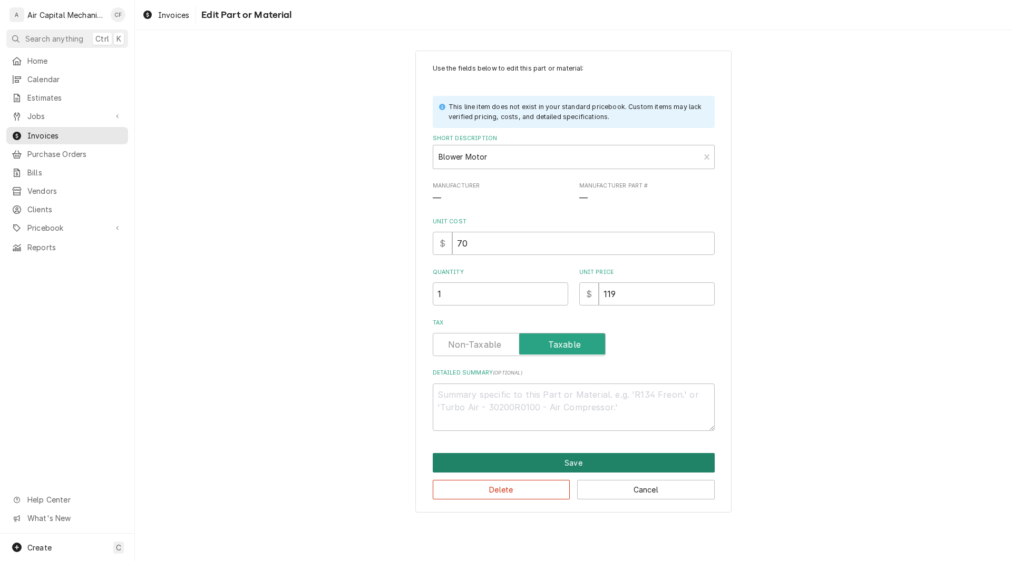
click at [541, 462] on button "Save" at bounding box center [574, 462] width 282 height 19
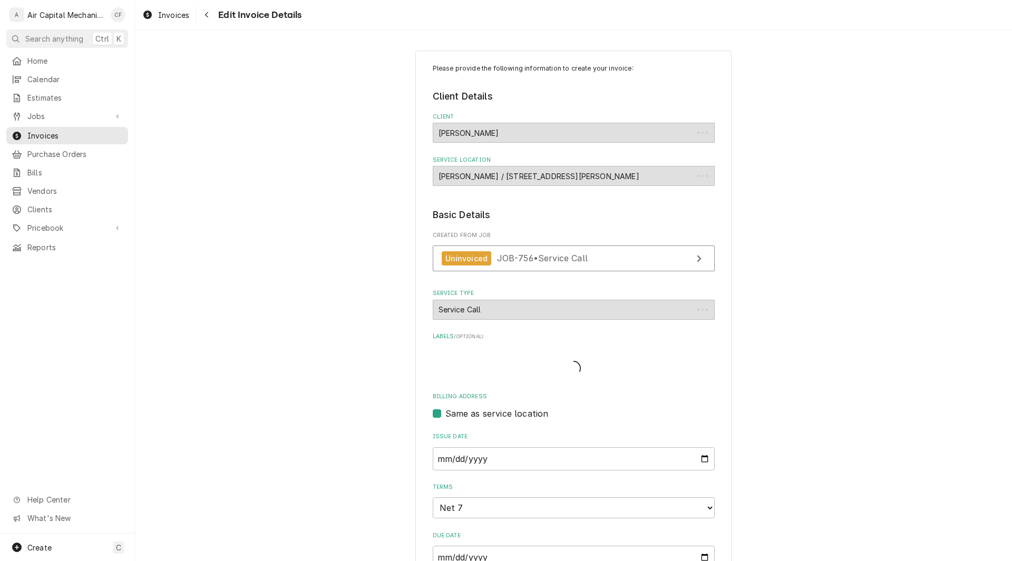
scroll to position [578, 0]
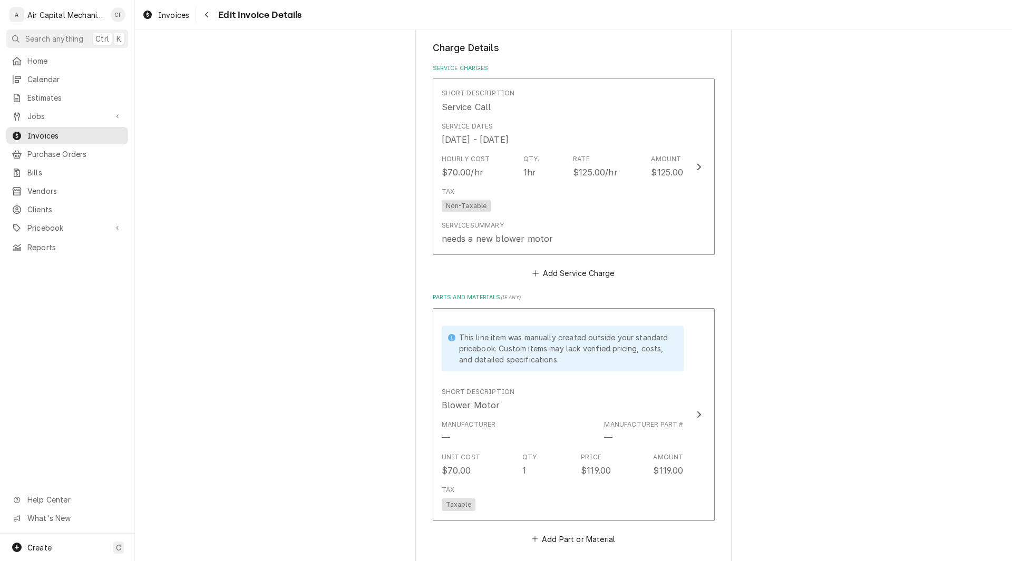
click at [813, 426] on div "Please provide the following information to create your invoice: Client Details…" at bounding box center [573, 347] width 877 height 1767
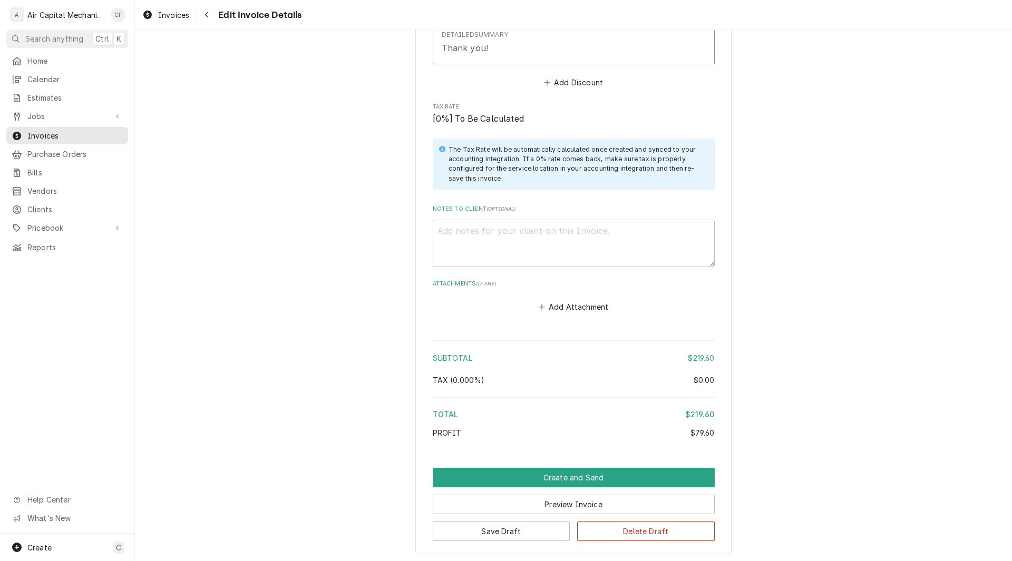
scroll to position [1297, 0]
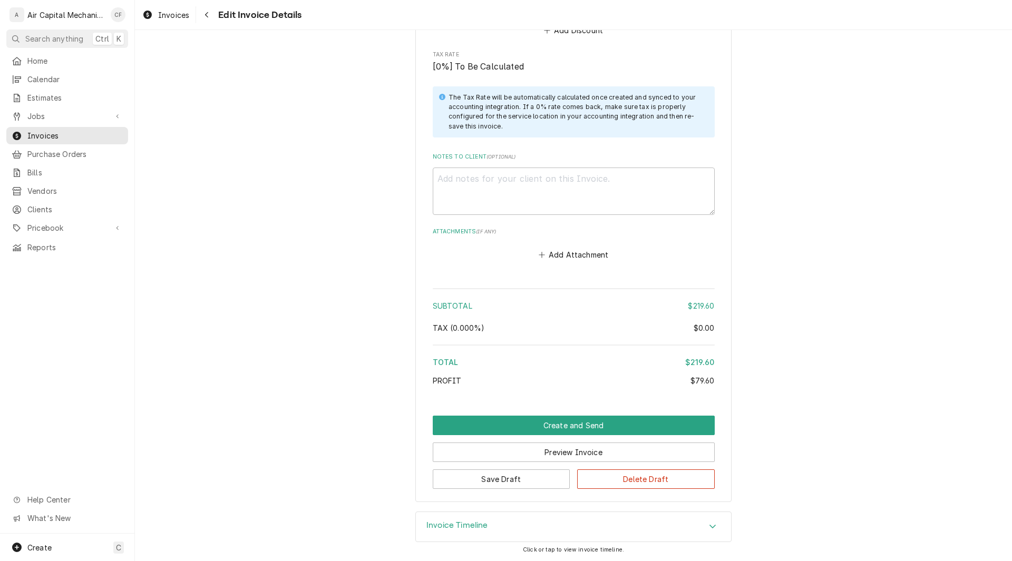
click at [681, 421] on button "Create and Send" at bounding box center [574, 425] width 282 height 19
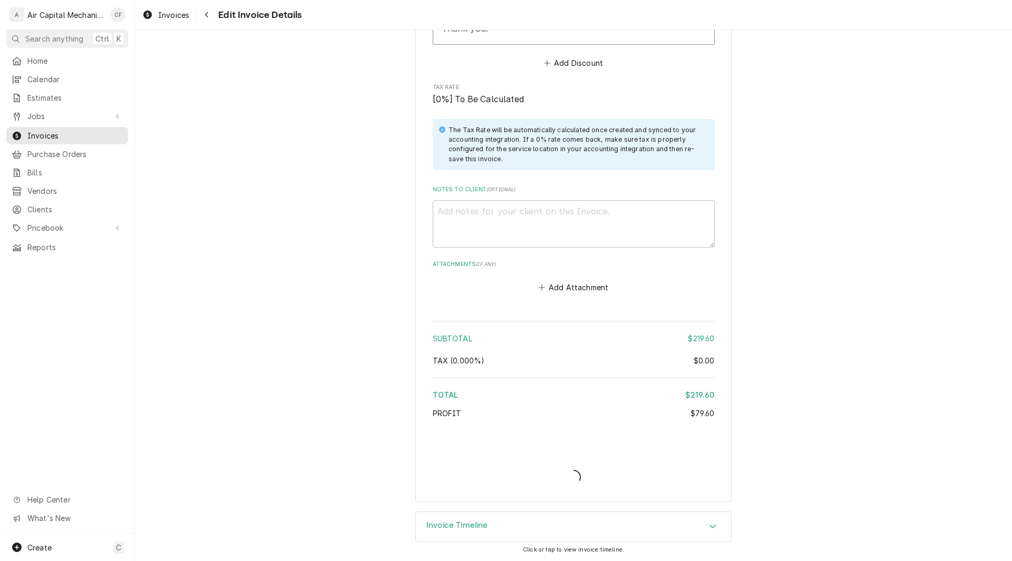
scroll to position [1264, 0]
type textarea "x"
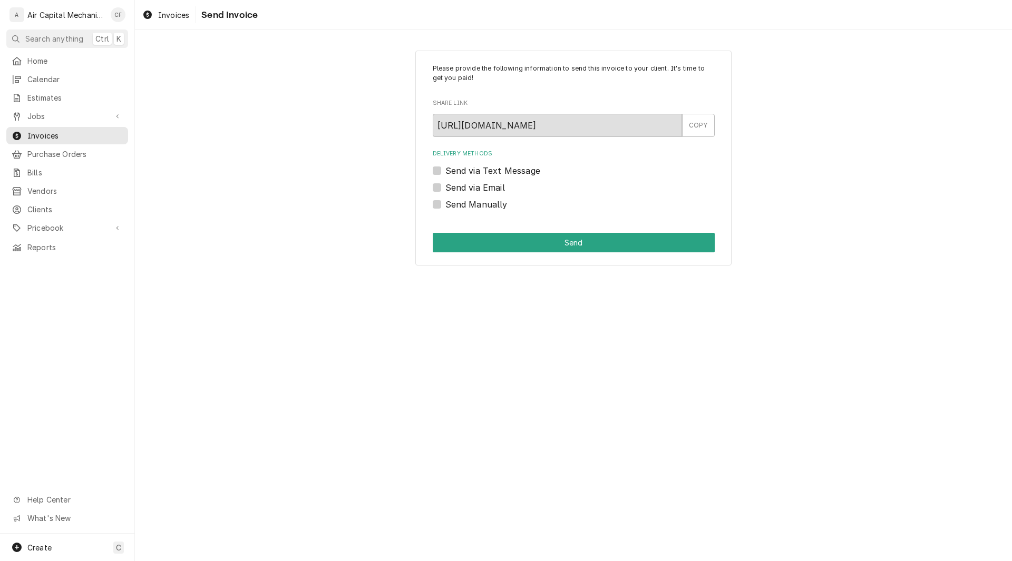
click at [445, 207] on label "Send Manually" at bounding box center [476, 204] width 62 height 13
click at [445, 207] on input "Send Manually" at bounding box center [586, 209] width 282 height 23
checkbox input "true"
click at [541, 243] on button "Send" at bounding box center [574, 242] width 282 height 19
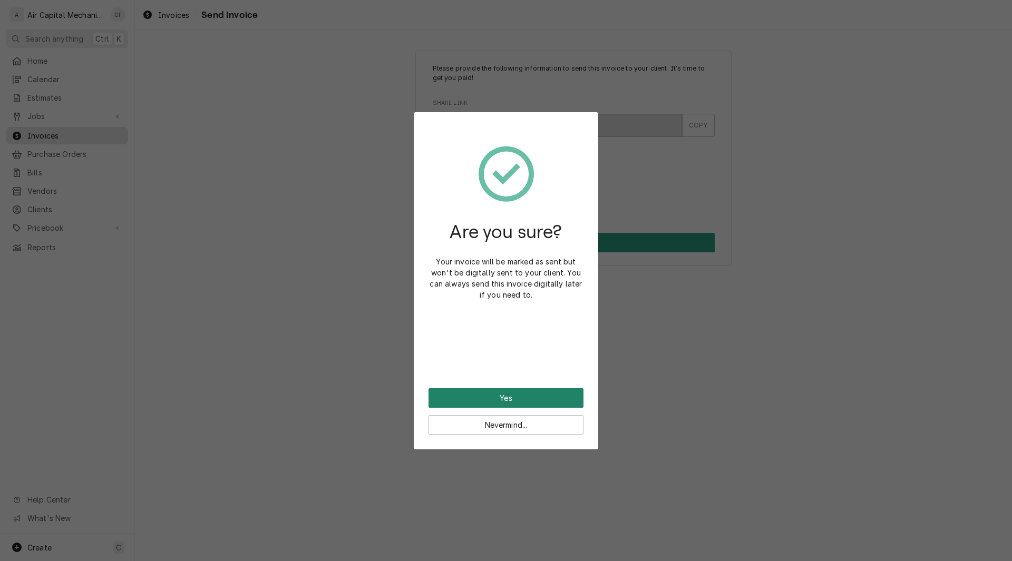
click at [517, 396] on button "Yes" at bounding box center [505, 397] width 155 height 19
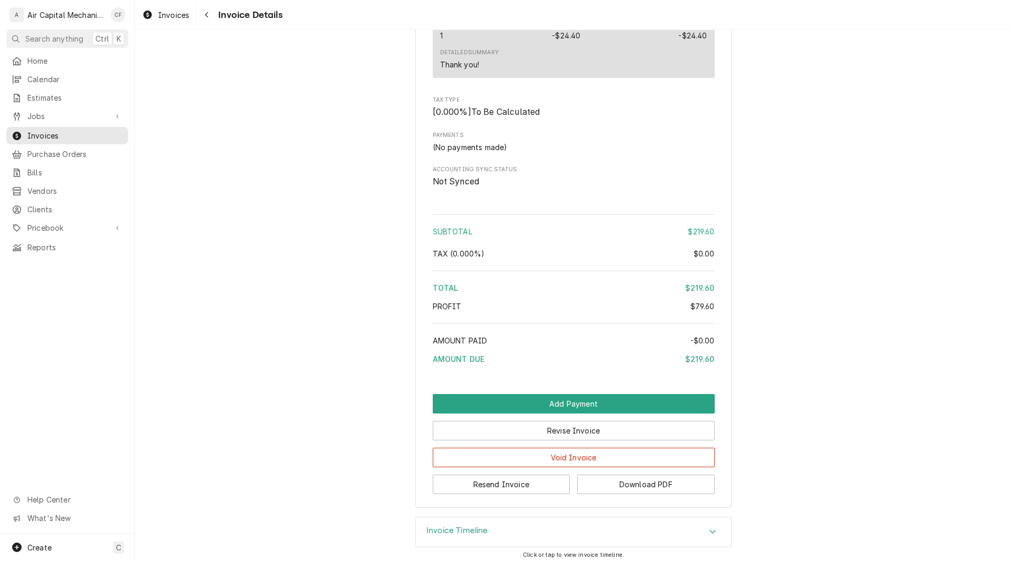
scroll to position [1087, 0]
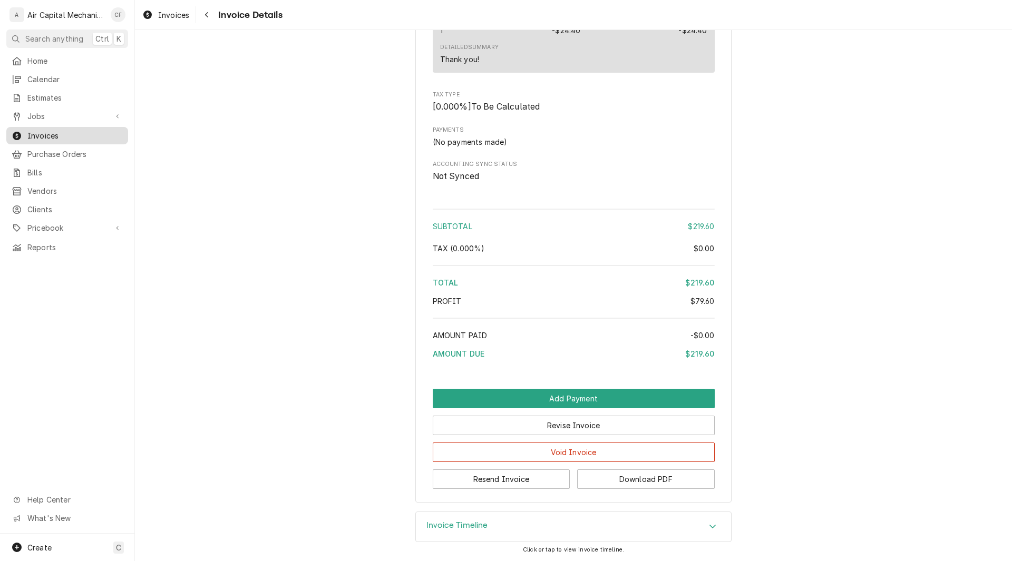
click at [42, 134] on span "Invoices" at bounding box center [74, 135] width 95 height 11
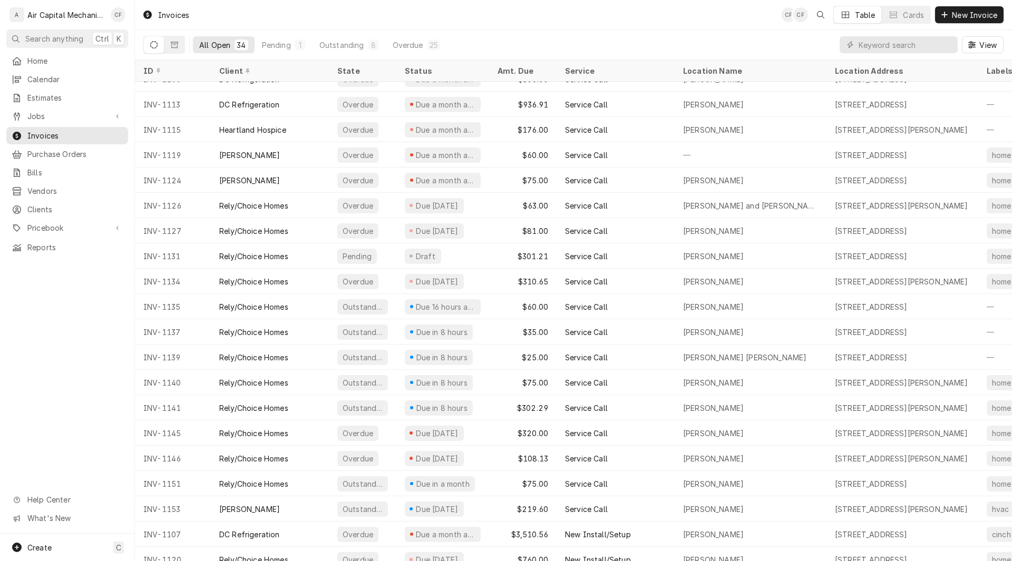
scroll to position [379, 0]
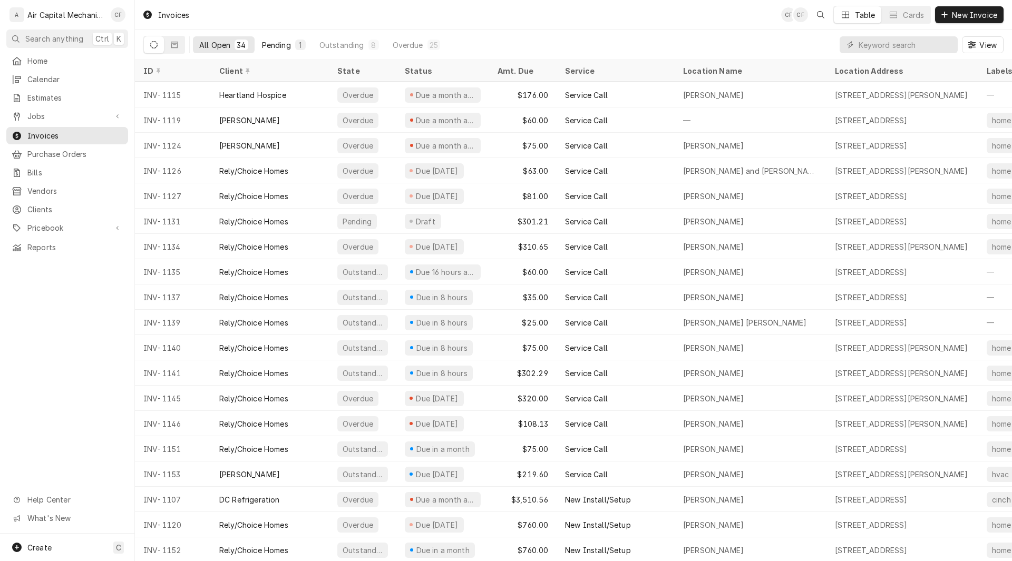
click at [273, 41] on div "Pending" at bounding box center [276, 45] width 29 height 11
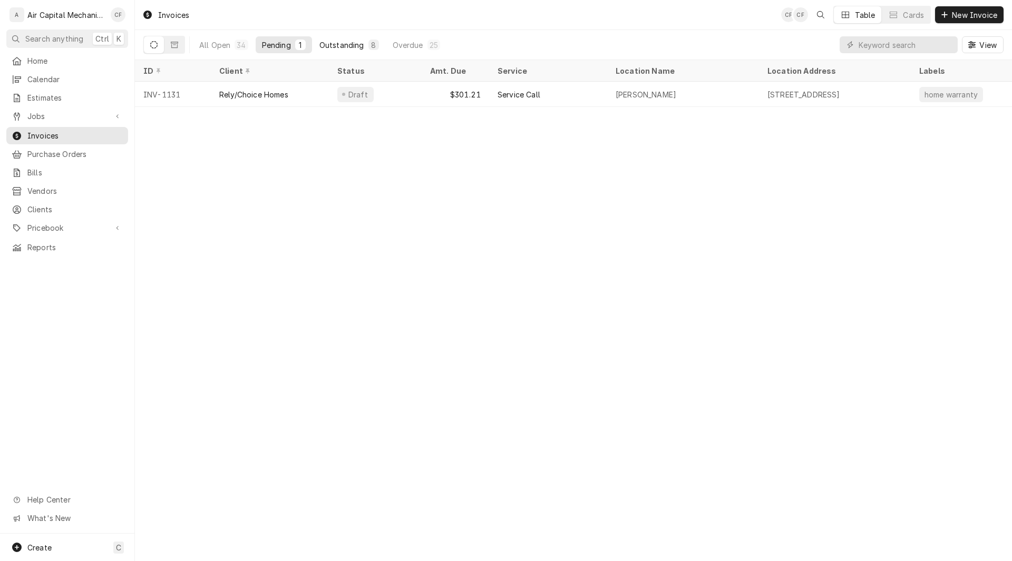
click at [325, 47] on div "Outstanding" at bounding box center [341, 45] width 45 height 11
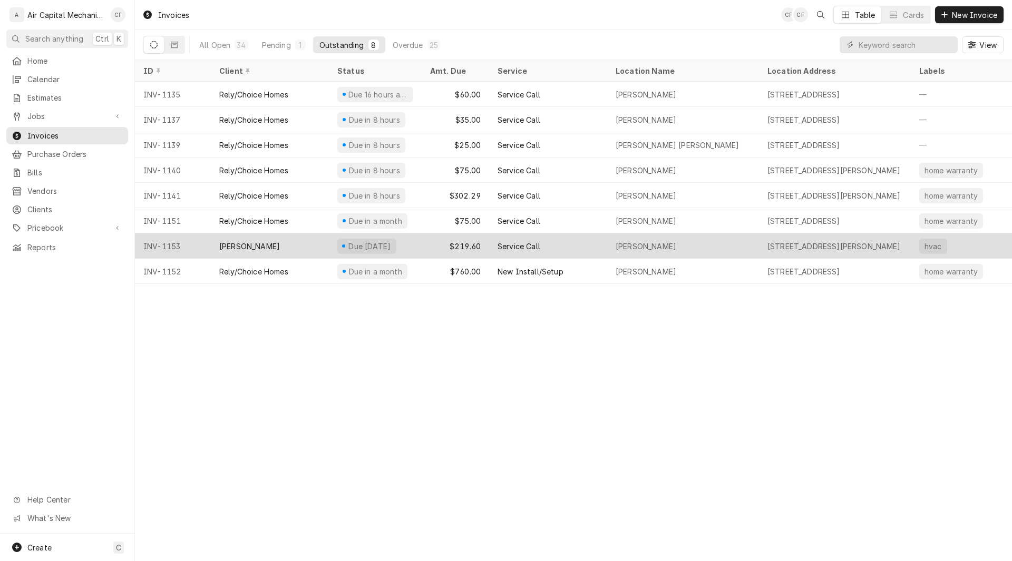
click at [291, 238] on div "[PERSON_NAME]" at bounding box center [270, 245] width 118 height 25
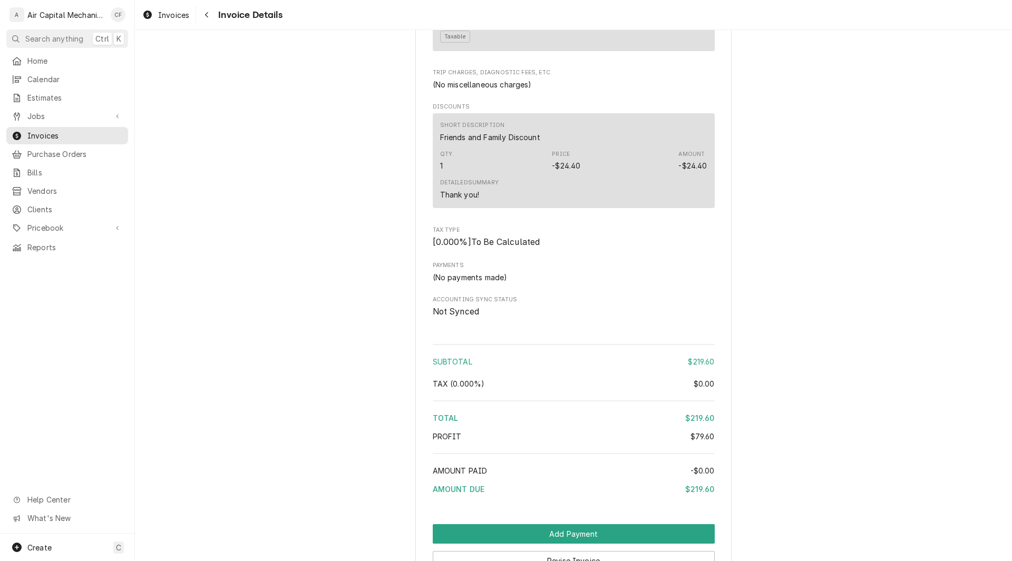
scroll to position [1087, 0]
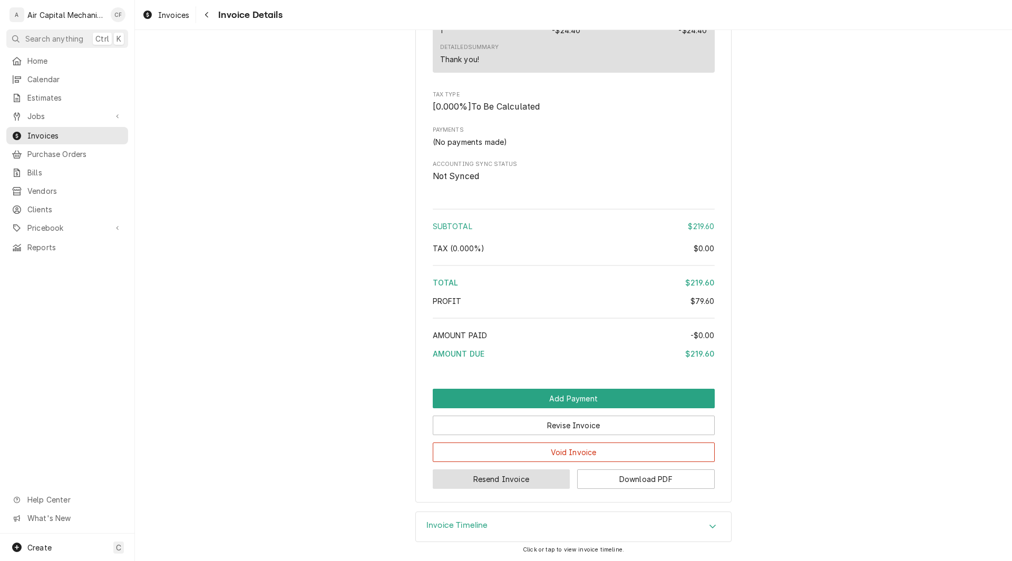
click at [522, 472] on button "Resend Invoice" at bounding box center [502, 478] width 138 height 19
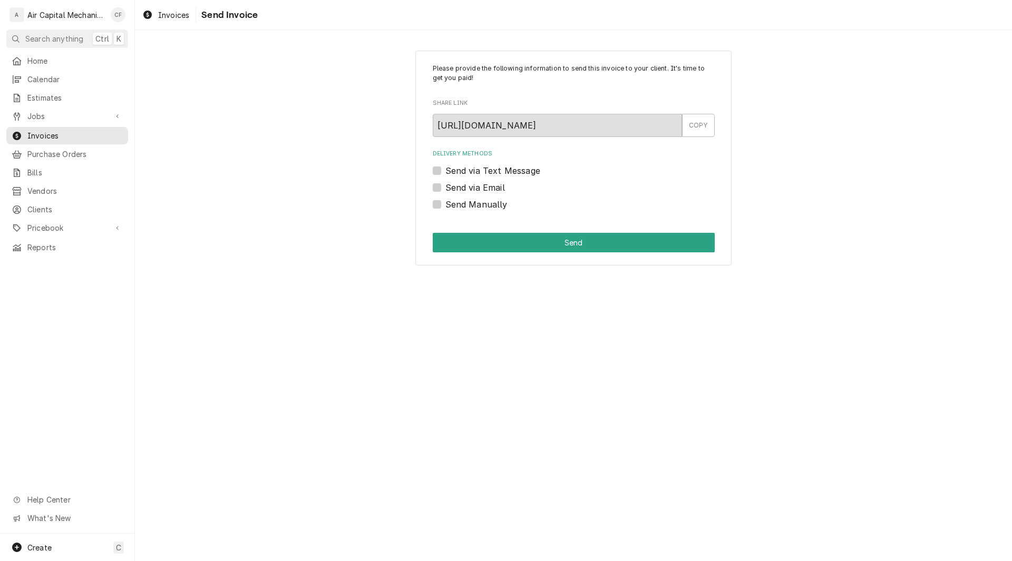
click at [445, 172] on label "Send via Text Message" at bounding box center [492, 170] width 95 height 13
click at [445, 172] on input "Send via Text Message" at bounding box center [586, 175] width 282 height 23
checkbox input "true"
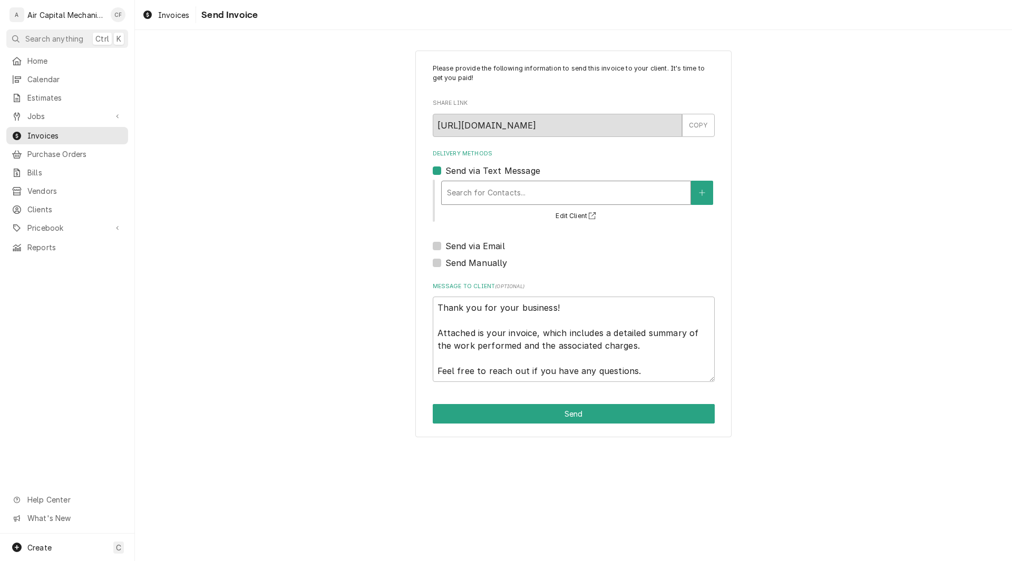
click at [484, 193] on div "Delivery Methods" at bounding box center [566, 192] width 238 height 19
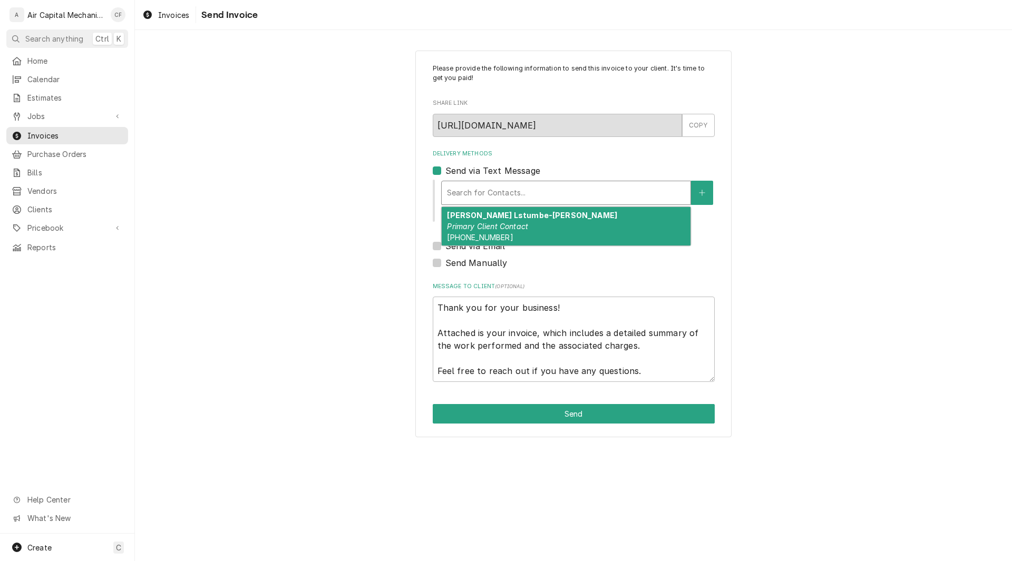
click at [483, 227] on em "Primary Client Contact" at bounding box center [487, 226] width 81 height 9
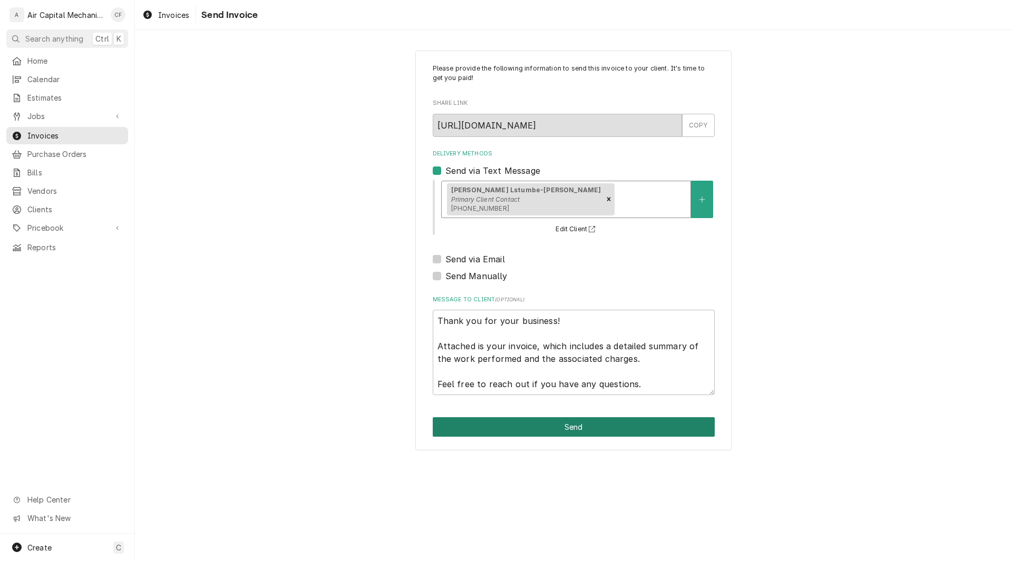
click at [513, 426] on button "Send" at bounding box center [574, 426] width 282 height 19
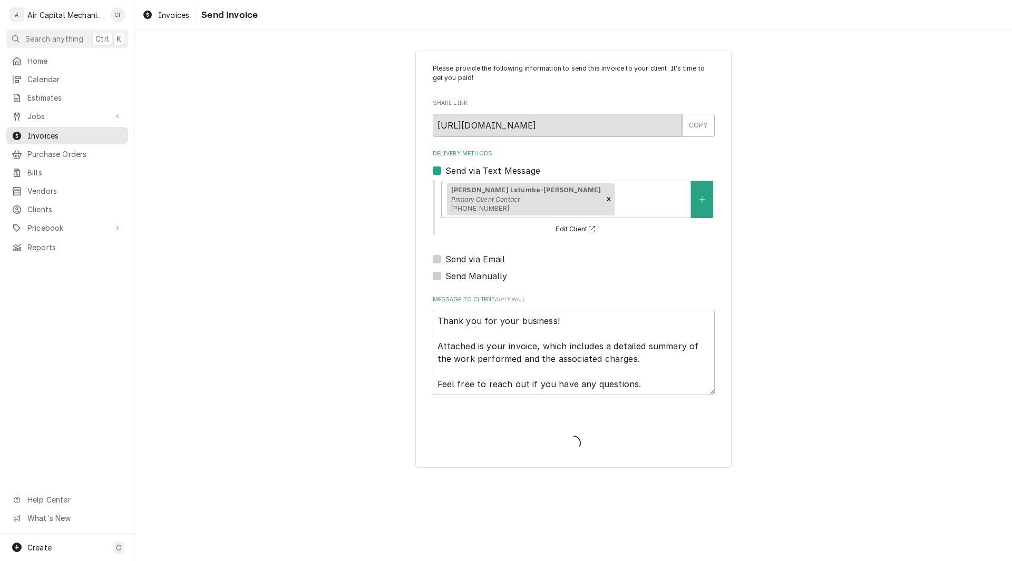
type textarea "x"
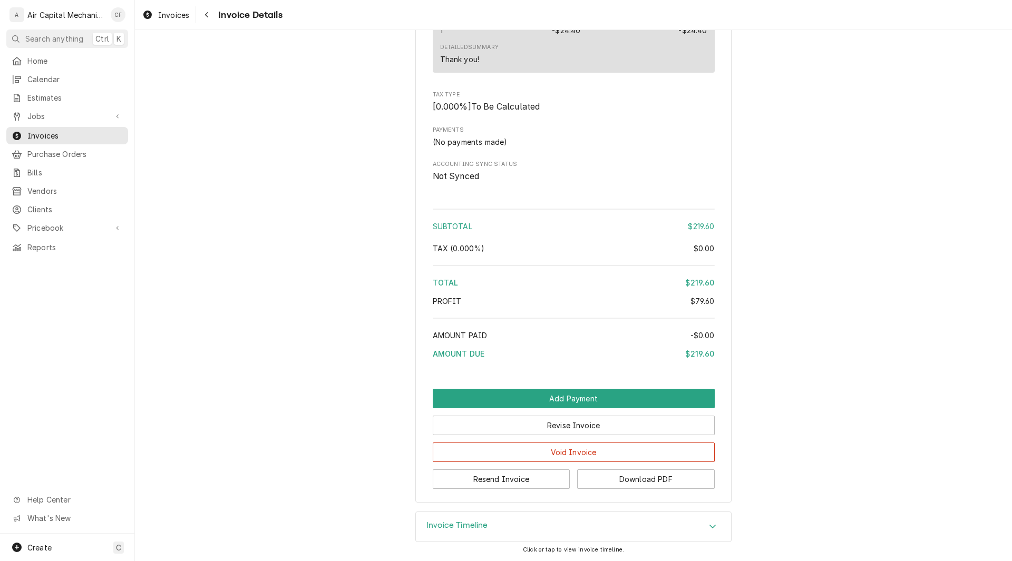
scroll to position [1087, 0]
click at [43, 81] on span "Calendar" at bounding box center [74, 79] width 95 height 11
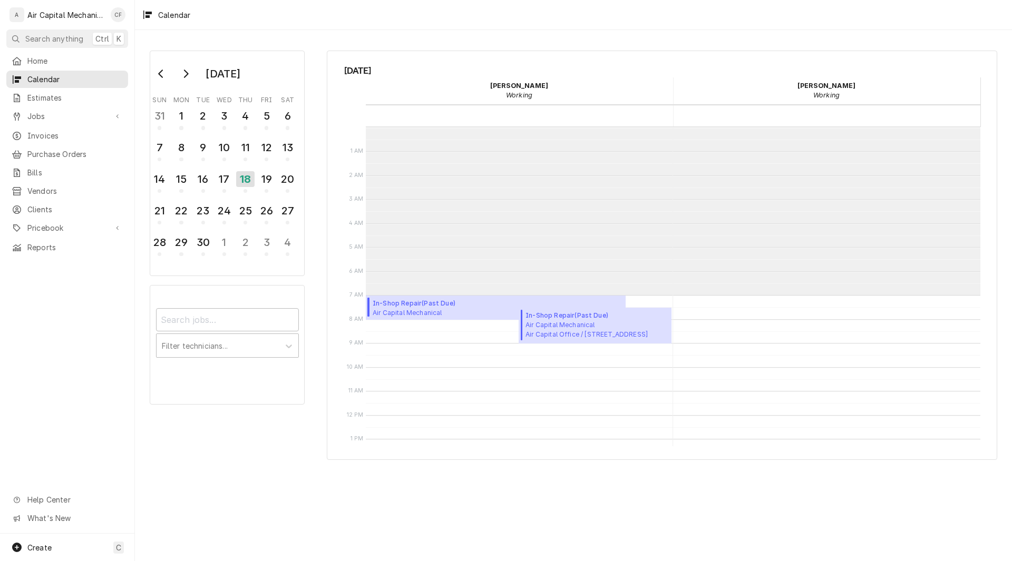
scroll to position [168, 0]
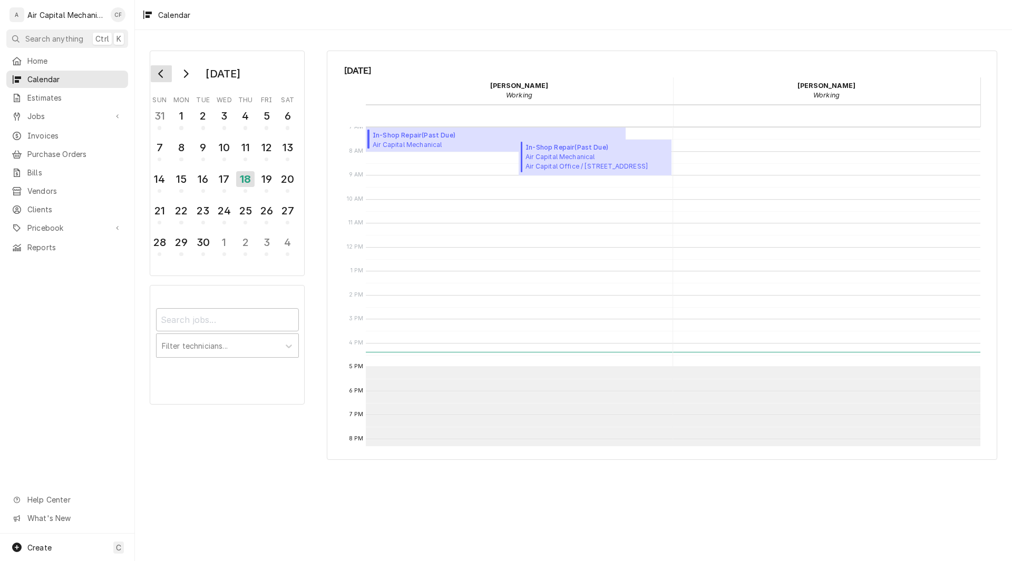
click at [159, 77] on icon "Go to previous month" at bounding box center [161, 74] width 8 height 8
click at [183, 216] on div "18" at bounding box center [181, 211] width 18 height 18
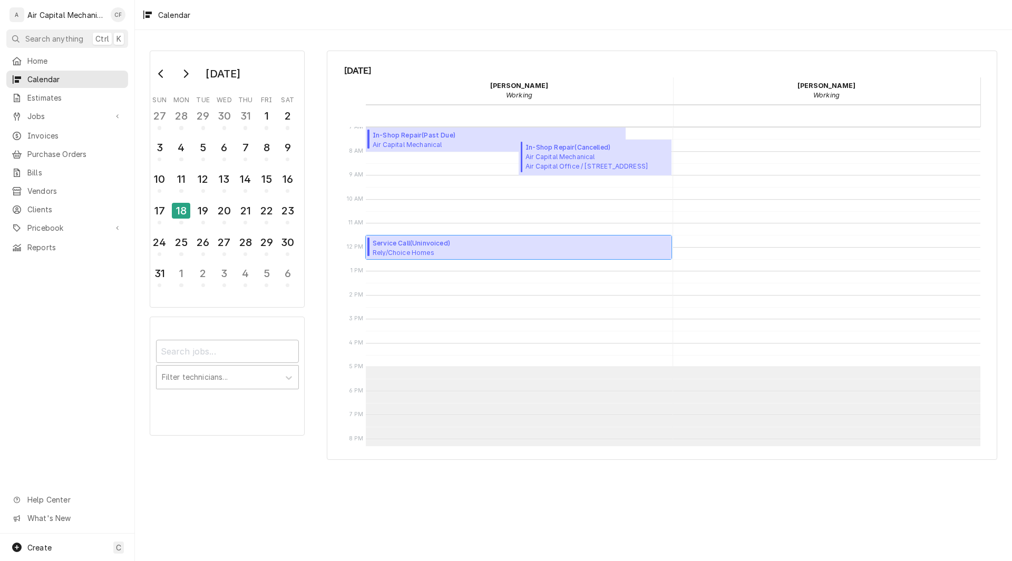
click at [408, 241] on span "Service Call ( Uninvoiced )" at bounding box center [433, 243] width 121 height 9
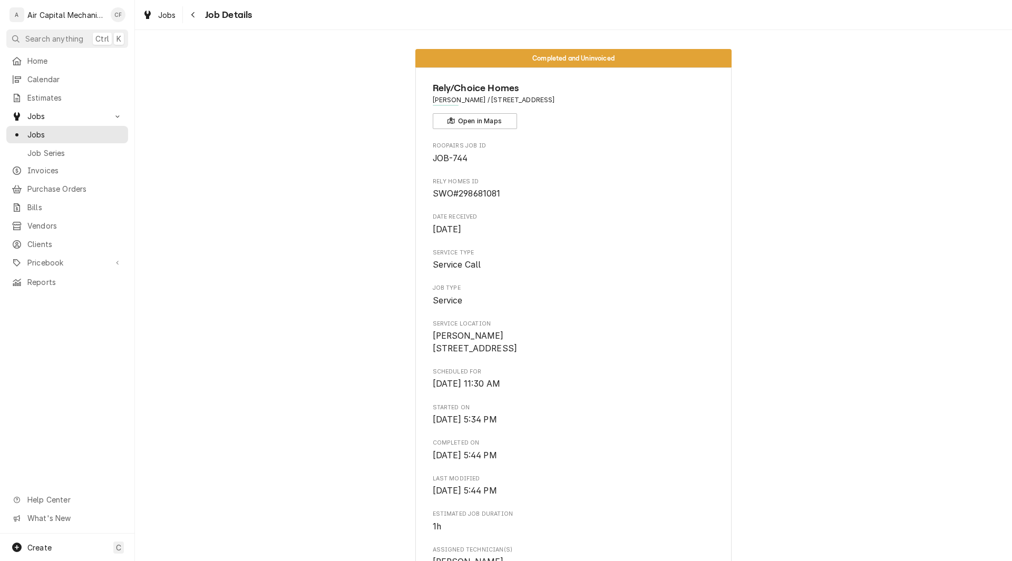
click at [602, 233] on span "[DATE]" at bounding box center [574, 229] width 282 height 13
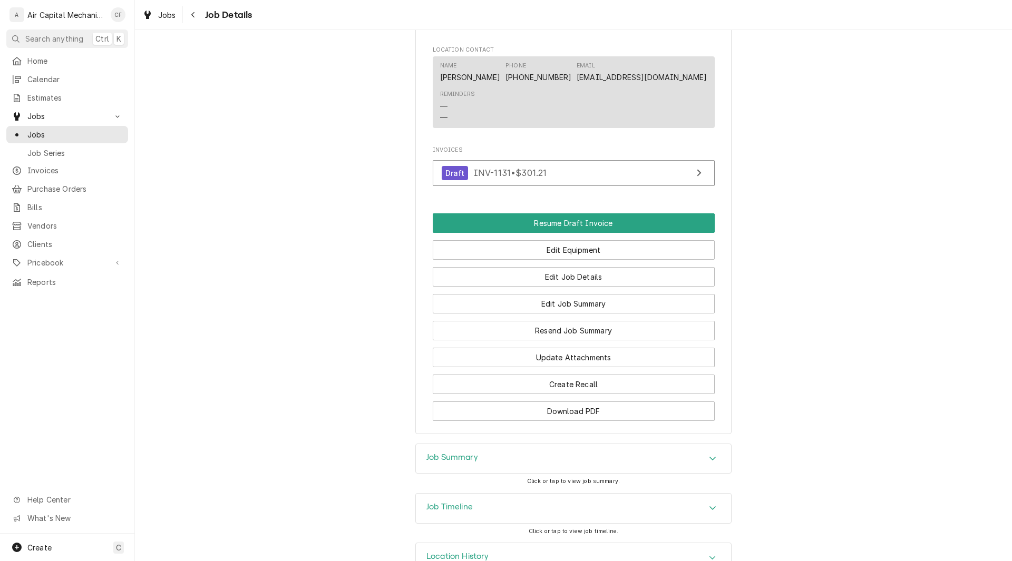
scroll to position [809, 0]
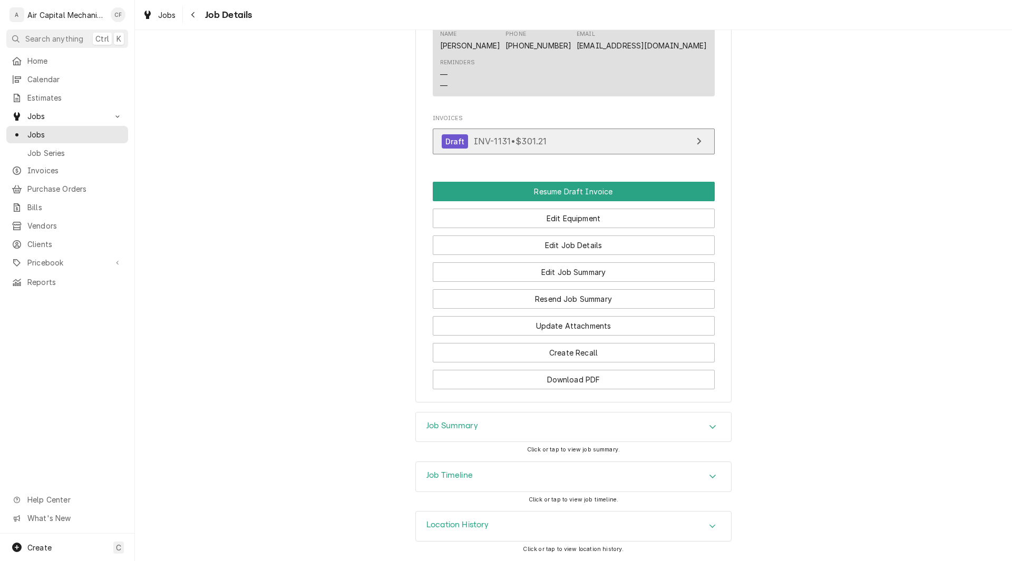
click at [675, 142] on link "Draft INV-1131 • $301.21" at bounding box center [574, 142] width 282 height 26
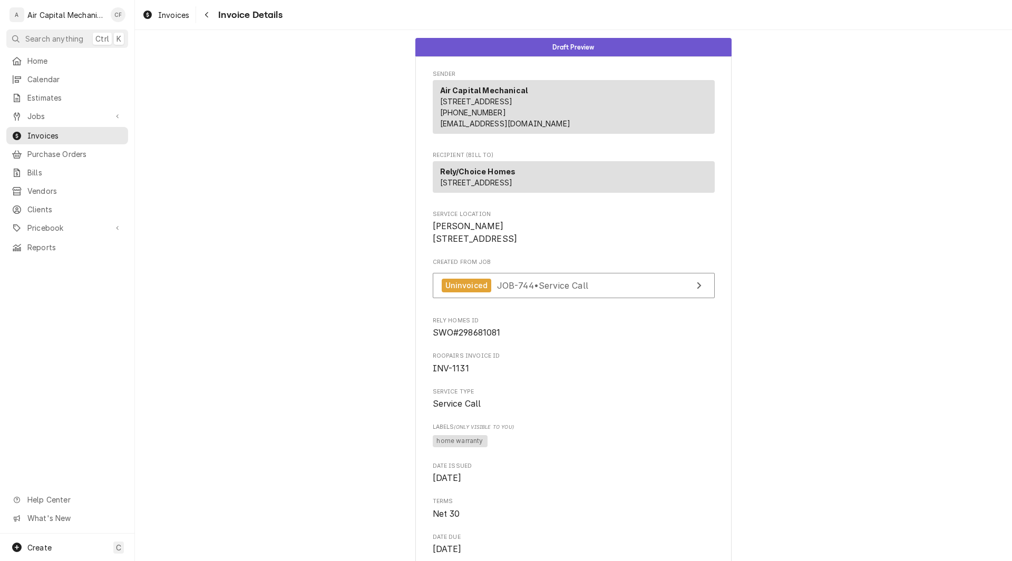
click at [629, 375] on span "INV-1131" at bounding box center [574, 369] width 282 height 13
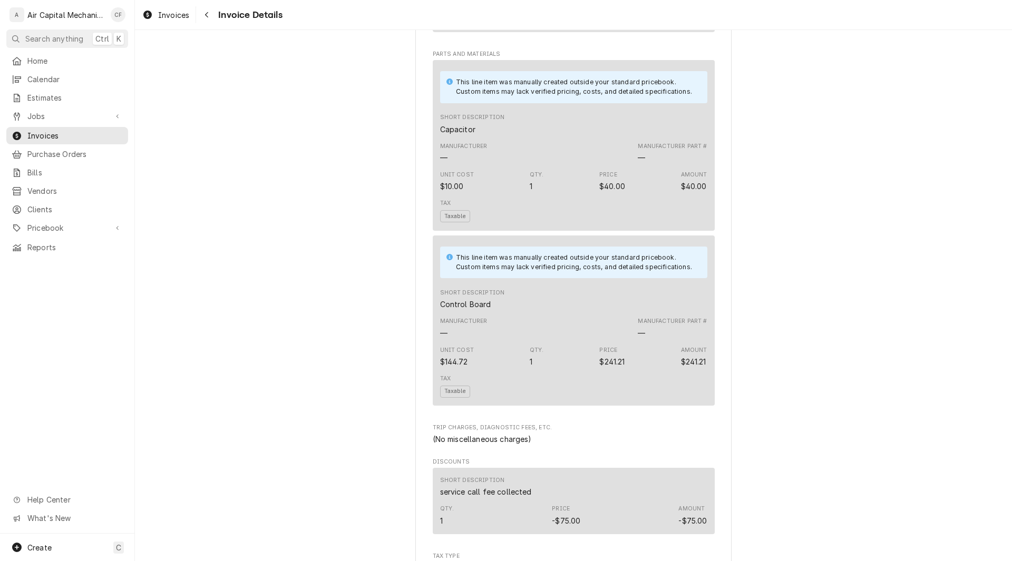
scroll to position [758, 0]
